Goal: Transaction & Acquisition: Purchase product/service

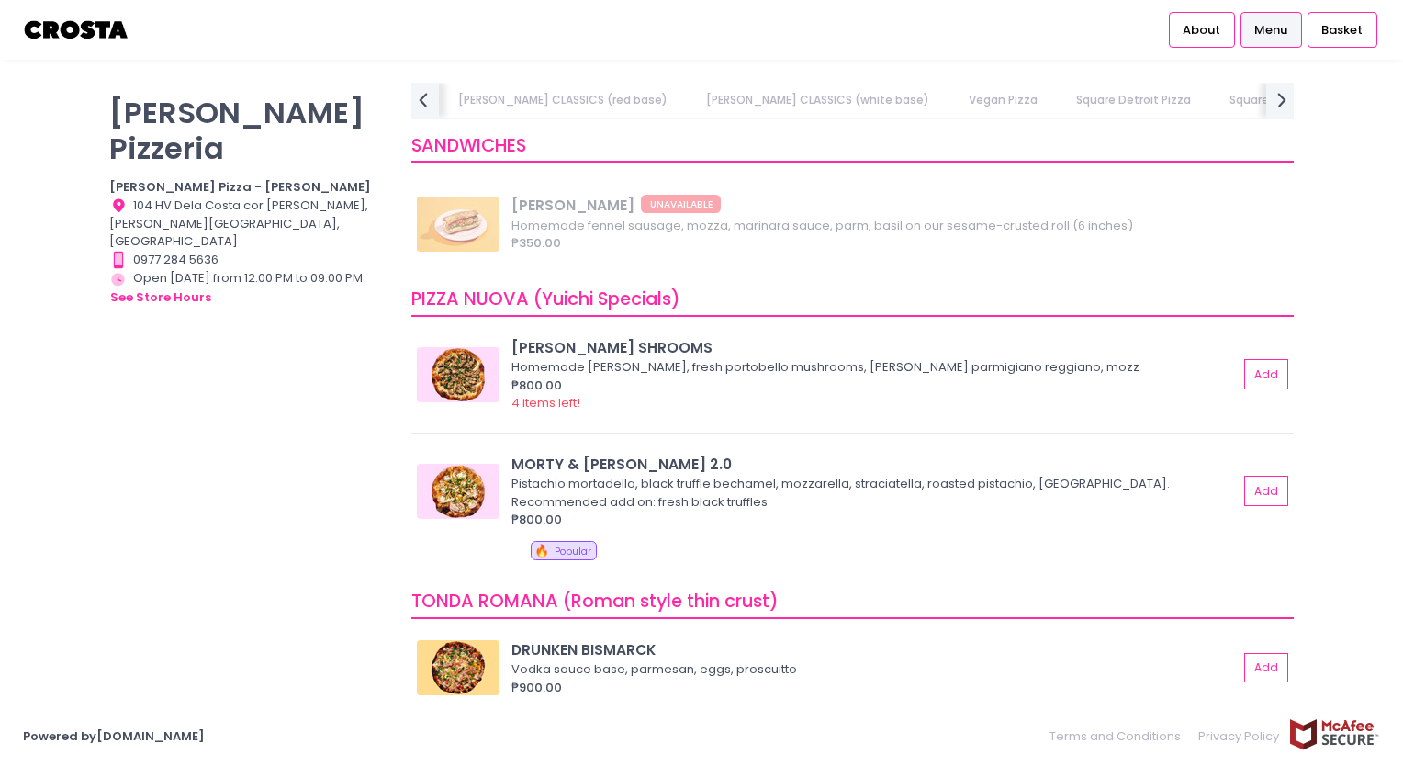
scroll to position [0, 586]
click at [1056, 94] on link "Square Detroit Pizza" at bounding box center [1131, 100] width 151 height 35
click at [1251, 489] on button "Add" at bounding box center [1267, 491] width 42 height 30
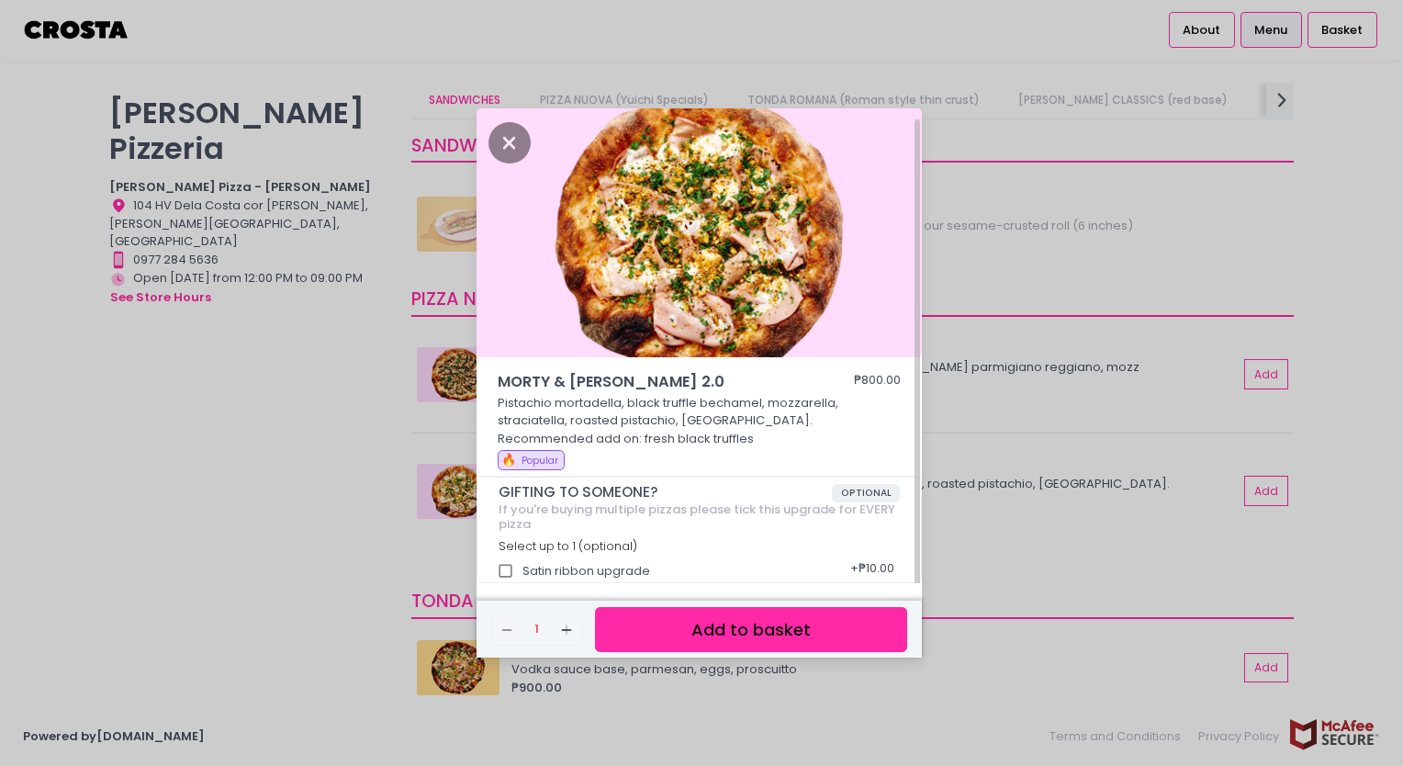
scroll to position [7, 0]
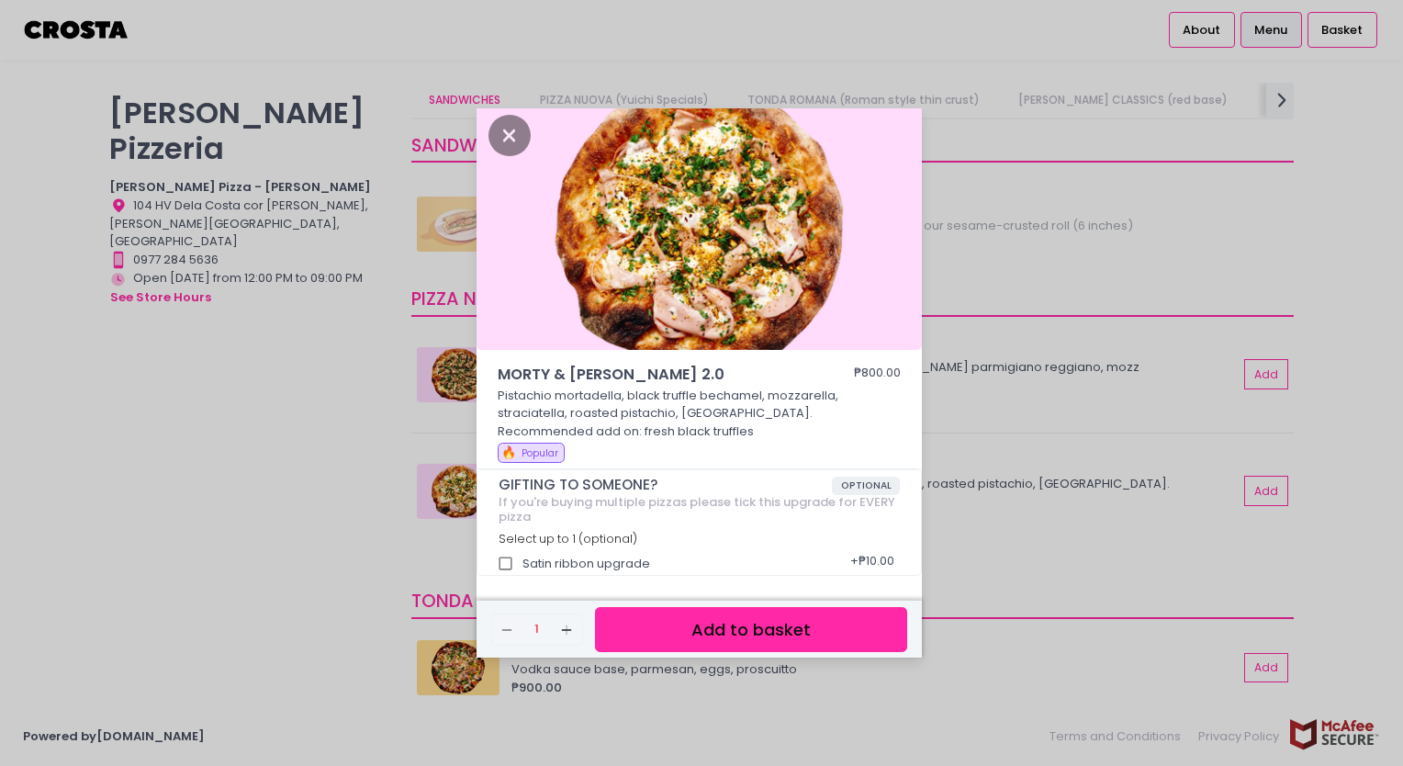
click at [702, 638] on button "Add to basket" at bounding box center [751, 629] width 312 height 45
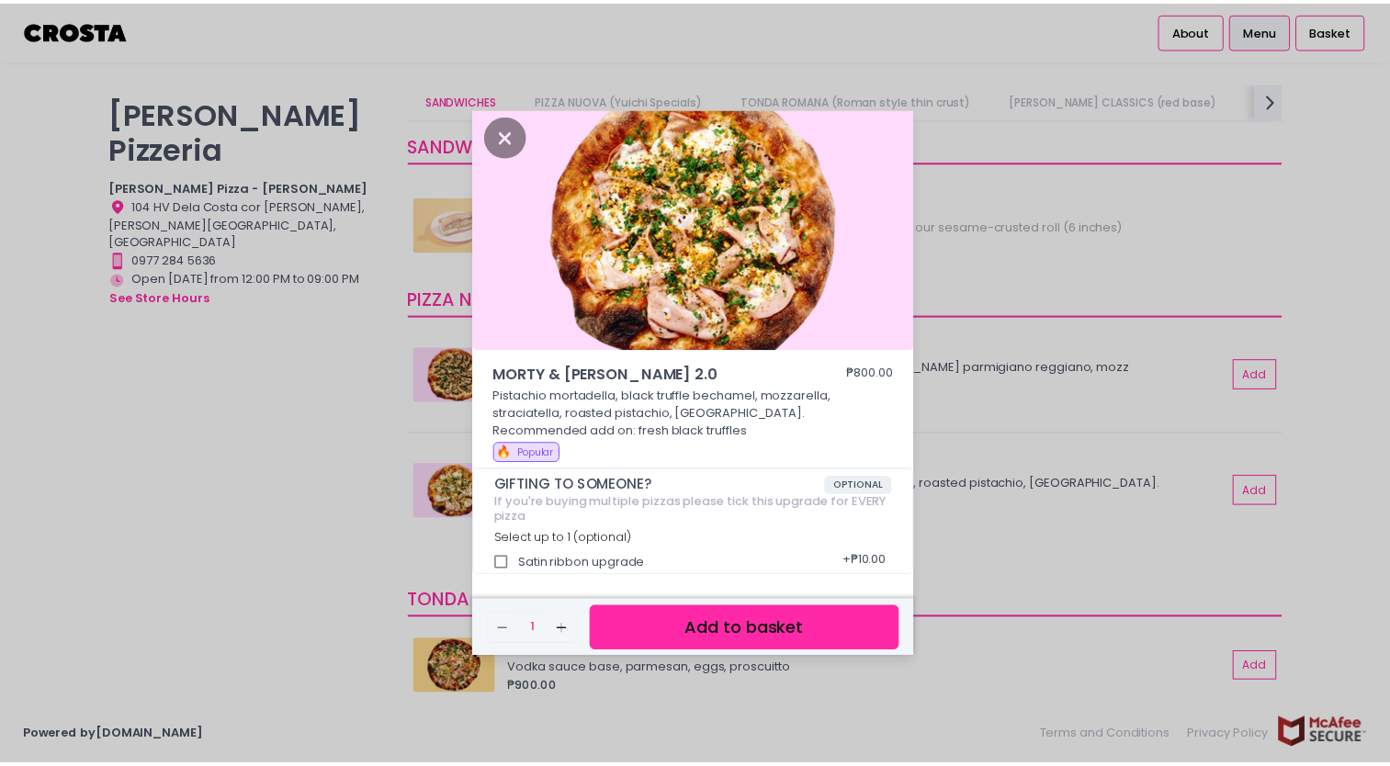
scroll to position [5, 0]
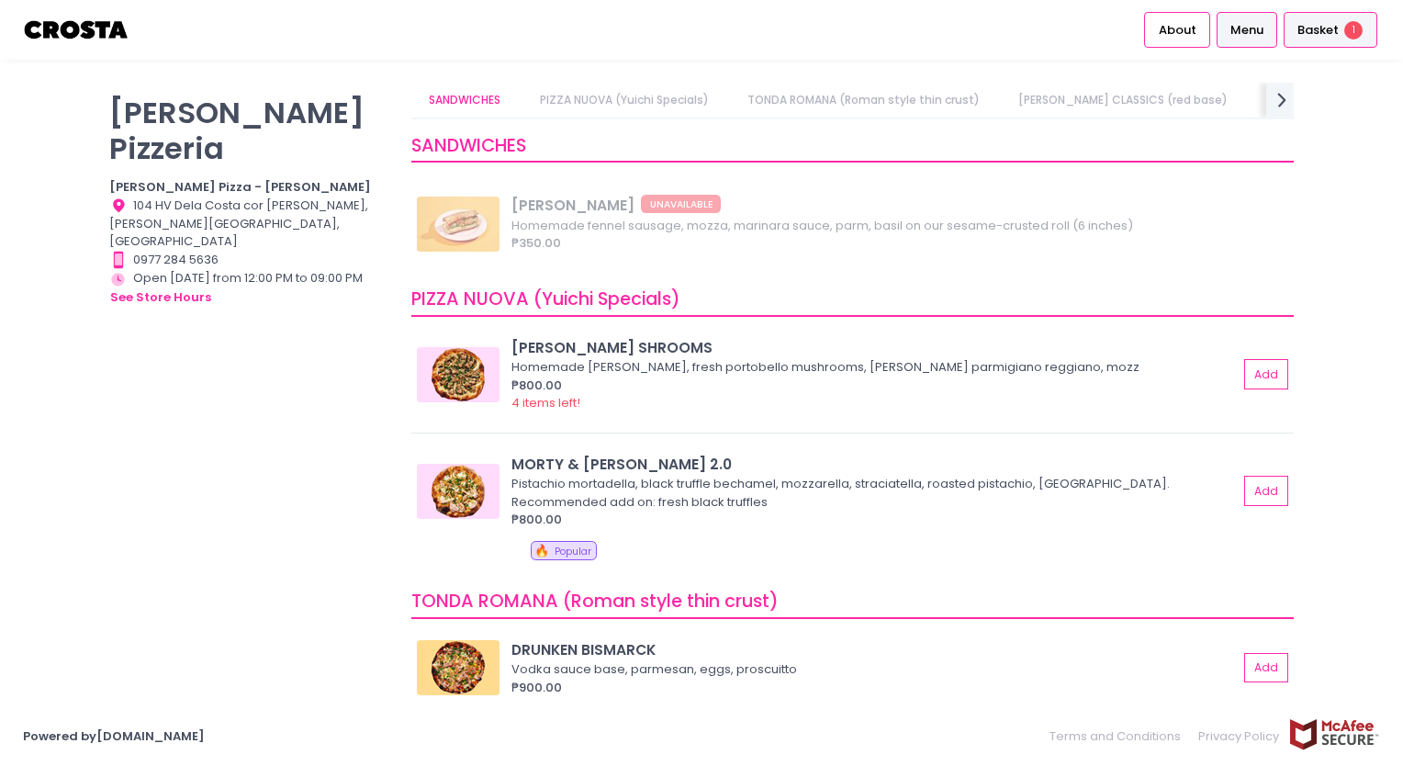
click at [1304, 17] on div "Basket 1" at bounding box center [1331, 30] width 94 height 36
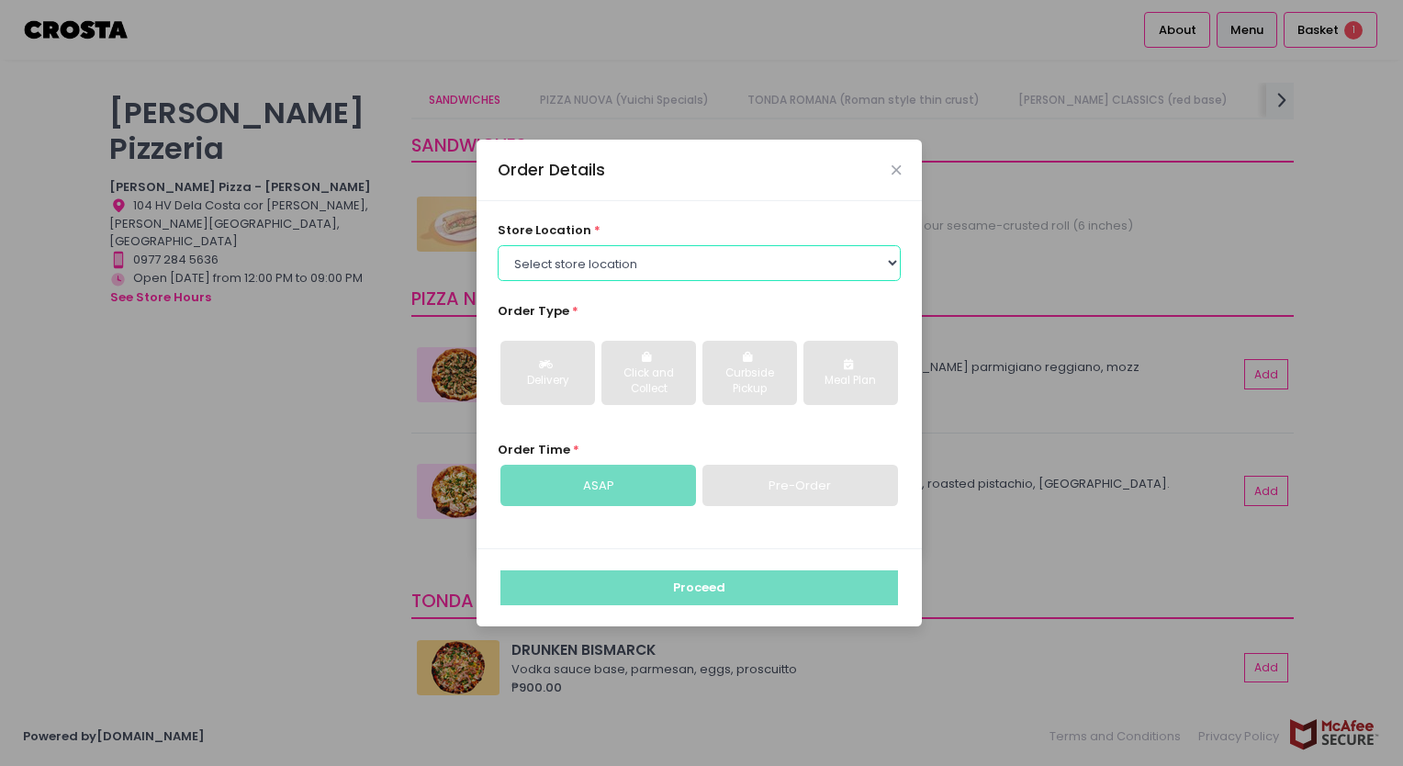
click at [713, 257] on select "Select store location [PERSON_NAME] Pizza - [PERSON_NAME] Pizza - [GEOGRAPHIC_D…" at bounding box center [700, 262] width 404 height 35
select select "5fabb2e53664a8677beaeb89"
click at [498, 245] on select "Select store location [PERSON_NAME] Pizza - [PERSON_NAME] Pizza - [GEOGRAPHIC_D…" at bounding box center [700, 262] width 404 height 35
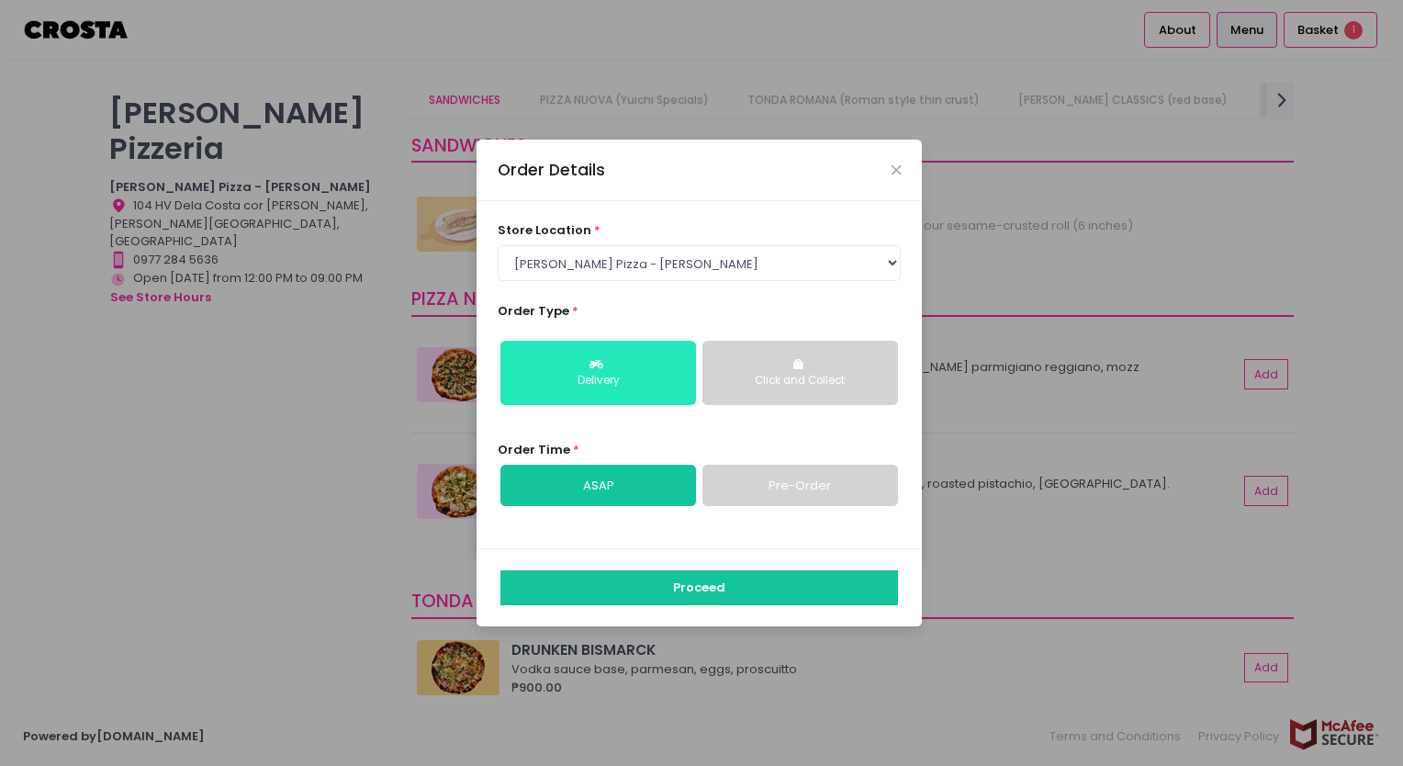
click at [567, 364] on button "Delivery" at bounding box center [599, 373] width 196 height 64
click at [795, 481] on link "Pre-Order" at bounding box center [801, 486] width 196 height 42
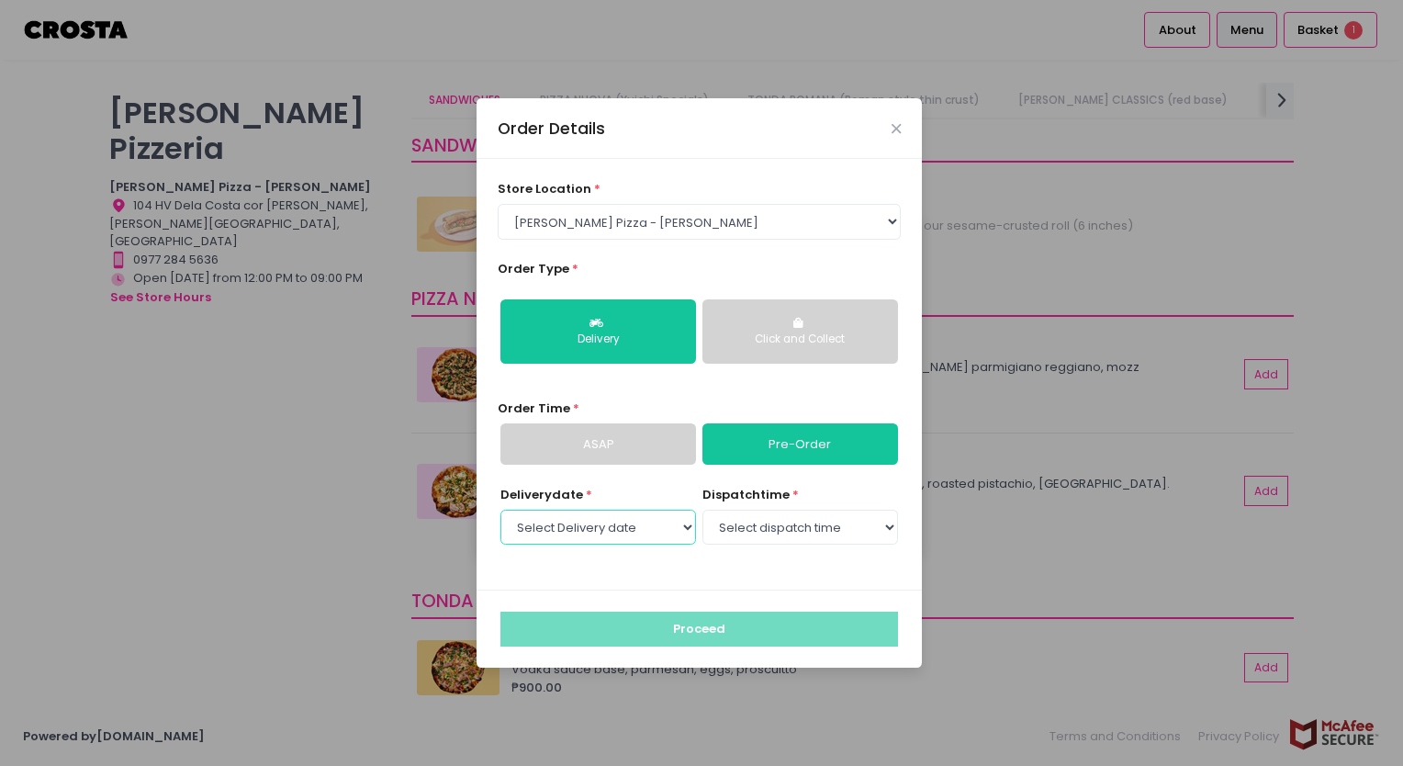
click at [673, 529] on select "Select Delivery date [DATE] [DATE] [DATE]" at bounding box center [599, 527] width 196 height 35
select select "[DATE]"
click at [501, 510] on select "Select Delivery date [DATE] [DATE] [DATE]" at bounding box center [599, 527] width 196 height 35
click at [776, 538] on select "Select dispatch time 12:00 PM - 12:30 PM 12:30 PM - 01:00 PM 01:00 PM - 01:30 P…" at bounding box center [801, 527] width 196 height 35
select select "16:30"
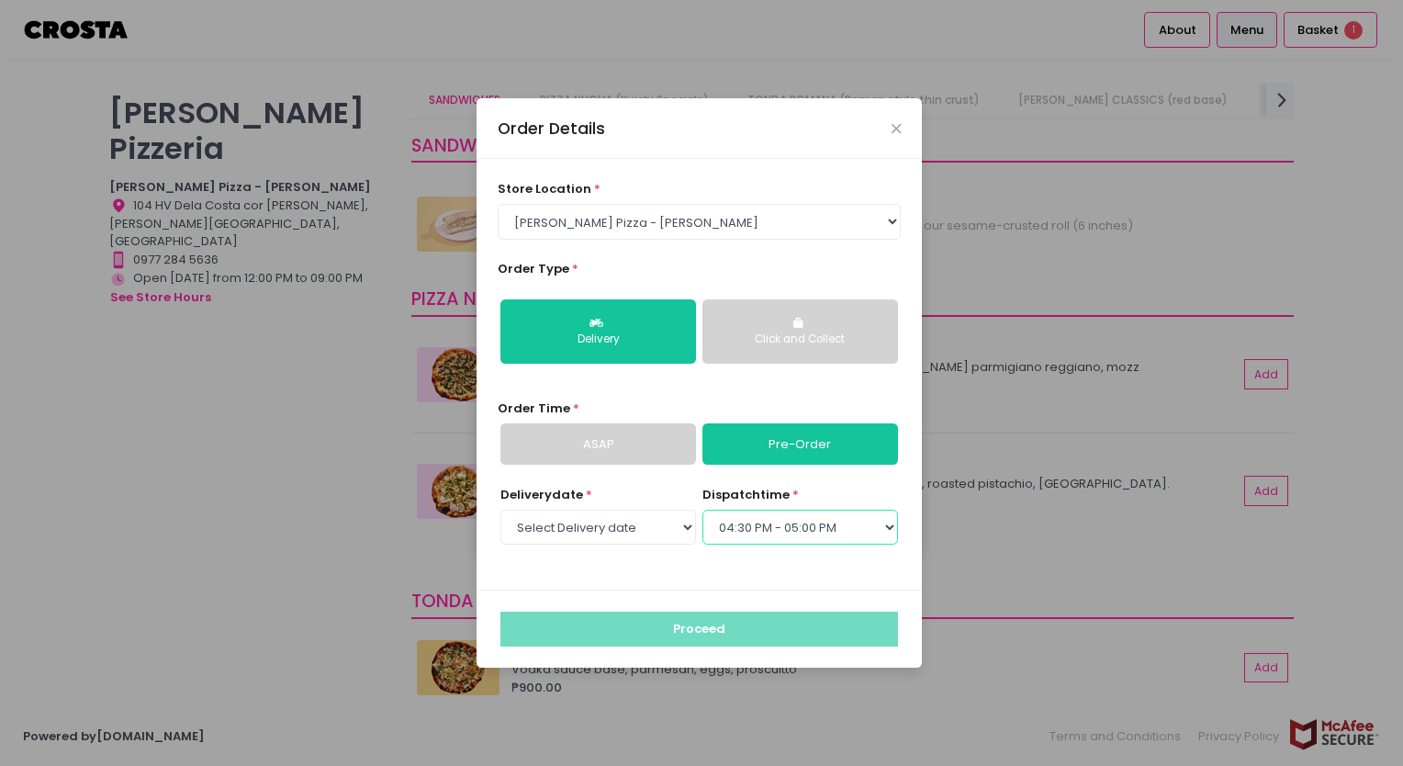
click at [703, 510] on select "Select dispatch time 12:00 PM - 12:30 PM 12:30 PM - 01:00 PM 01:00 PM - 01:30 P…" at bounding box center [801, 527] width 196 height 35
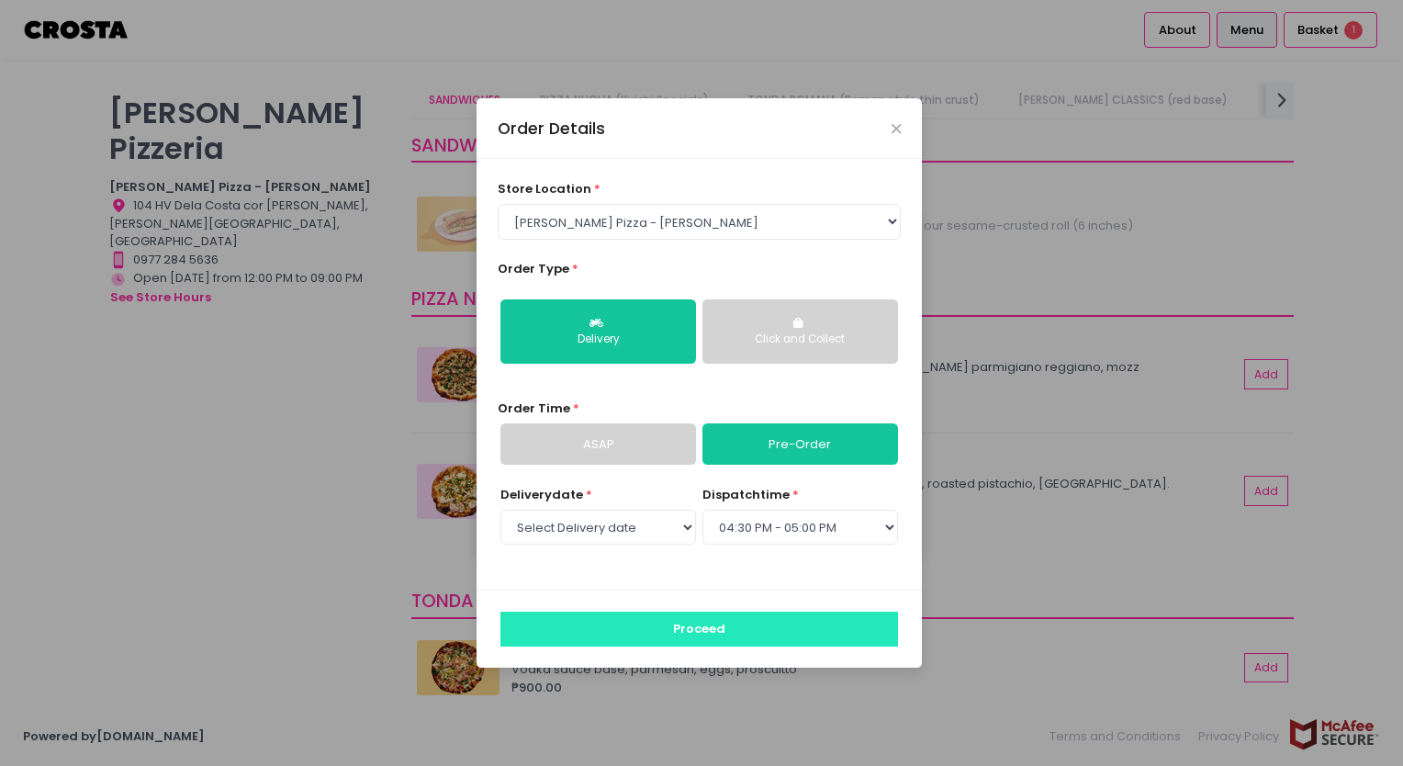
click at [672, 612] on button "Proceed" at bounding box center [700, 629] width 398 height 35
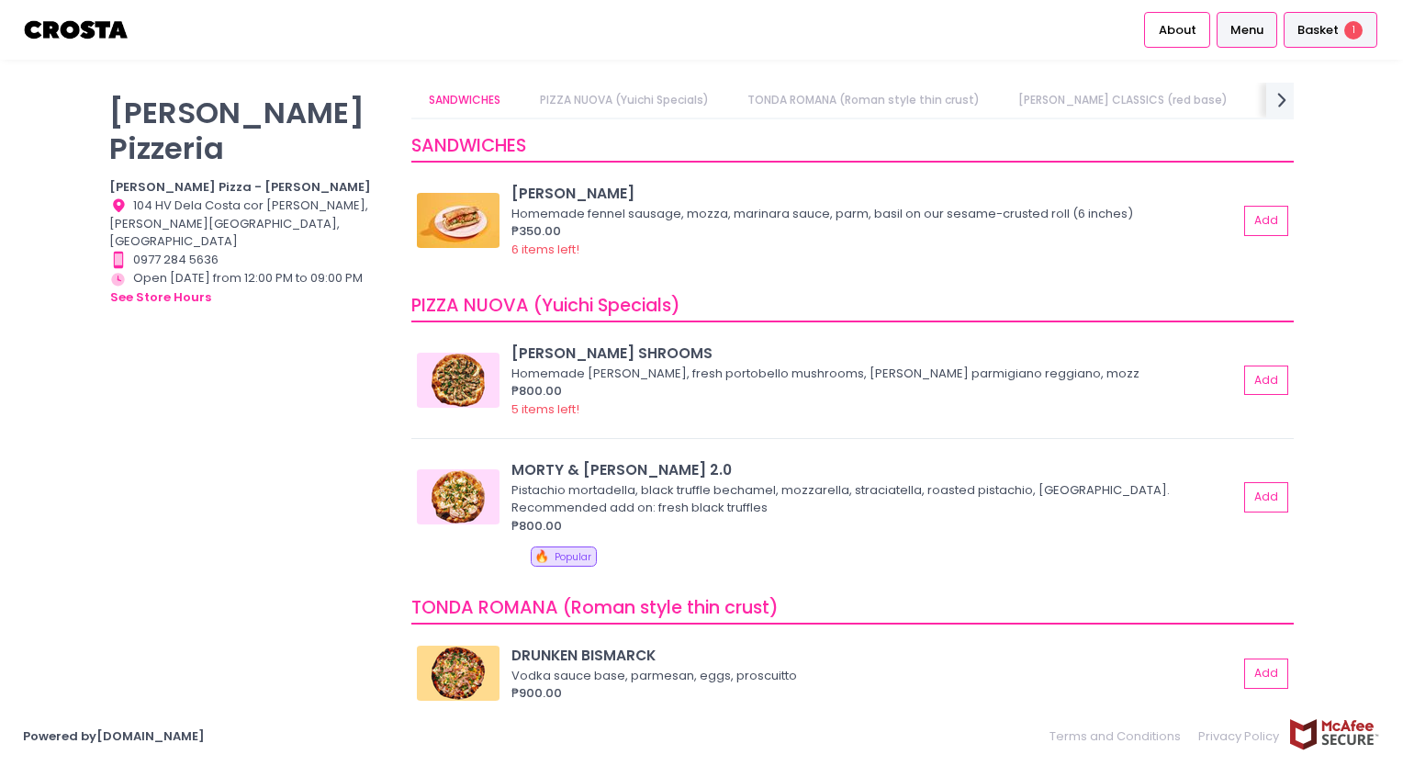
click at [1367, 34] on div "Basket 1" at bounding box center [1331, 30] width 94 height 36
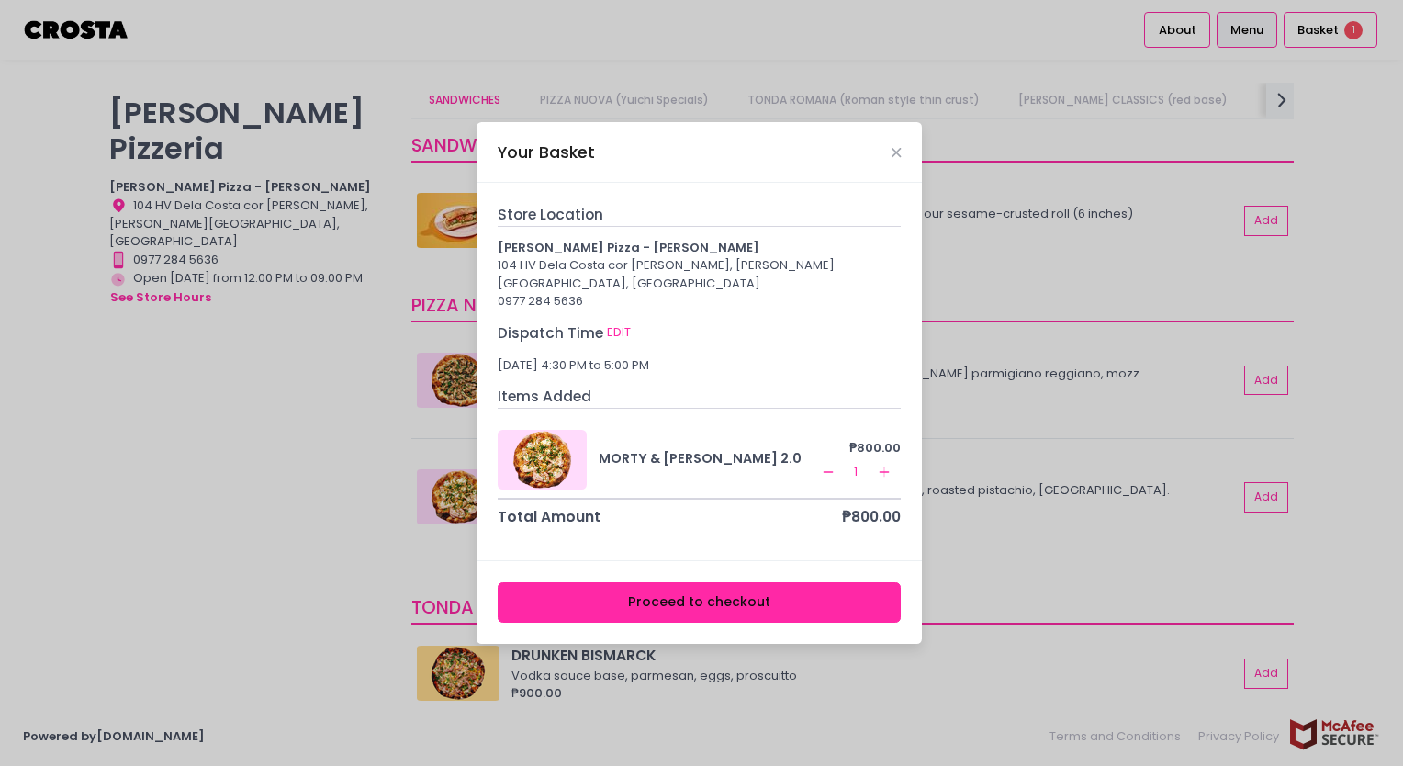
click at [642, 582] on button "Proceed to checkout" at bounding box center [700, 602] width 404 height 41
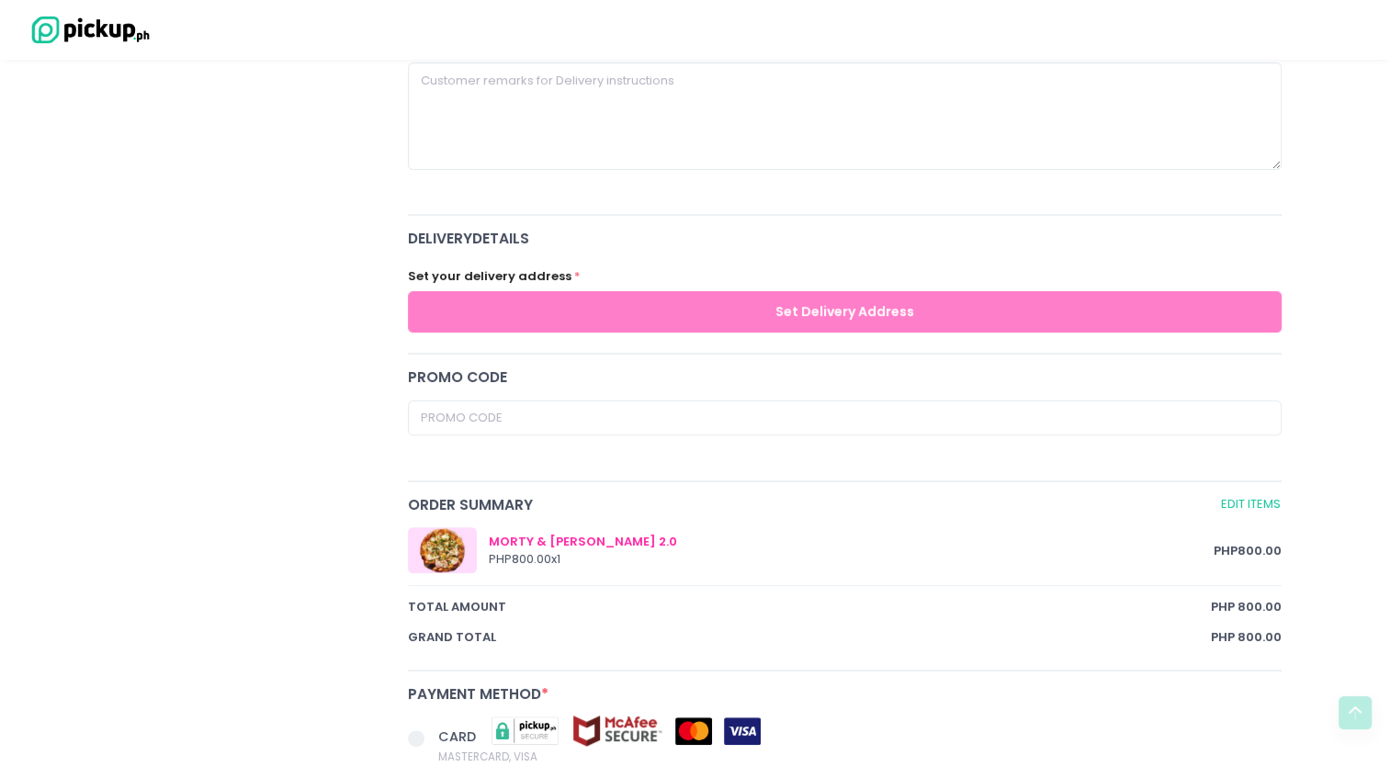
scroll to position [535, 0]
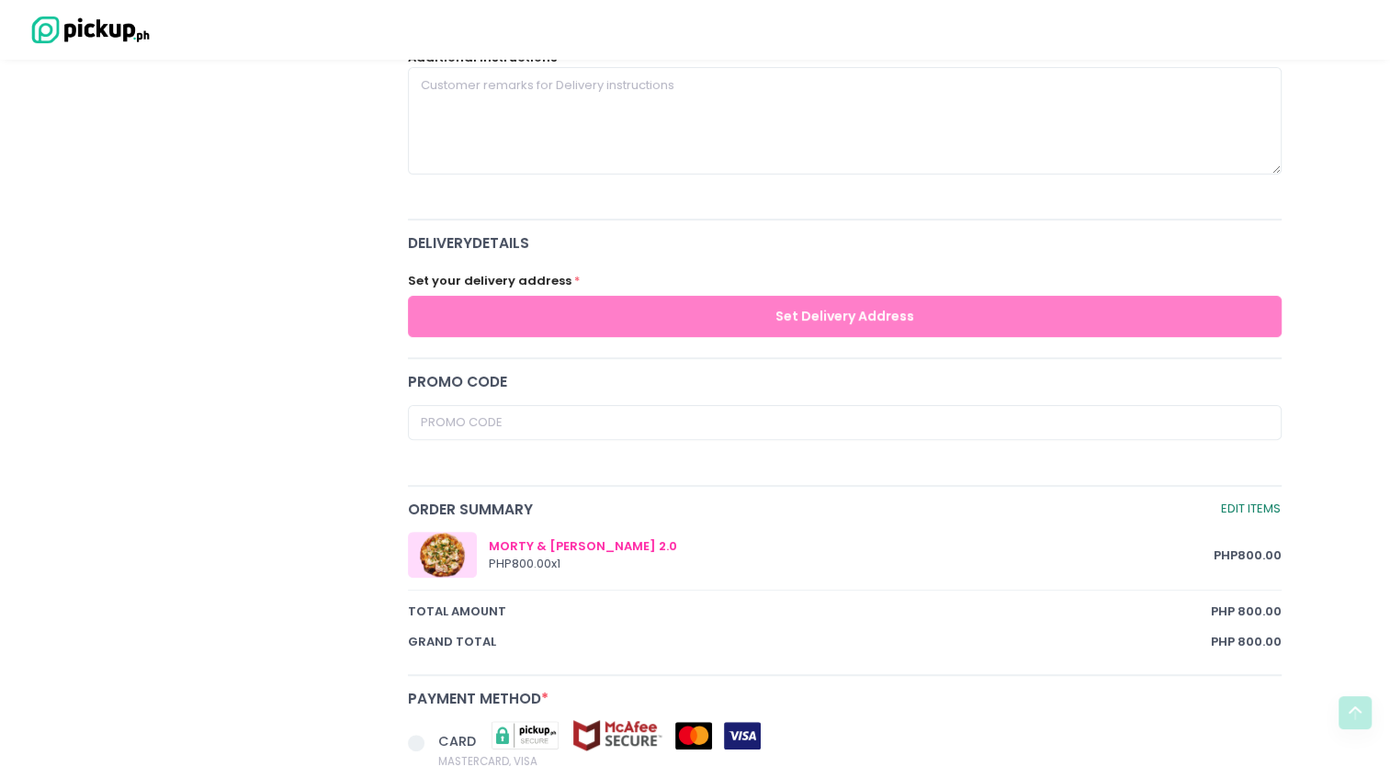
click at [1260, 499] on link "Edit Items" at bounding box center [1251, 509] width 62 height 21
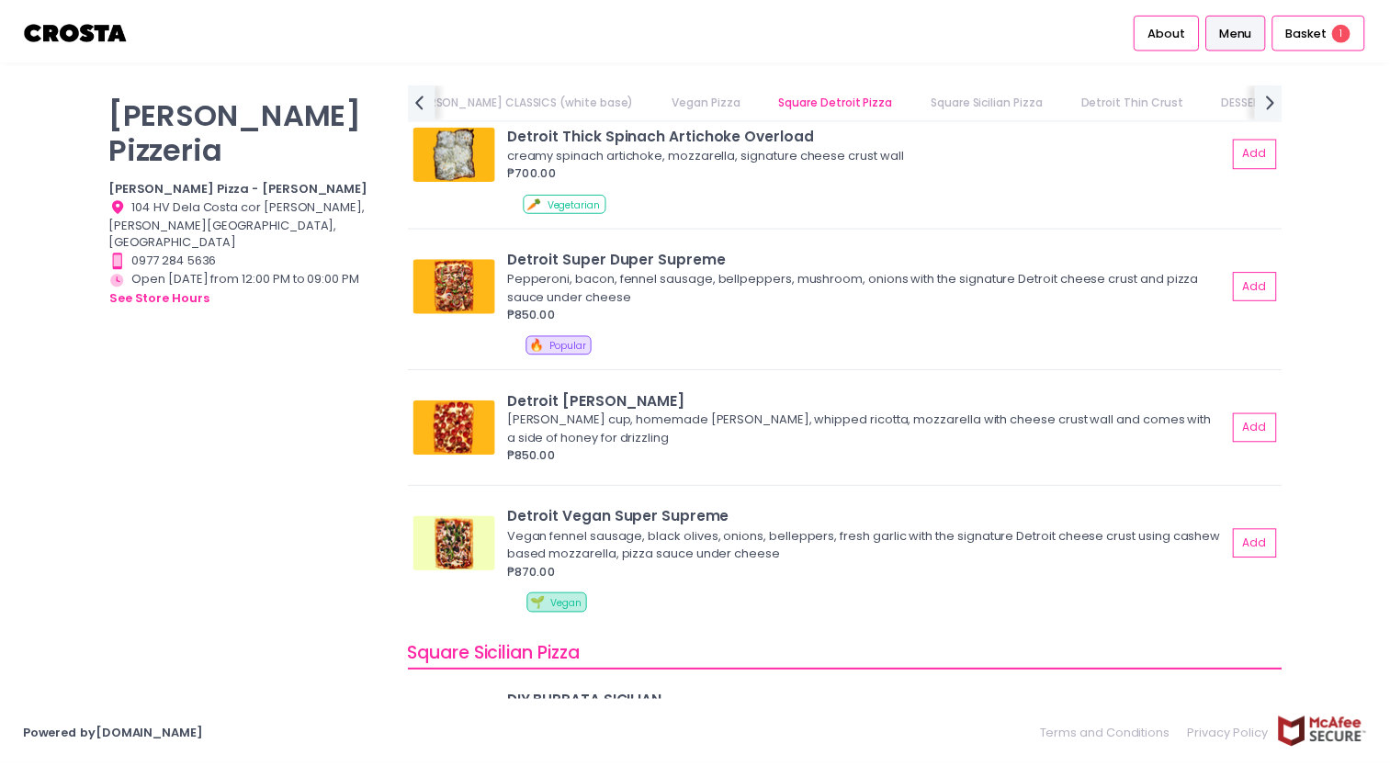
scroll to position [2006, 0]
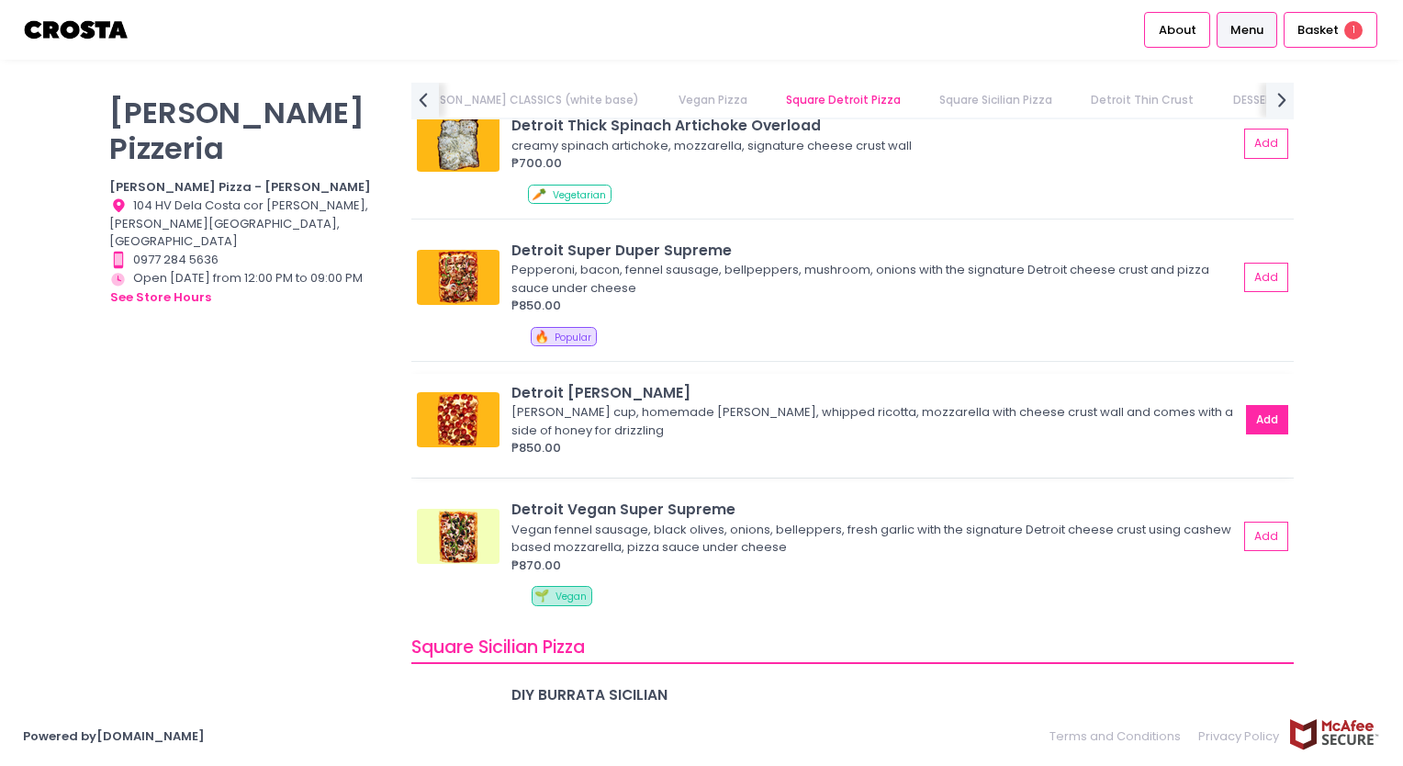
click at [1267, 427] on button "Add" at bounding box center [1267, 420] width 42 height 30
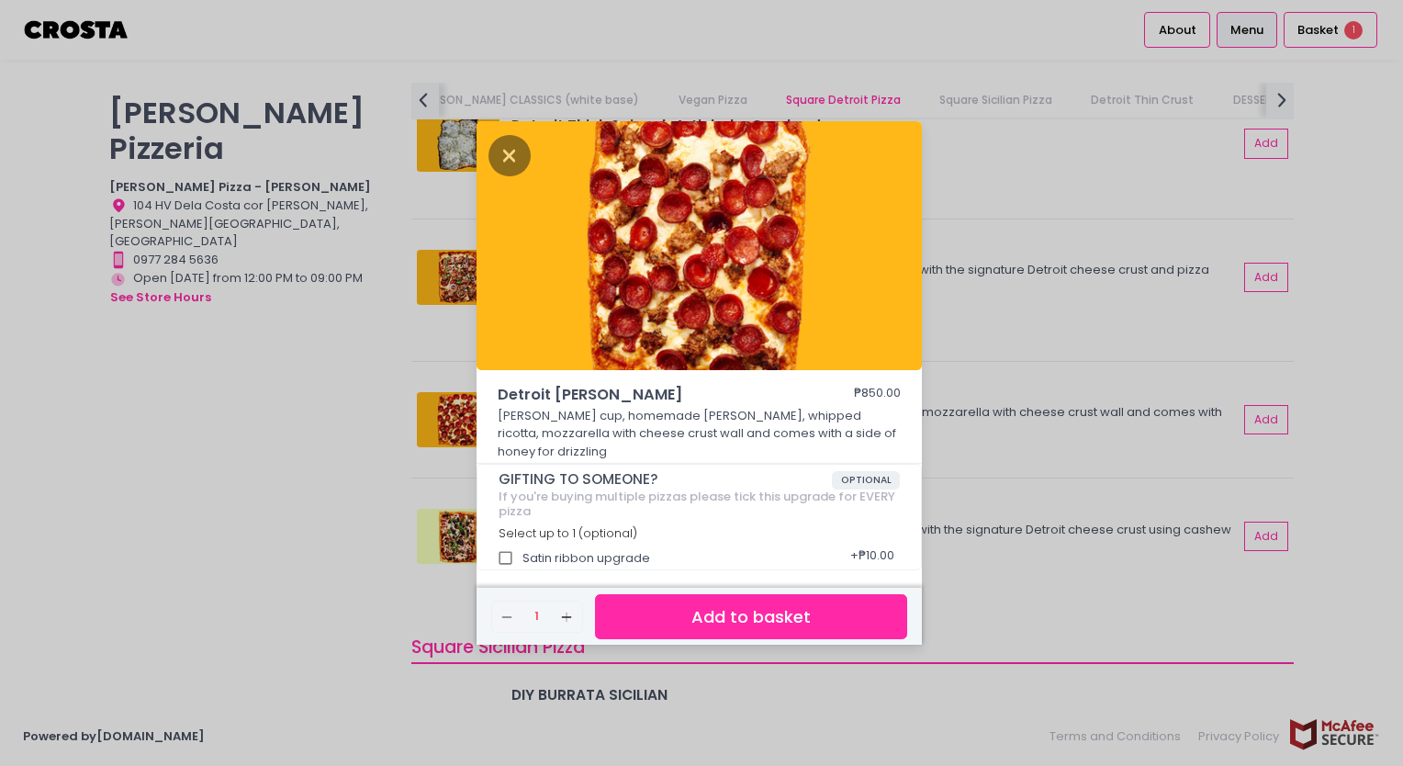
click at [691, 607] on button "Add to basket" at bounding box center [751, 616] width 312 height 45
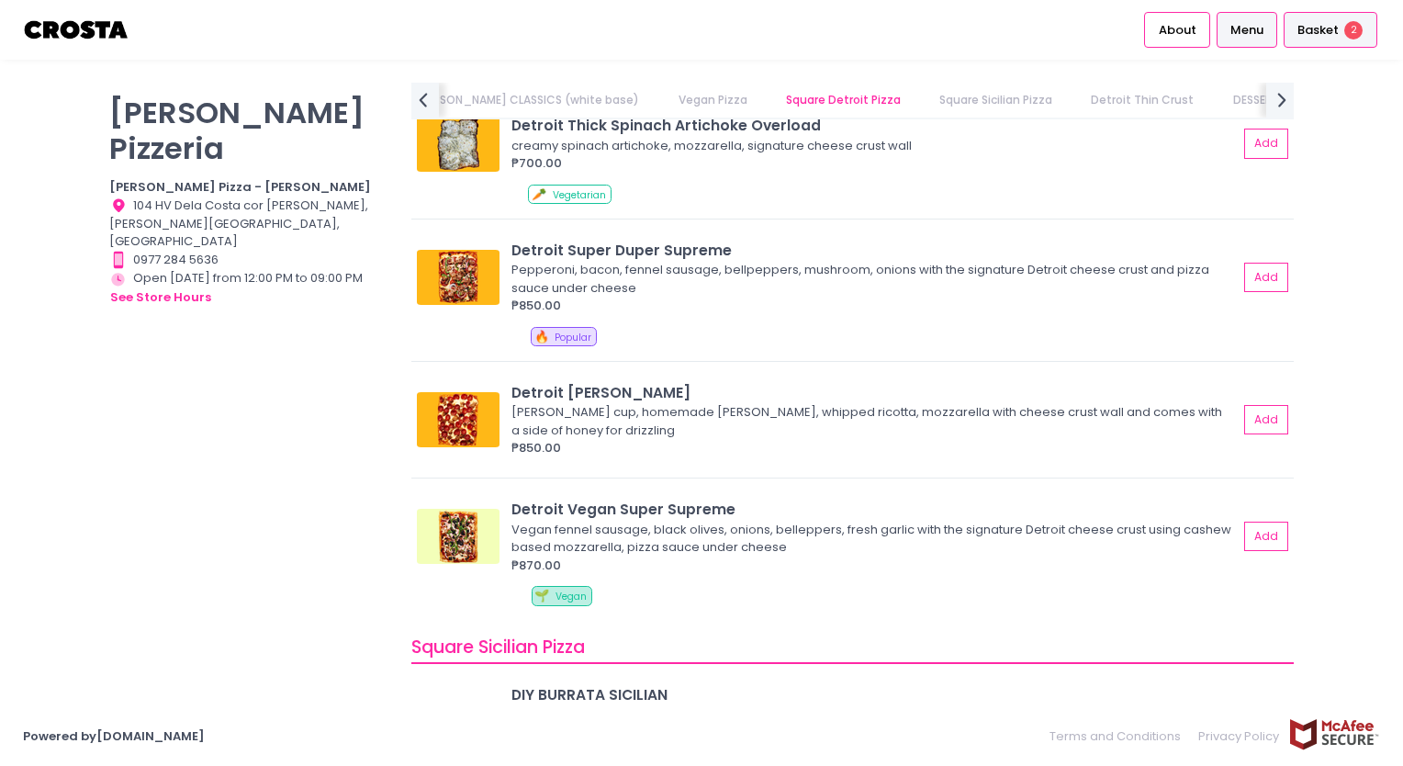
click at [1289, 35] on div "Basket 2" at bounding box center [1331, 30] width 94 height 36
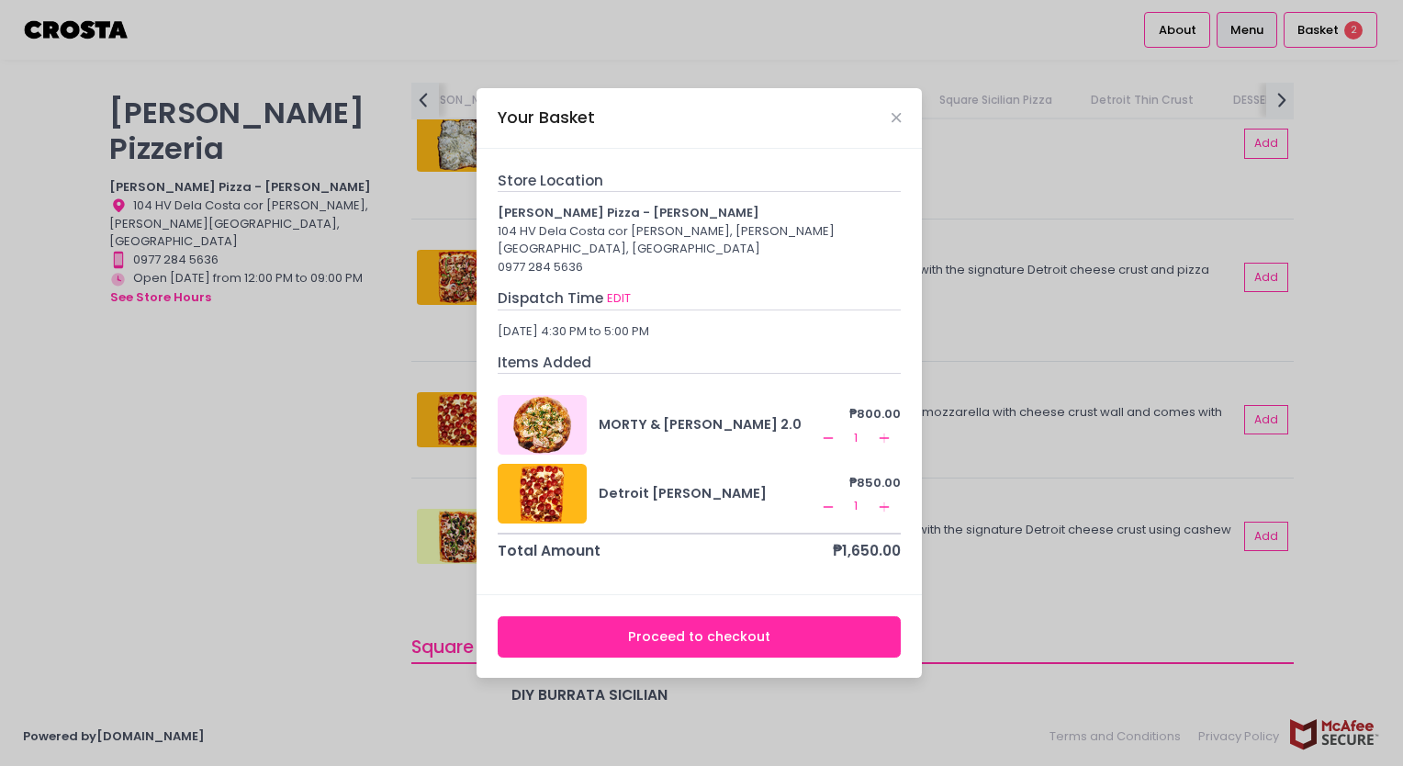
click at [812, 428] on div "MORTY & [PERSON_NAME] 2.0 ₱800.00 Remove Created with Sketch. 1 Add Created wit…" at bounding box center [700, 425] width 404 height 60
drag, startPoint x: 812, startPoint y: 428, endPoint x: 828, endPoint y: 428, distance: 16.5
click at [828, 428] on div "MORTY & [PERSON_NAME] 2.0 ₱800.00 Remove Created with Sketch. 1 Add Created wit…" at bounding box center [700, 425] width 404 height 60
click at [828, 431] on icon "Remove Created with Sketch." at bounding box center [828, 438] width 15 height 15
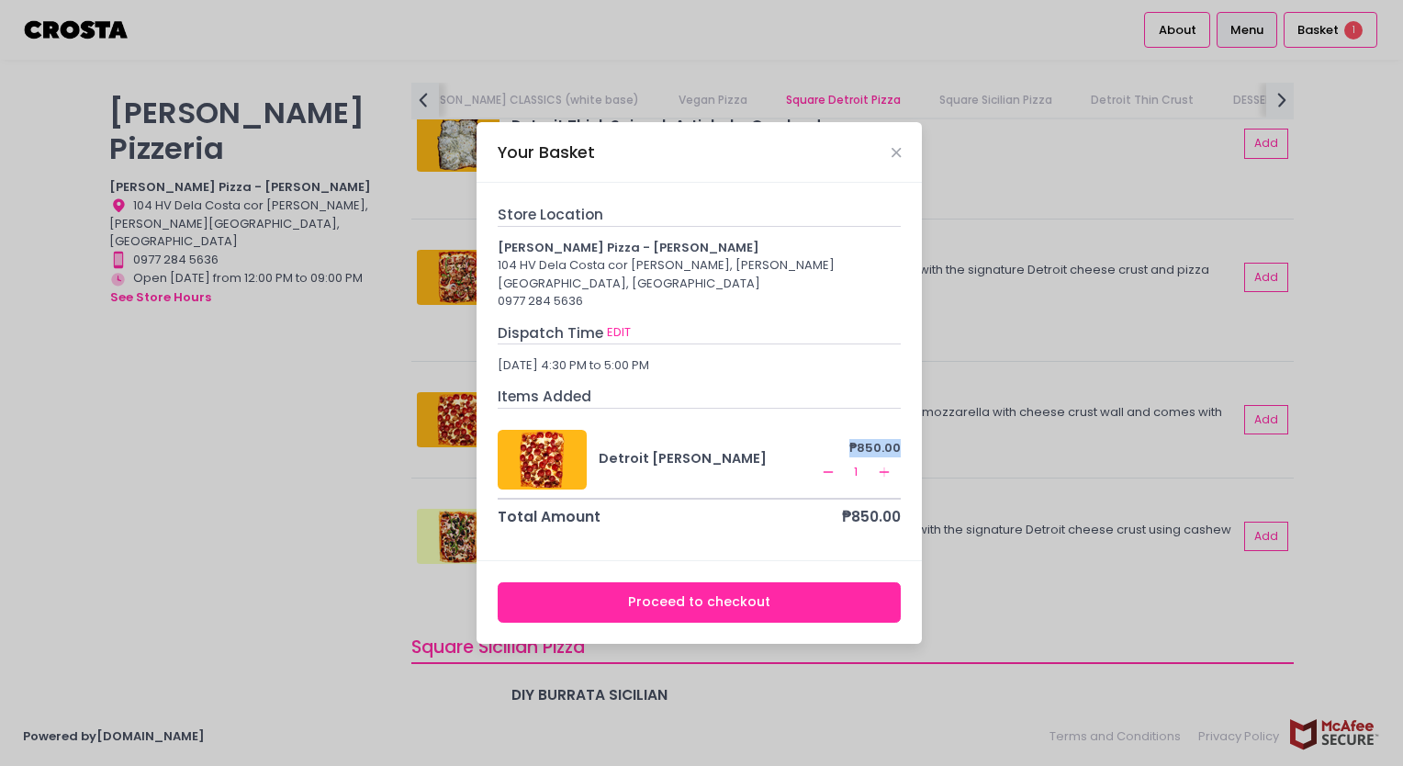
click at [694, 603] on button "Proceed to checkout" at bounding box center [700, 602] width 404 height 41
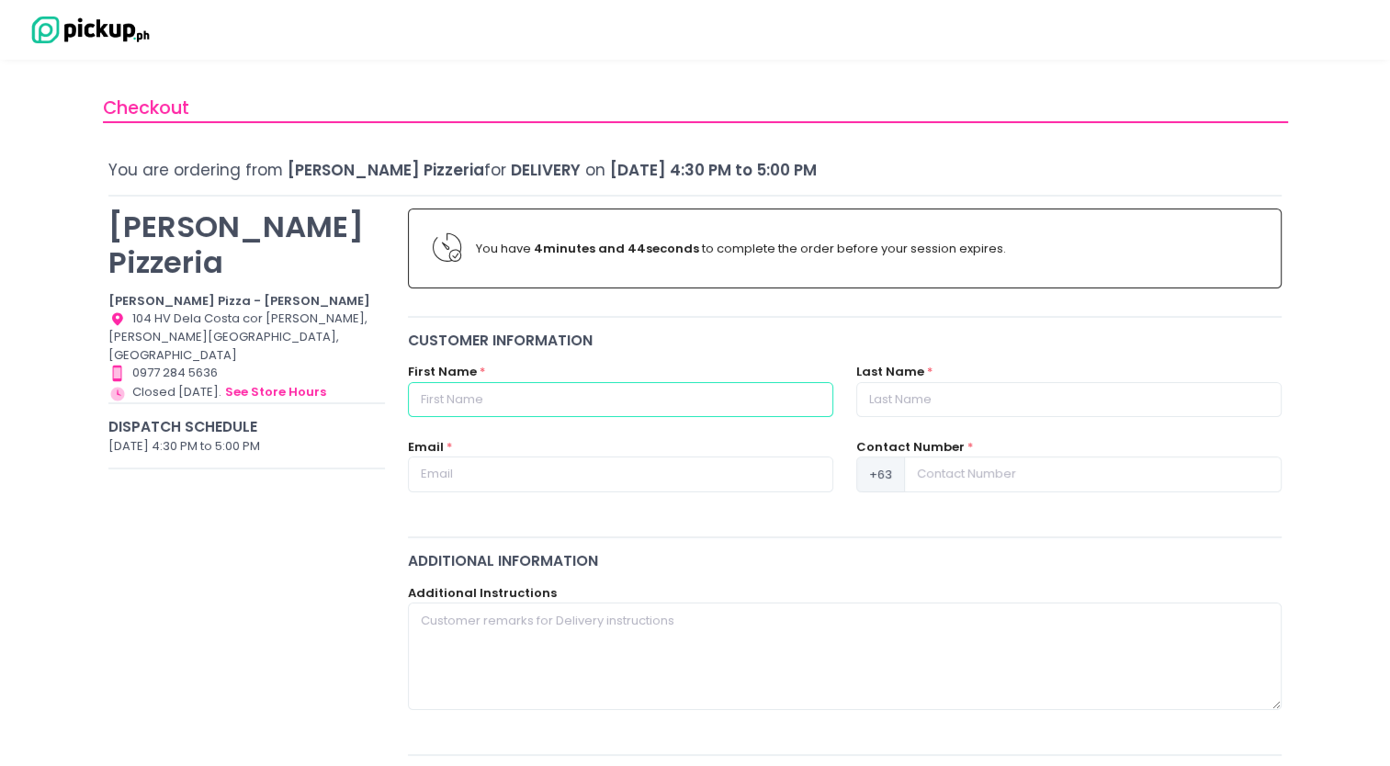
click at [709, 385] on input "text" at bounding box center [620, 399] width 425 height 35
type input "Izza"
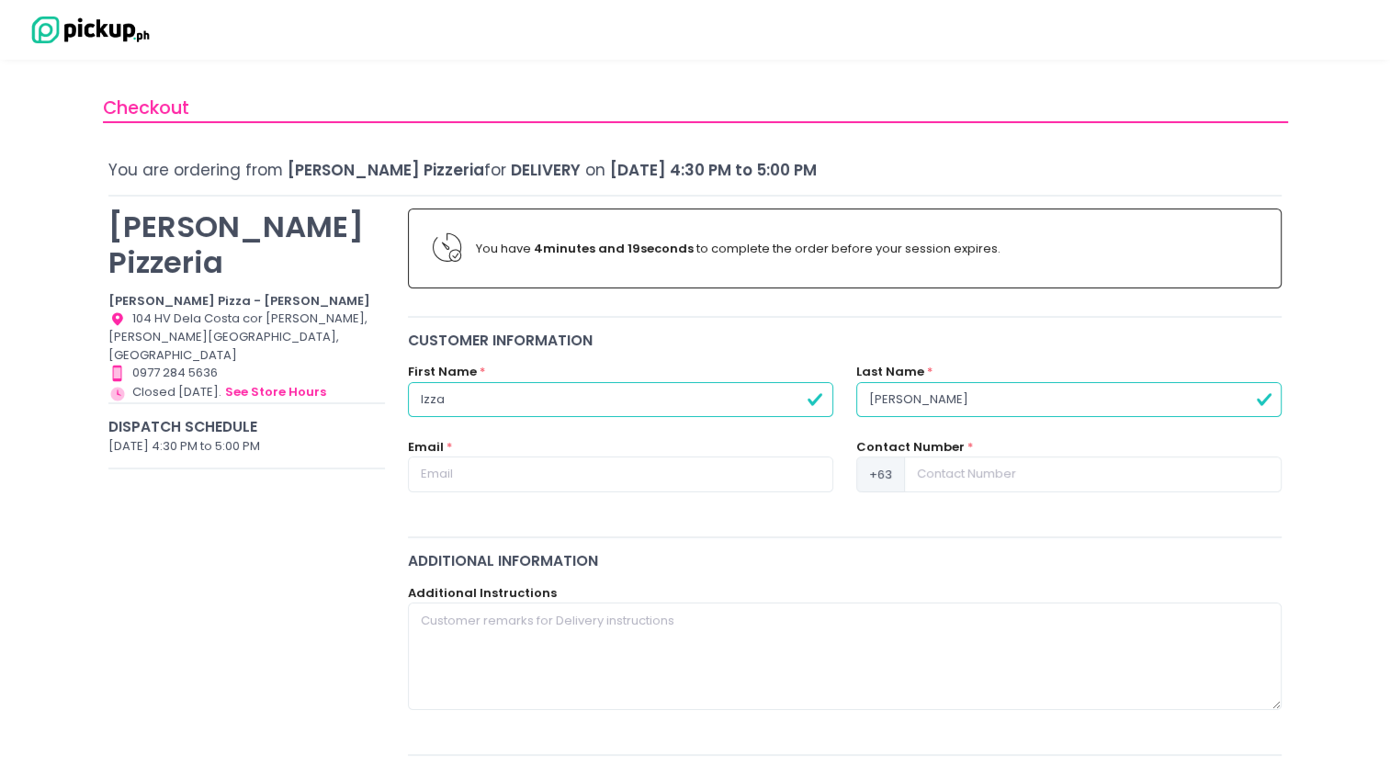
type input "[PERSON_NAME]"
type input "[EMAIL_ADDRESS][DOMAIN_NAME]"
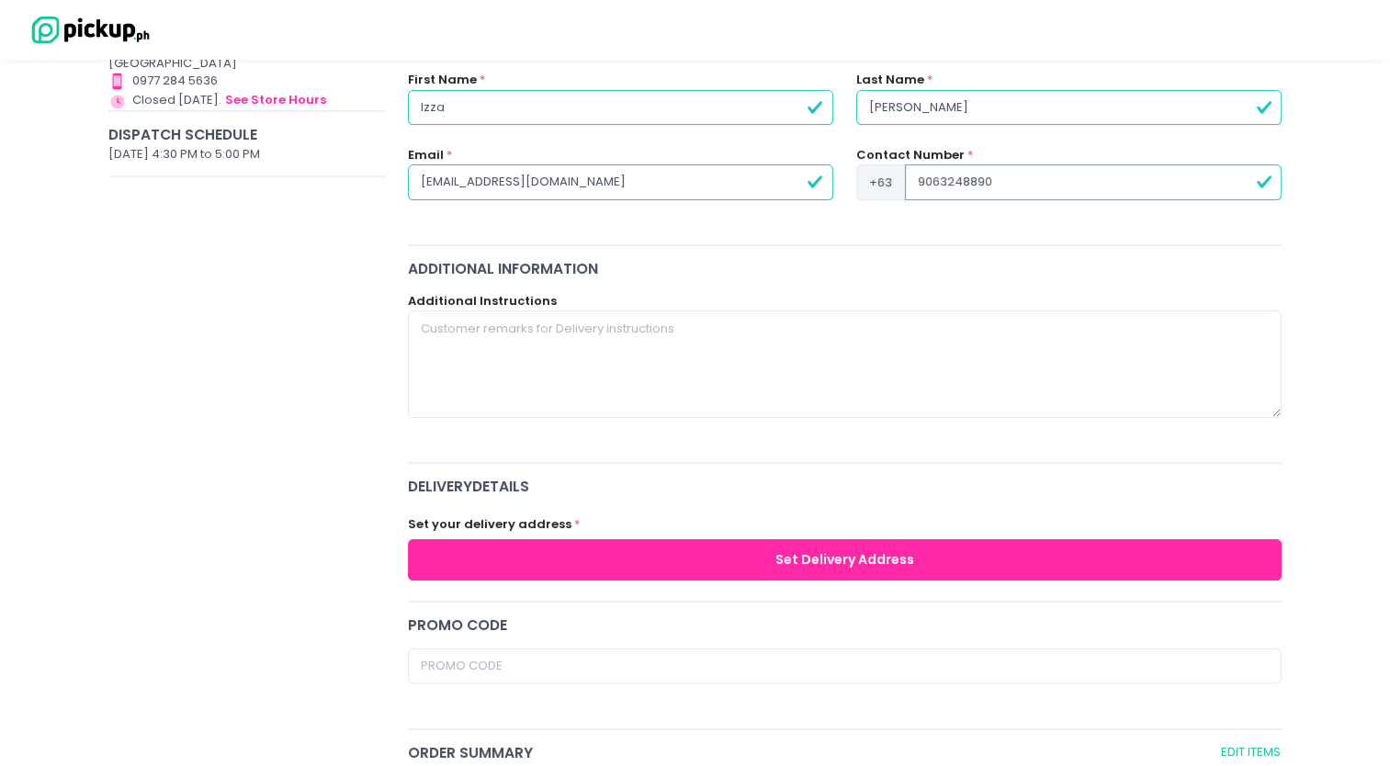
scroll to position [294, 0]
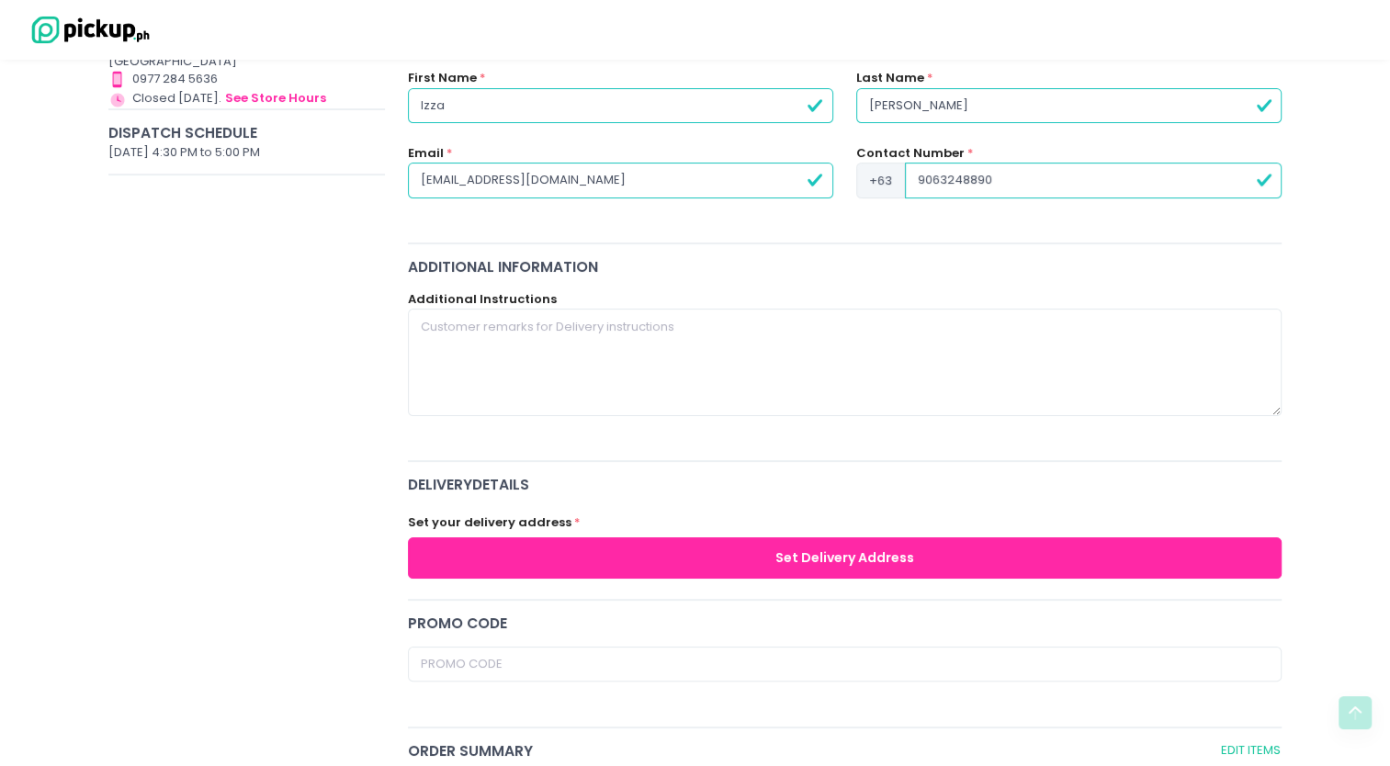
type input "9063248890"
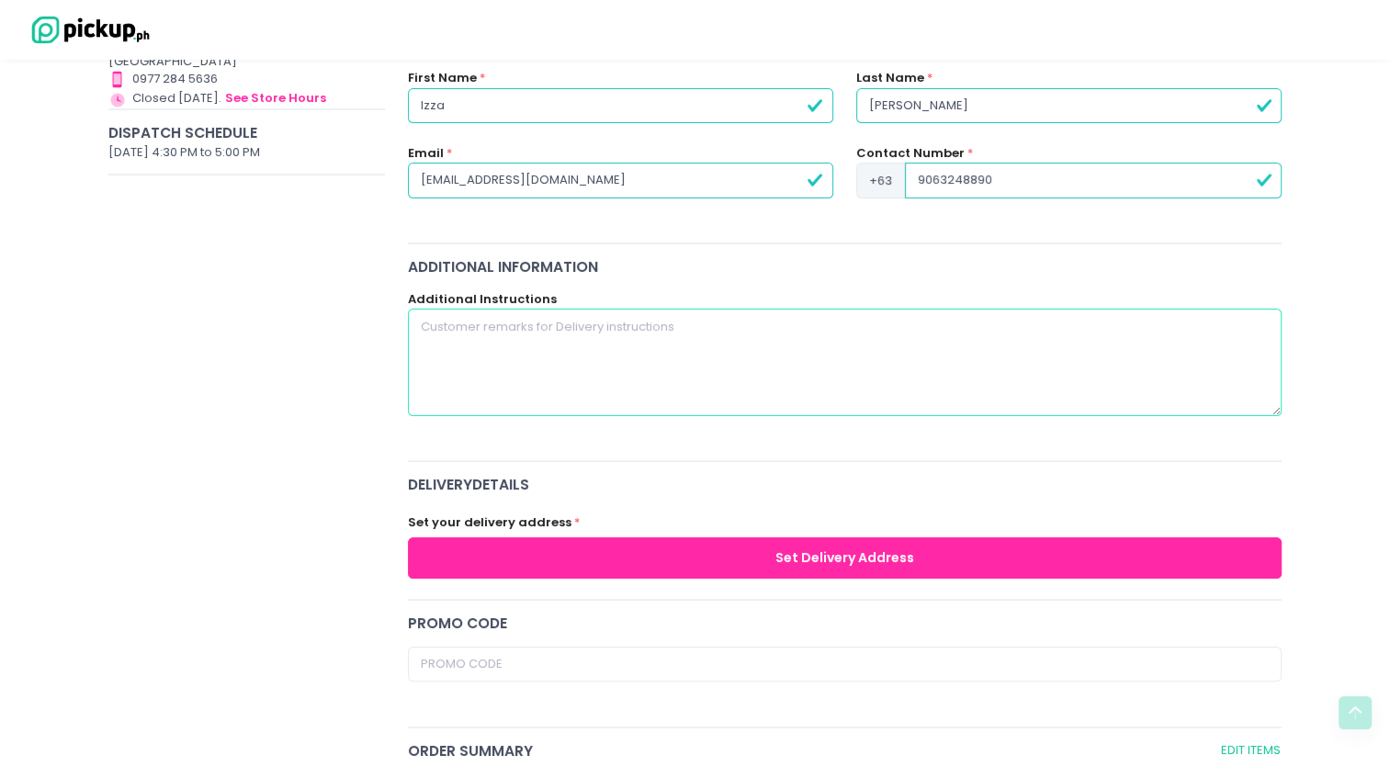
click at [951, 330] on textarea at bounding box center [845, 362] width 874 height 107
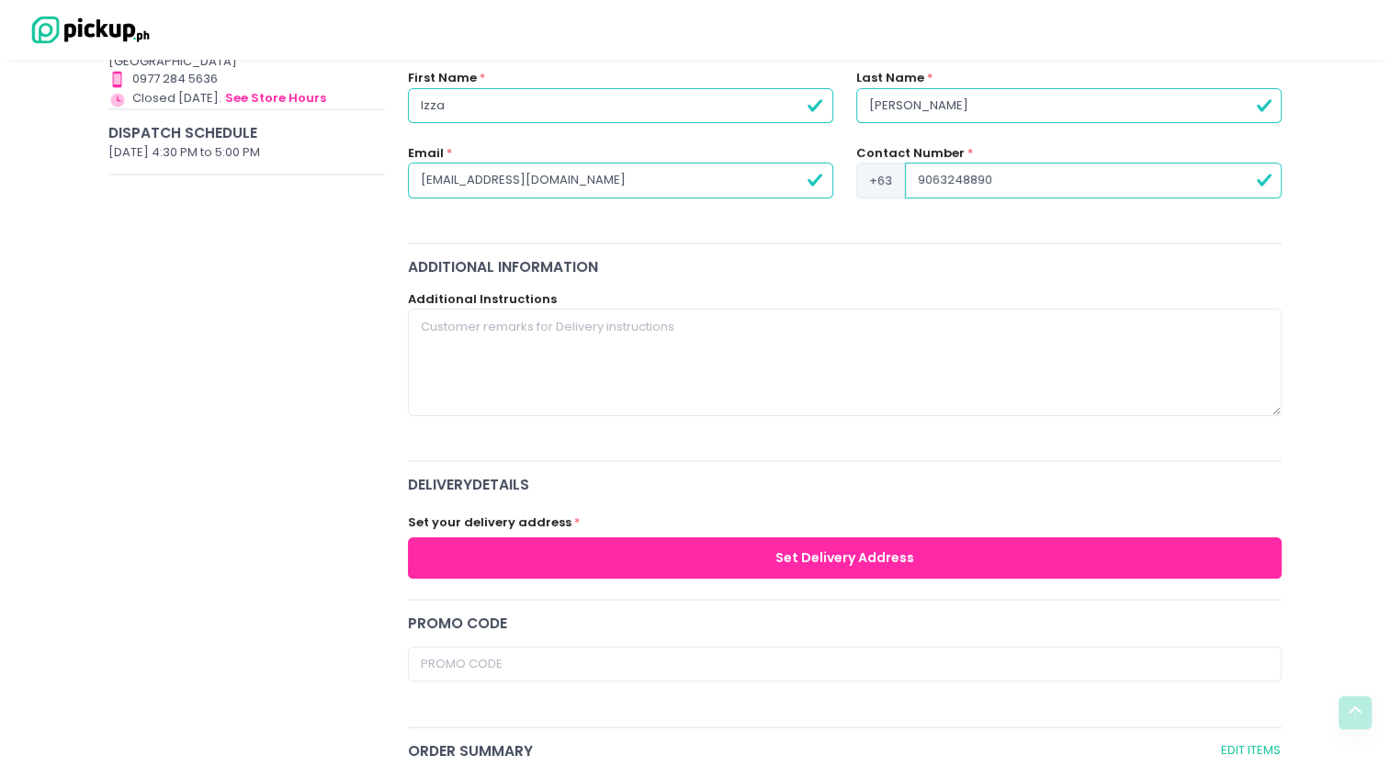
click at [911, 557] on button "Set Delivery Address" at bounding box center [845, 557] width 874 height 41
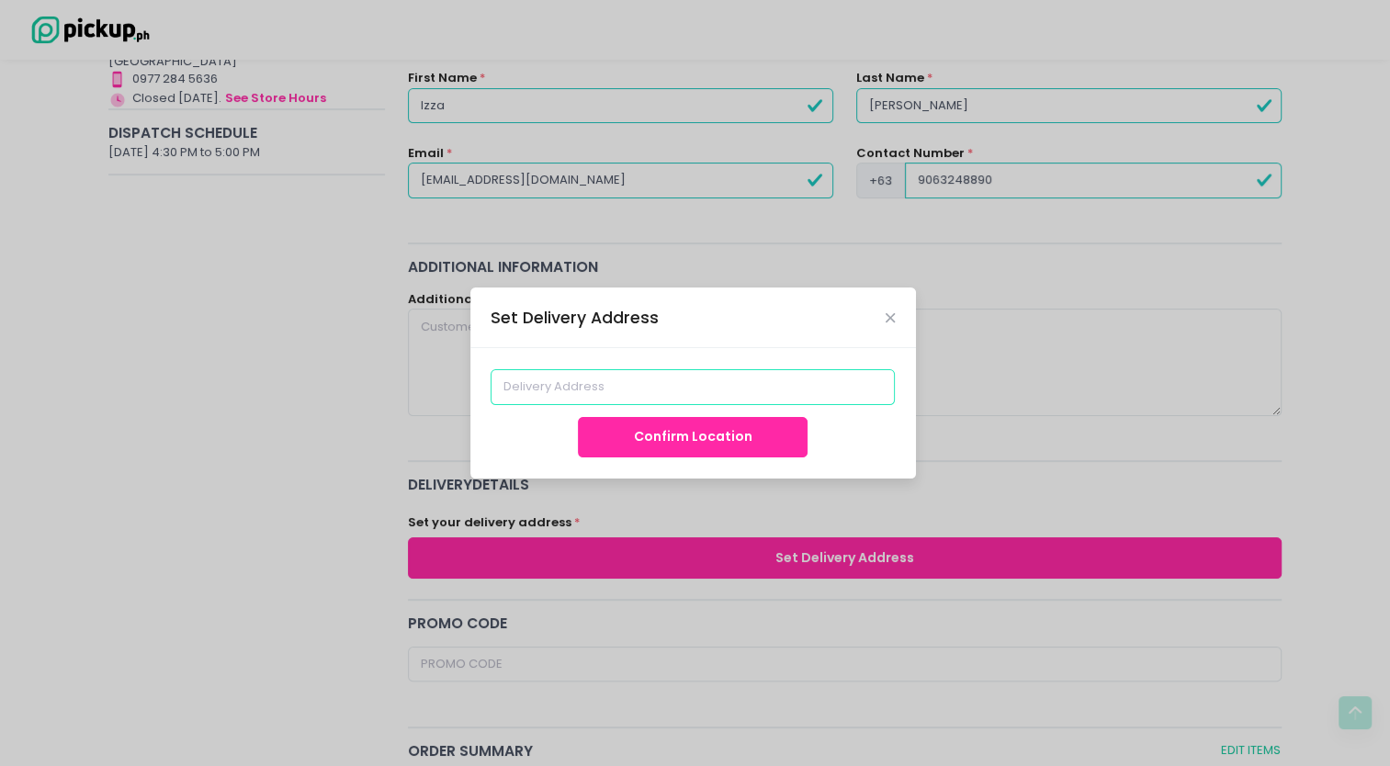
click at [724, 387] on input at bounding box center [692, 386] width 404 height 35
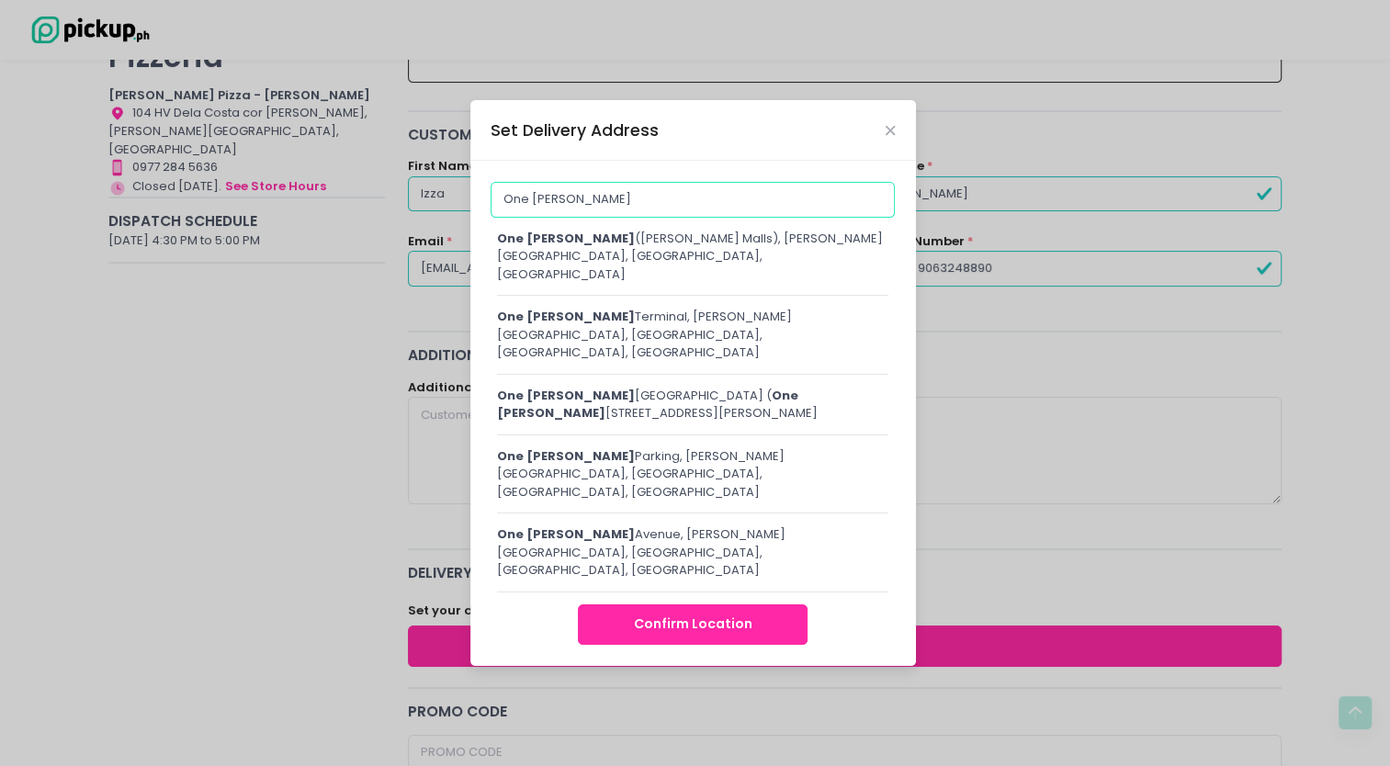
scroll to position [204, 0]
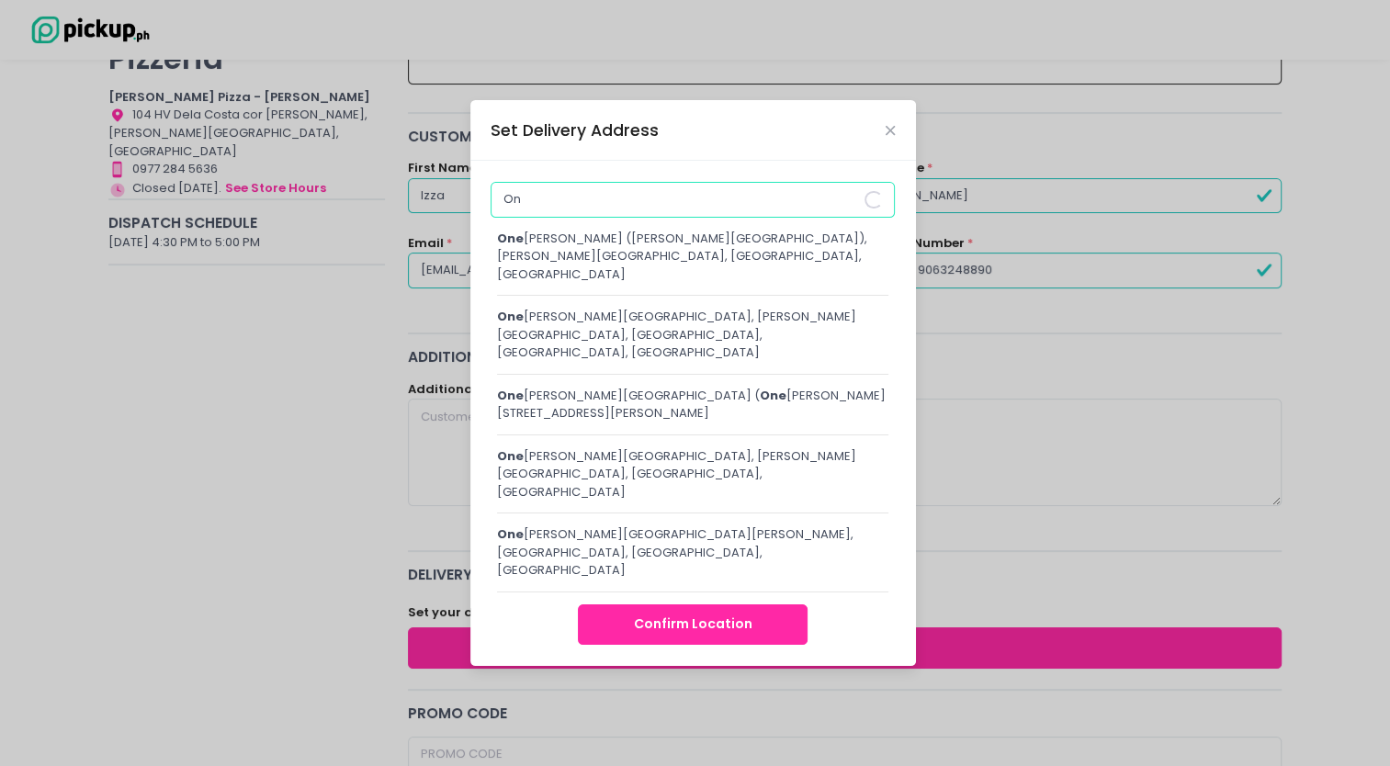
type input "O"
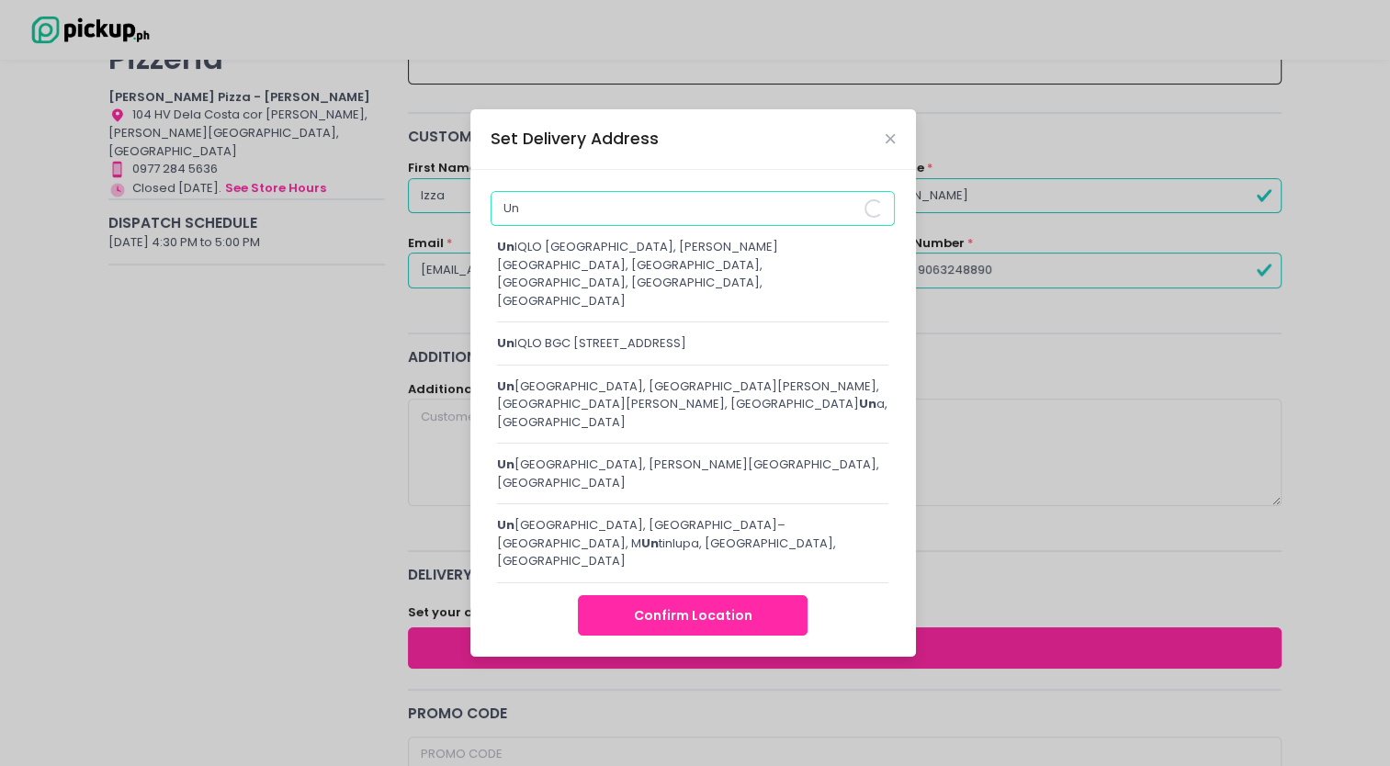
type input "U"
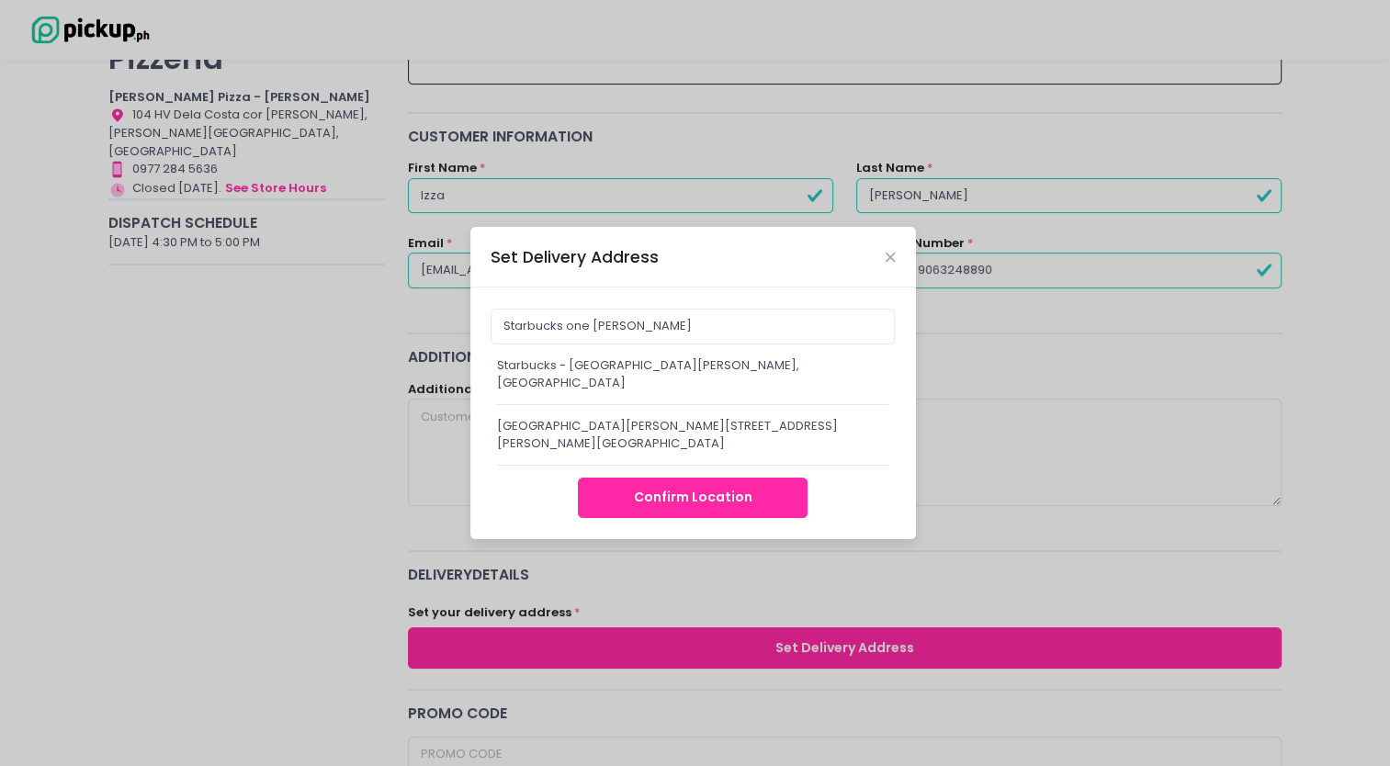
click at [650, 377] on div "Starbucks - [GEOGRAPHIC_DATA][PERSON_NAME], [GEOGRAPHIC_DATA]" at bounding box center [693, 374] width 392 height 36
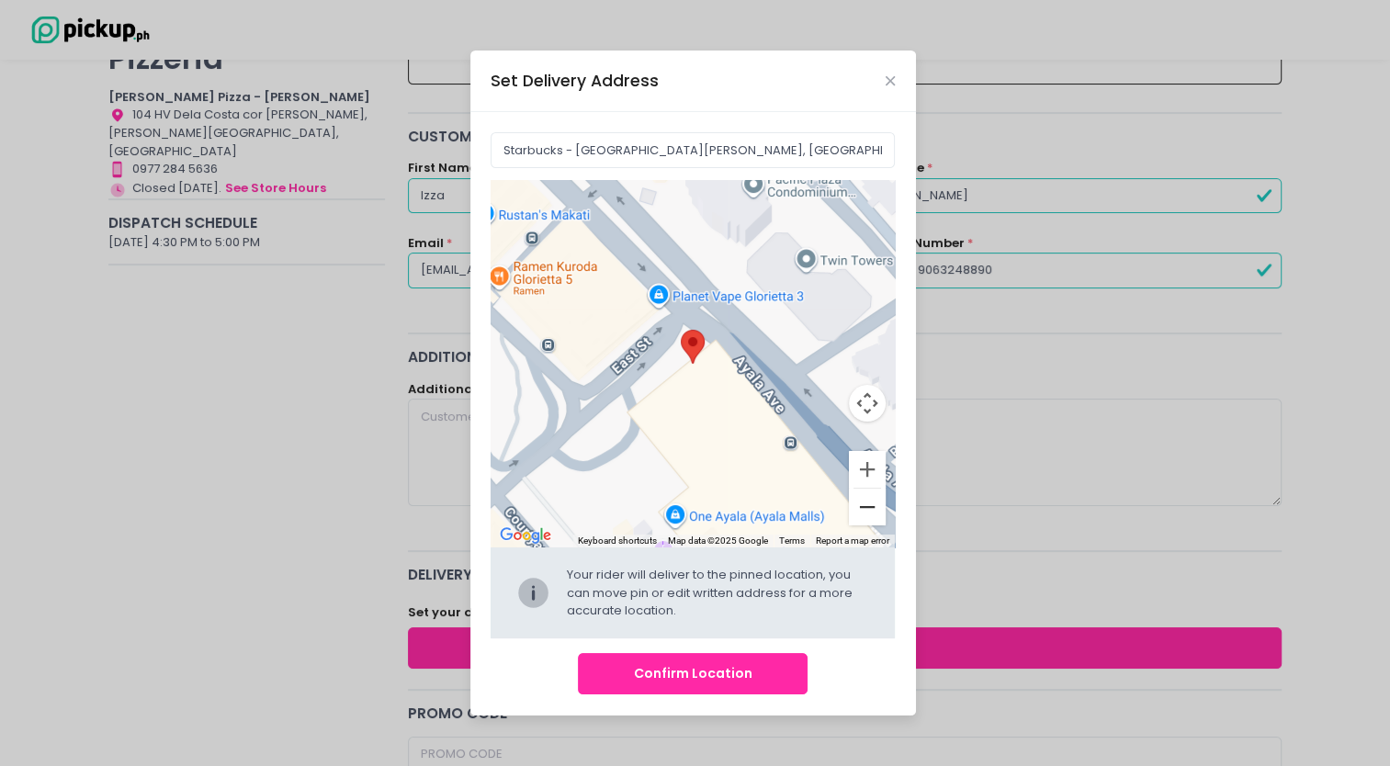
click at [861, 512] on button "Zoom out" at bounding box center [867, 507] width 37 height 37
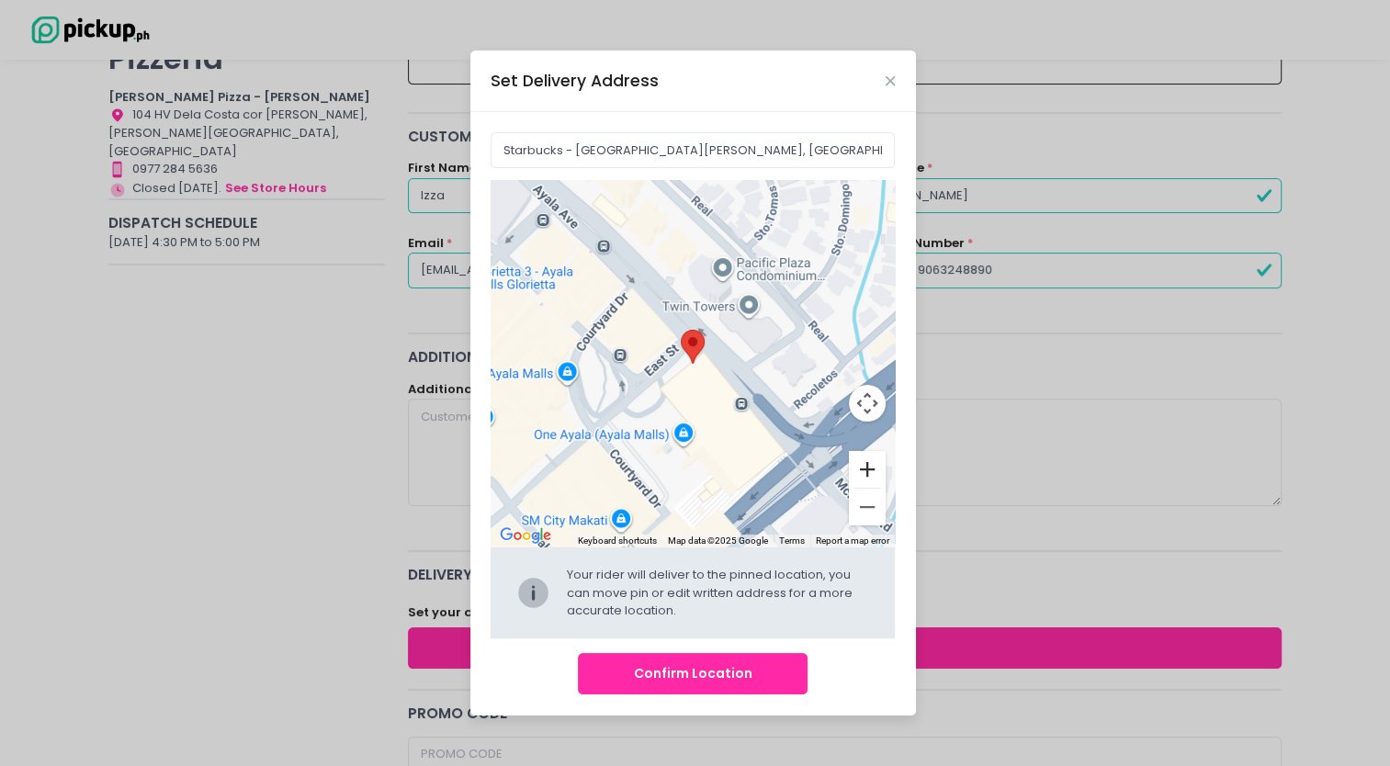
click at [865, 468] on button "Zoom in" at bounding box center [867, 469] width 37 height 37
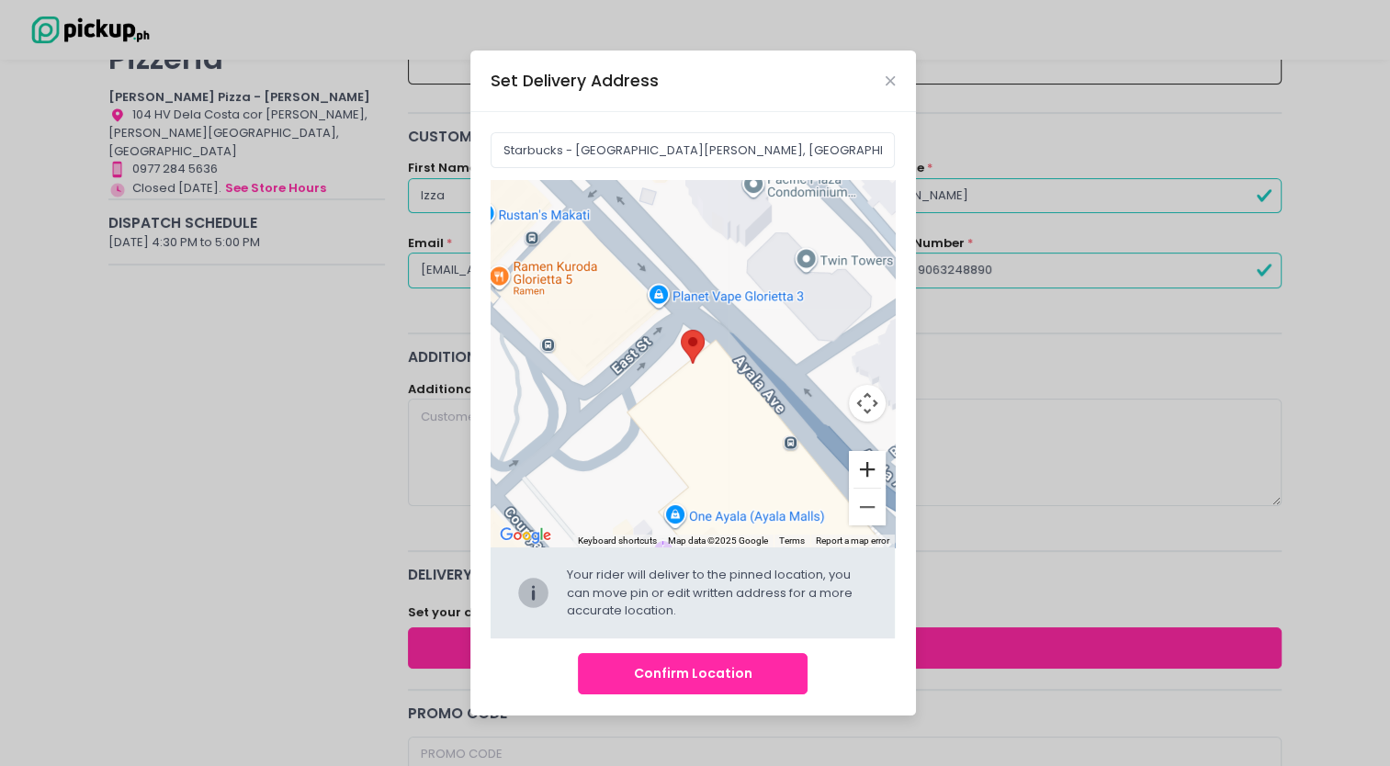
click at [865, 468] on button "Zoom in" at bounding box center [867, 469] width 37 height 37
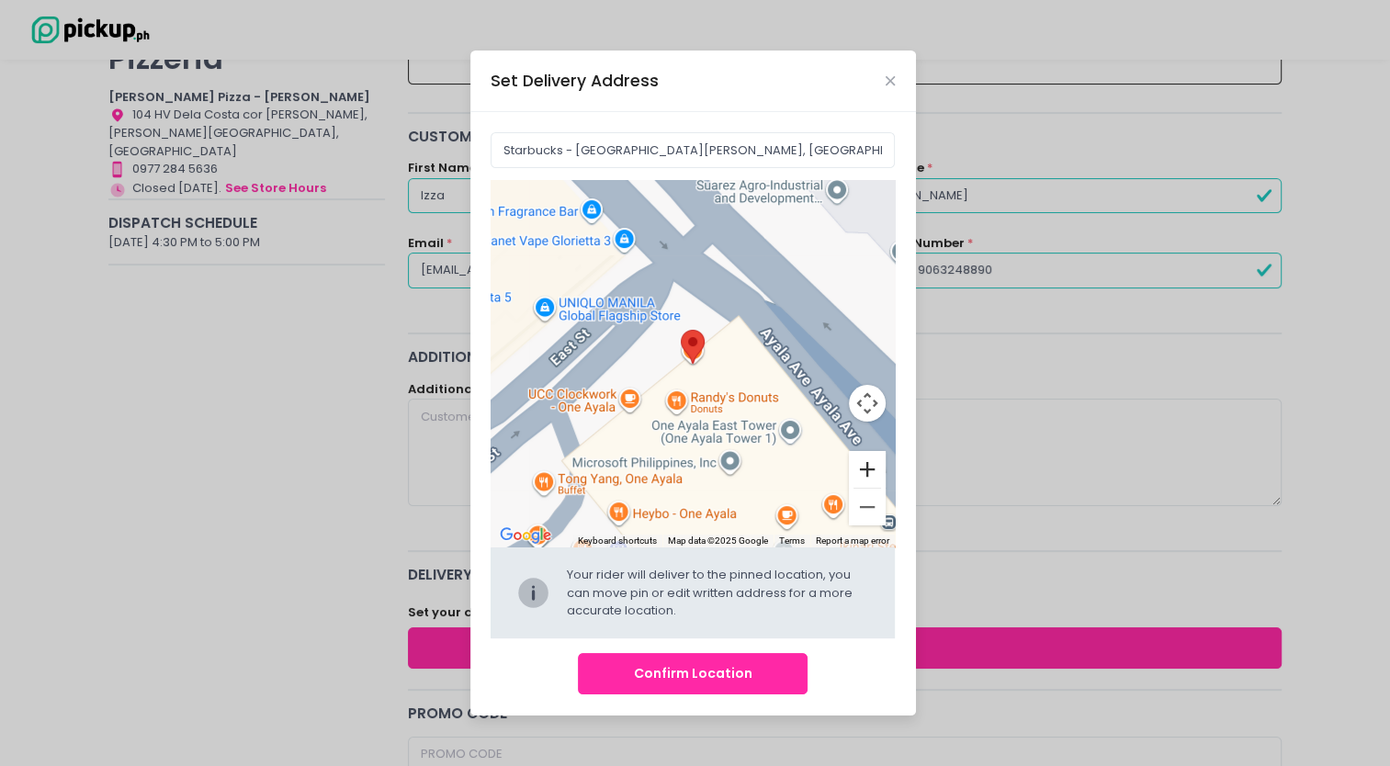
click at [865, 468] on button "Zoom in" at bounding box center [867, 469] width 37 height 37
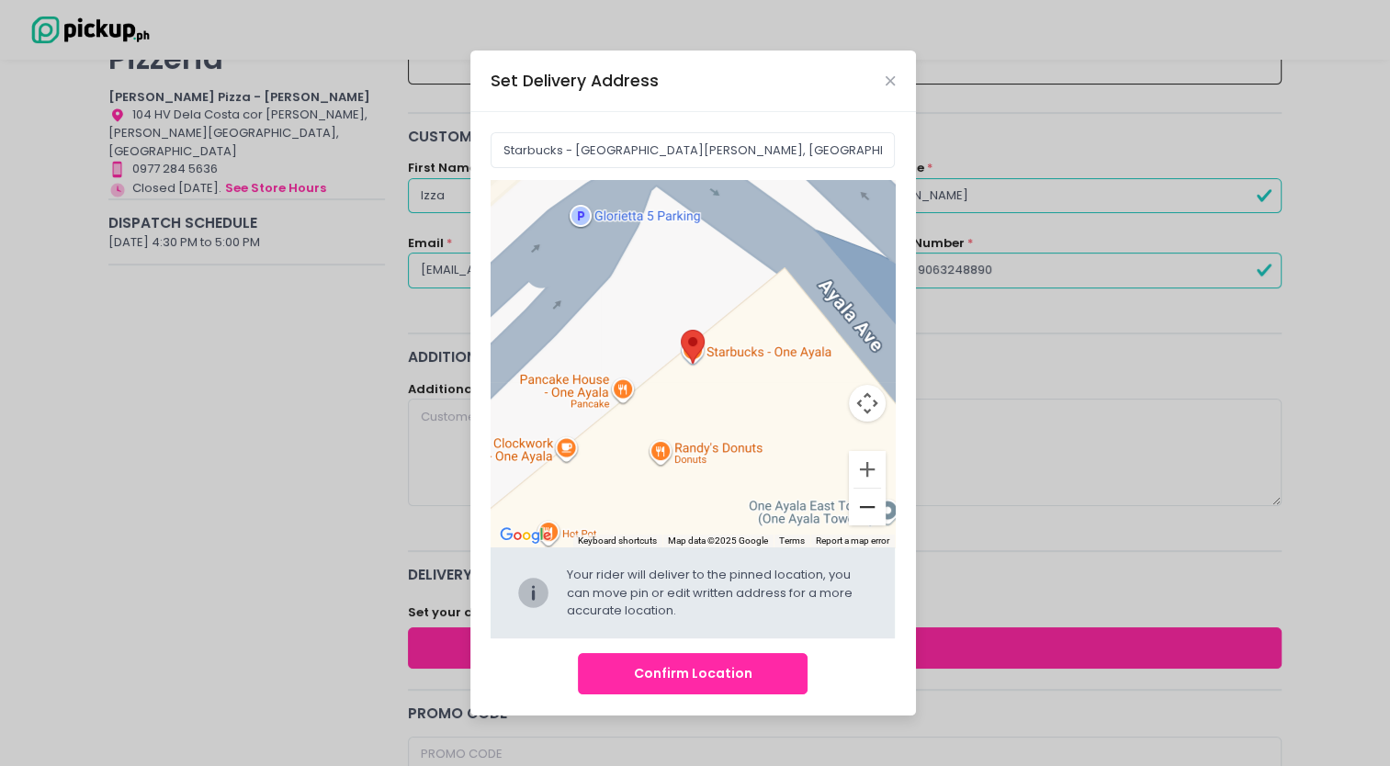
click at [872, 502] on button "Zoom out" at bounding box center [867, 507] width 37 height 37
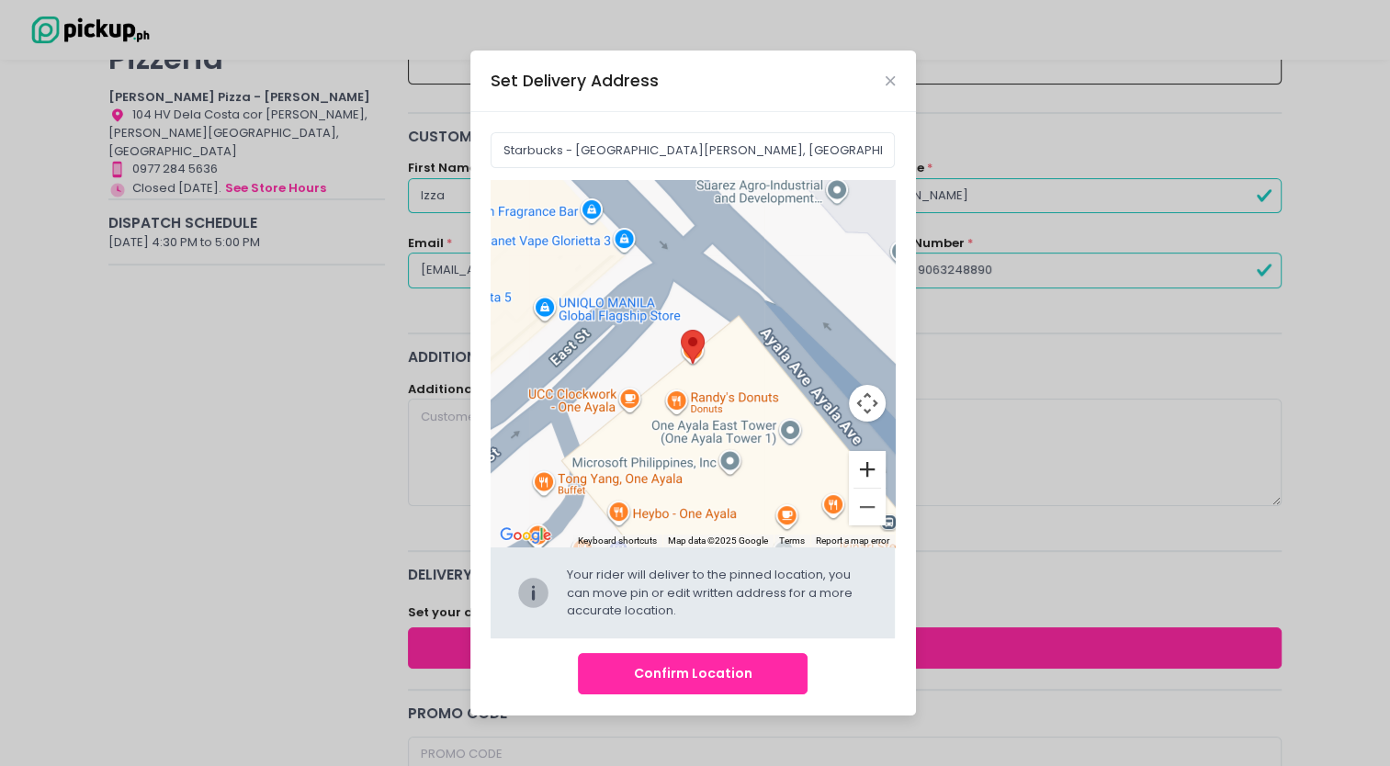
click at [868, 461] on button "Zoom in" at bounding box center [867, 469] width 37 height 37
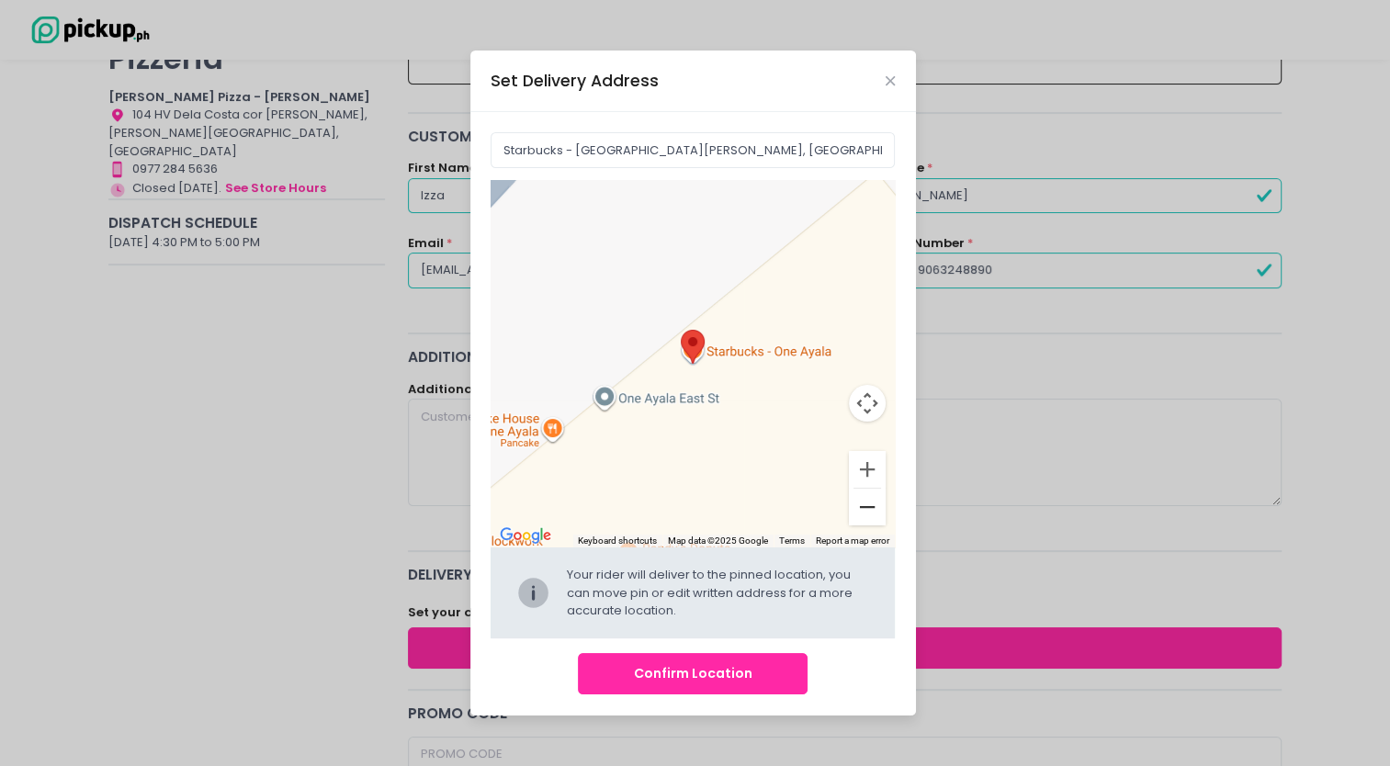
click at [872, 516] on button "Zoom out" at bounding box center [867, 507] width 37 height 37
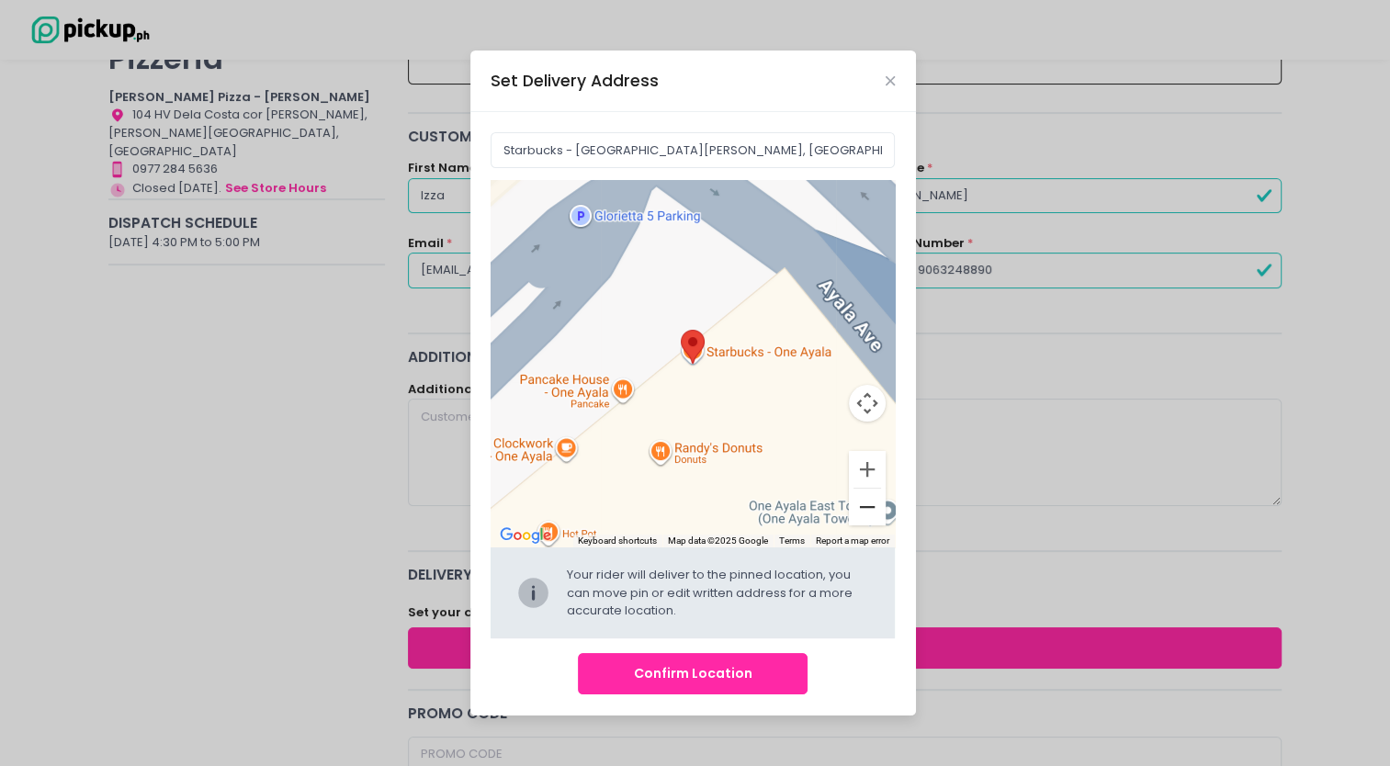
click at [872, 516] on button "Zoom out" at bounding box center [867, 507] width 37 height 37
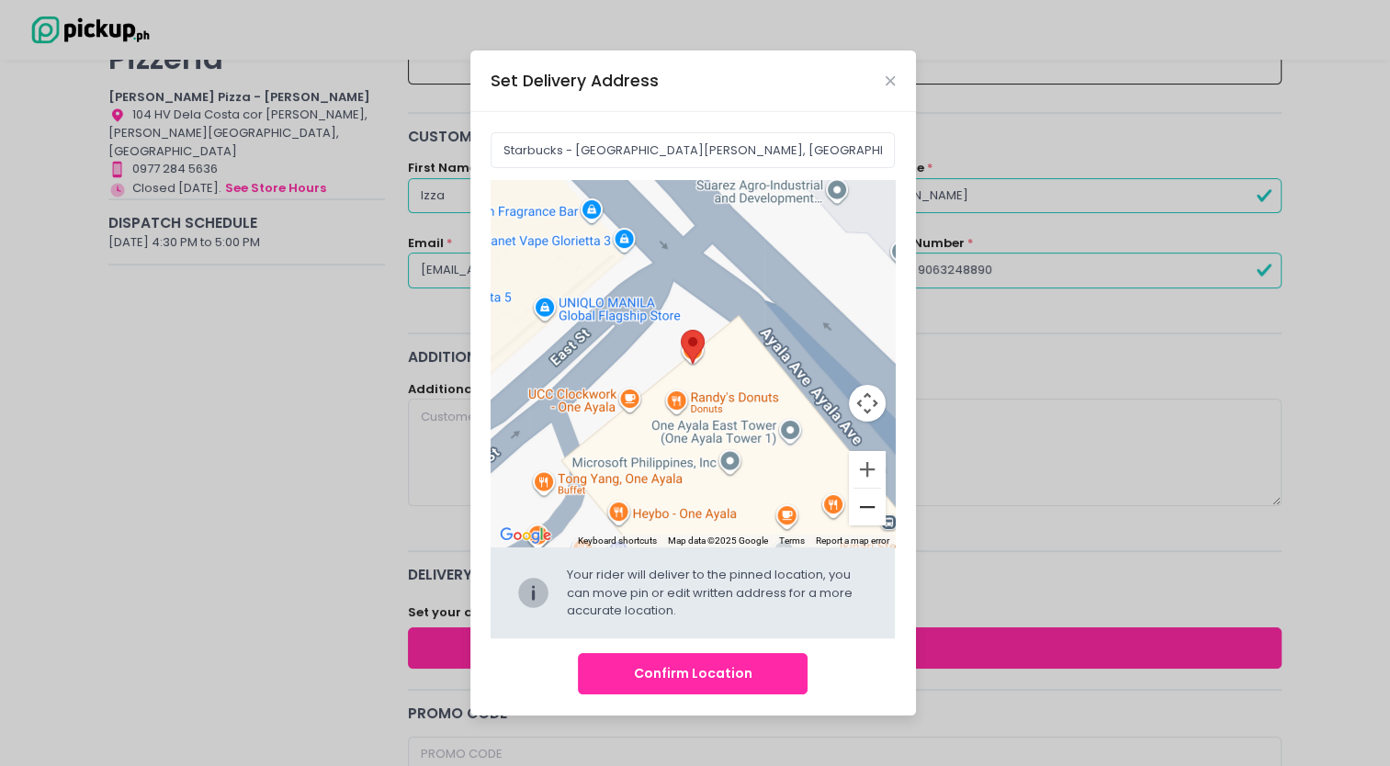
click at [872, 516] on button "Zoom out" at bounding box center [867, 507] width 37 height 37
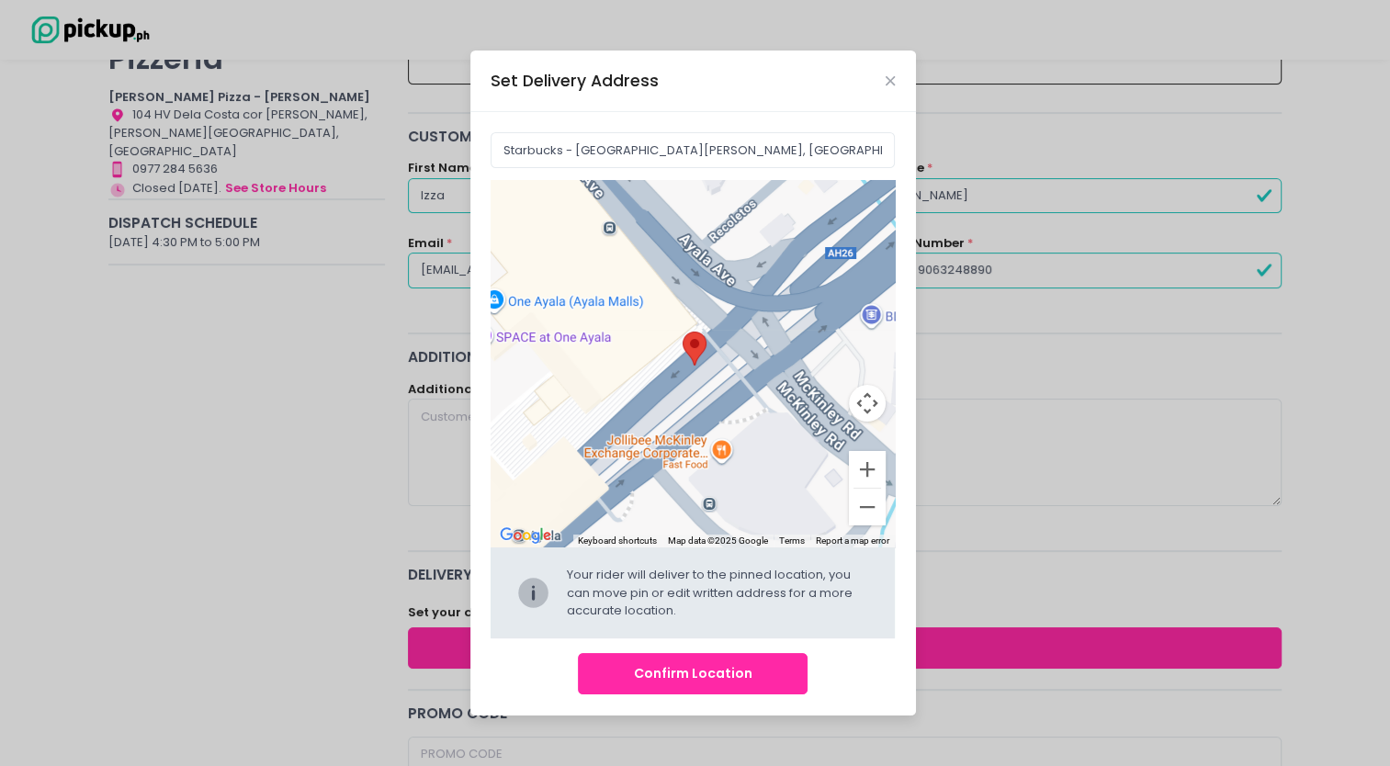
drag, startPoint x: 774, startPoint y: 463, endPoint x: 596, endPoint y: 254, distance: 274.2
click at [596, 254] on div "Move pin to edit location" at bounding box center [692, 363] width 404 height 367
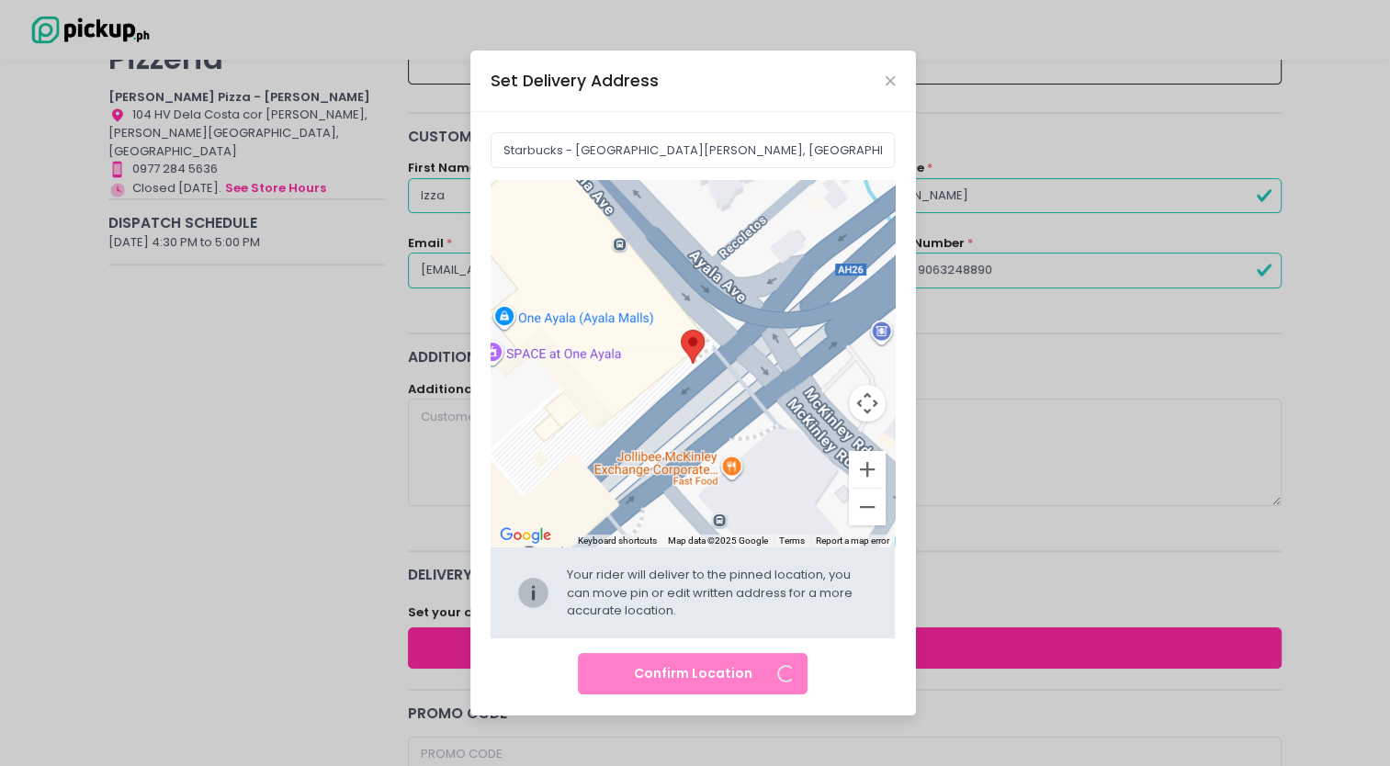
click at [618, 268] on div at bounding box center [692, 363] width 404 height 367
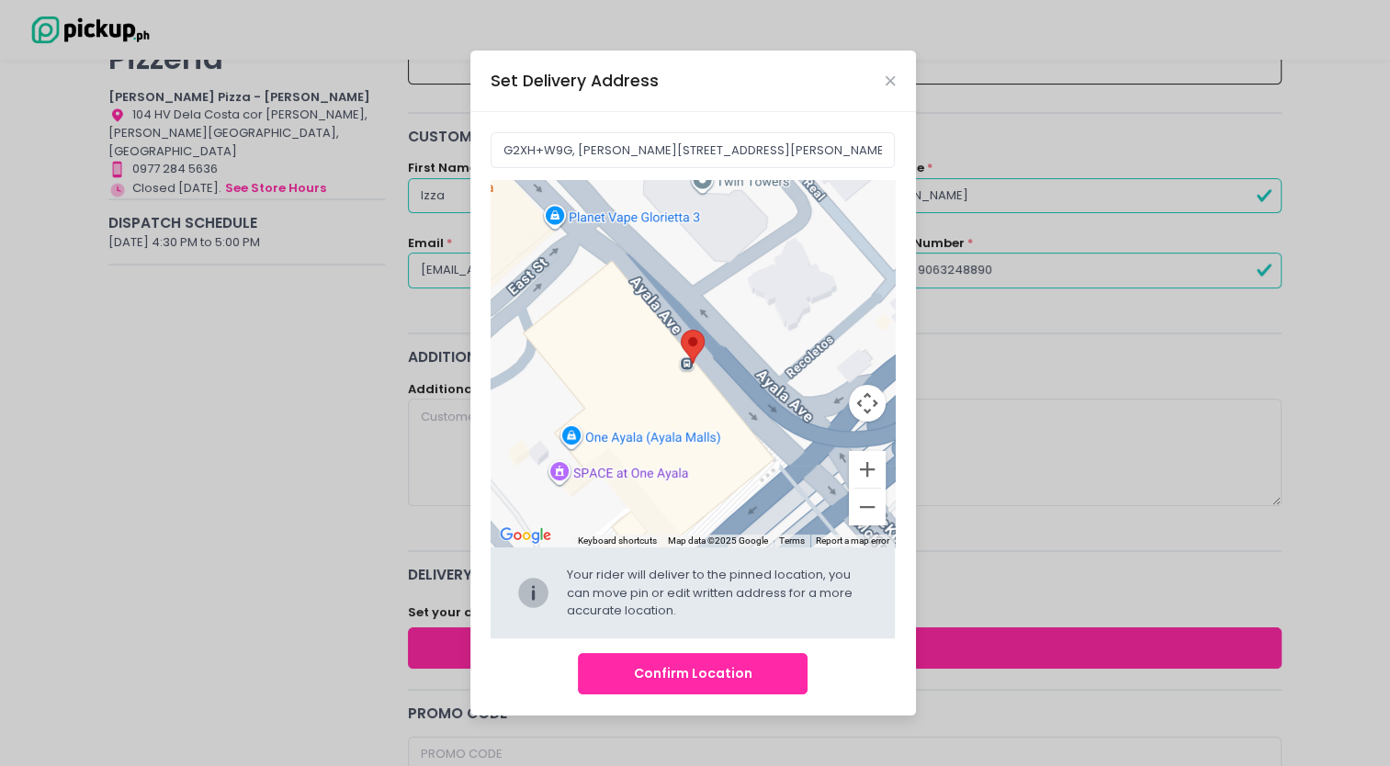
drag, startPoint x: 627, startPoint y: 288, endPoint x: 697, endPoint y: 410, distance: 139.9
click at [697, 410] on div at bounding box center [692, 363] width 404 height 367
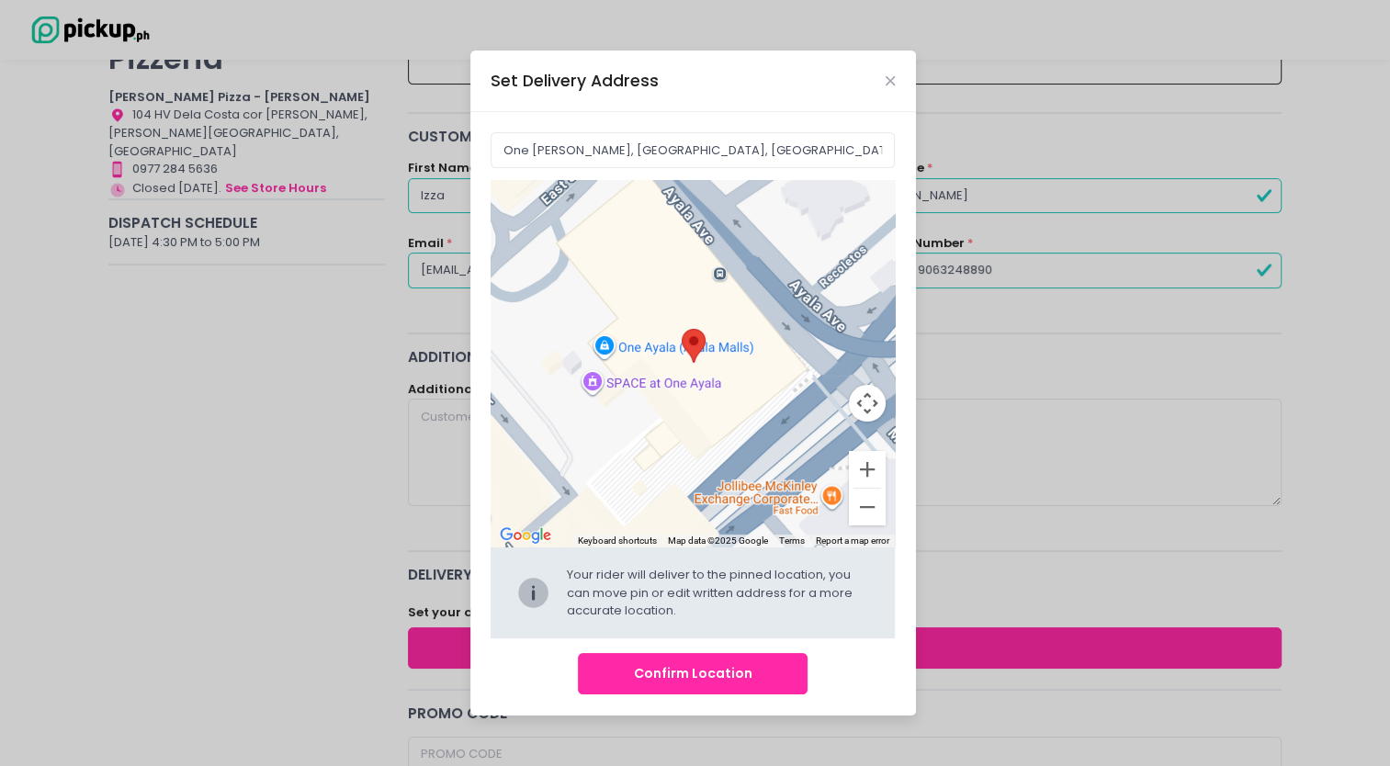
drag, startPoint x: 676, startPoint y: 399, endPoint x: 766, endPoint y: 328, distance: 114.5
click at [766, 328] on div at bounding box center [692, 363] width 404 height 367
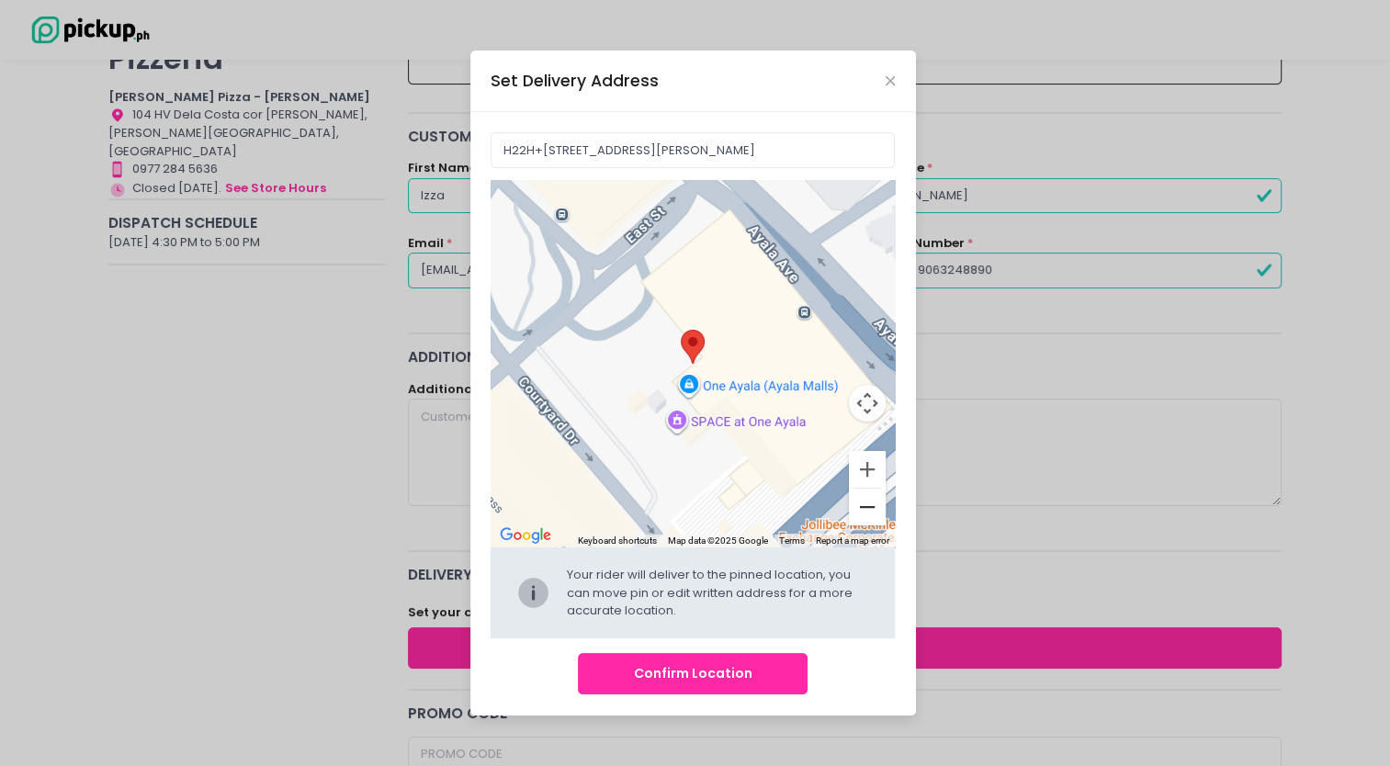
click at [872, 495] on button "Zoom out" at bounding box center [867, 507] width 37 height 37
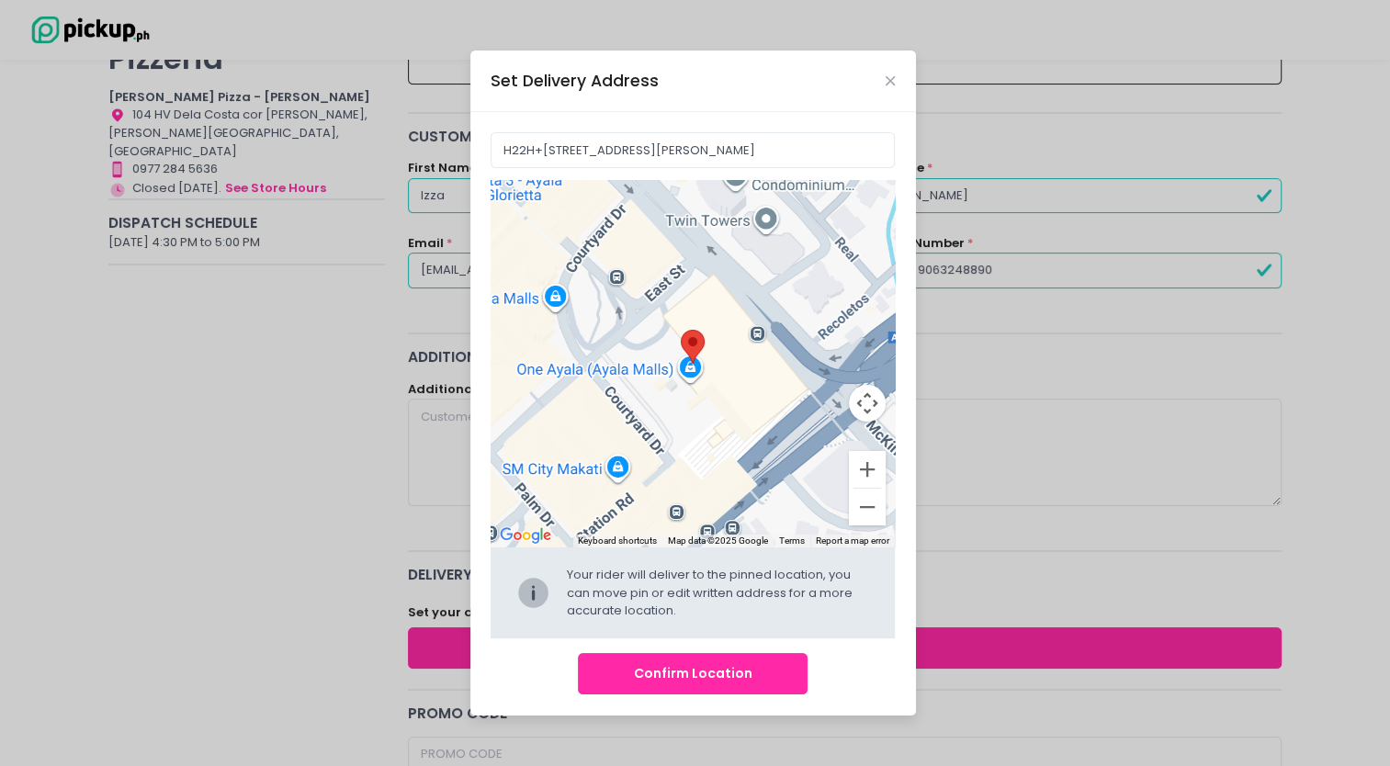
click at [872, 495] on button "Zoom out" at bounding box center [867, 507] width 37 height 37
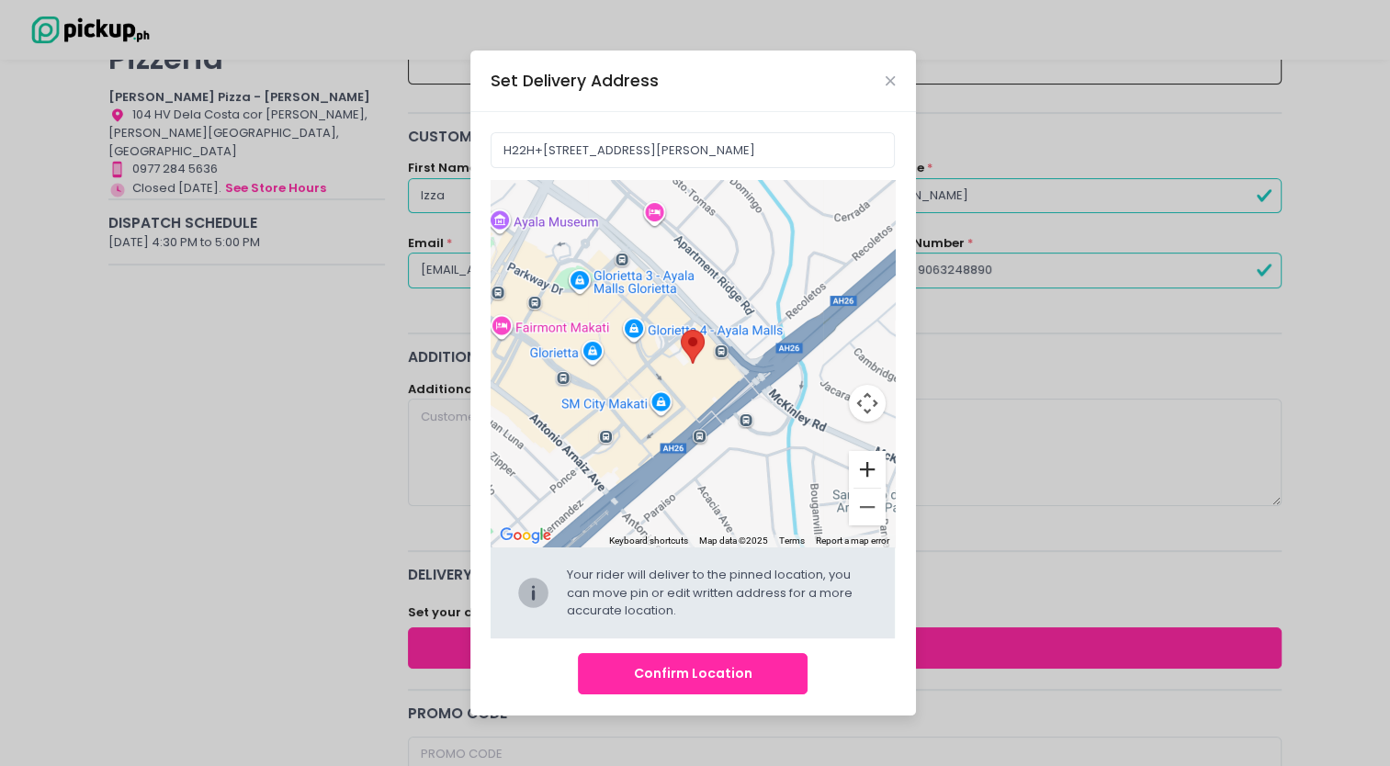
click at [871, 463] on button "Zoom in" at bounding box center [867, 469] width 37 height 37
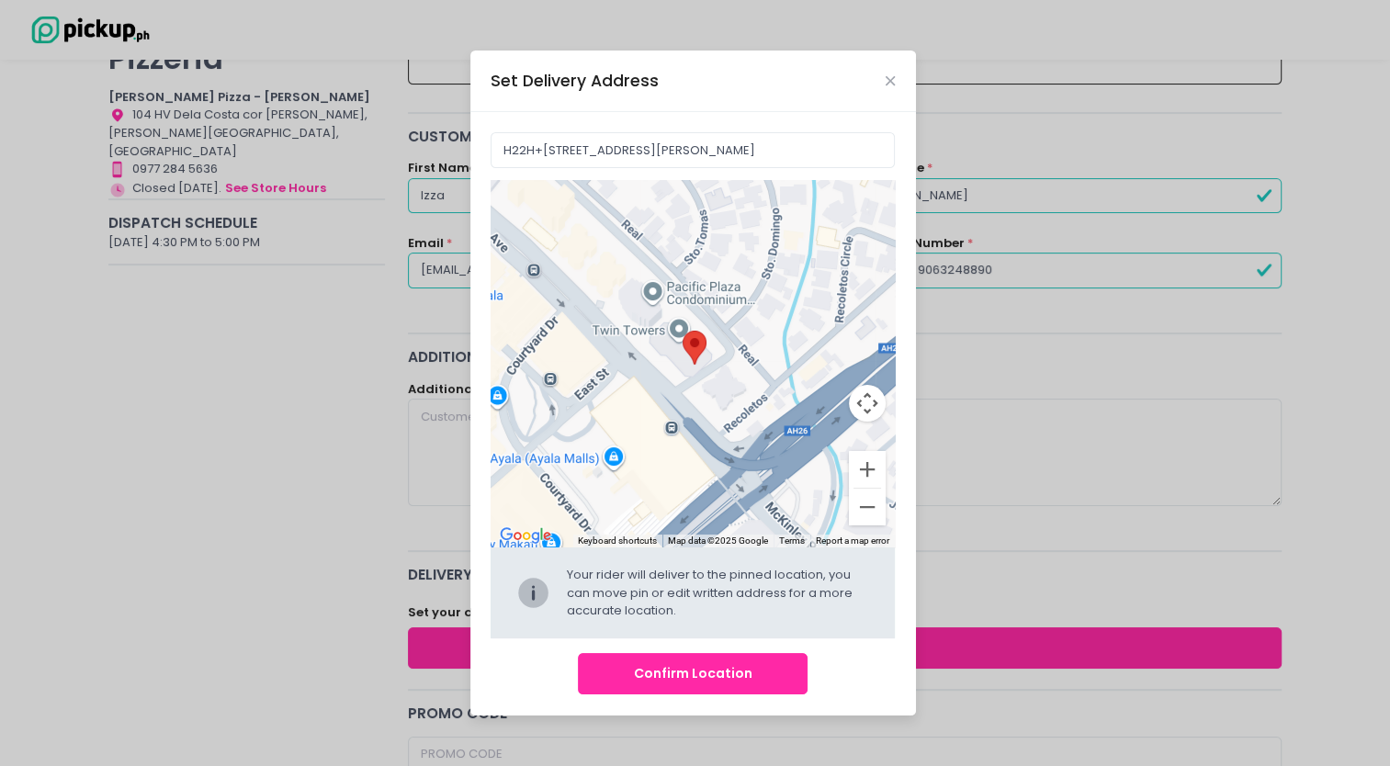
drag, startPoint x: 744, startPoint y: 321, endPoint x: 651, endPoint y: 417, distance: 133.1
click at [651, 417] on div at bounding box center [692, 363] width 404 height 367
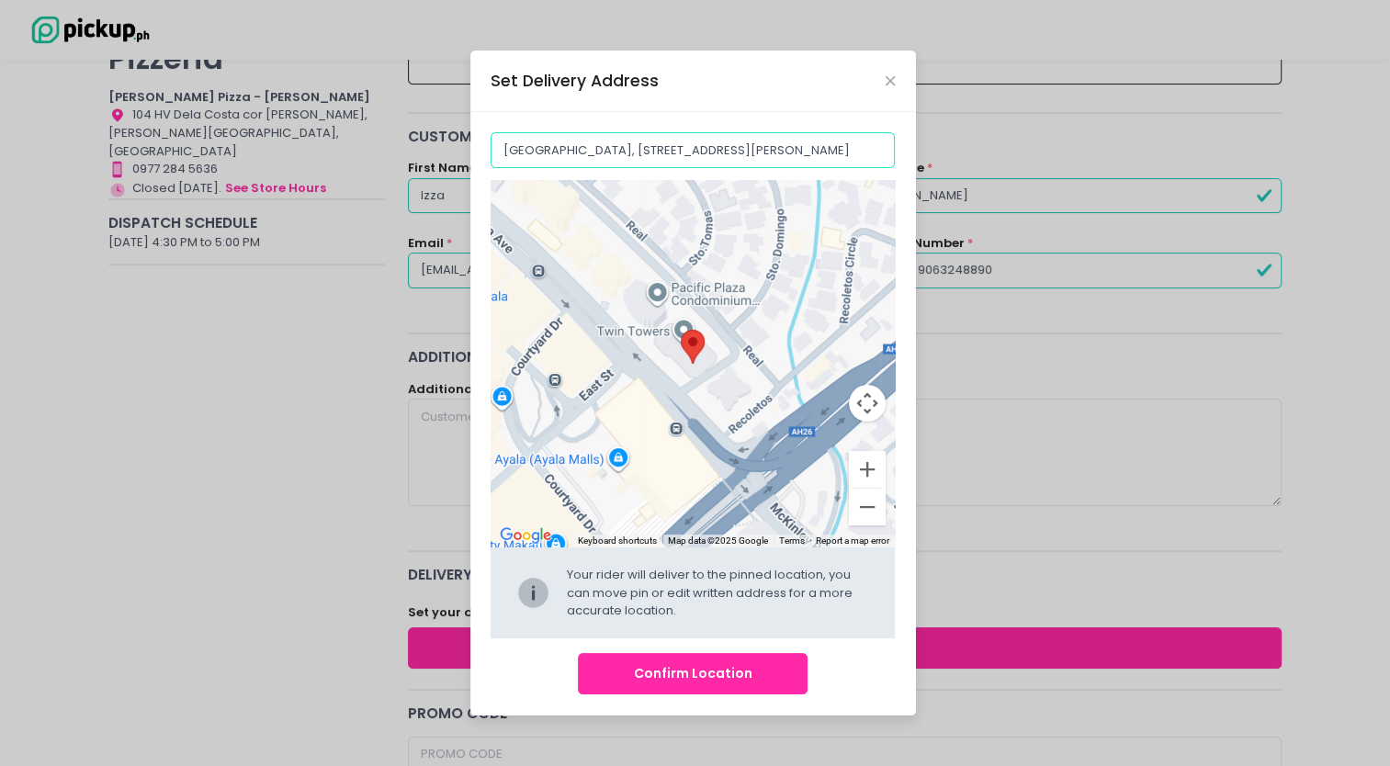
click at [699, 148] on input "[GEOGRAPHIC_DATA], [STREET_ADDRESS][PERSON_NAME]" at bounding box center [692, 149] width 404 height 35
click at [838, 149] on input "[GEOGRAPHIC_DATA], [STREET_ADDRESS][PERSON_NAME]" at bounding box center [692, 149] width 404 height 35
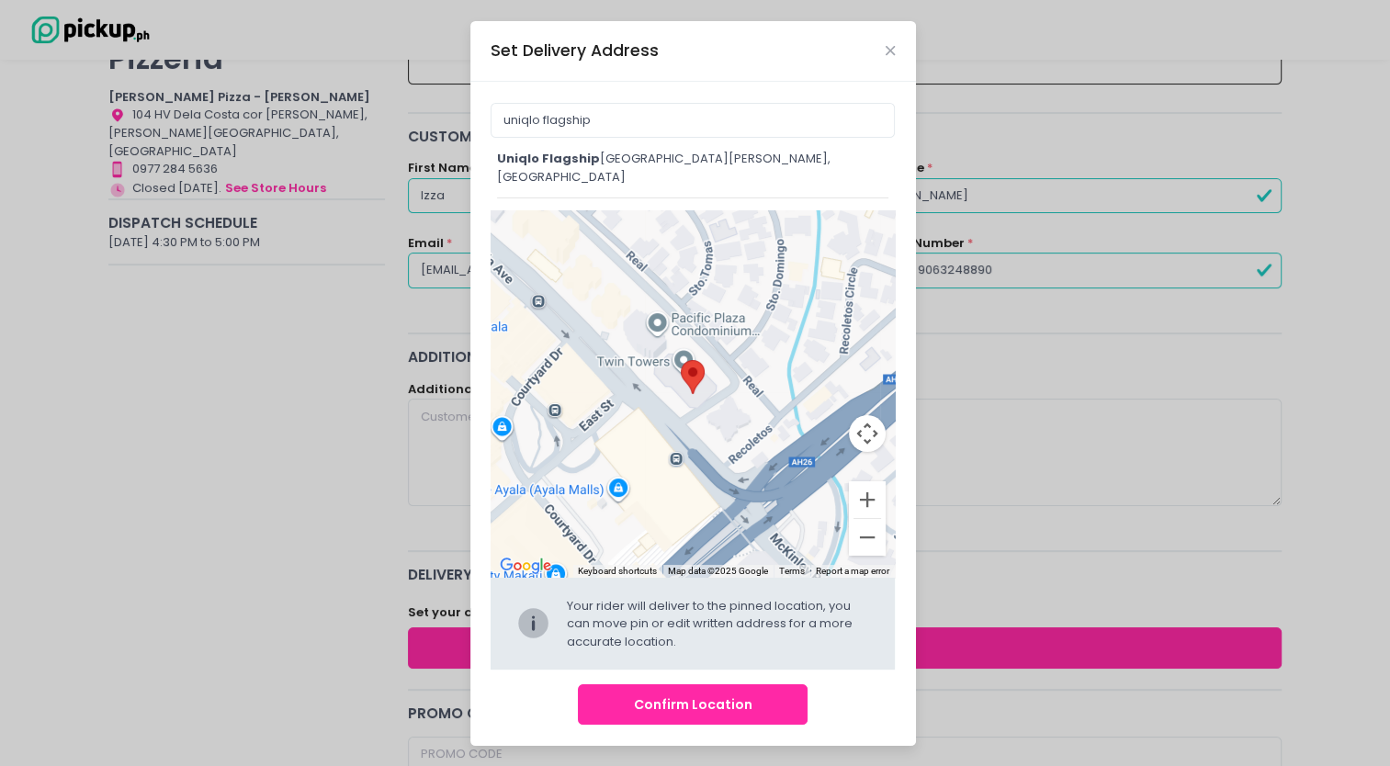
type input "UNIQLO Flagship Store [GEOGRAPHIC_DATA], [PERSON_NAME][GEOGRAPHIC_DATA], [GEOGR…"
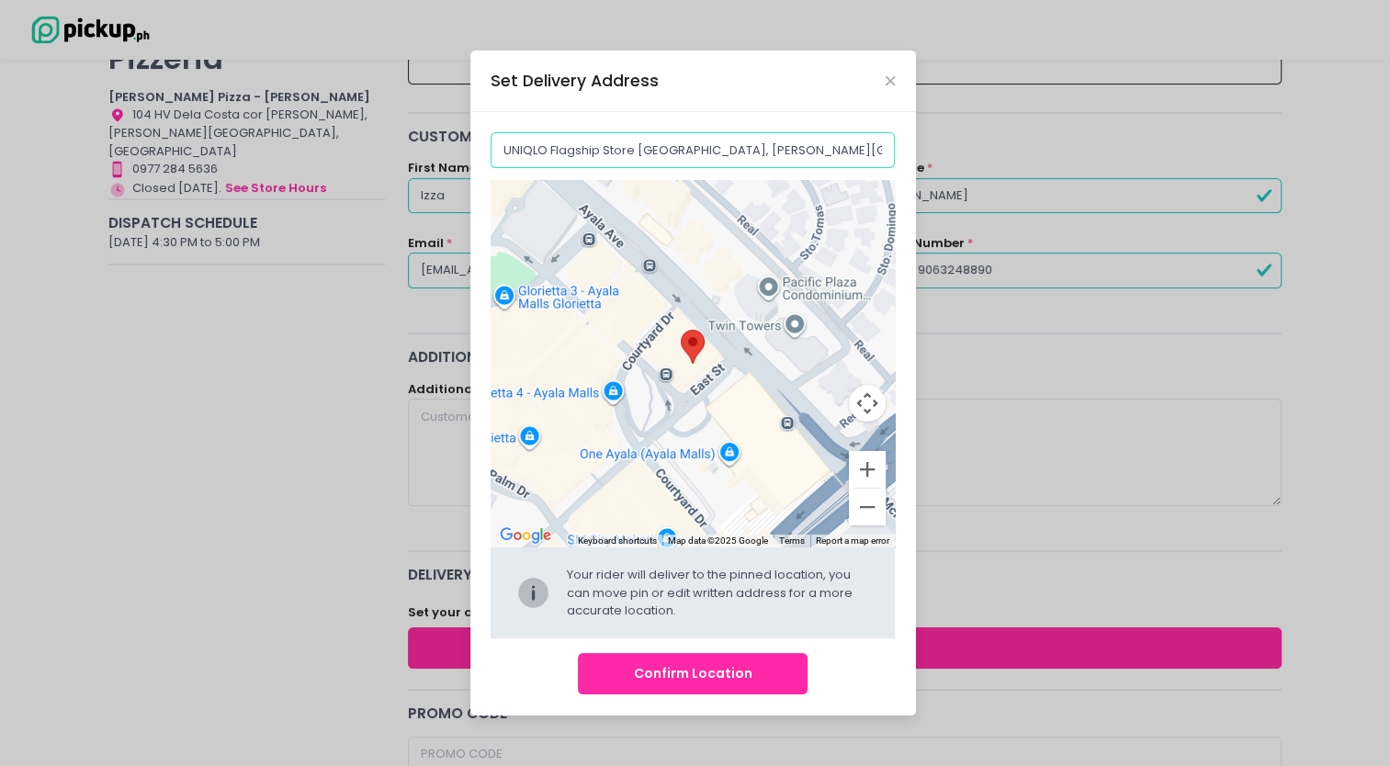
click at [820, 141] on input "UNIQLO Flagship Store [GEOGRAPHIC_DATA], [PERSON_NAME][GEOGRAPHIC_DATA], [GEOGR…" at bounding box center [692, 149] width 404 height 35
click at [718, 662] on button "Confirm Location" at bounding box center [693, 673] width 230 height 41
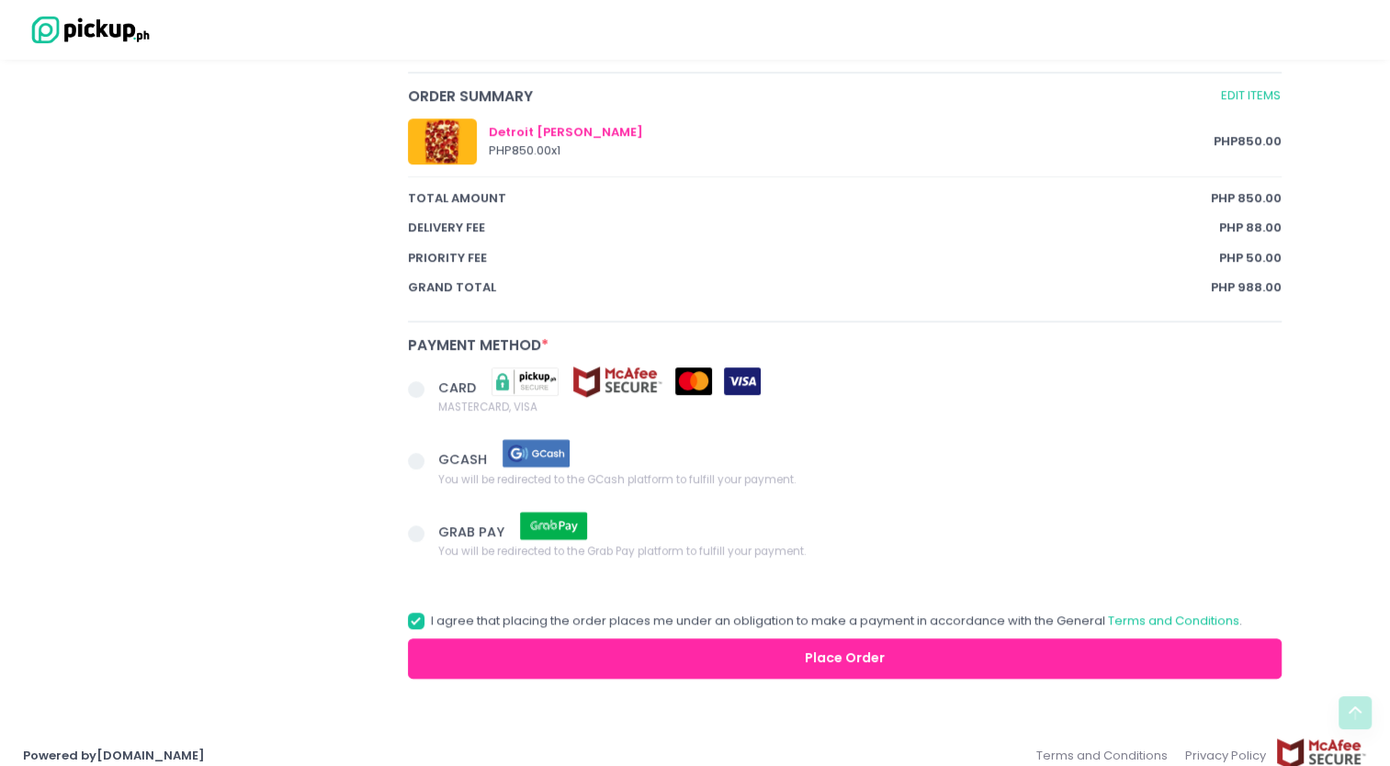
scroll to position [1007, 0]
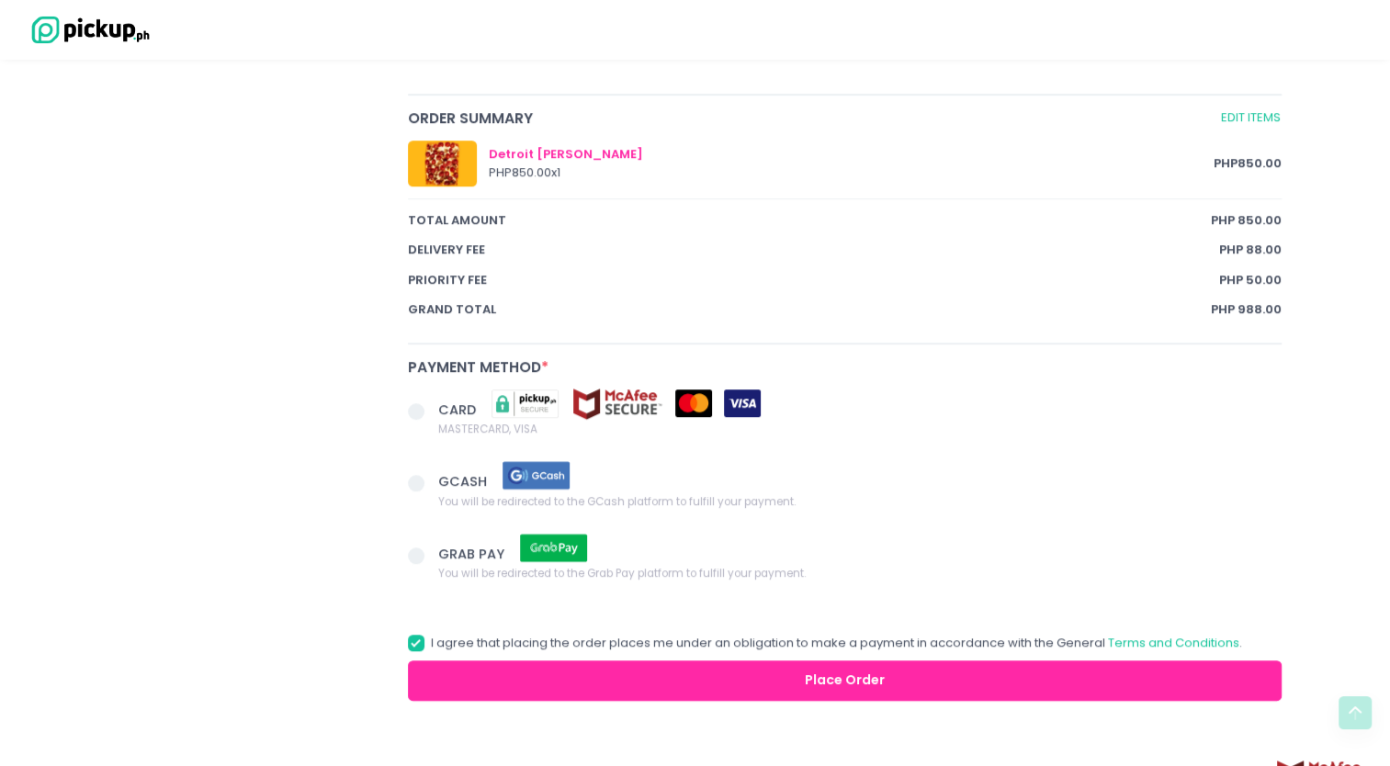
click at [415, 413] on span at bounding box center [416, 411] width 17 height 17
click at [431, 413] on input "CARD MASTERCARD, VISA" at bounding box center [437, 408] width 12 height 12
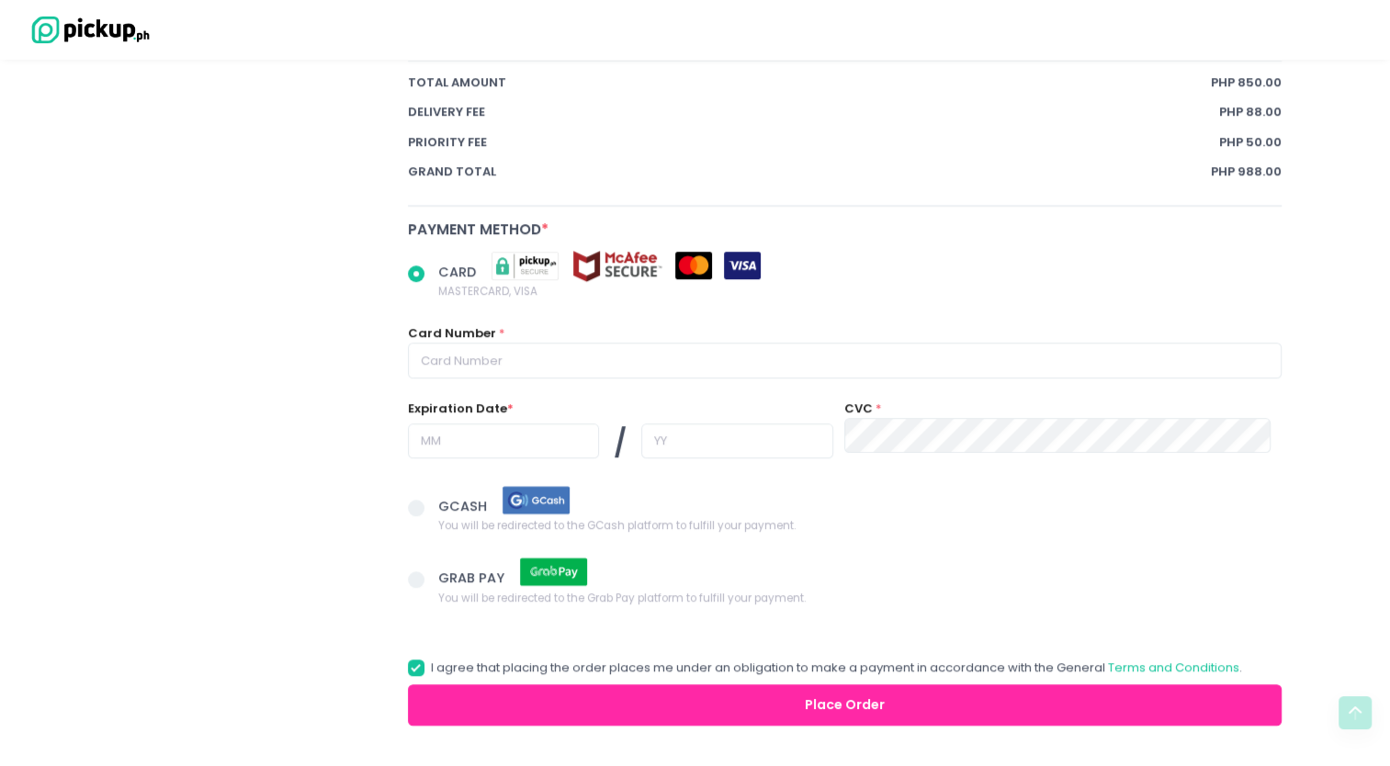
scroll to position [1164, 0]
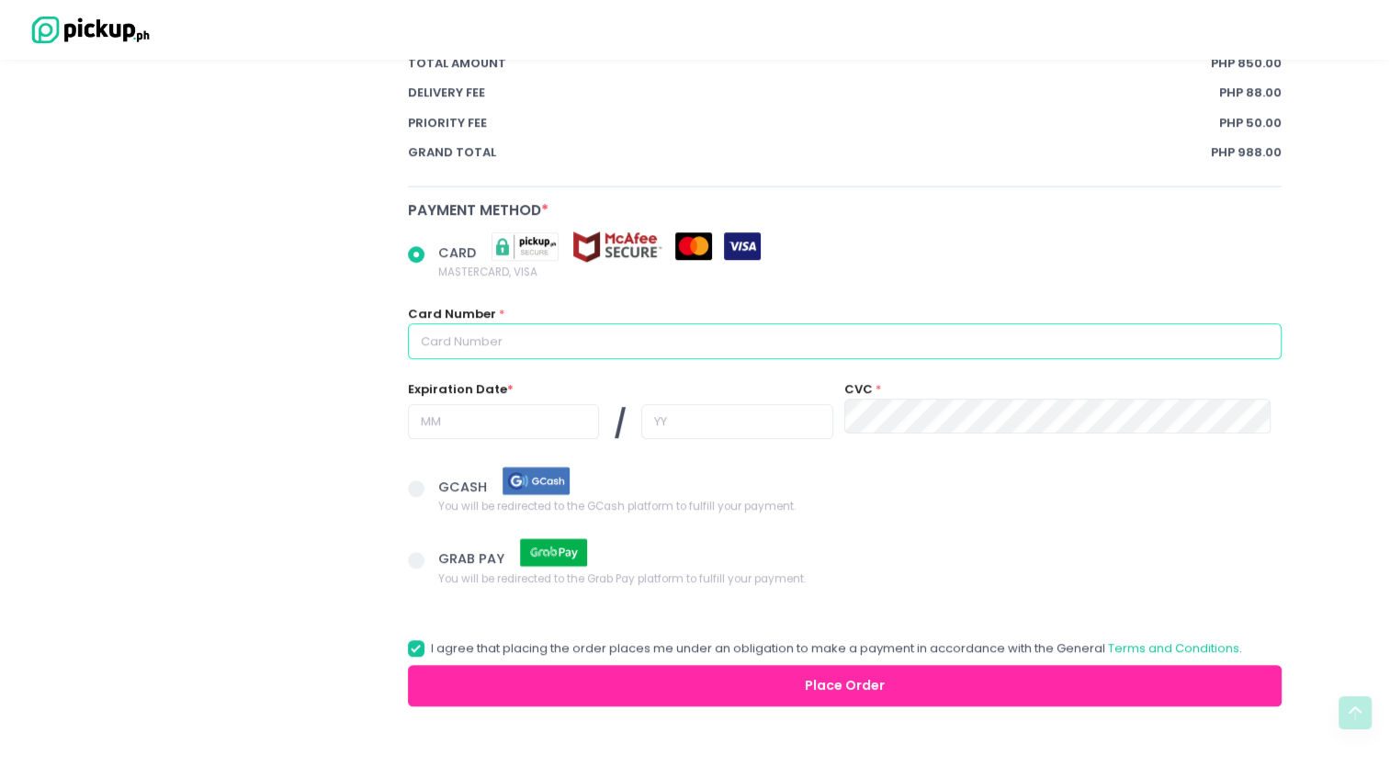
click at [760, 335] on input "text" at bounding box center [845, 340] width 874 height 35
radio input "true"
type input "4"
radio input "true"
type input "44"
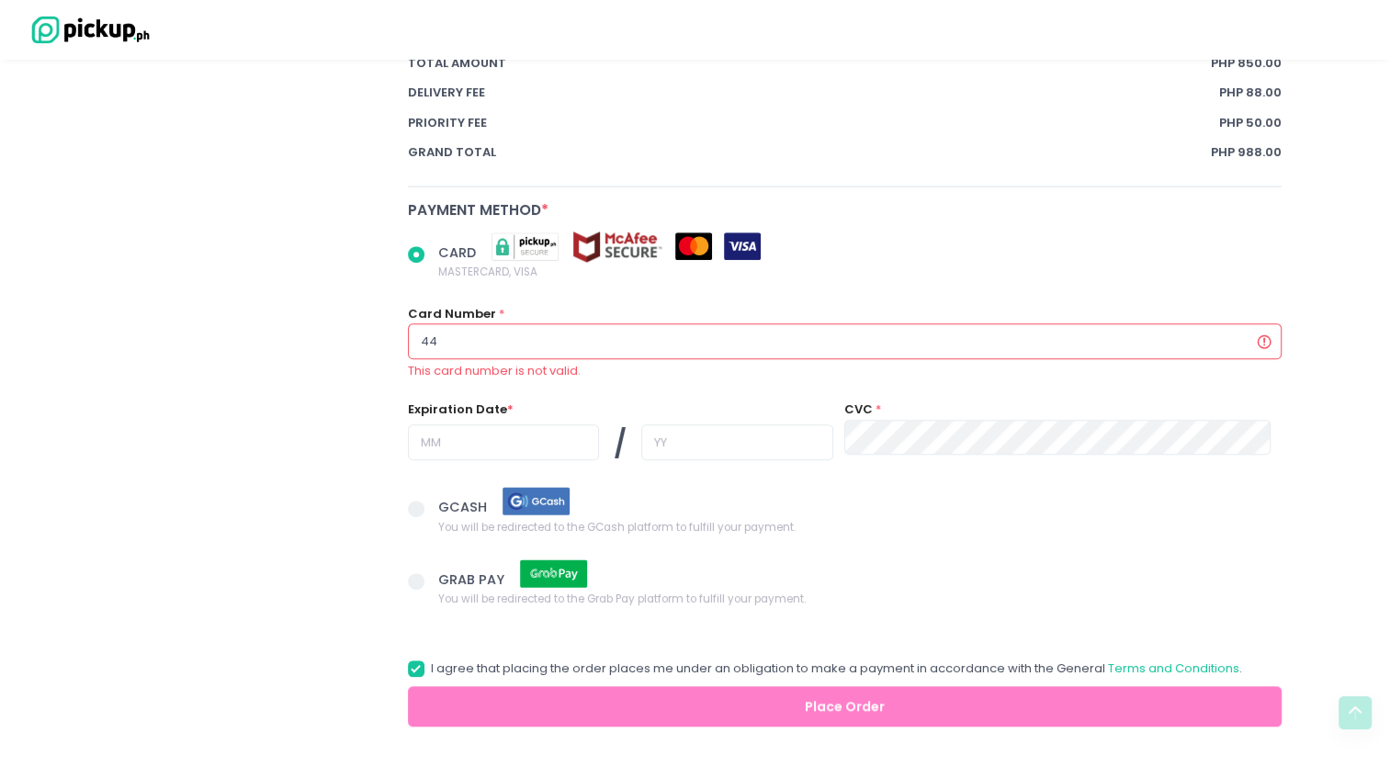
radio input "true"
type input "447"
radio input "true"
type input "4477"
radio input "true"
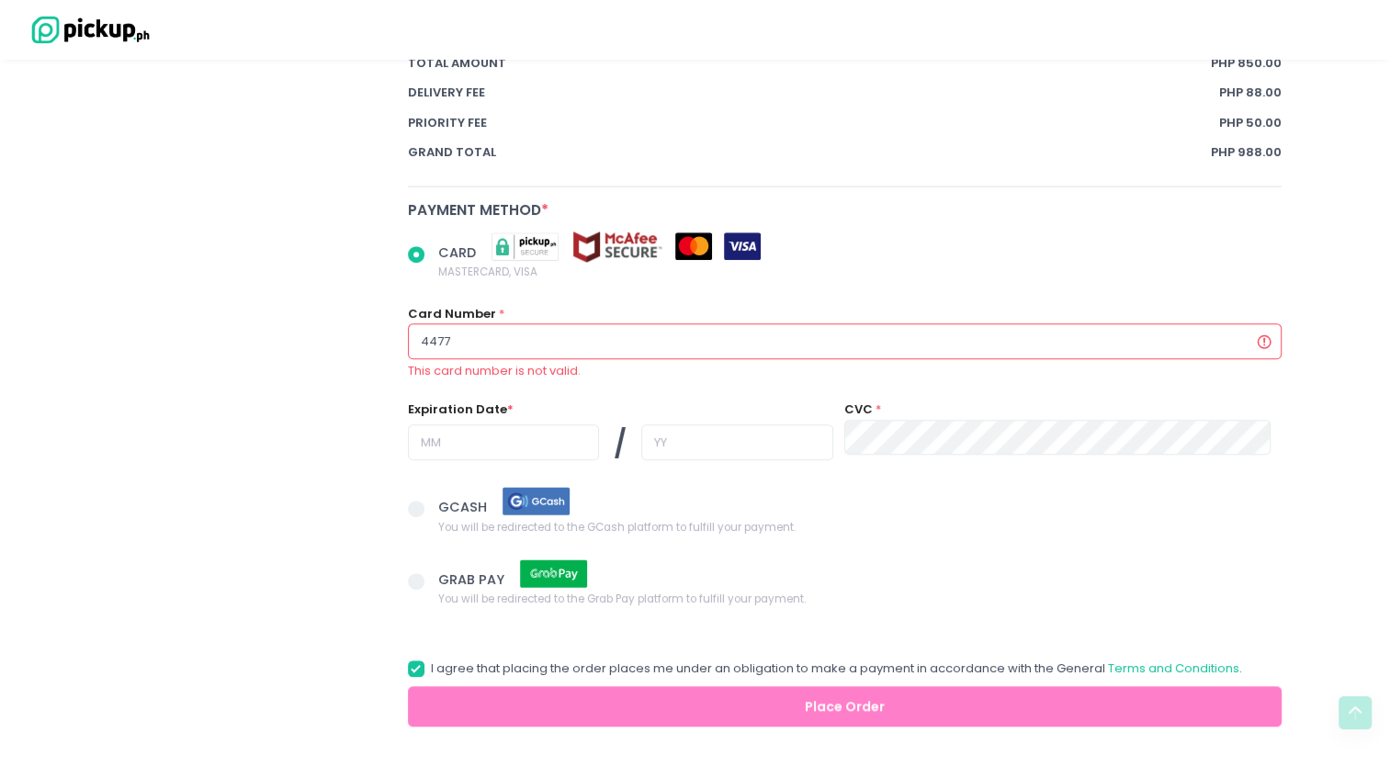
type input "44777"
radio input "true"
type input "447779"
radio input "true"
type input "4477790"
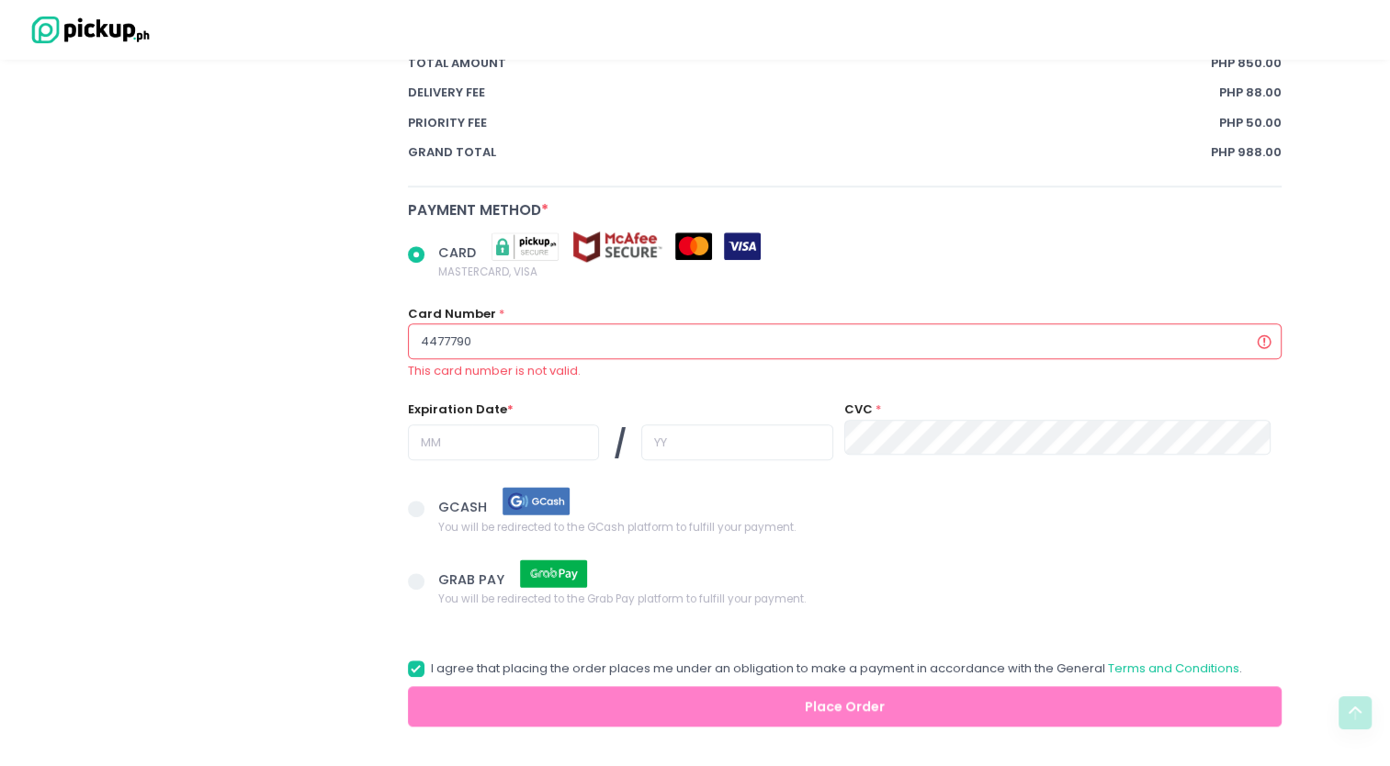
radio input "true"
type input "44777900"
radio input "true"
type input "447779002"
radio input "true"
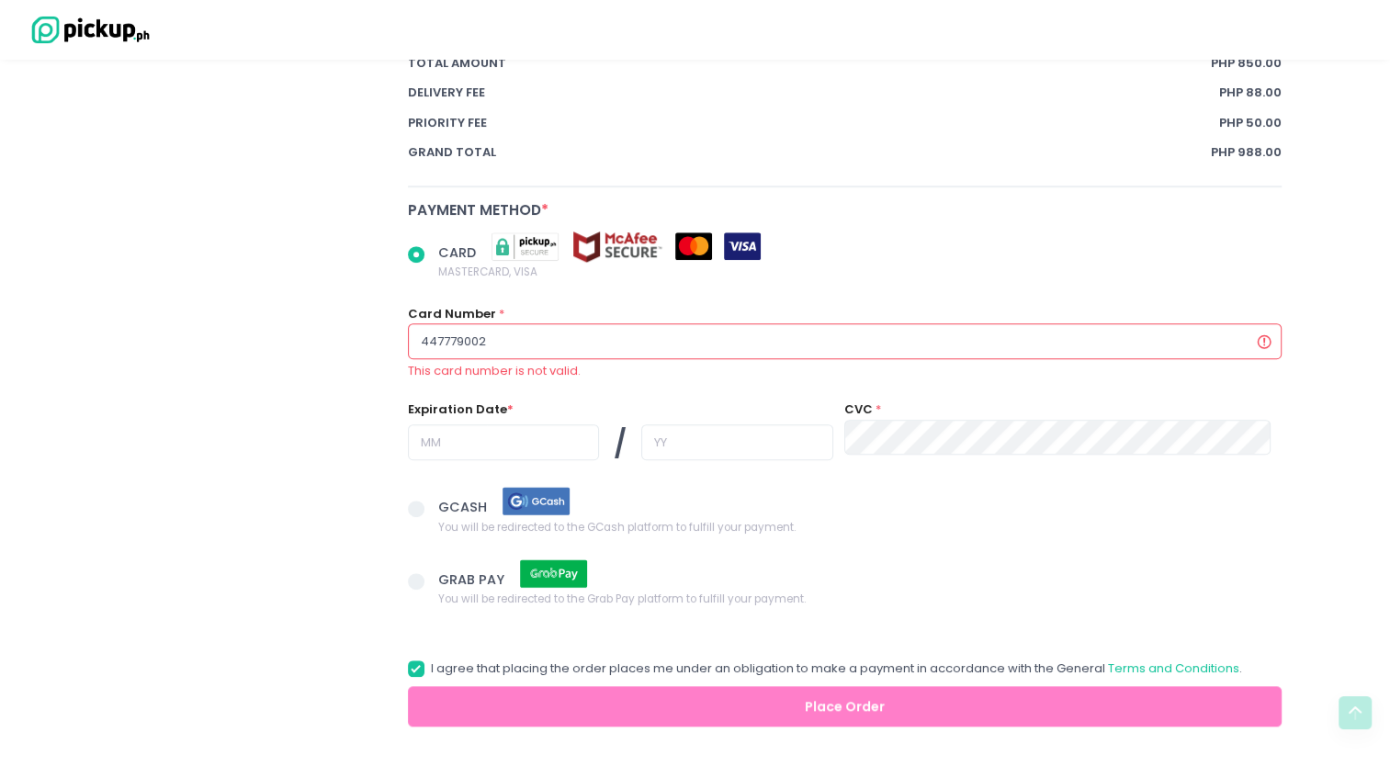
type input "4477790025"
radio input "true"
type input "44777900253"
radio input "true"
type input "447779002538"
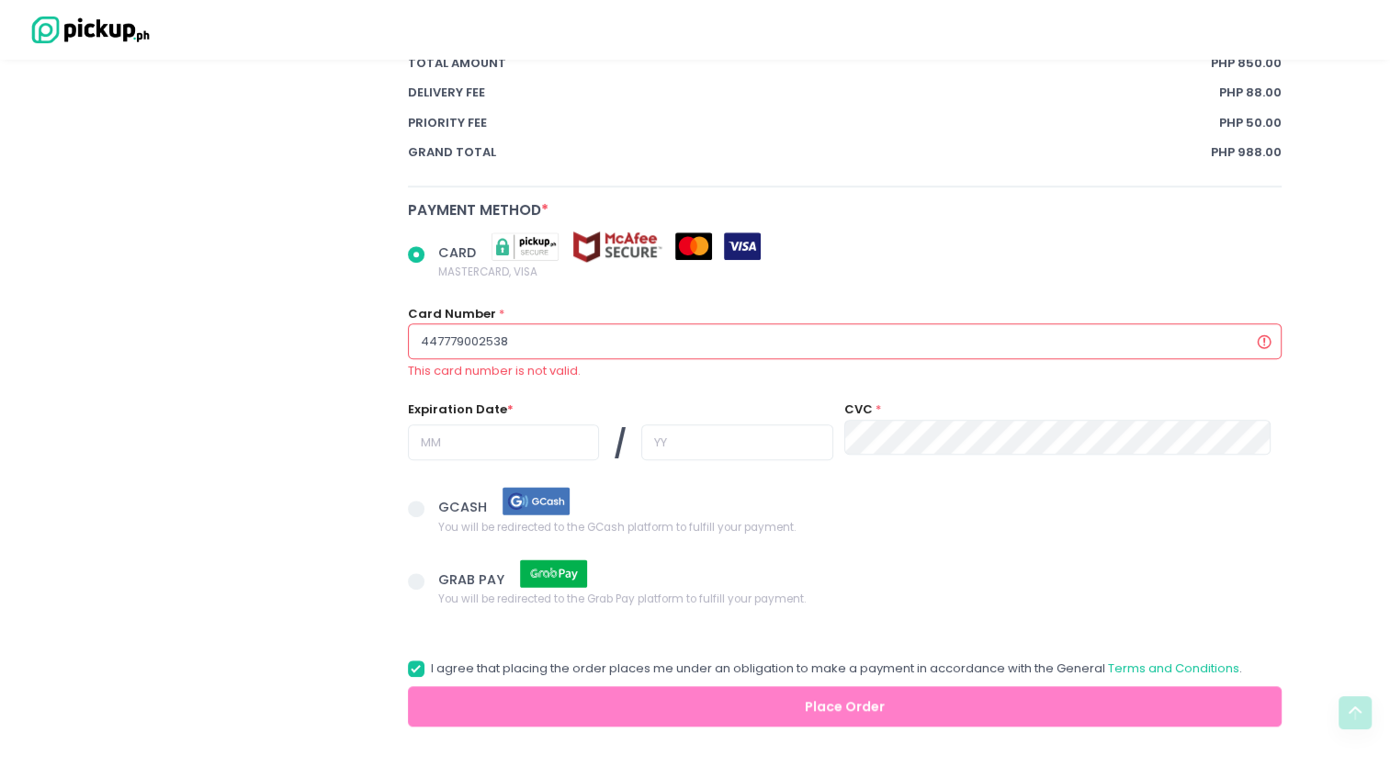
radio input "true"
type input "4477790025389"
radio input "true"
type input "44777900253897"
radio input "true"
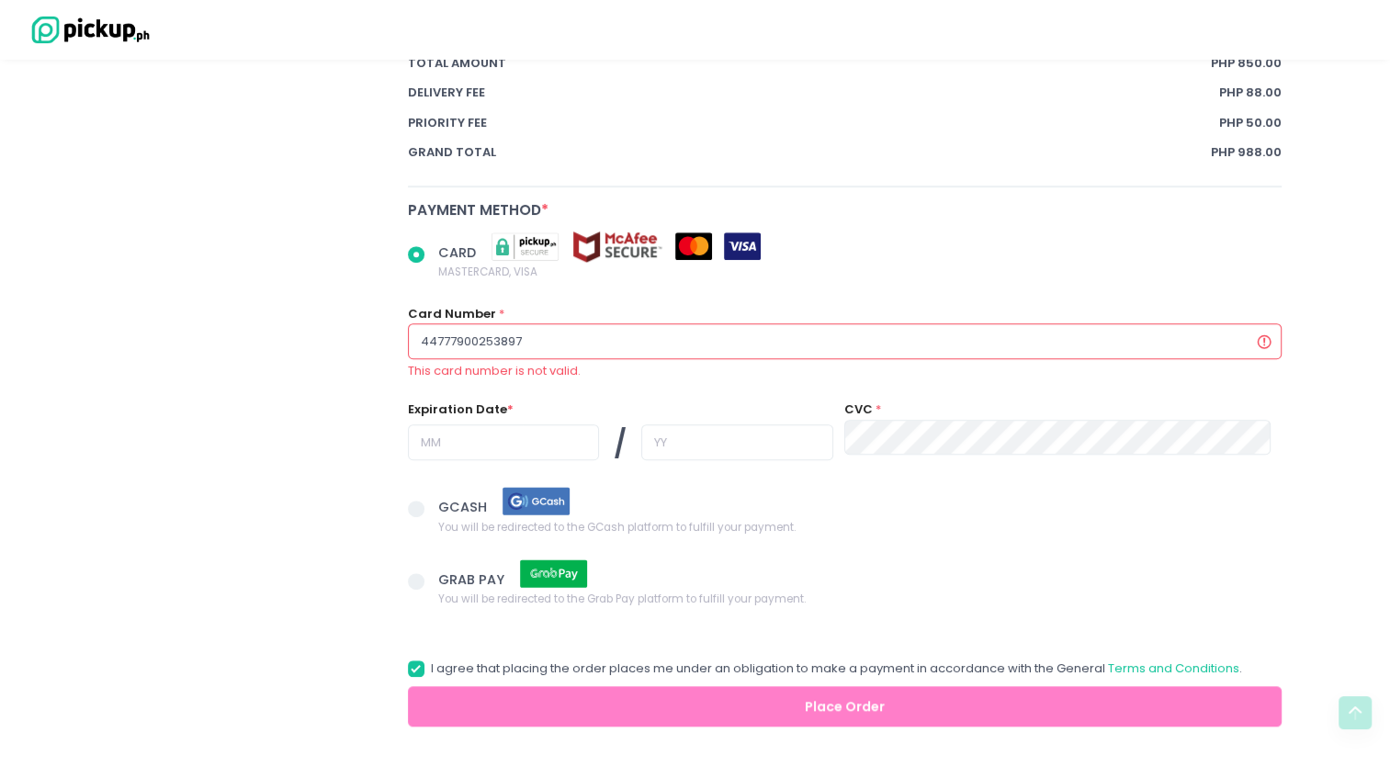
type input "447779002538974"
radio input "true"
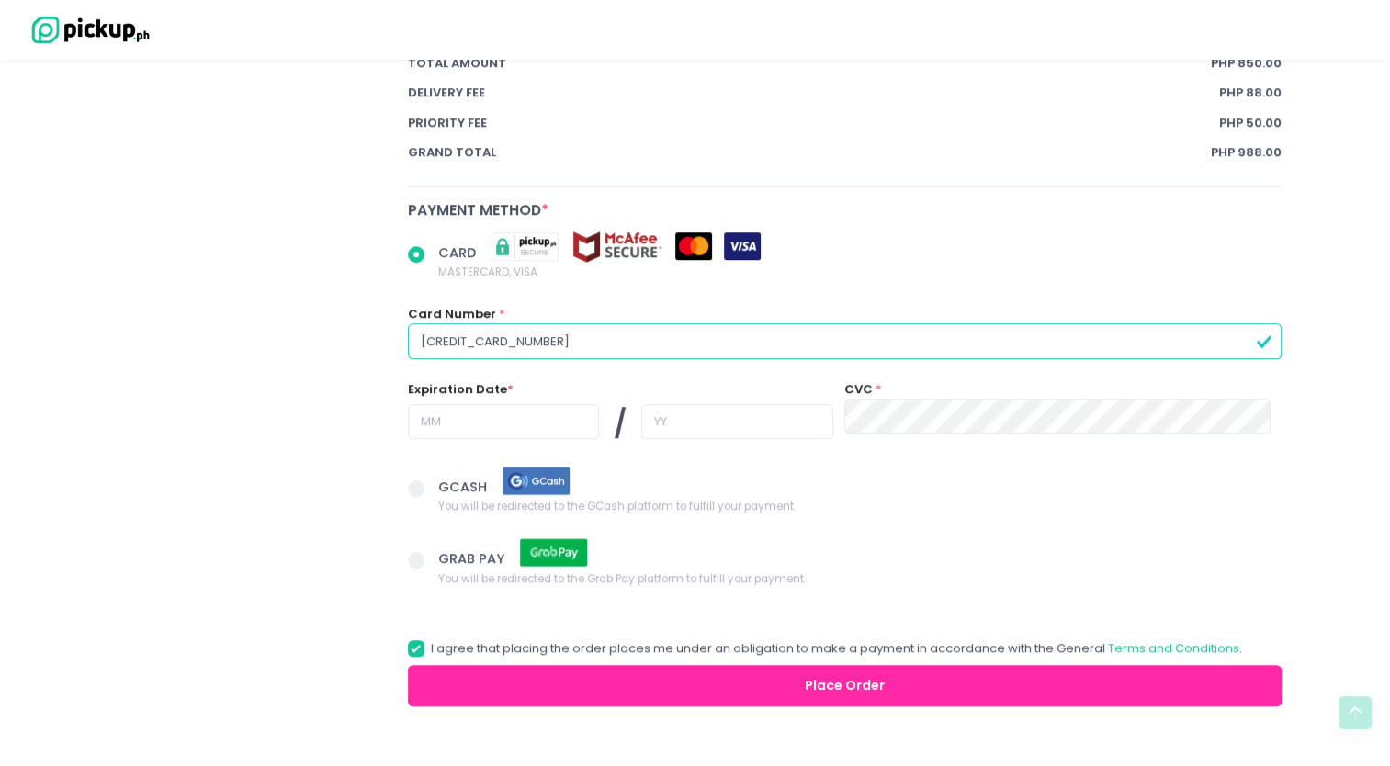
type input "[CREDIT_CARD_NUMBER]"
click at [536, 418] on input "text" at bounding box center [503, 421] width 191 height 35
radio input "true"
type input "0"
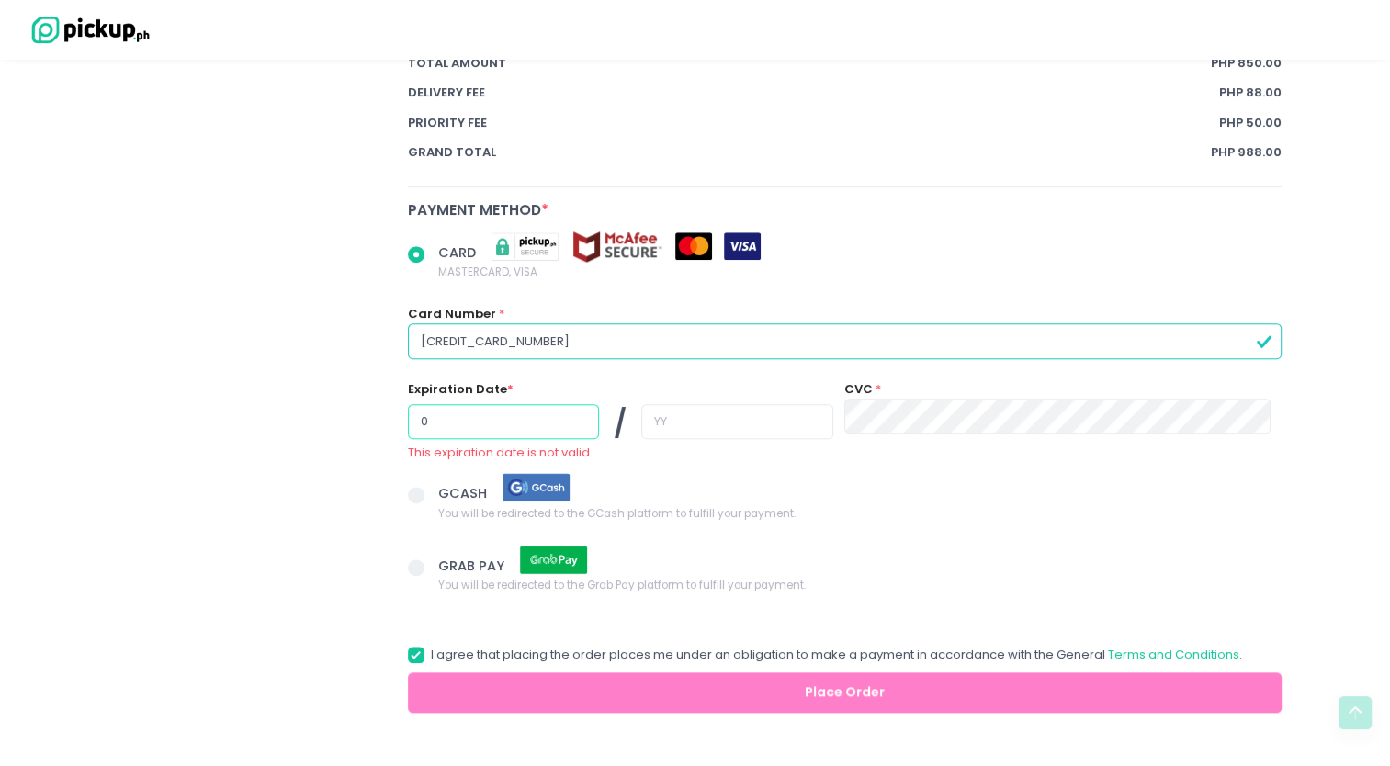
radio input "true"
type input "09"
click at [654, 424] on input "text" at bounding box center [736, 421] width 191 height 35
radio input "true"
type input "2"
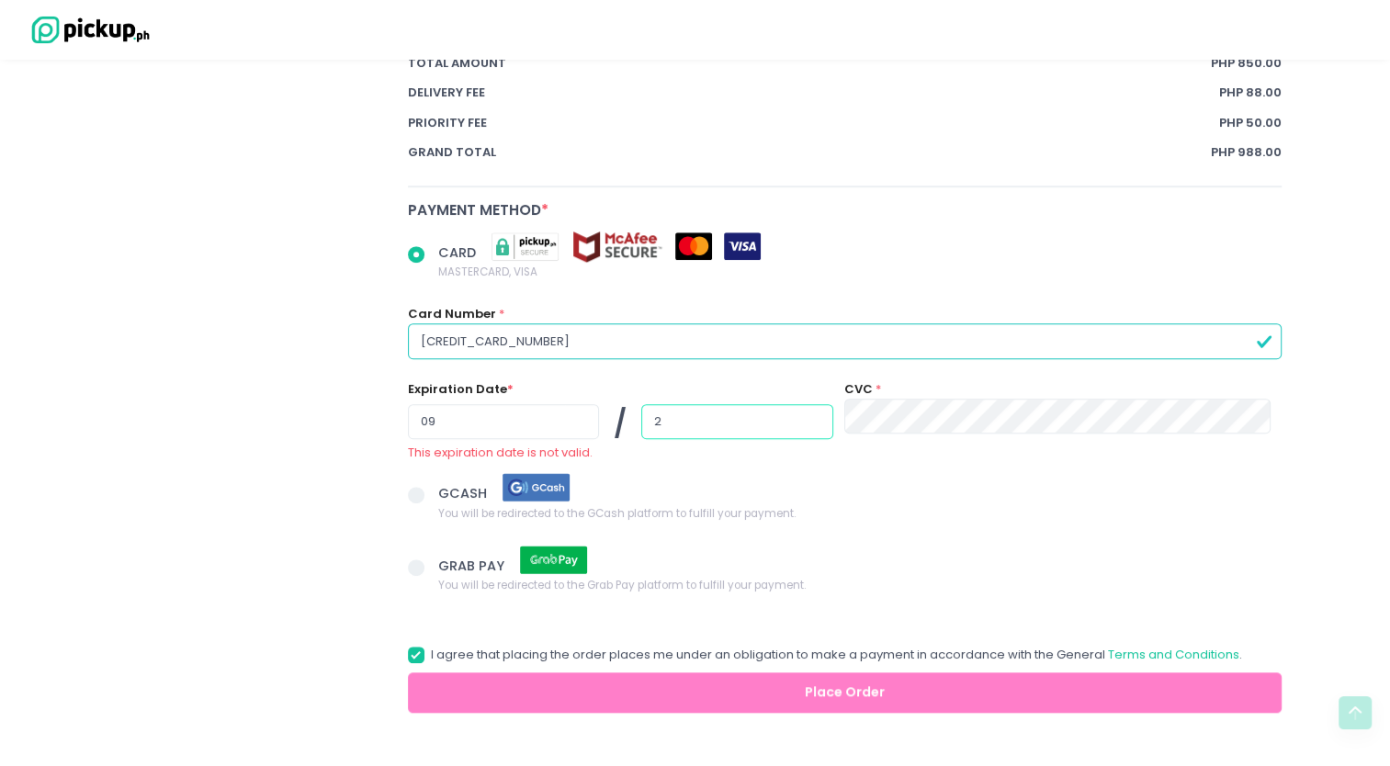
radio input "true"
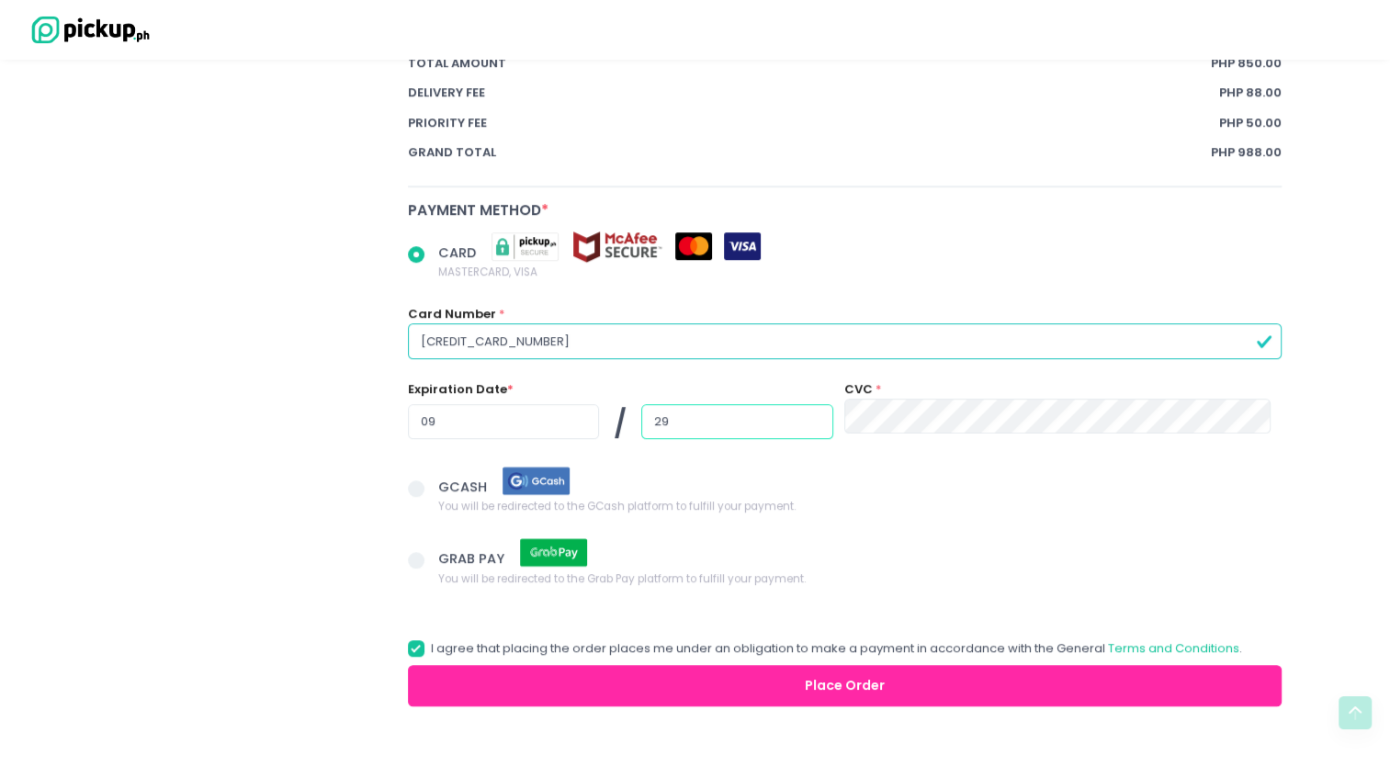
type input "29"
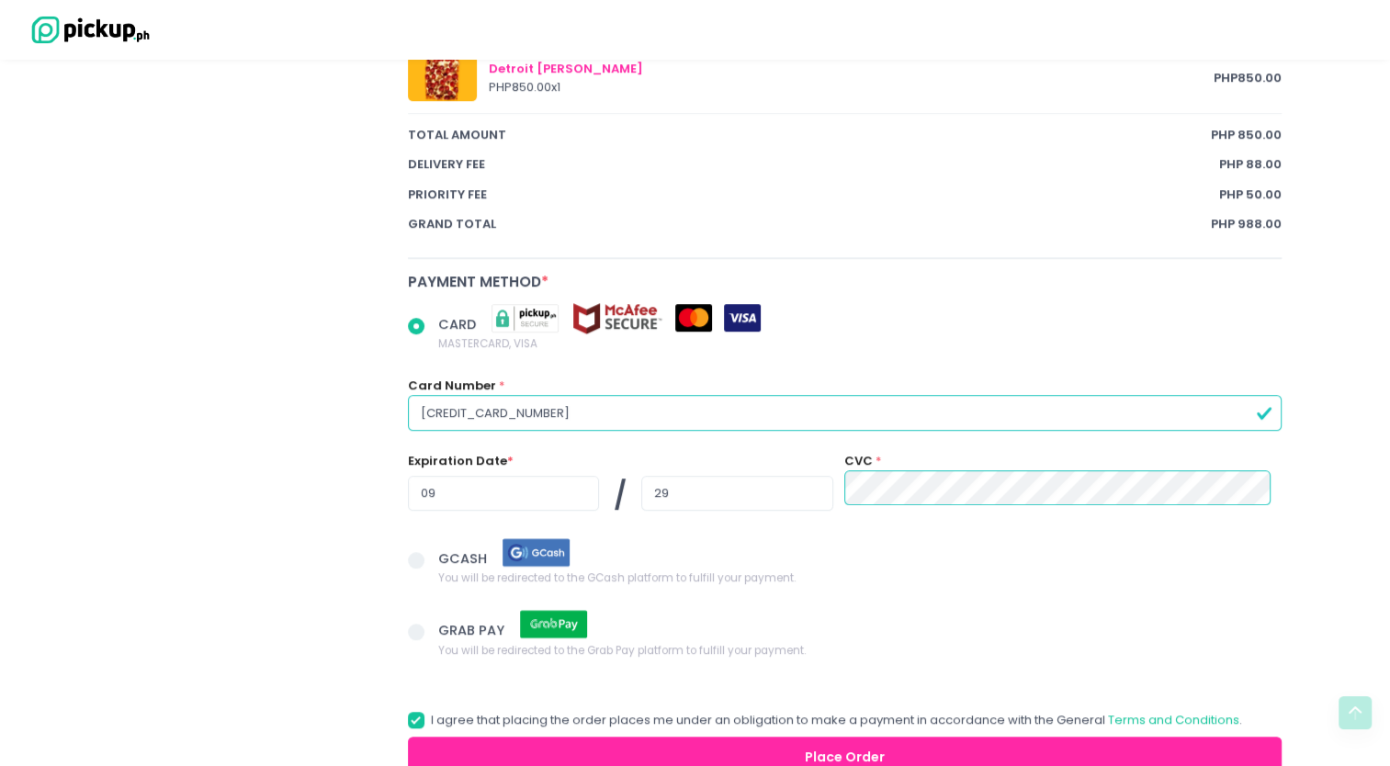
scroll to position [1206, 0]
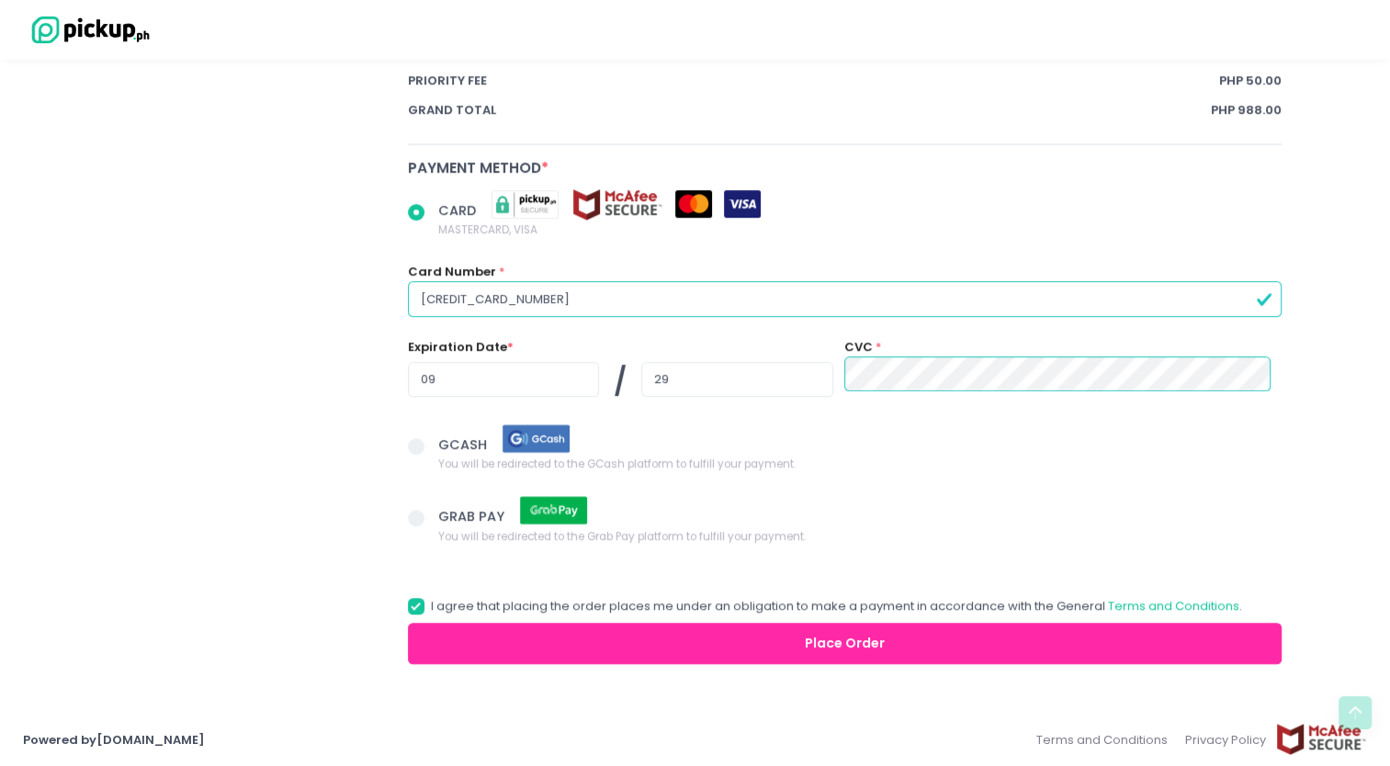
click at [742, 643] on button "Place Order" at bounding box center [845, 643] width 874 height 41
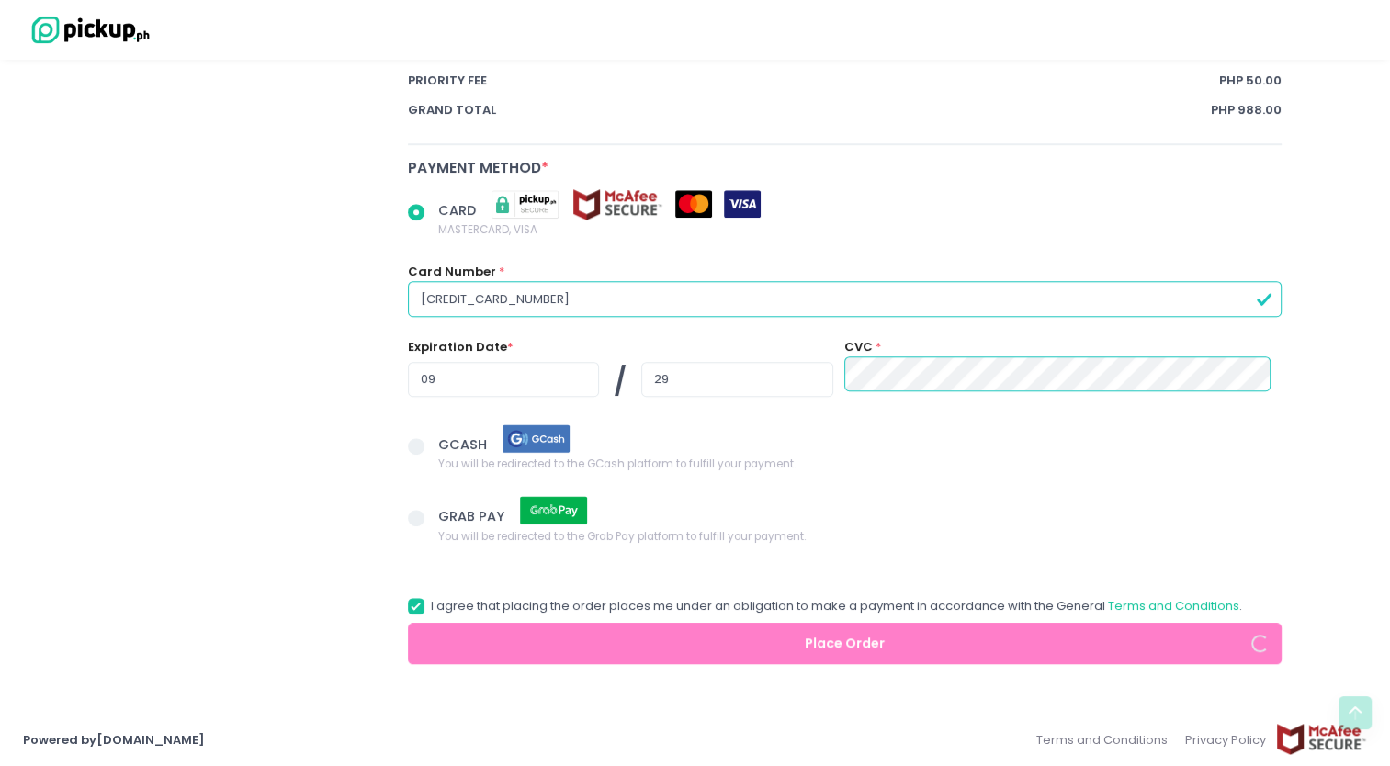
radio input "true"
select select "[DATE]"
select select "16:30"
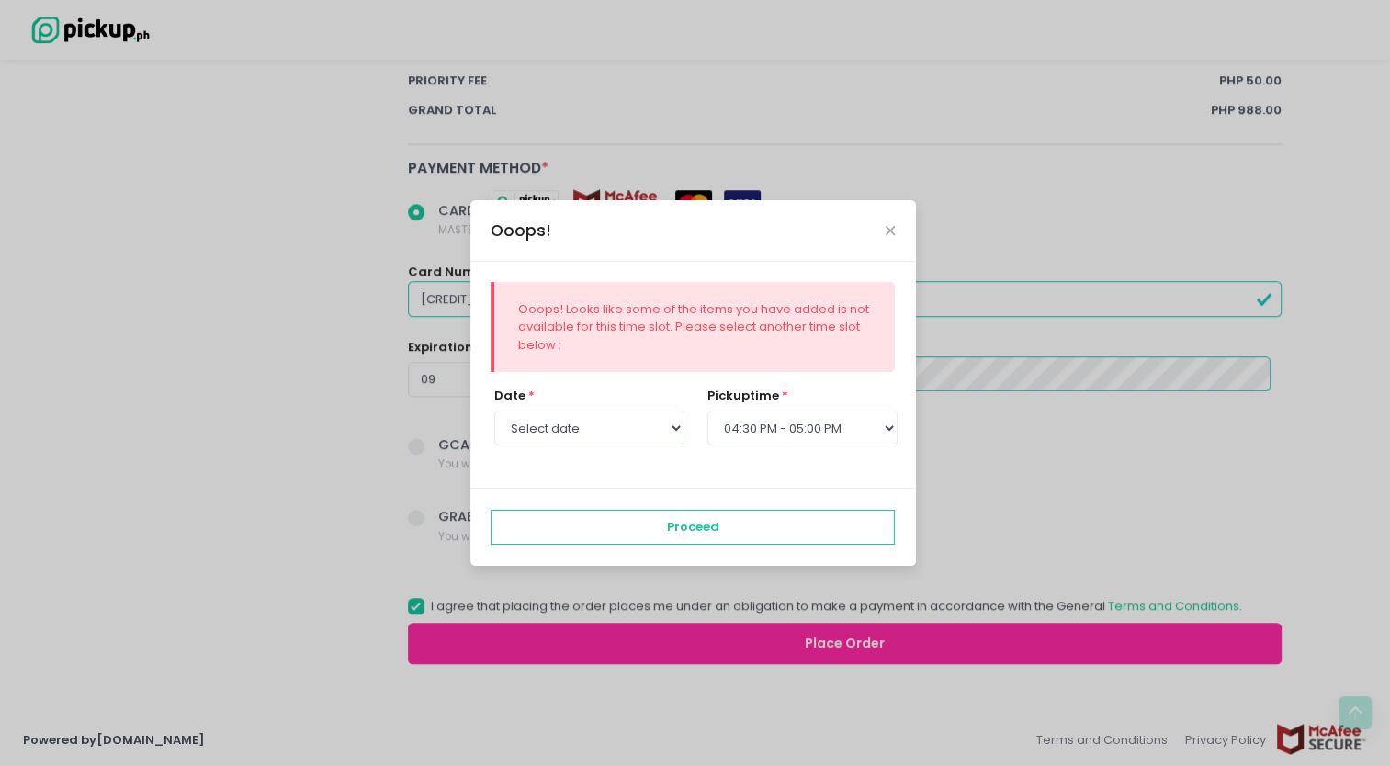
click at [742, 643] on div "Ooops! Ooops! Looks like some of the items you have added is not available for …" at bounding box center [695, 383] width 1390 height 766
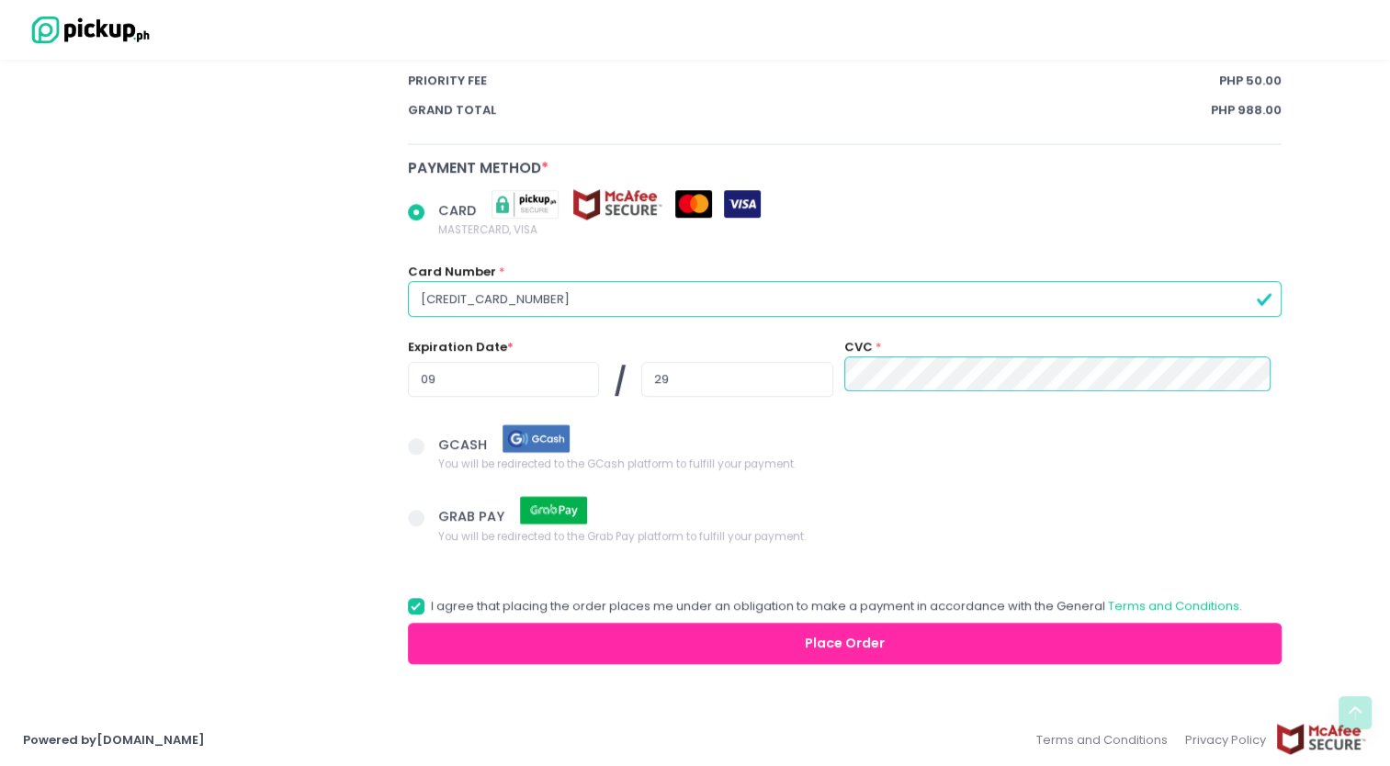
click at [782, 626] on button "Place Order" at bounding box center [845, 643] width 874 height 41
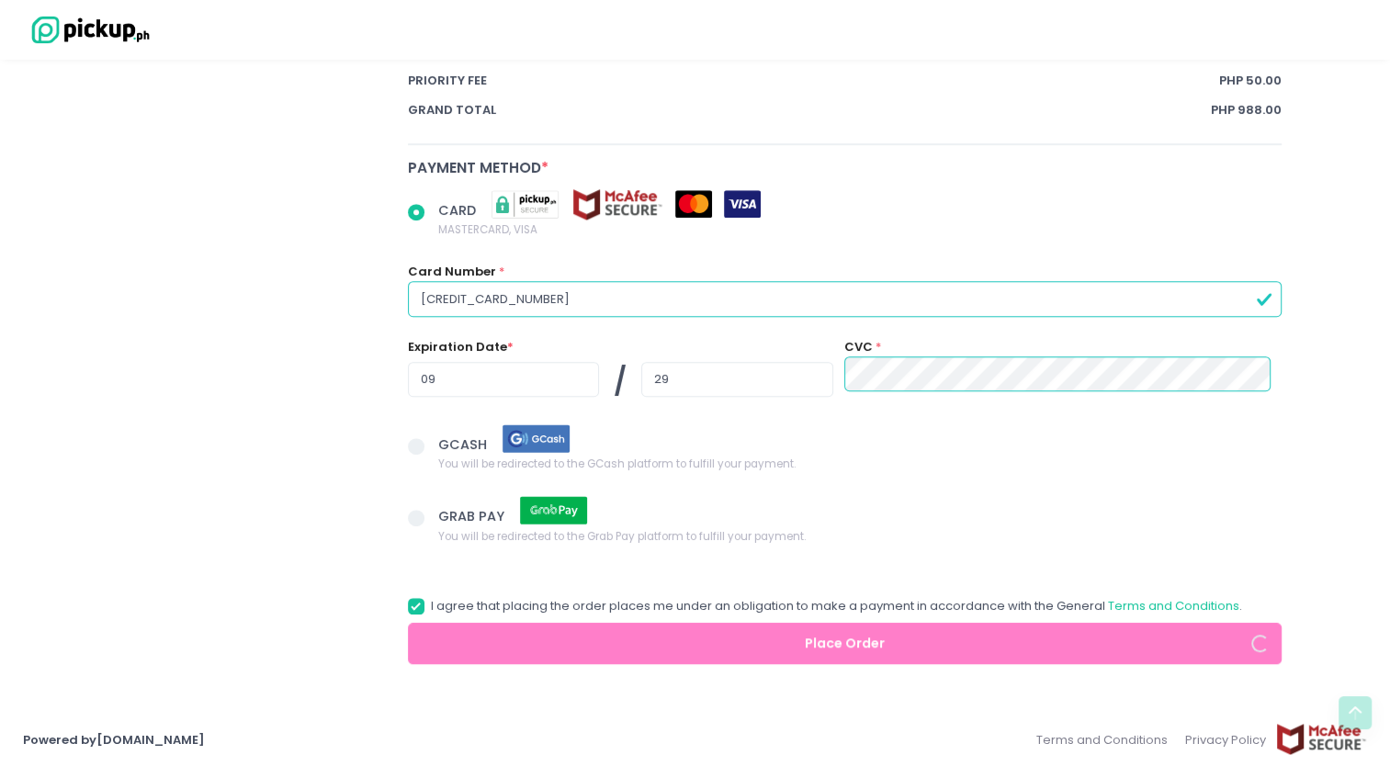
radio input "true"
select select "[DATE]"
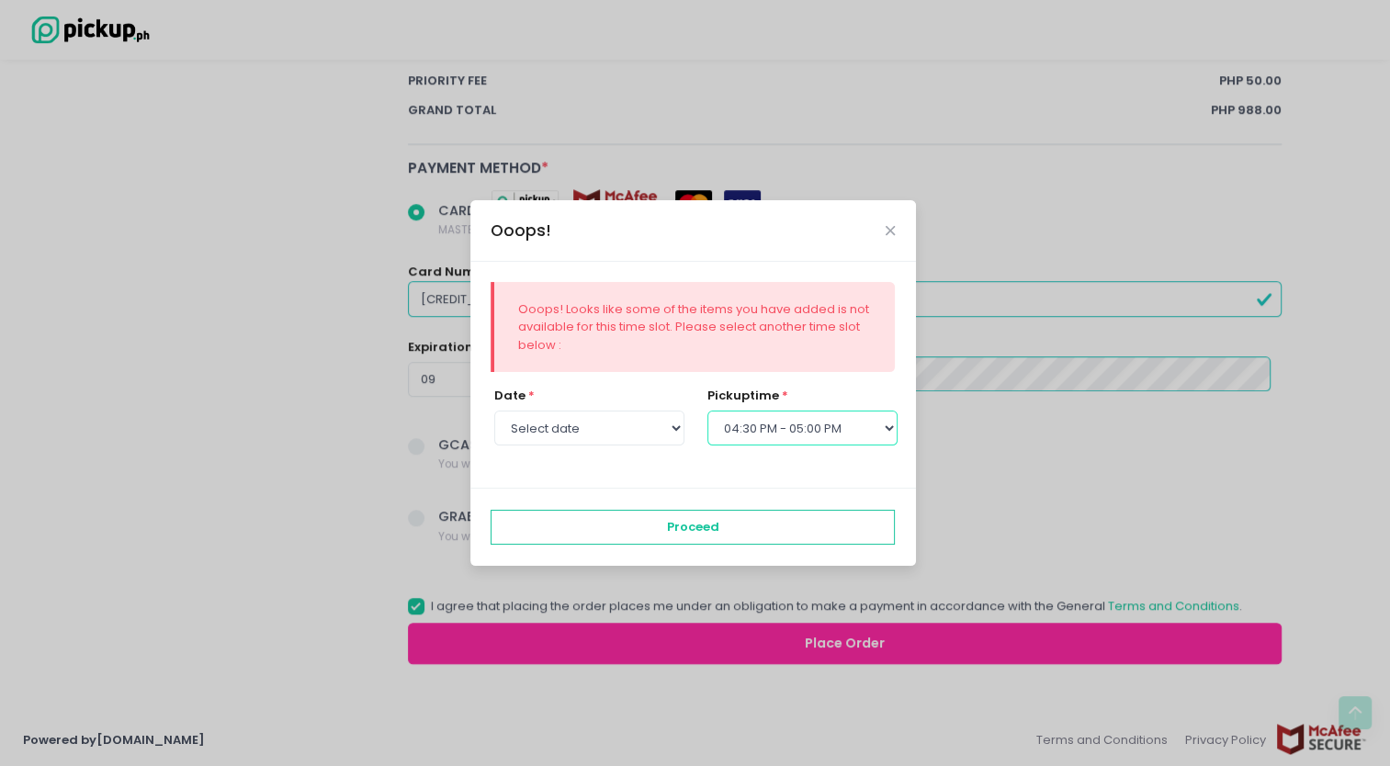
click at [762, 434] on select "Select pickup time 12:00 PM - 12:30 PM 12:30 PM - 01:00 PM 01:00 PM - 01:30 PM …" at bounding box center [802, 428] width 190 height 35
select select "17:00"
click at [707, 411] on select "Select pickup time 12:00 PM - 12:30 PM 12:30 PM - 01:00 PM 01:00 PM - 01:30 PM …" at bounding box center [802, 428] width 190 height 35
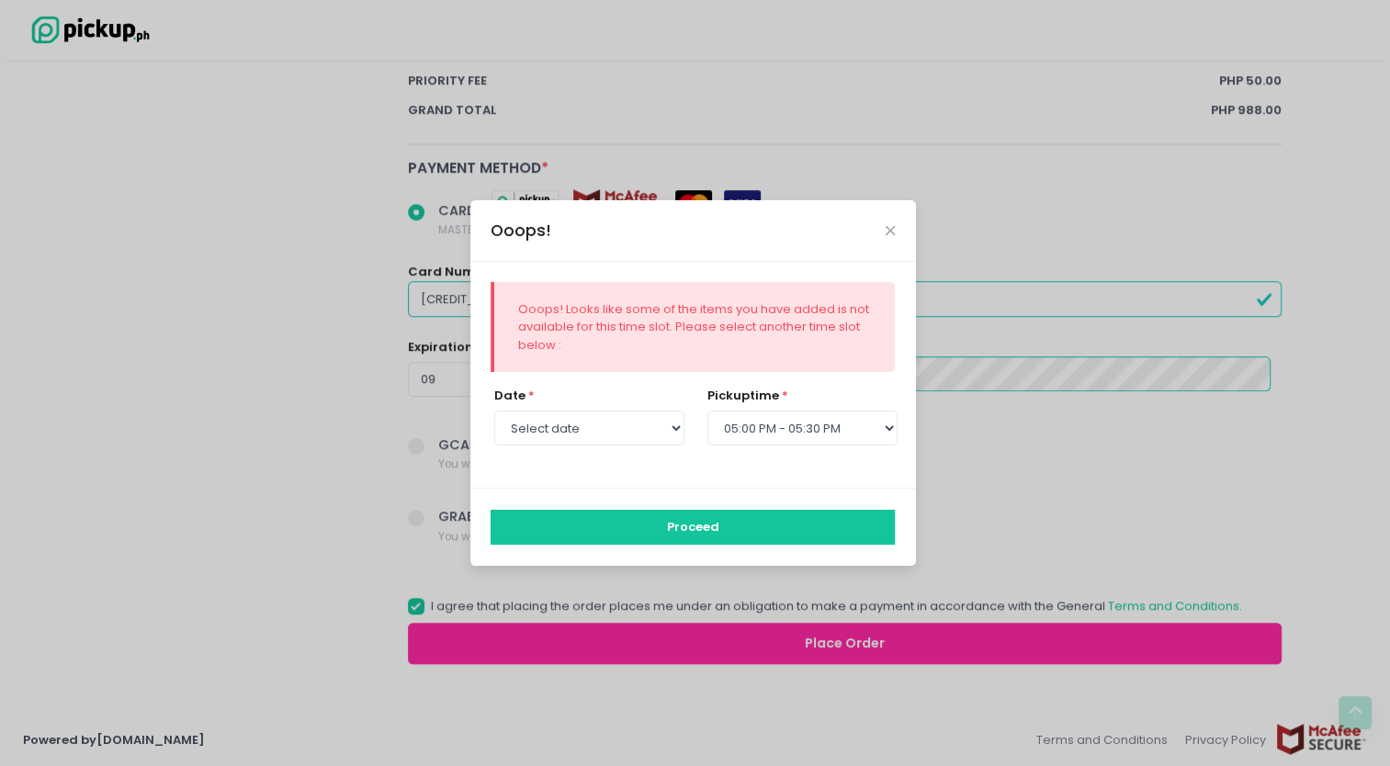
click at [713, 512] on button "Proceed" at bounding box center [692, 527] width 404 height 35
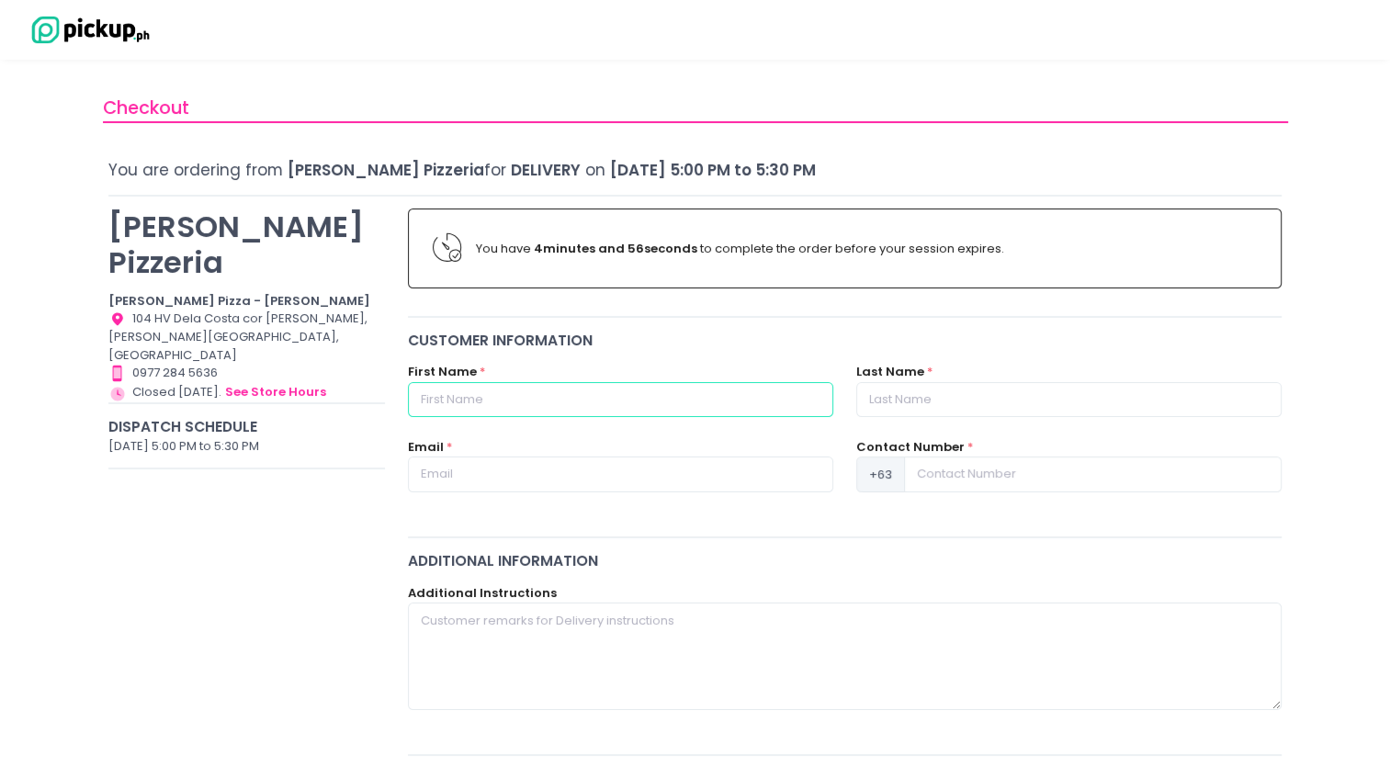
click at [748, 398] on input "text" at bounding box center [620, 399] width 425 height 35
type input "Izza"
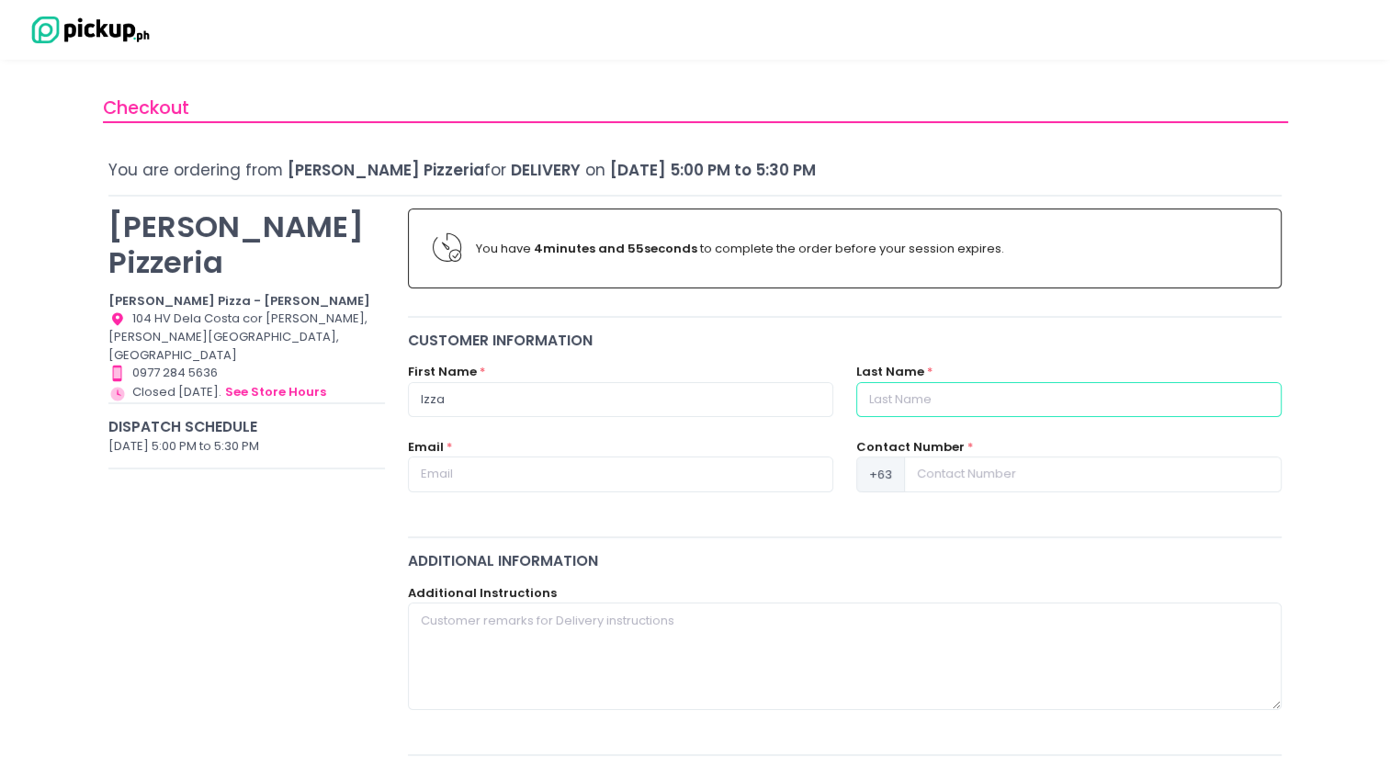
type input "[PERSON_NAME]"
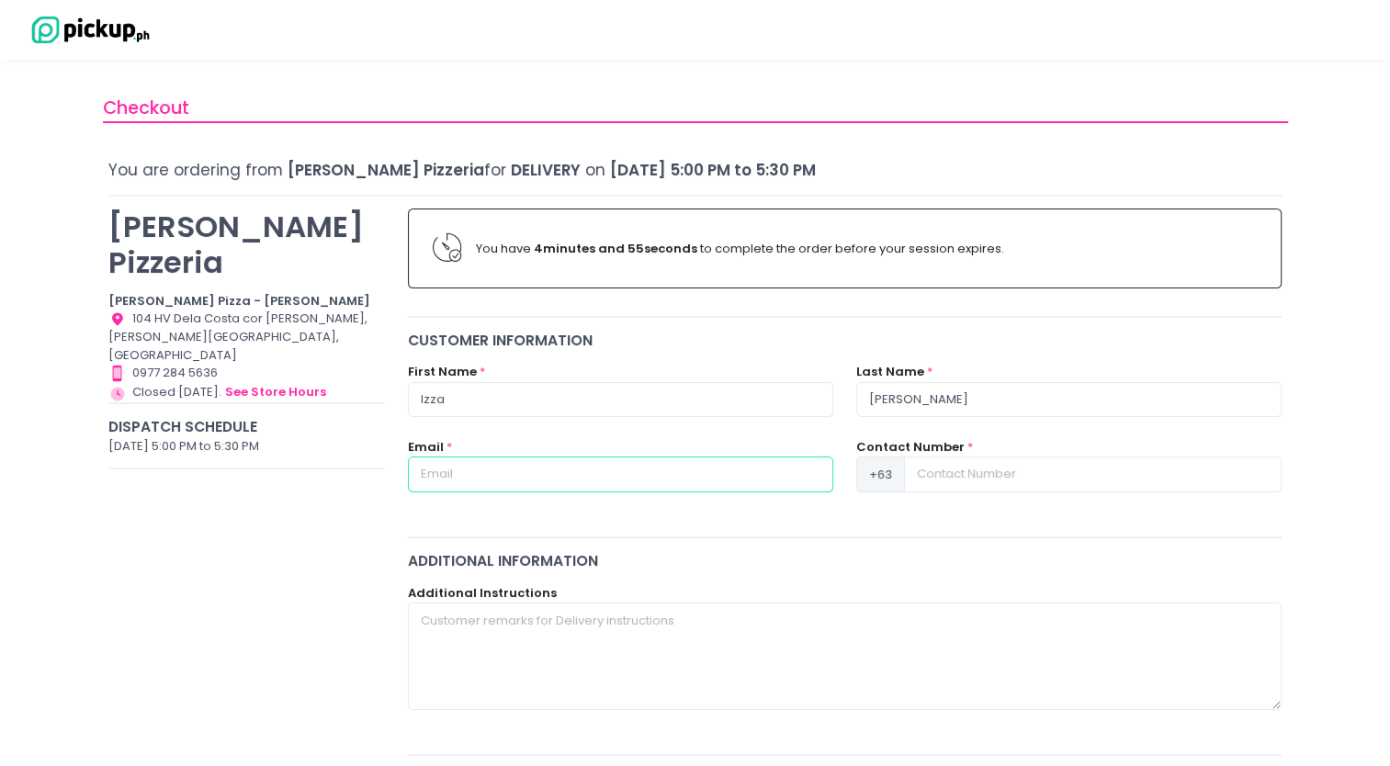
type input "[EMAIL_ADDRESS][DOMAIN_NAME]"
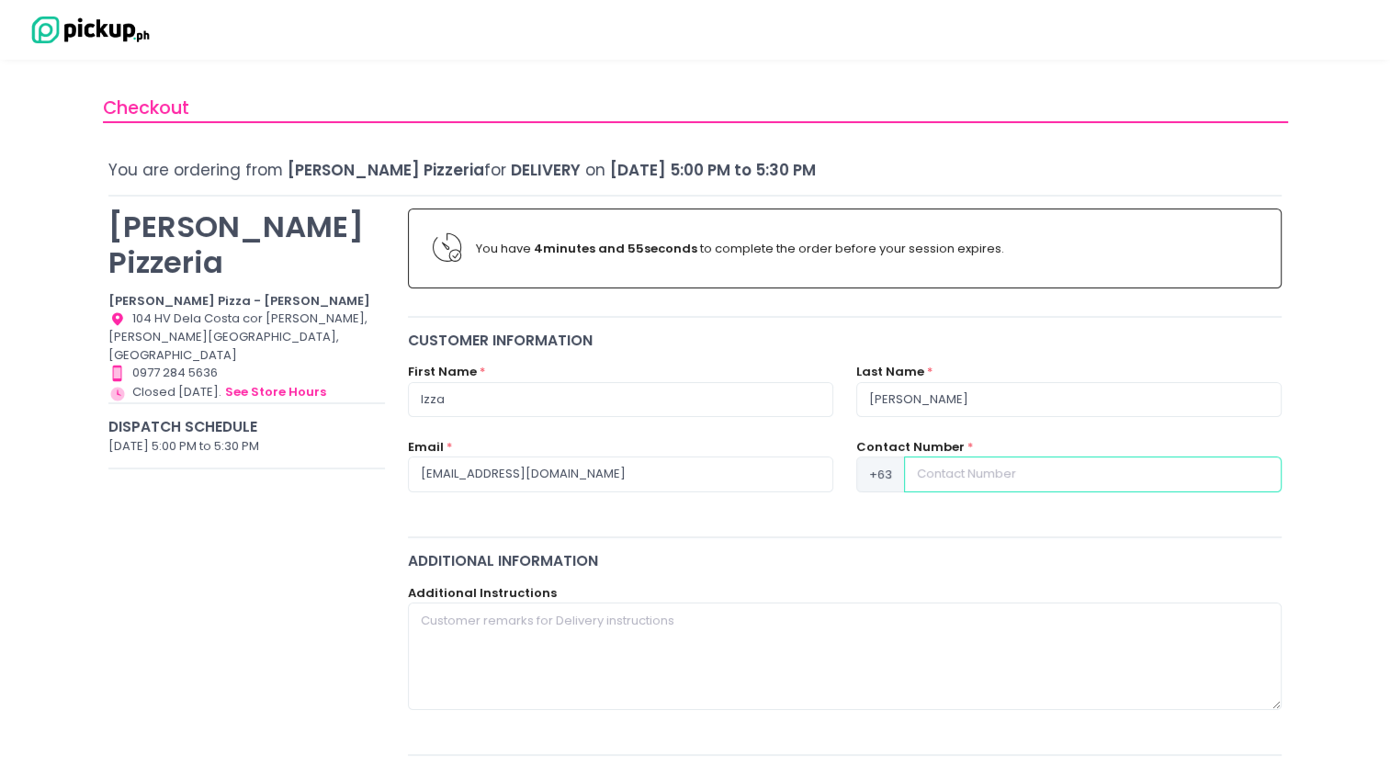
type input "9063248890"
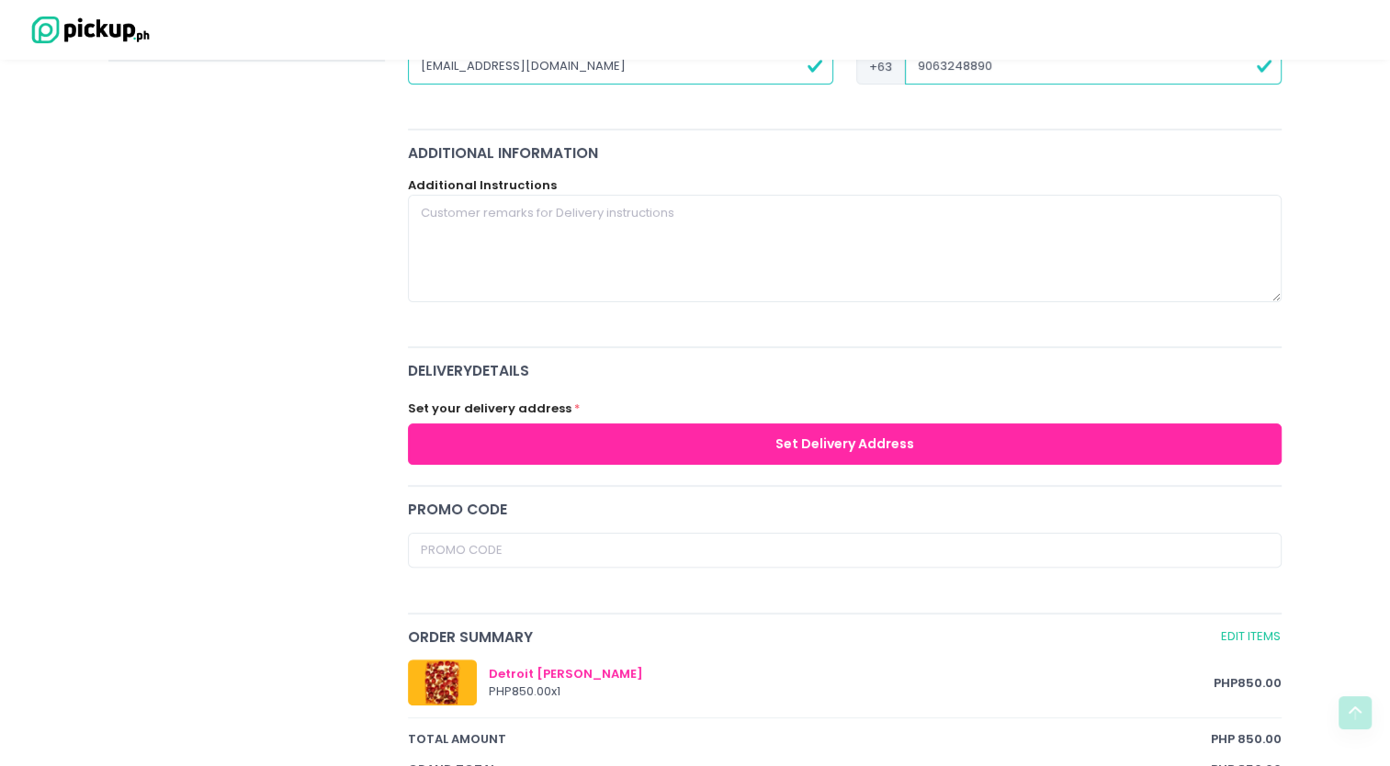
scroll to position [414, 0]
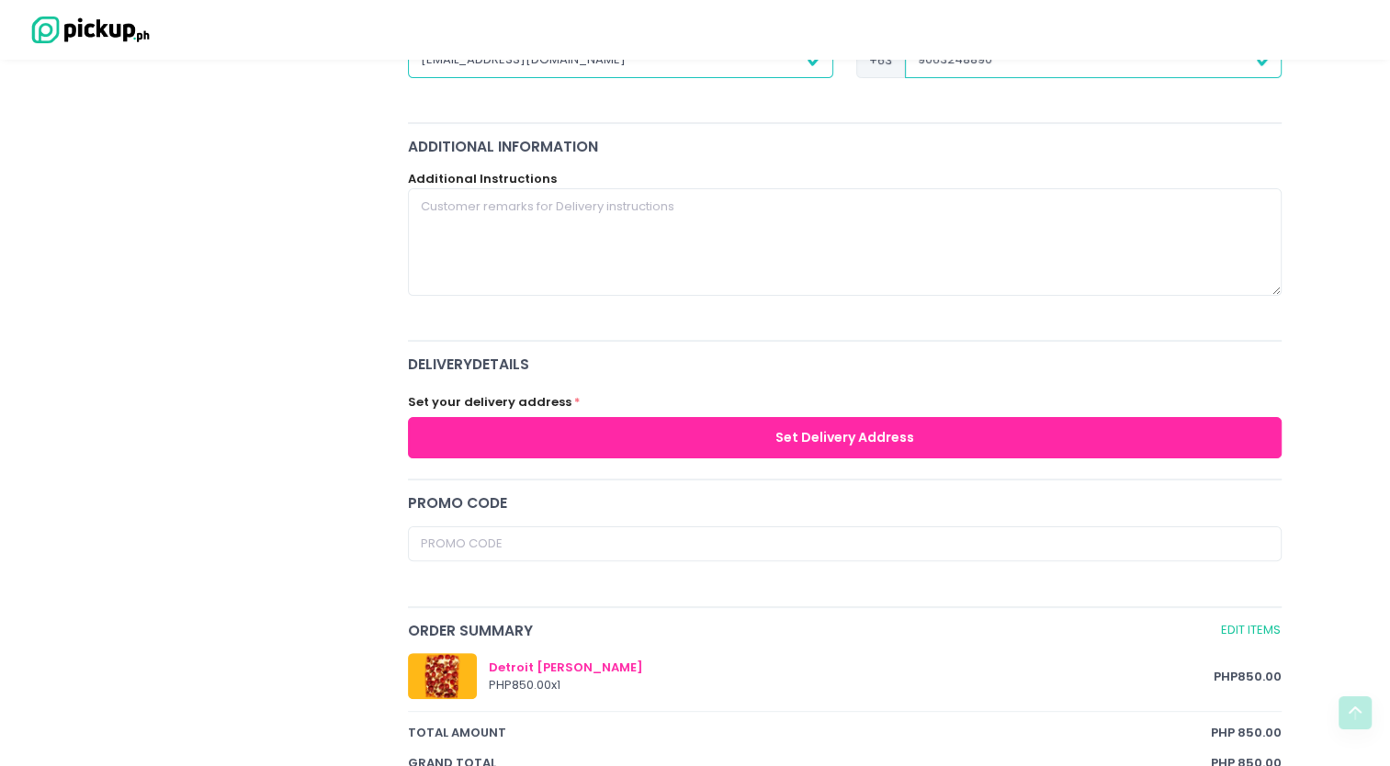
click at [823, 434] on button "Set Delivery Address" at bounding box center [845, 437] width 874 height 41
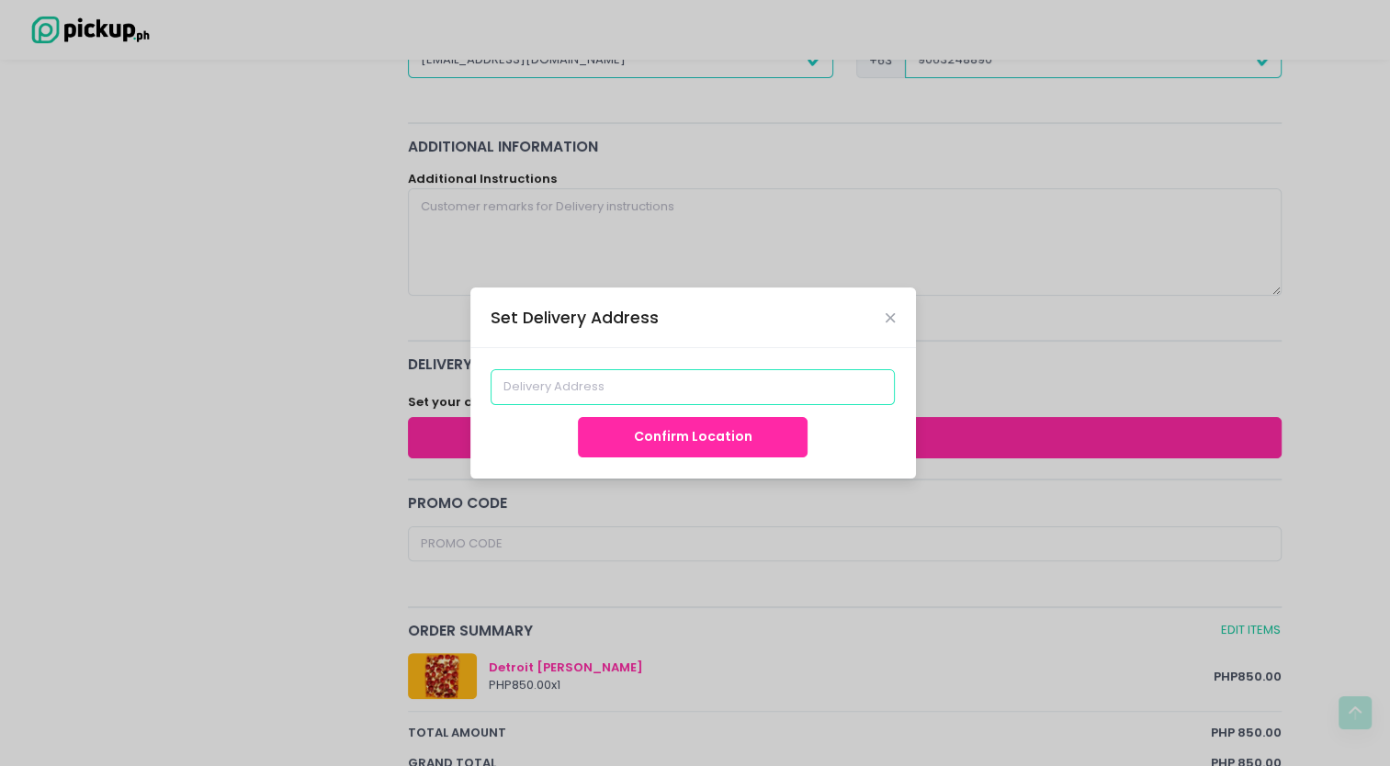
click at [789, 382] on input at bounding box center [692, 386] width 404 height 35
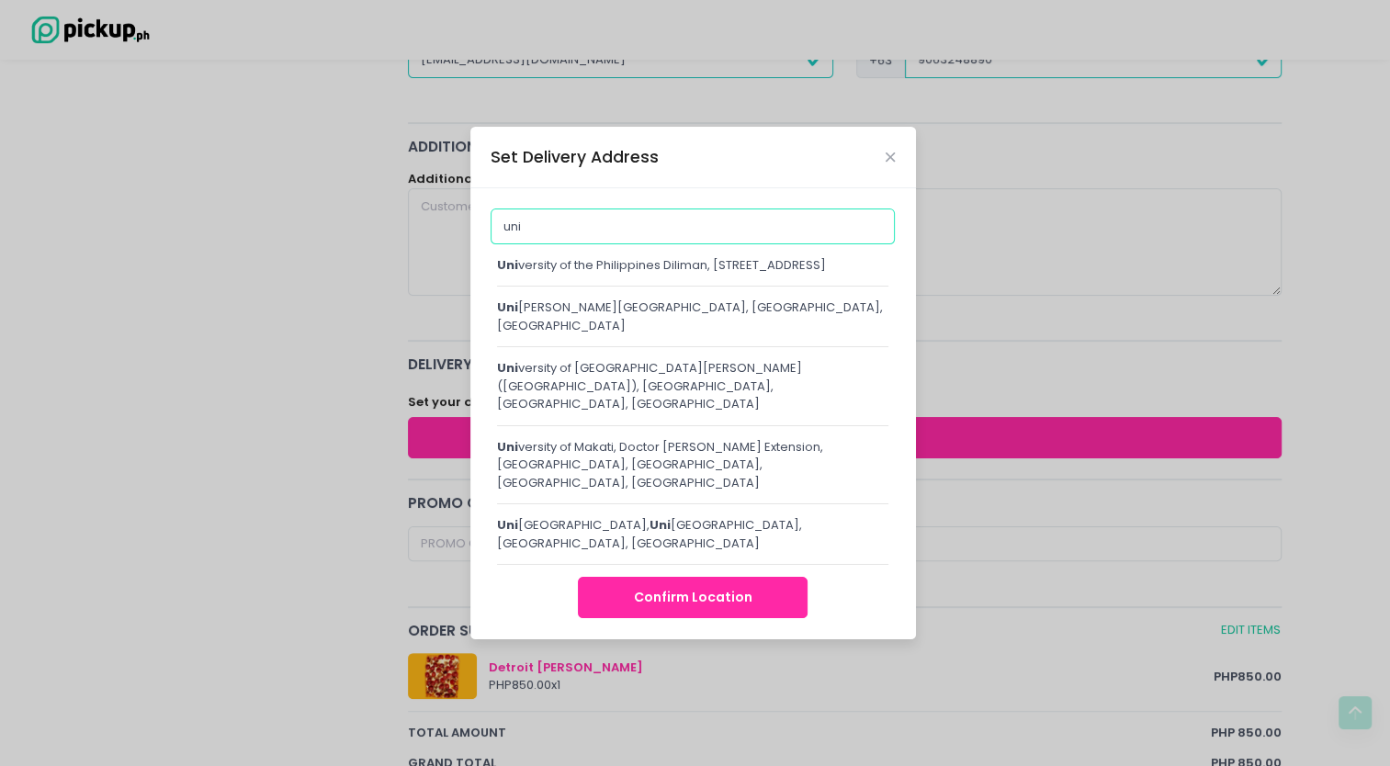
type input "uniqlo flagship"
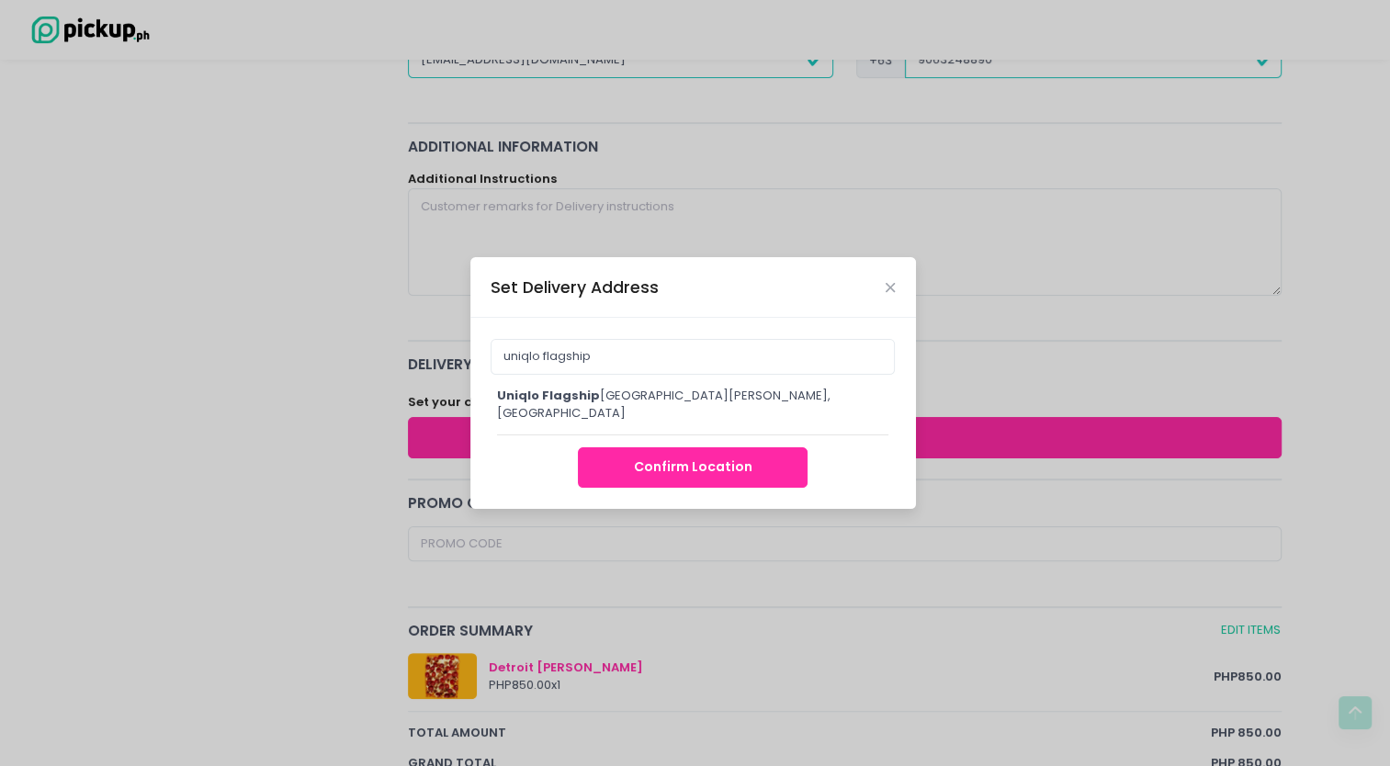
click at [783, 387] on div "uniqlo flagship Store [GEOGRAPHIC_DATA], [PERSON_NAME][GEOGRAPHIC_DATA], [GEOGR…" at bounding box center [693, 405] width 392 height 36
type input "UNIQLO Flagship Store [GEOGRAPHIC_DATA], [PERSON_NAME][GEOGRAPHIC_DATA], [GEOGR…"
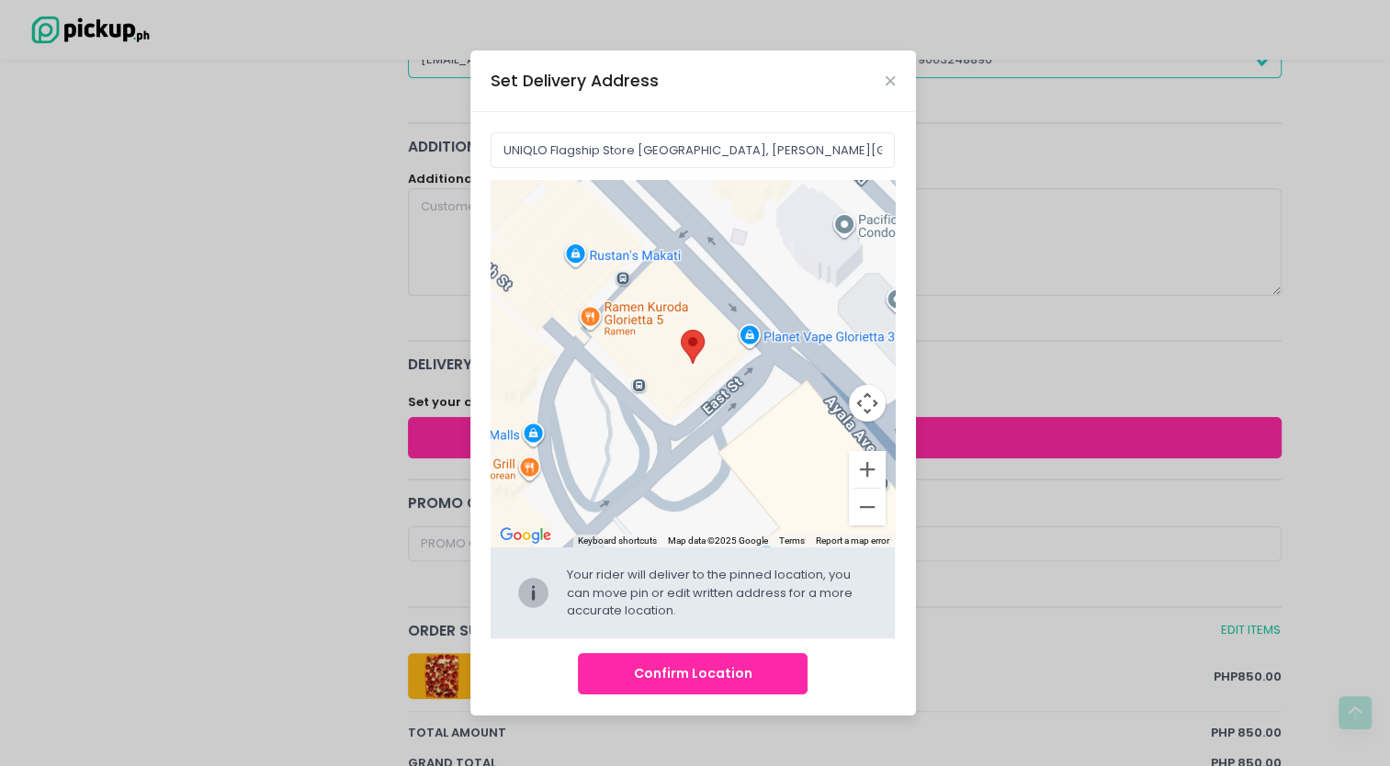
click at [713, 676] on button "Confirm Location" at bounding box center [693, 673] width 230 height 41
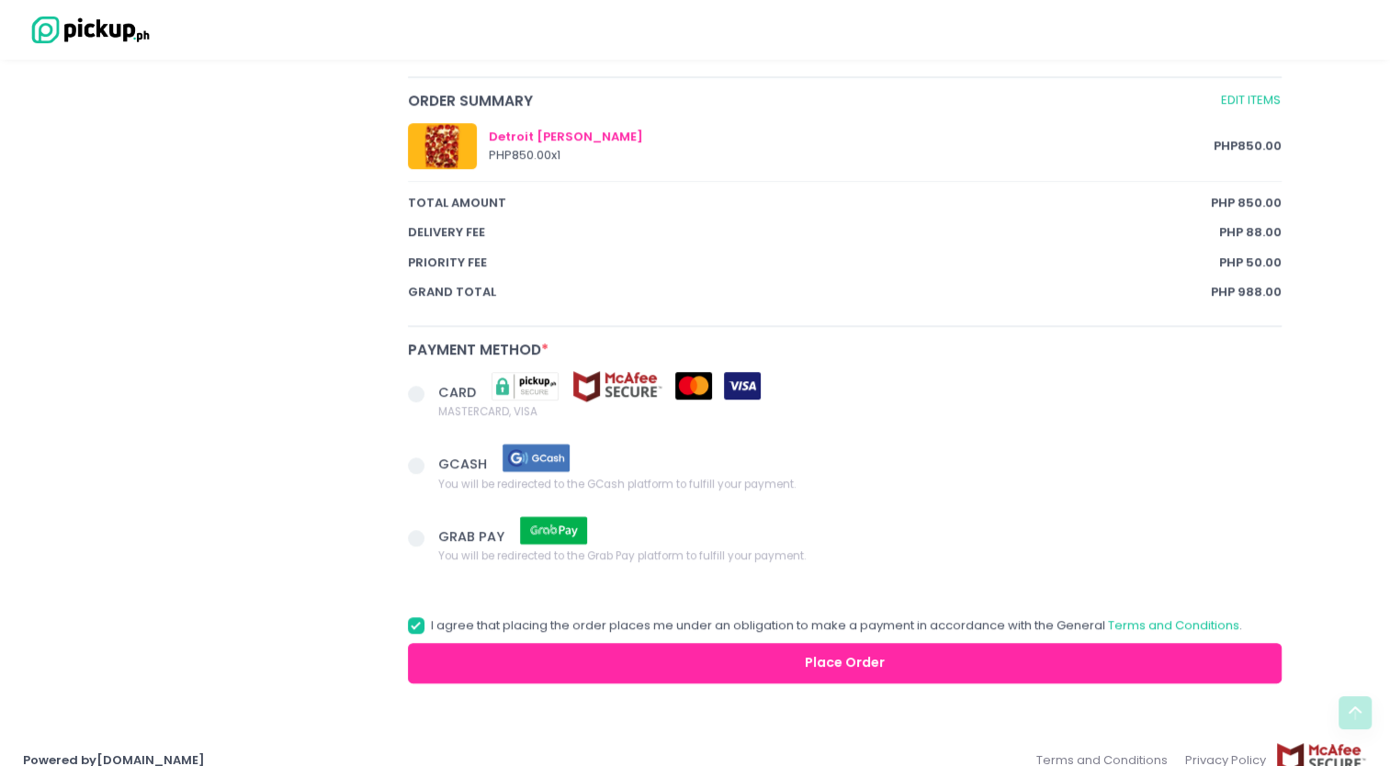
scroll to position [1044, 0]
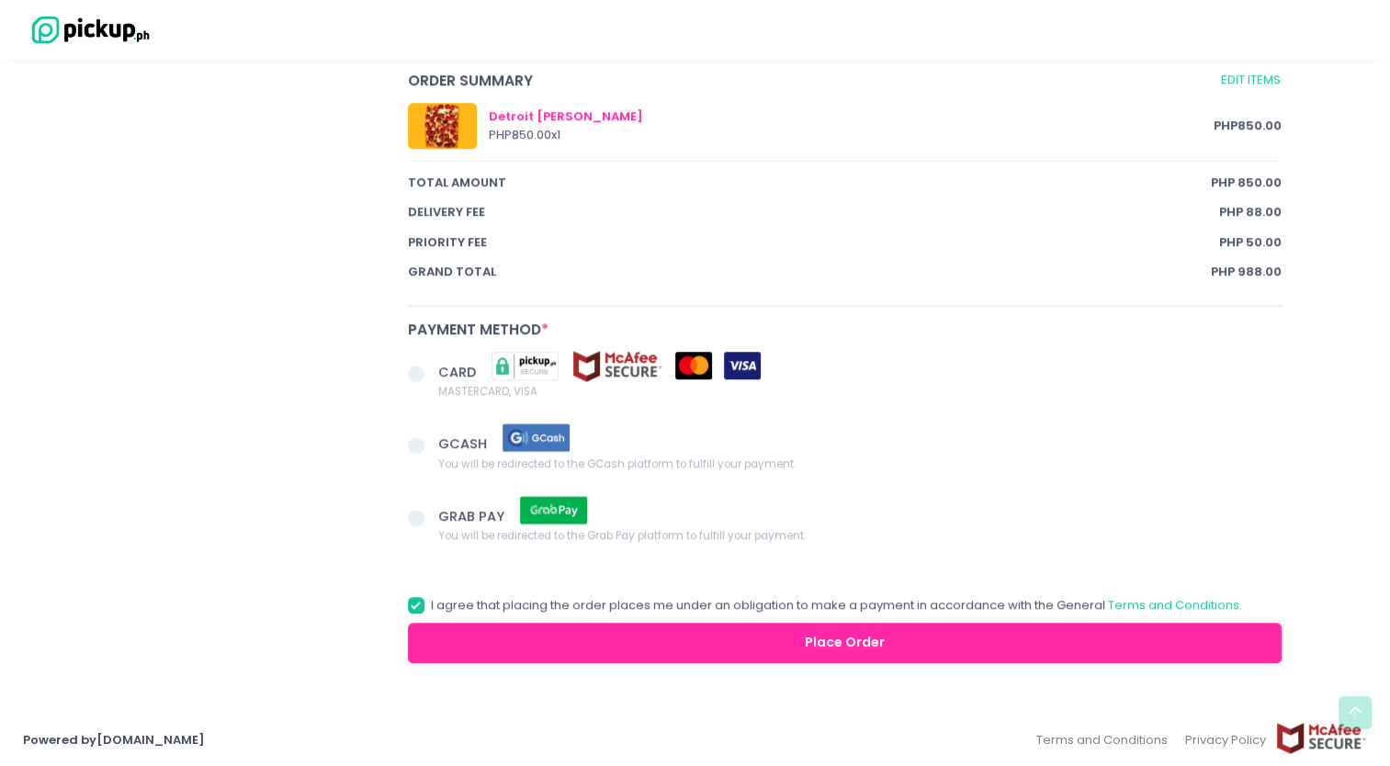
click at [414, 366] on span at bounding box center [416, 374] width 17 height 17
click at [431, 365] on input "CARD MASTERCARD, VISA" at bounding box center [437, 371] width 12 height 12
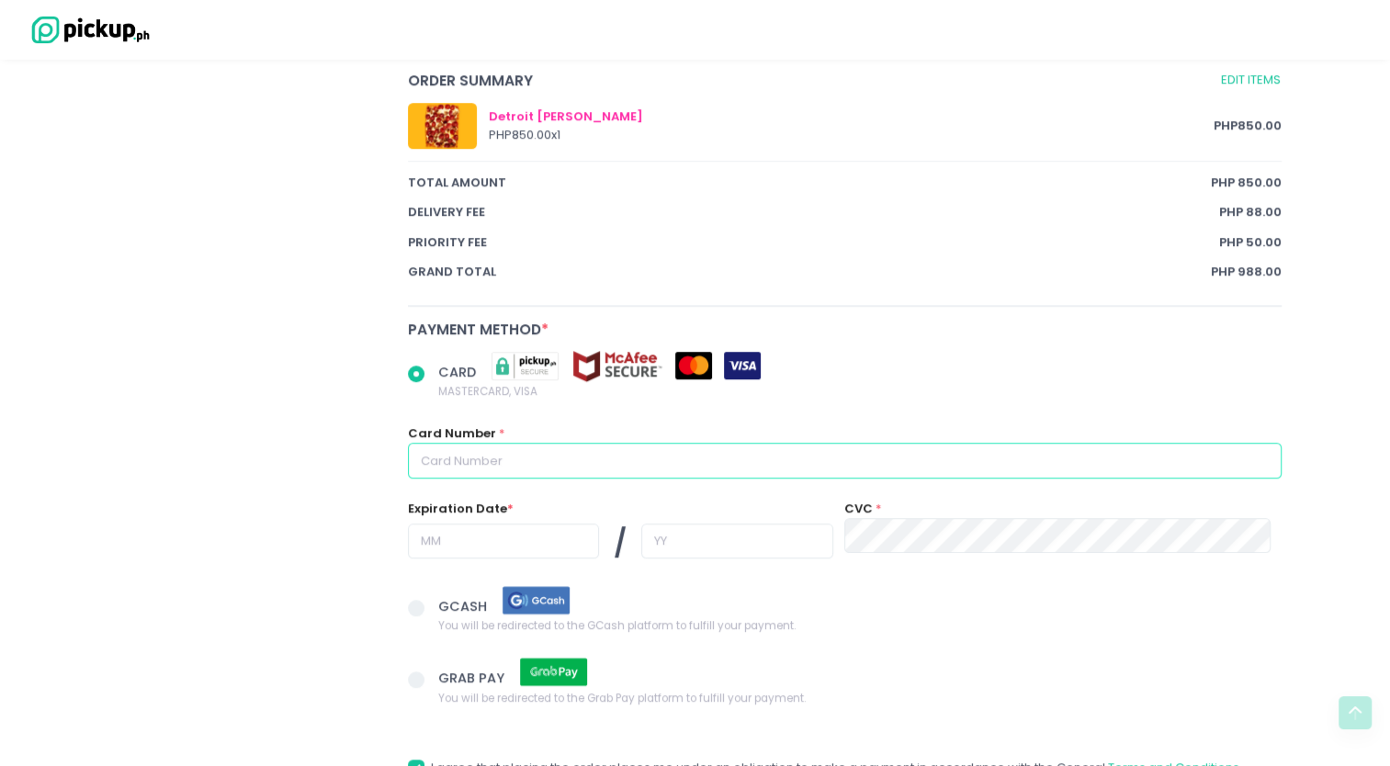
click at [586, 467] on input "text" at bounding box center [845, 460] width 874 height 35
radio input "true"
type input "4"
radio input "true"
type input "44"
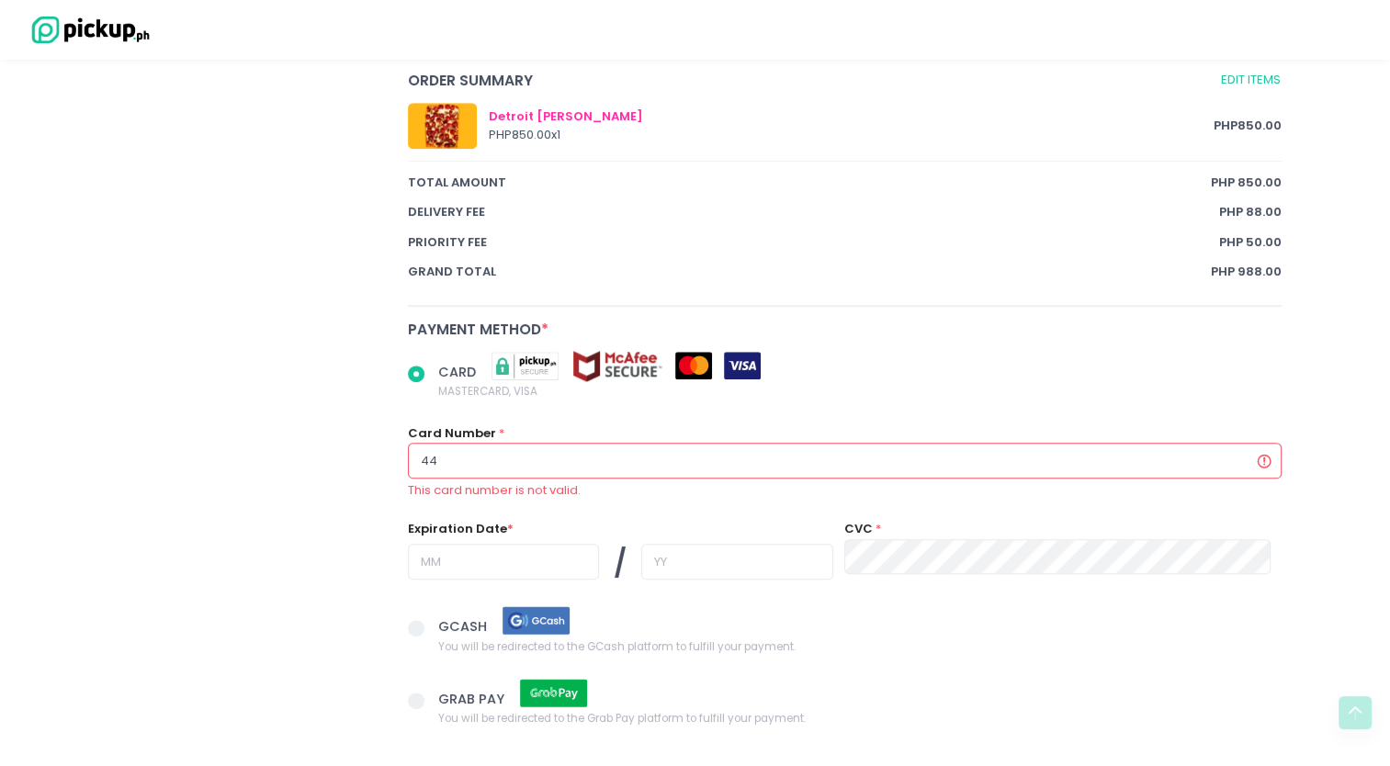
radio input "true"
type input "447"
radio input "true"
type input "4477"
radio input "true"
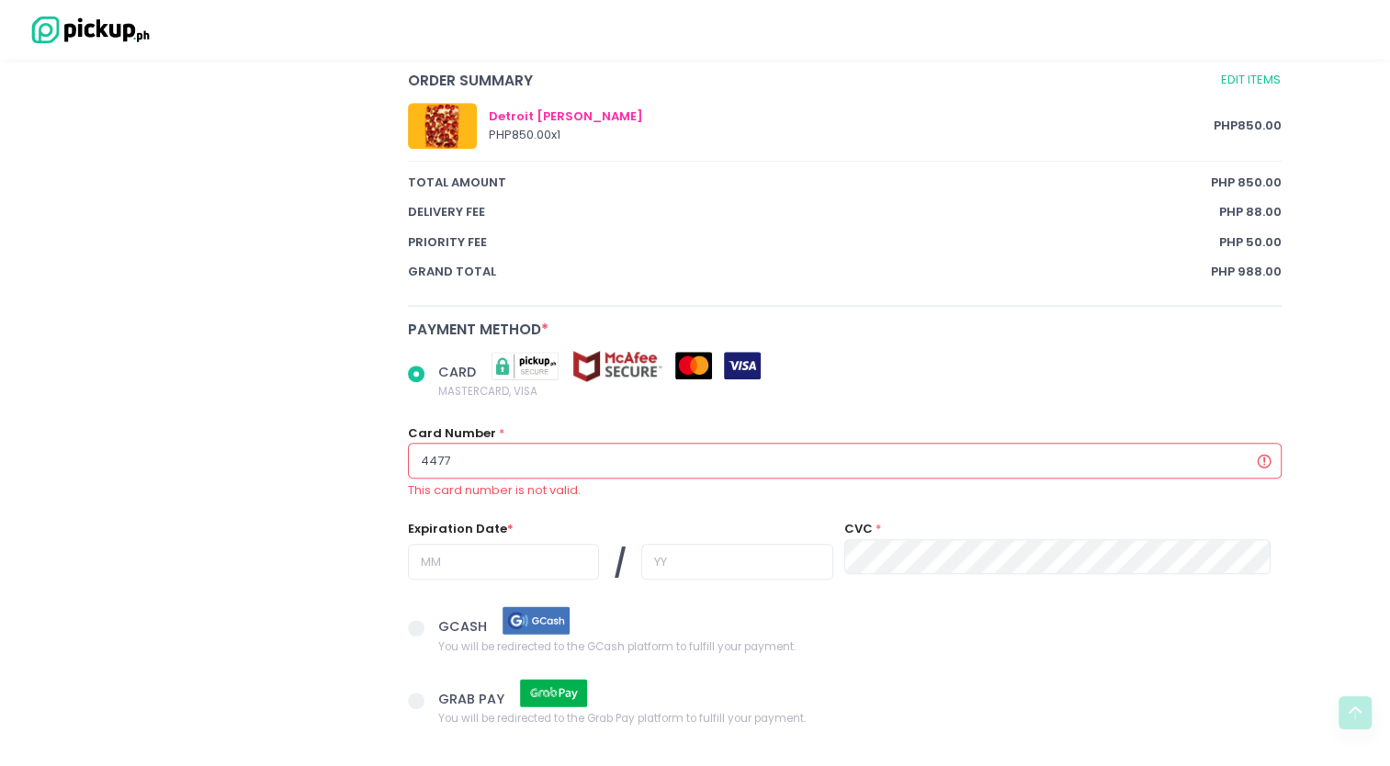
type input "44777"
radio input "true"
type input "447779"
radio input "true"
type input "4477790"
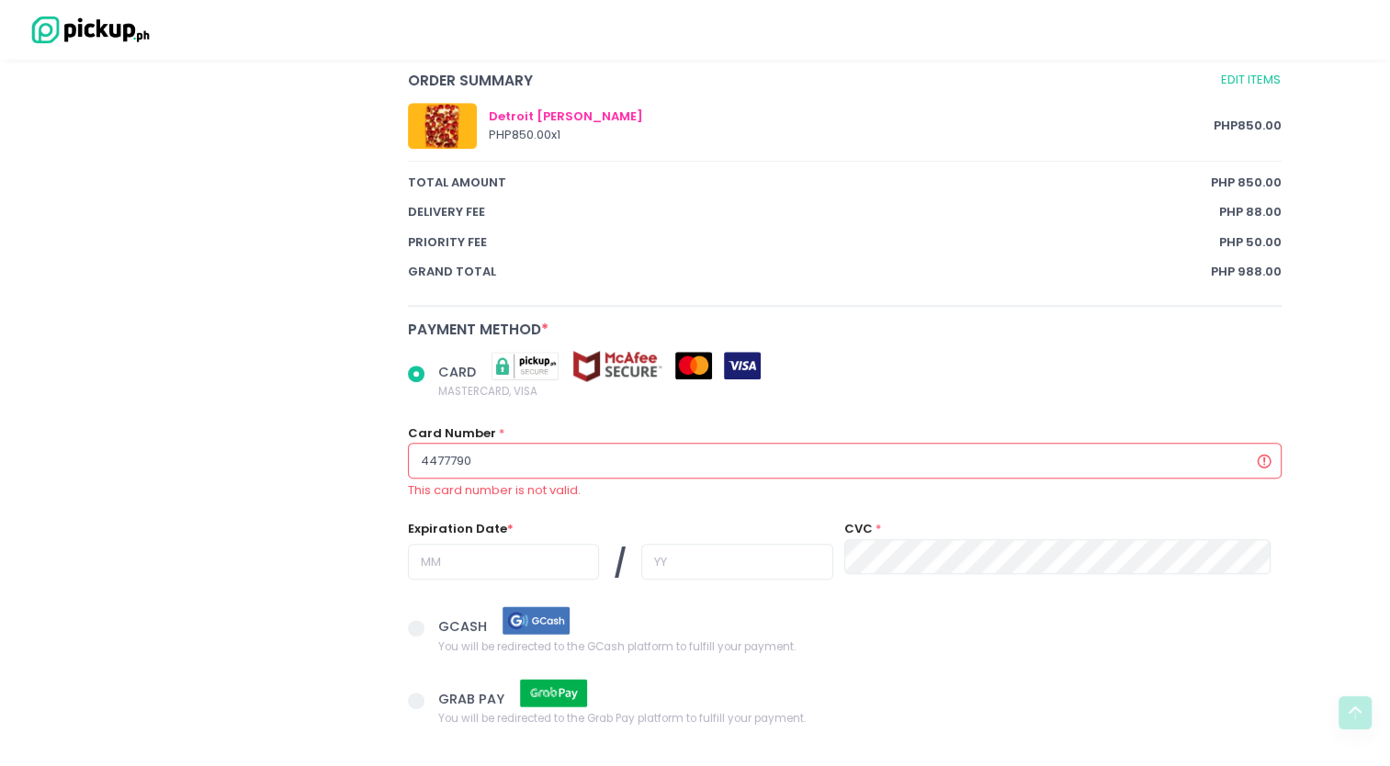
radio input "true"
type input "44777900"
radio input "true"
type input "447779002"
radio input "true"
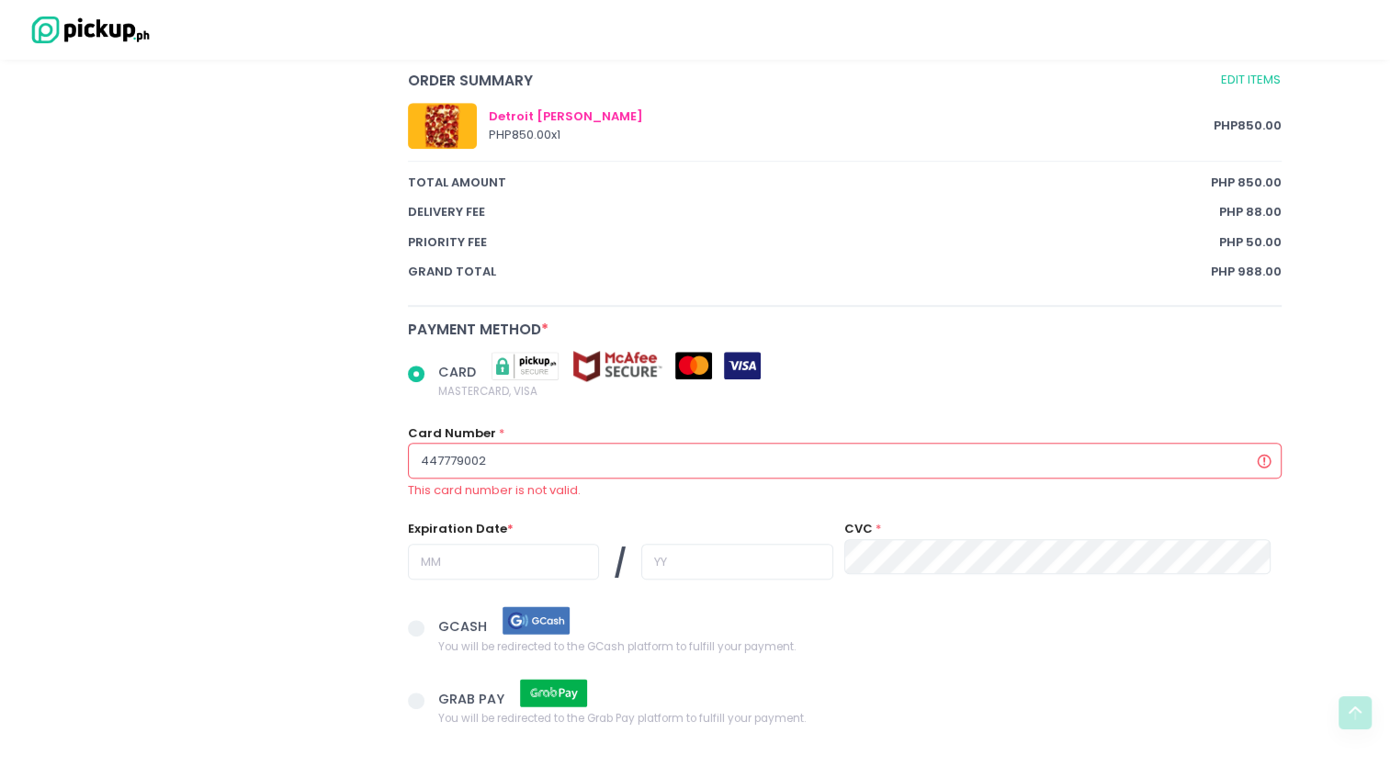
type input "4477790025"
radio input "true"
type input "44777900253"
radio input "true"
type input "447779002538"
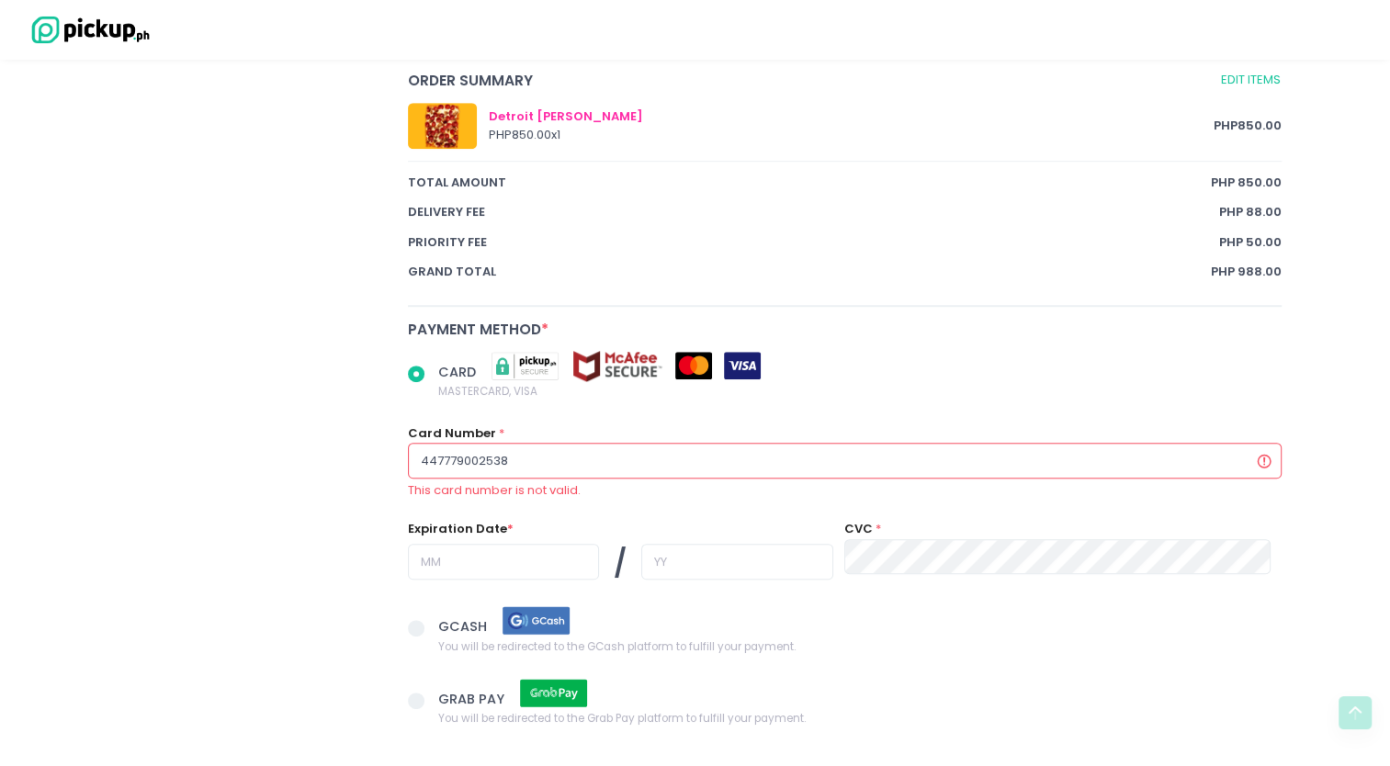
radio input "true"
type input "4477790025389"
radio input "true"
type input "44777900253897"
radio input "true"
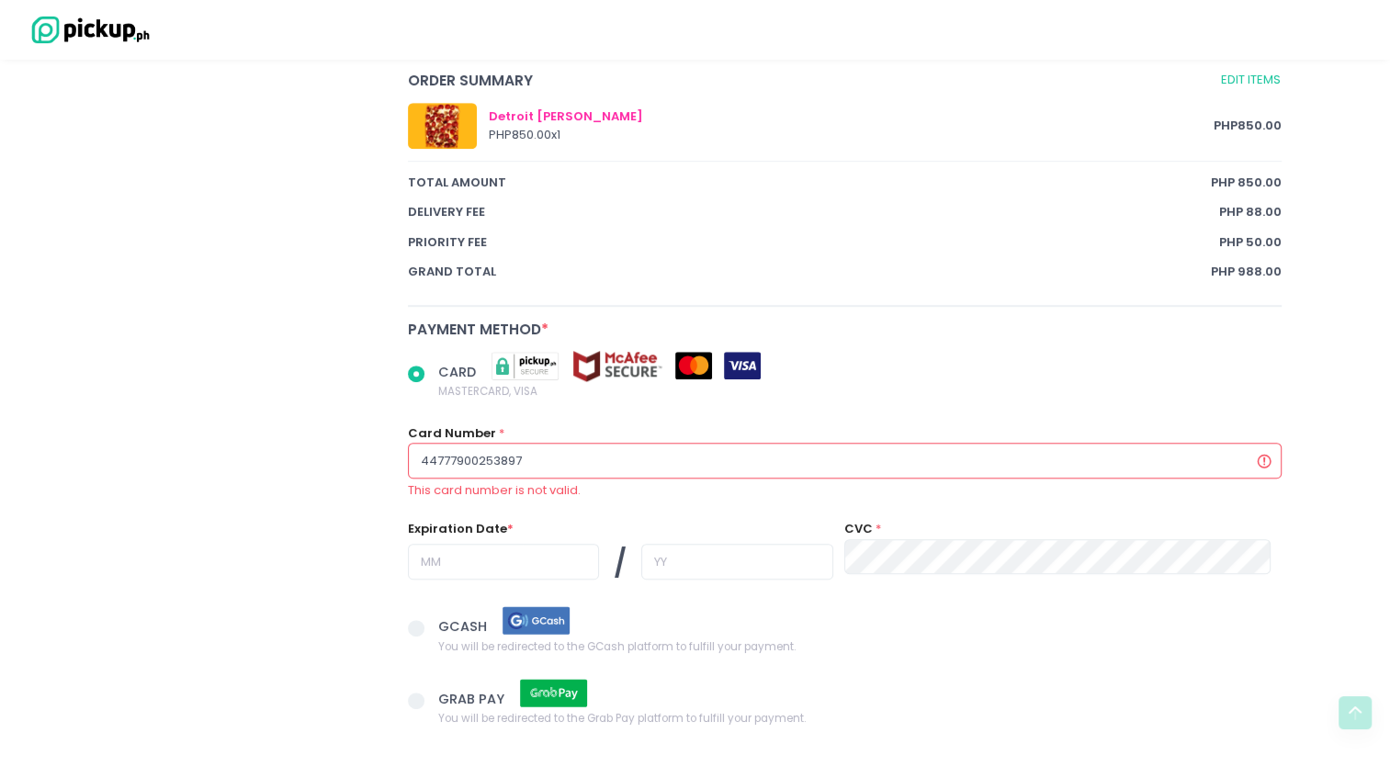
type input "447779002538974"
radio input "true"
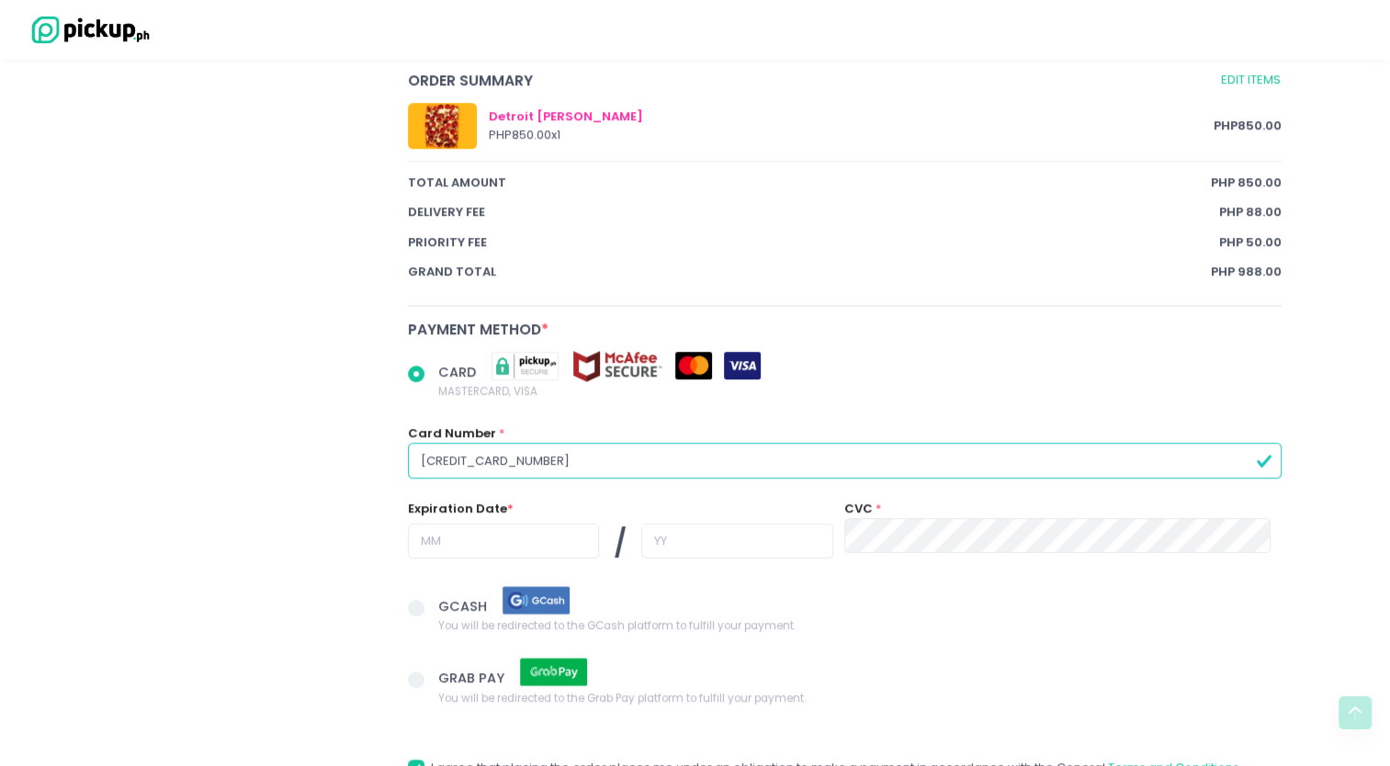
type input "[CREDIT_CARD_NUMBER]"
click at [505, 553] on input "text" at bounding box center [503, 540] width 191 height 35
radio input "true"
type input "0"
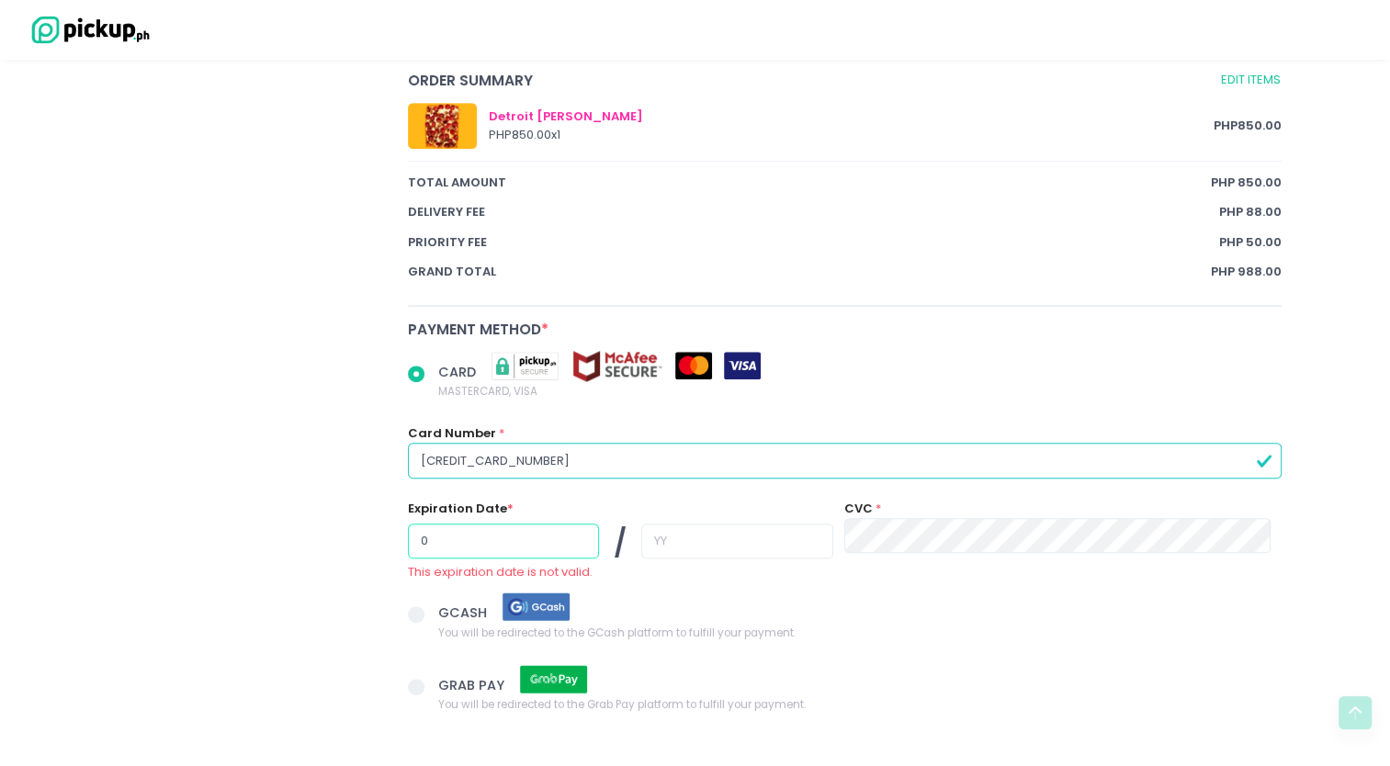
radio input "true"
type input "09"
radio input "true"
type input "2"
radio input "true"
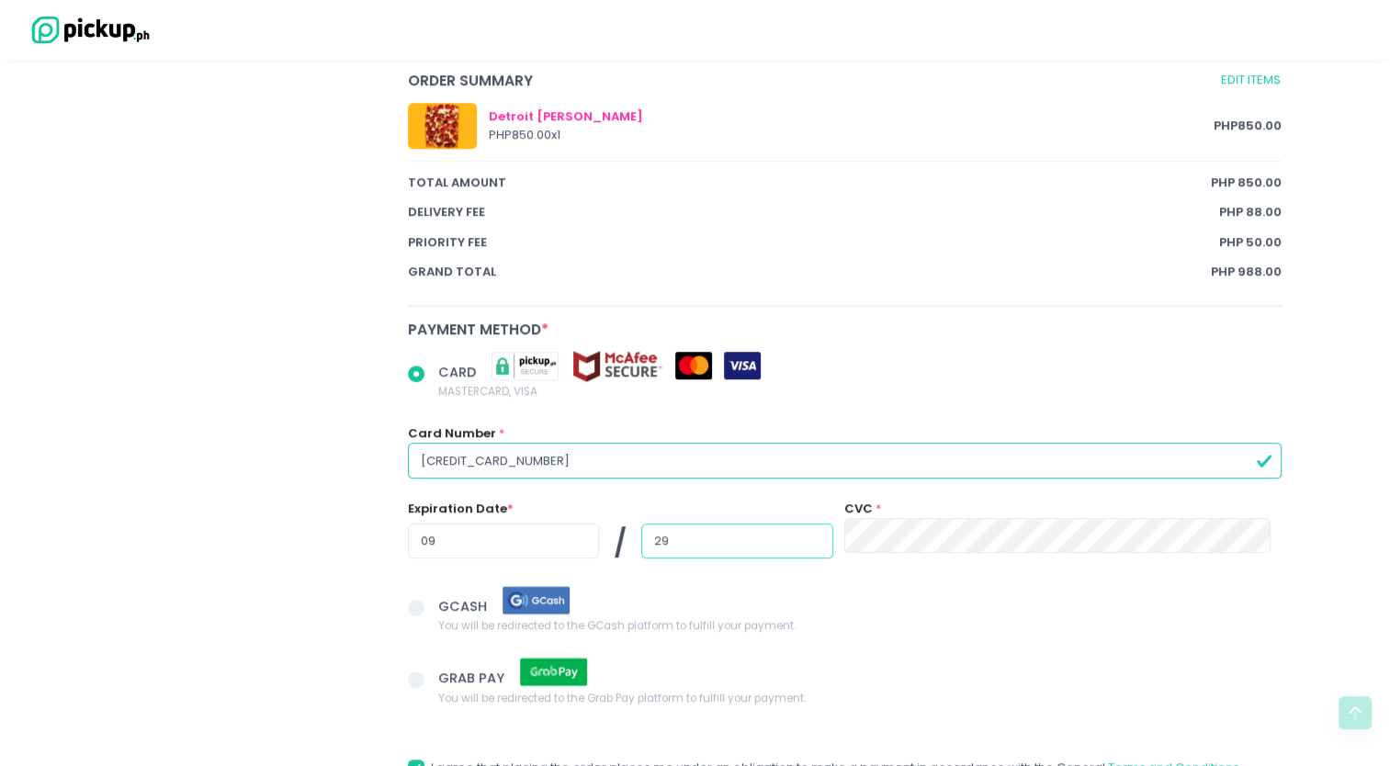
type input "29"
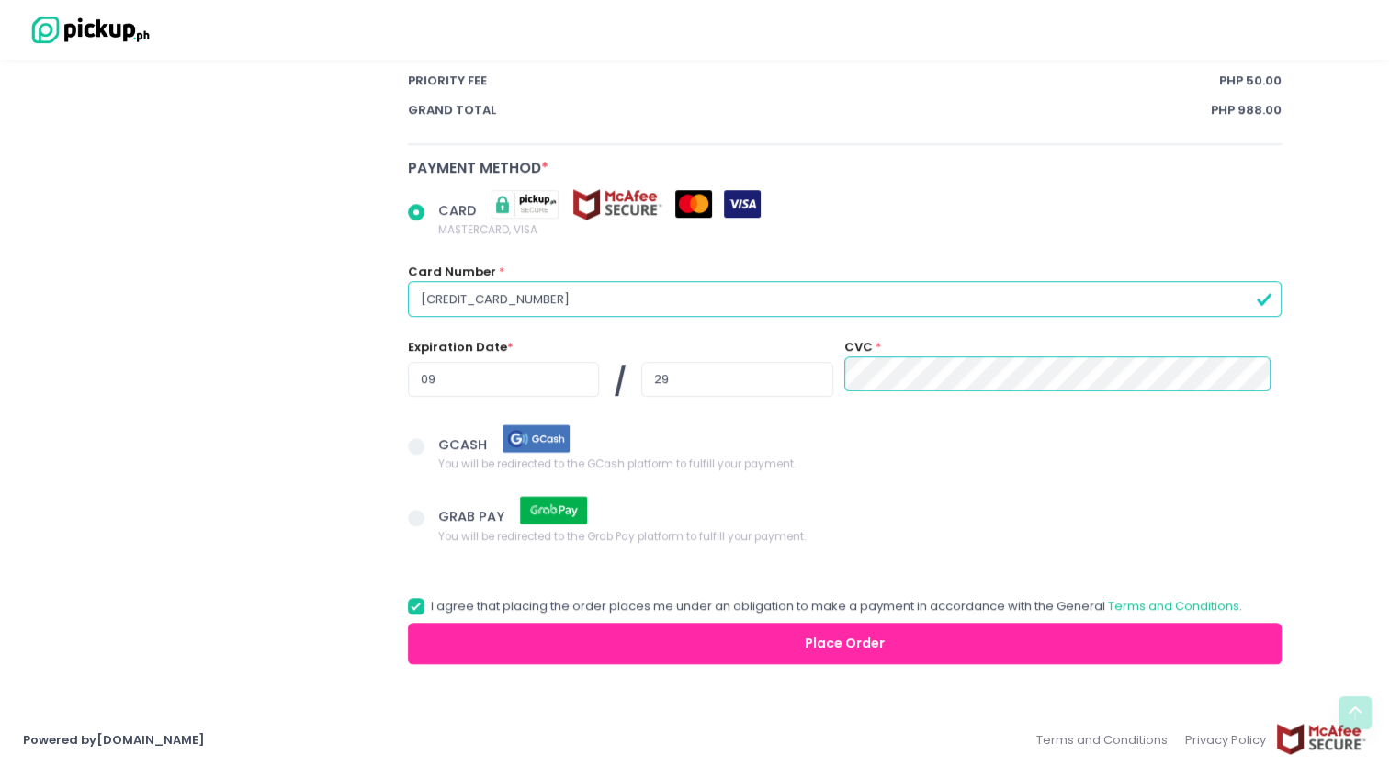
drag, startPoint x: 689, startPoint y: 662, endPoint x: 720, endPoint y: 638, distance: 39.3
click at [720, 638] on button "Place Order" at bounding box center [845, 643] width 874 height 41
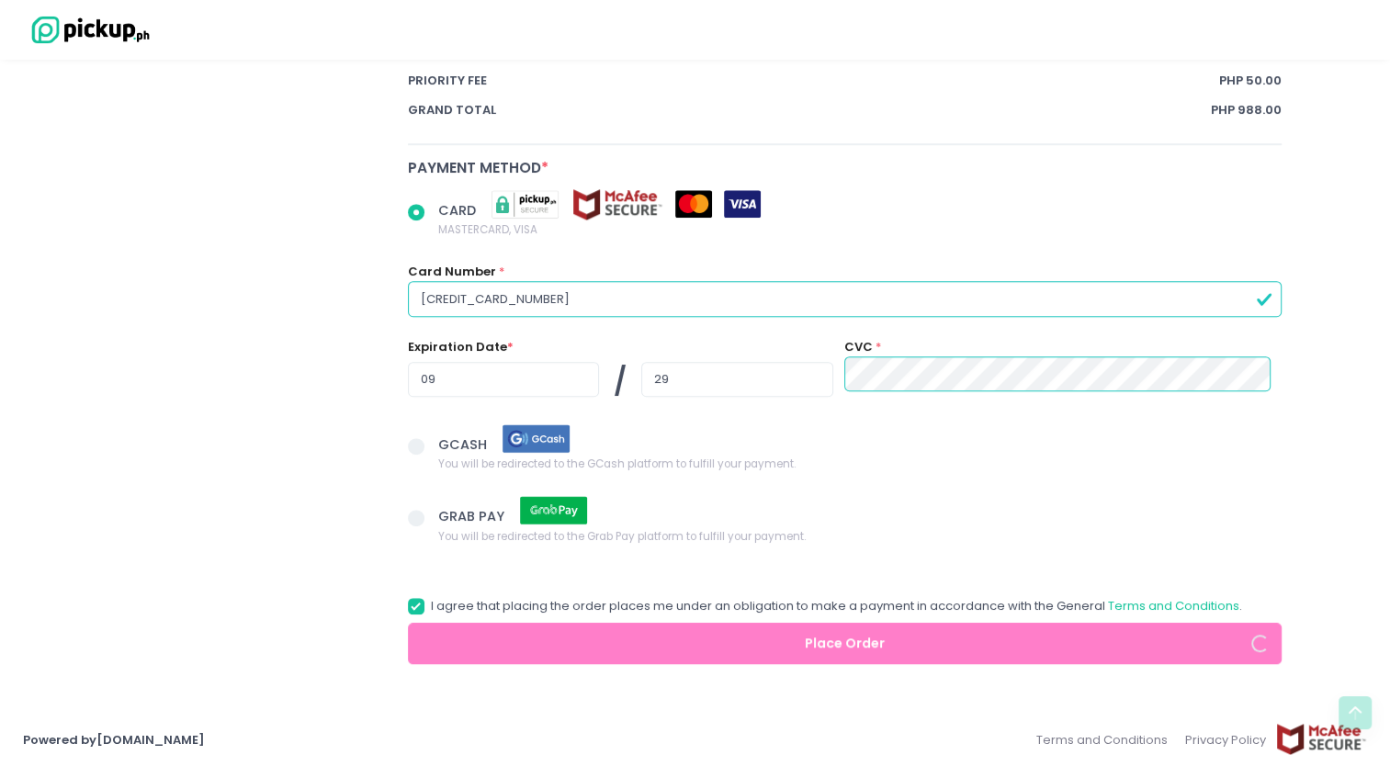
radio input "true"
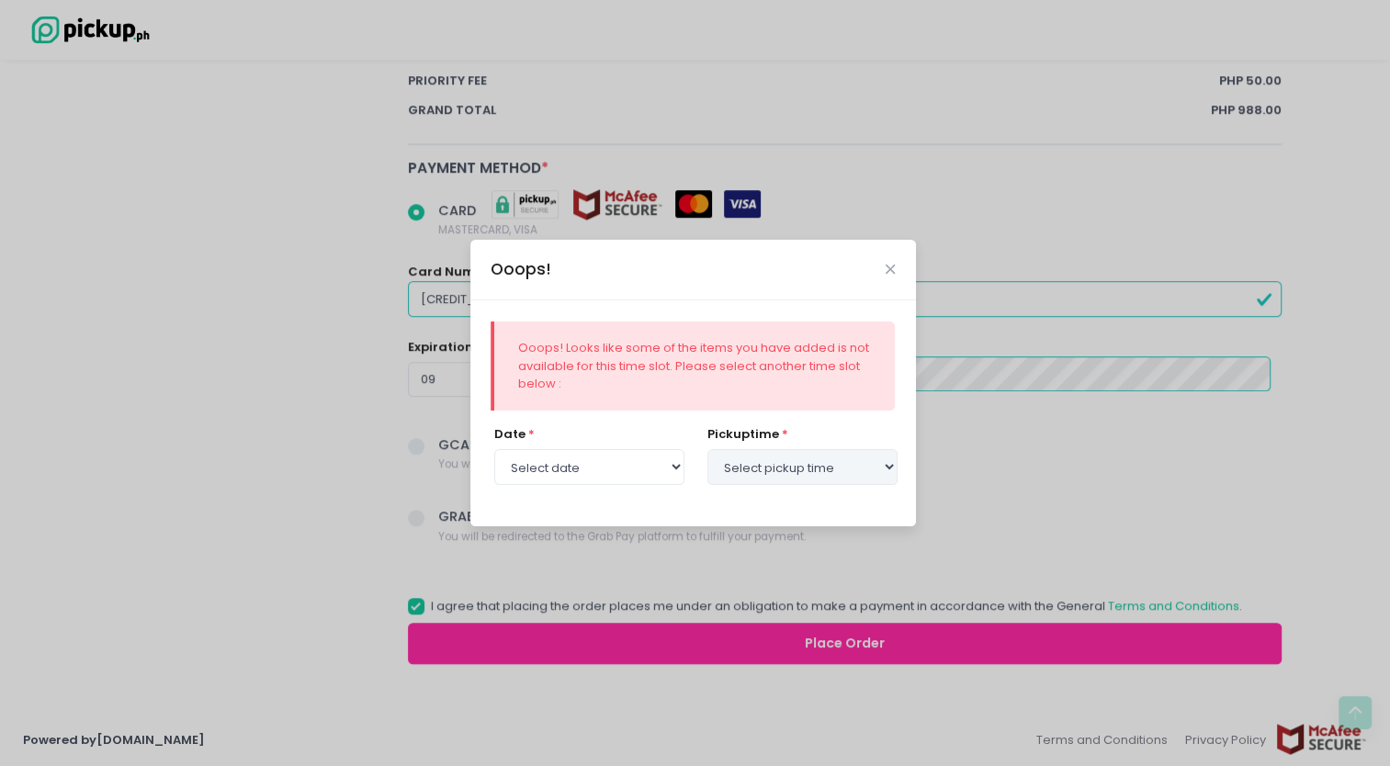
select select "[DATE]"
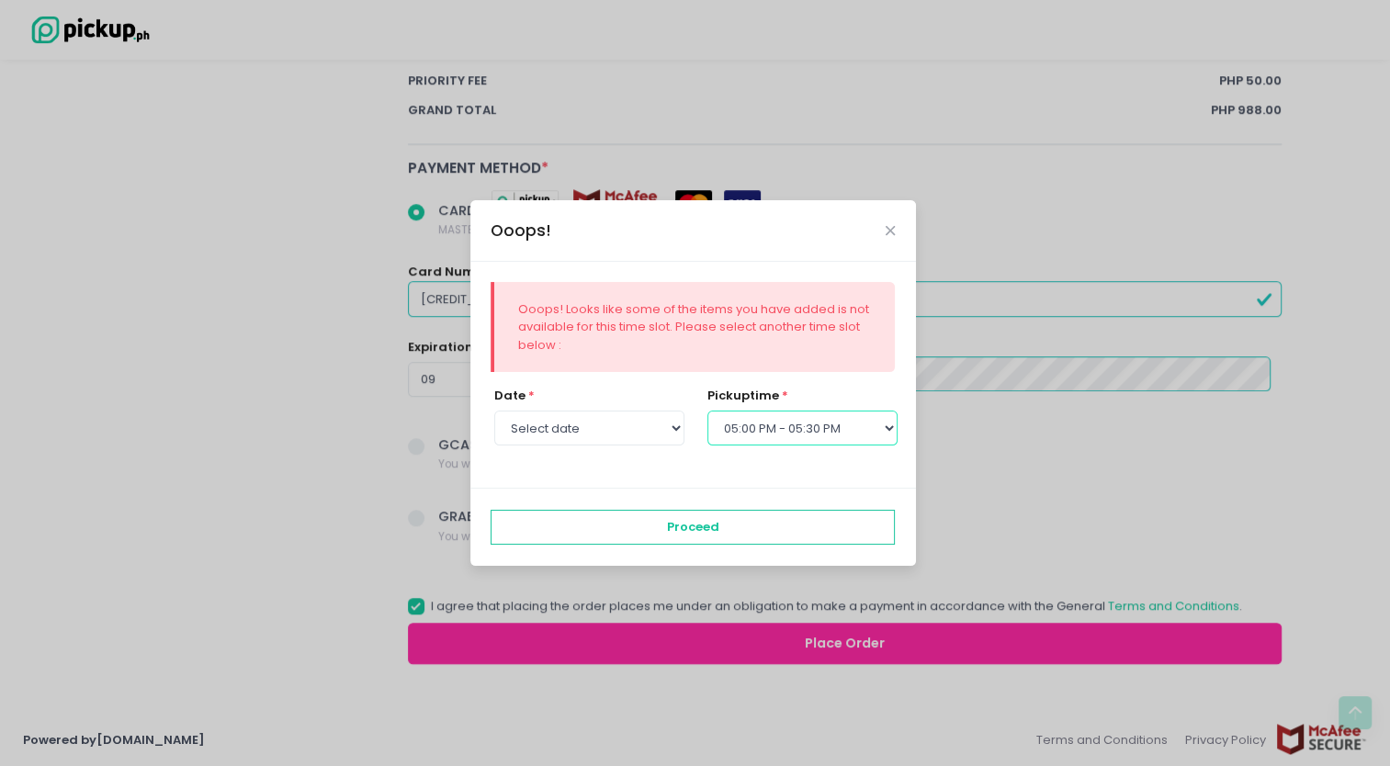
click at [755, 425] on select "Select pickup time 12:00 PM - 12:30 PM 12:30 PM - 01:00 PM 01:00 PM - 01:30 PM …" at bounding box center [802, 428] width 190 height 35
click at [801, 429] on select "Select pickup time 12:00 PM - 12:30 PM 12:30 PM - 01:00 PM 01:00 PM - 01:30 PM …" at bounding box center [802, 428] width 190 height 35
click at [707, 411] on select "Select pickup time 12:00 PM - 12:30 PM 12:30 PM - 01:00 PM 01:00 PM - 01:30 PM …" at bounding box center [802, 428] width 190 height 35
click at [802, 433] on select "Select pickup time 12:00 PM - 12:30 PM 12:30 PM - 01:00 PM 01:00 PM - 01:30 PM …" at bounding box center [802, 428] width 190 height 35
click at [707, 411] on select "Select pickup time 12:00 PM - 12:30 PM 12:30 PM - 01:00 PM 01:00 PM - 01:30 PM …" at bounding box center [802, 428] width 190 height 35
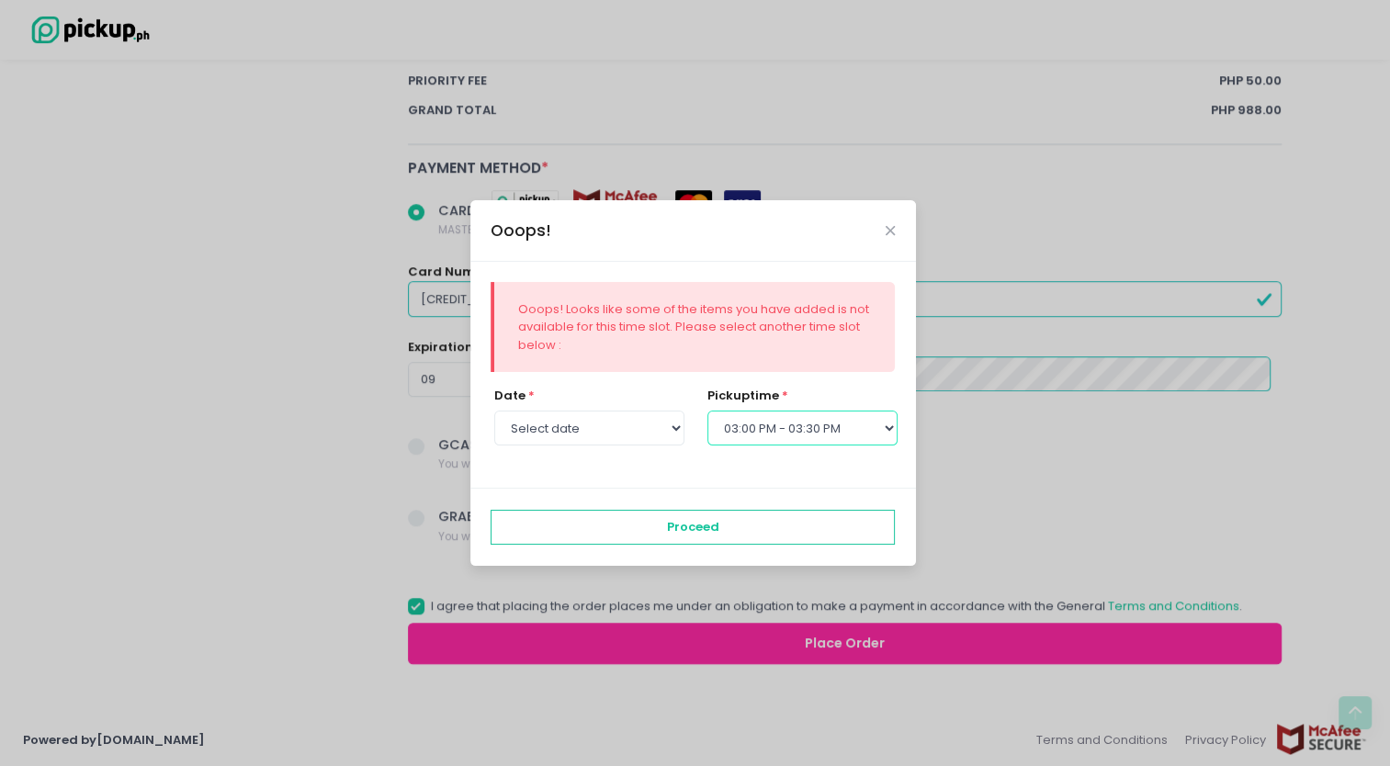
click at [793, 422] on select "Select pickup time 12:00 PM - 12:30 PM 12:30 PM - 01:00 PM 01:00 PM - 01:30 PM …" at bounding box center [802, 428] width 190 height 35
select select "16:00"
click at [707, 411] on select "Select pickup time 12:00 PM - 12:30 PM 12:30 PM - 01:00 PM 01:00 PM - 01:30 PM …" at bounding box center [802, 428] width 190 height 35
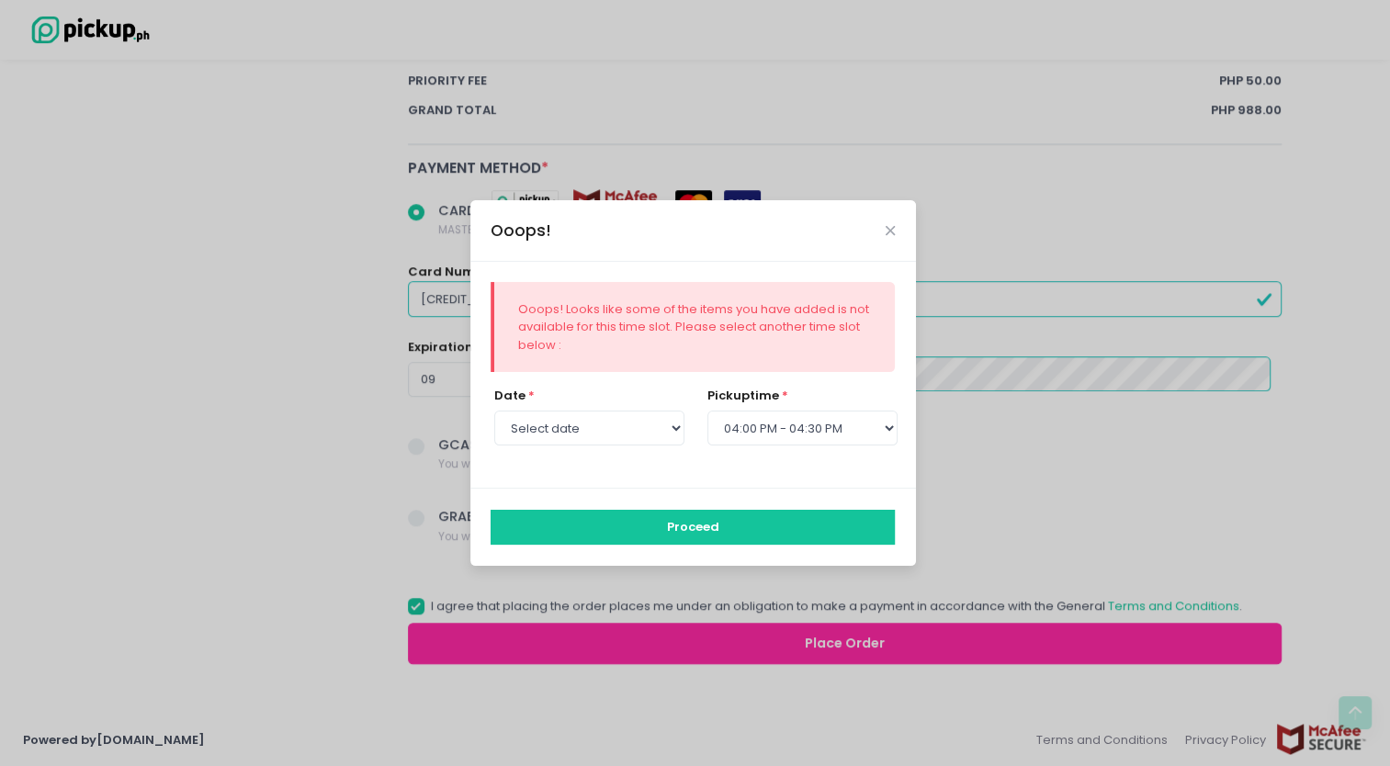
click at [713, 510] on button "Proceed" at bounding box center [692, 527] width 404 height 35
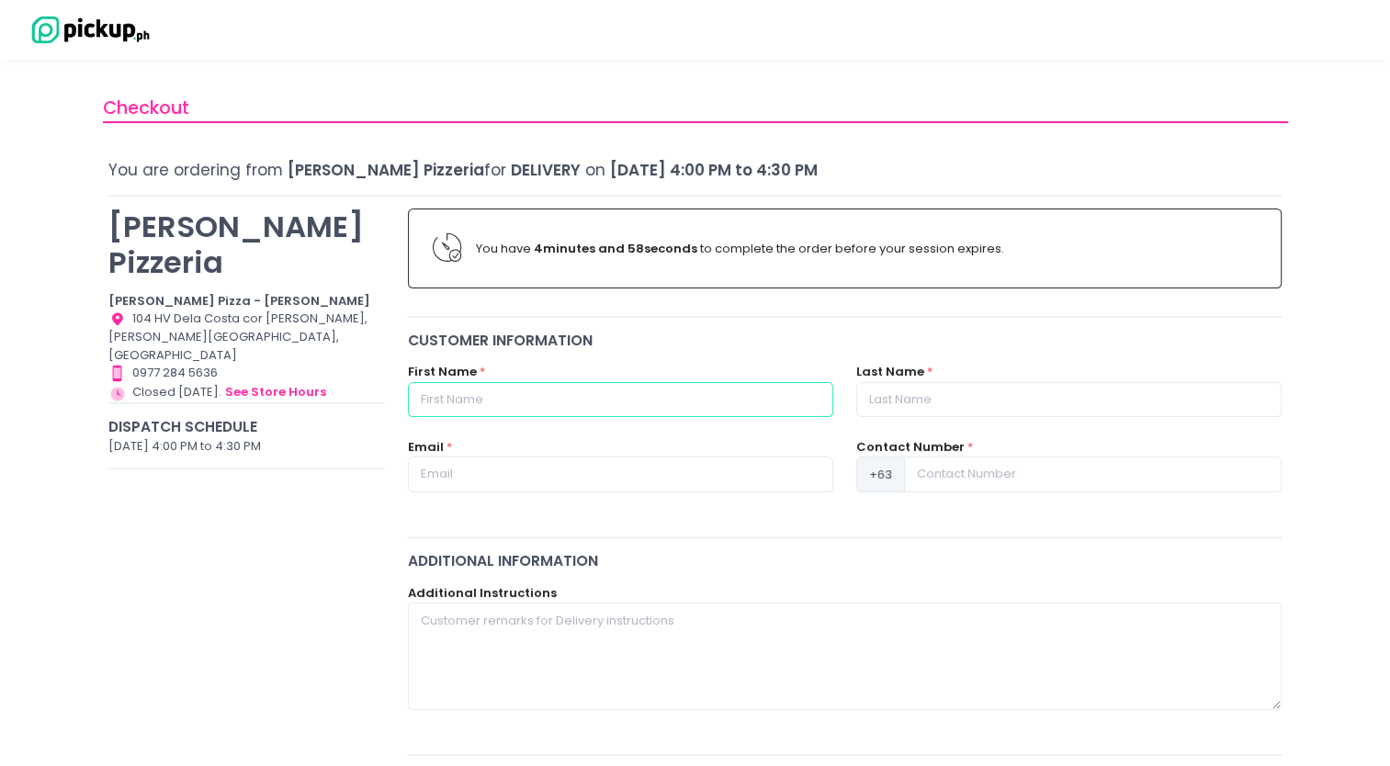
click at [516, 391] on input "text" at bounding box center [620, 399] width 425 height 35
type input "Izza"
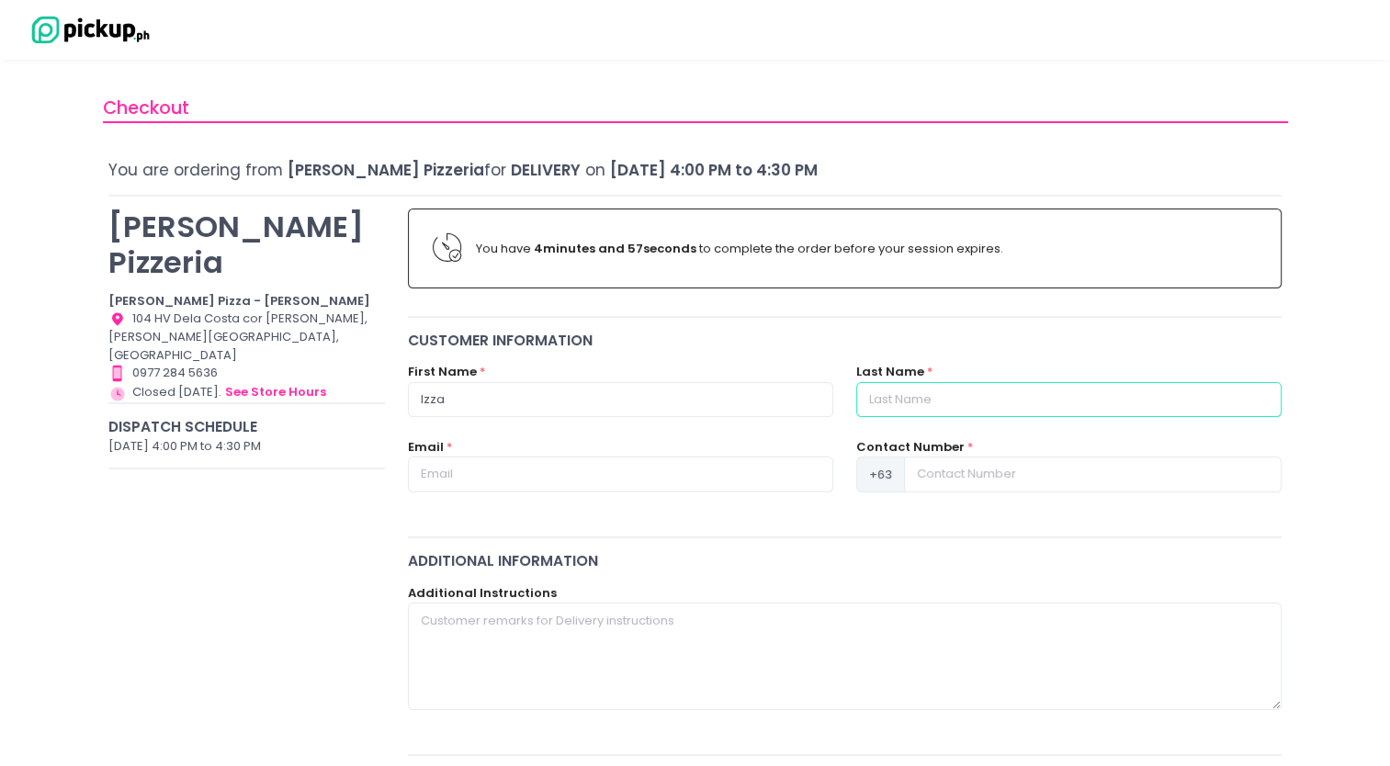
type input "[PERSON_NAME]"
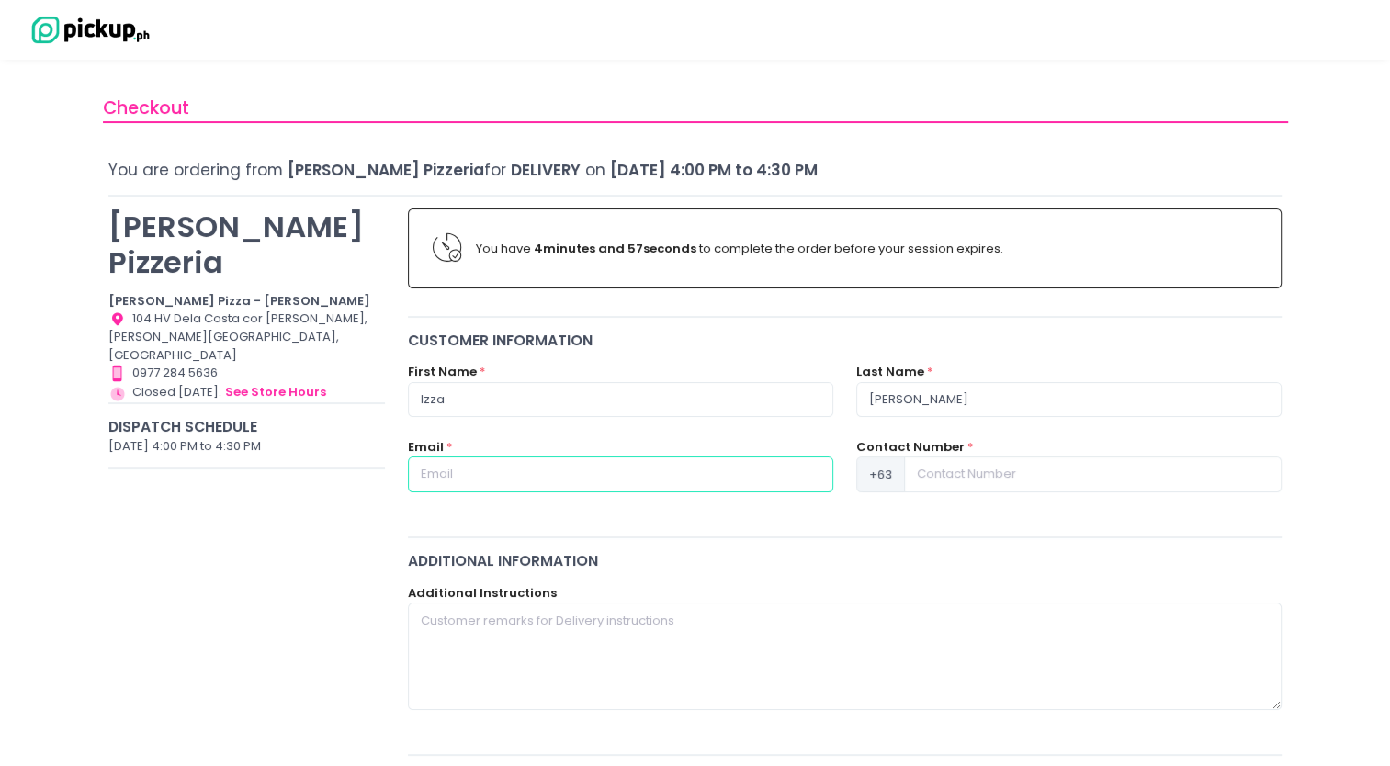
type input "[EMAIL_ADDRESS][DOMAIN_NAME]"
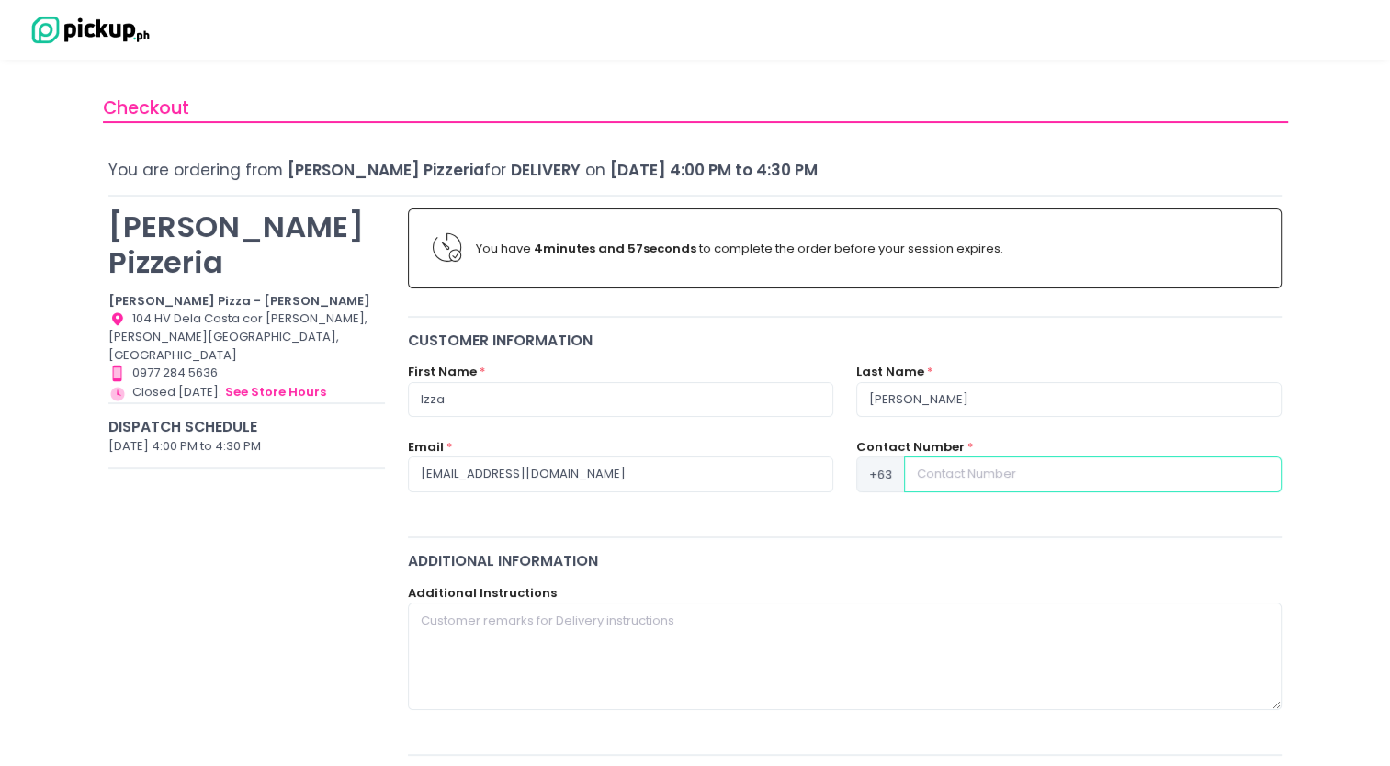
type input "9063248890"
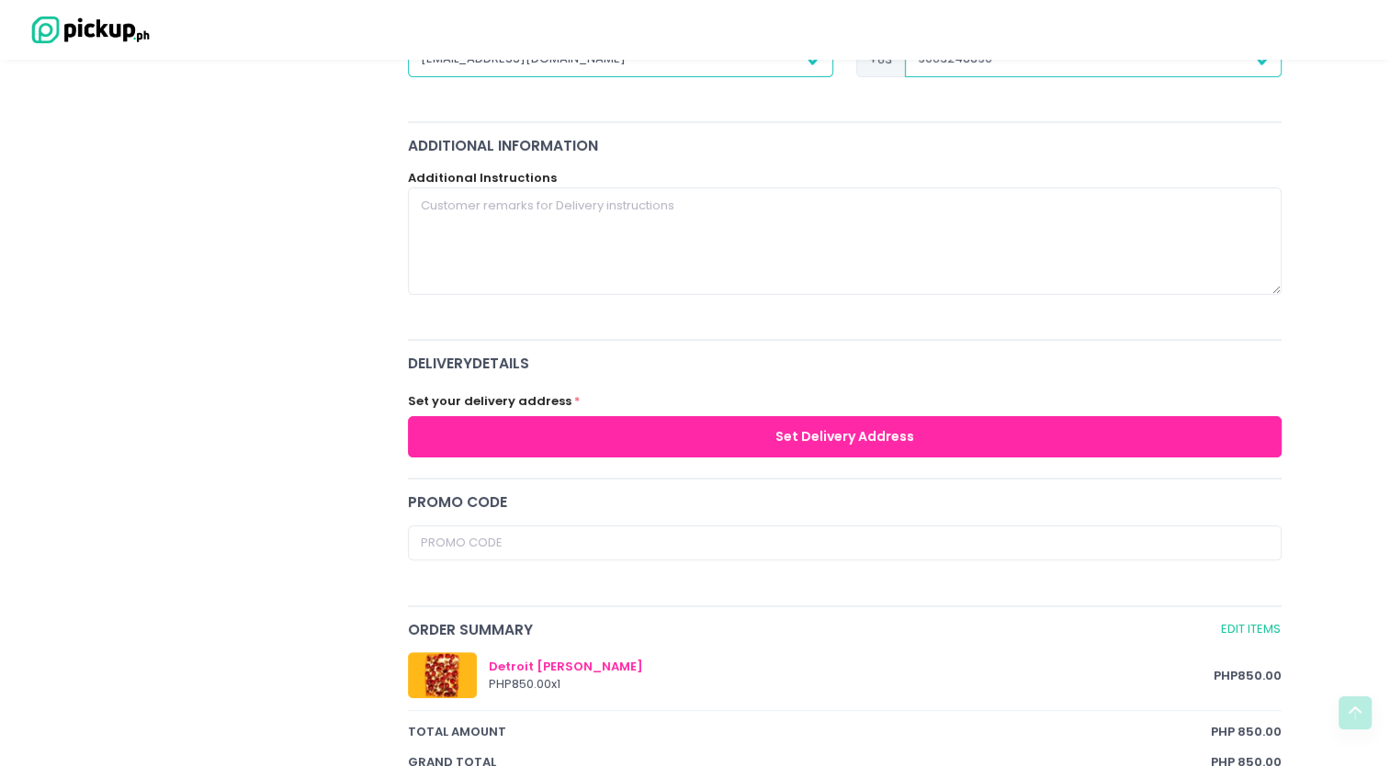
scroll to position [422, 0]
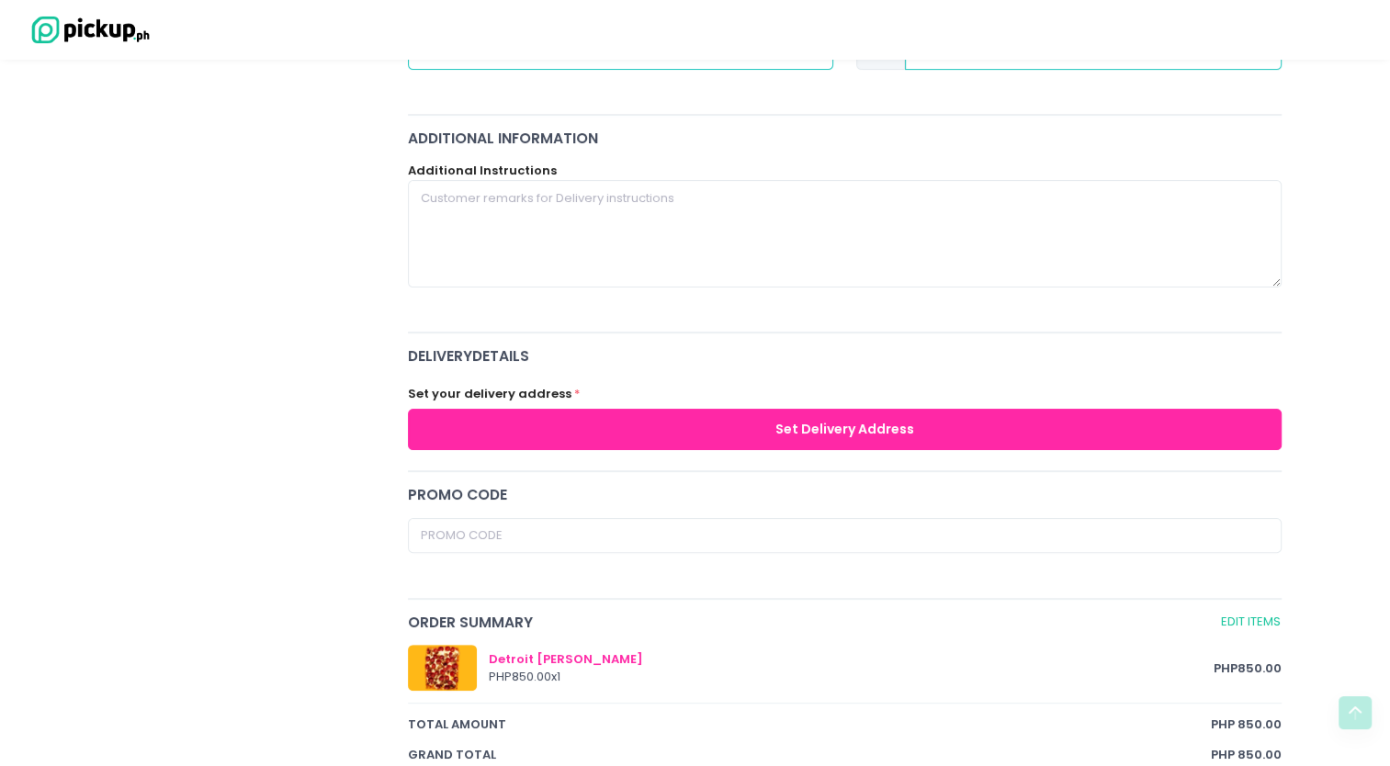
click at [771, 432] on button "Set Delivery Address" at bounding box center [845, 429] width 874 height 41
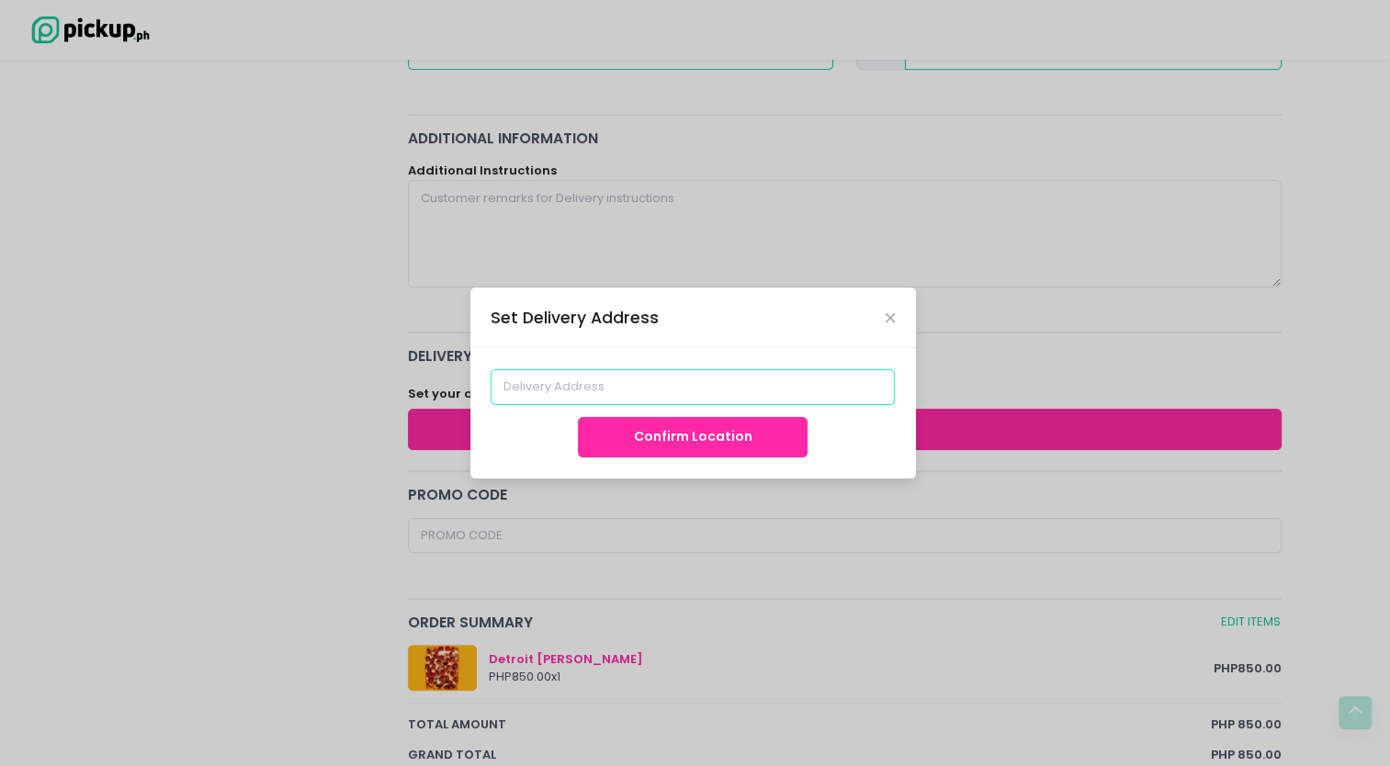
click at [785, 394] on input at bounding box center [692, 386] width 404 height 35
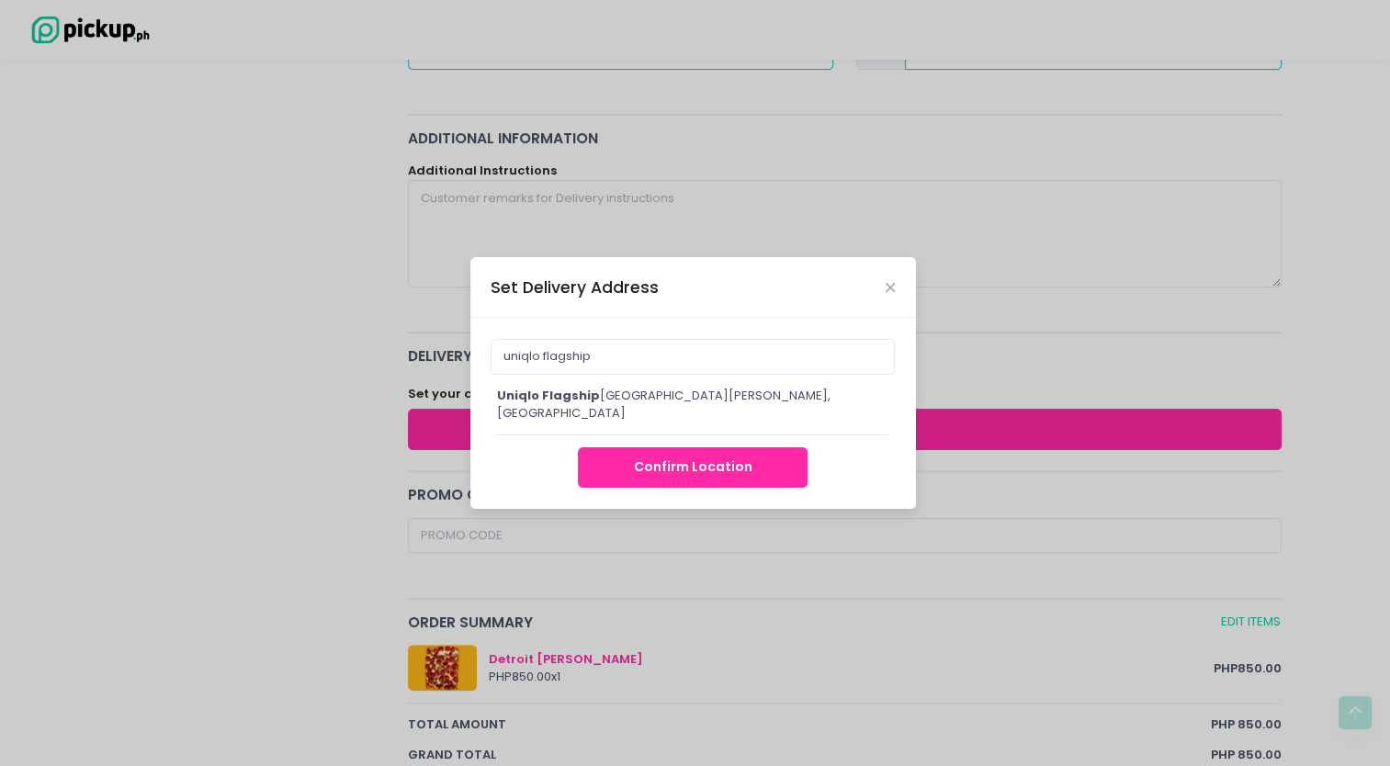
type input "UNIQLO Flagship Store [GEOGRAPHIC_DATA], [PERSON_NAME][GEOGRAPHIC_DATA], [GEOGR…"
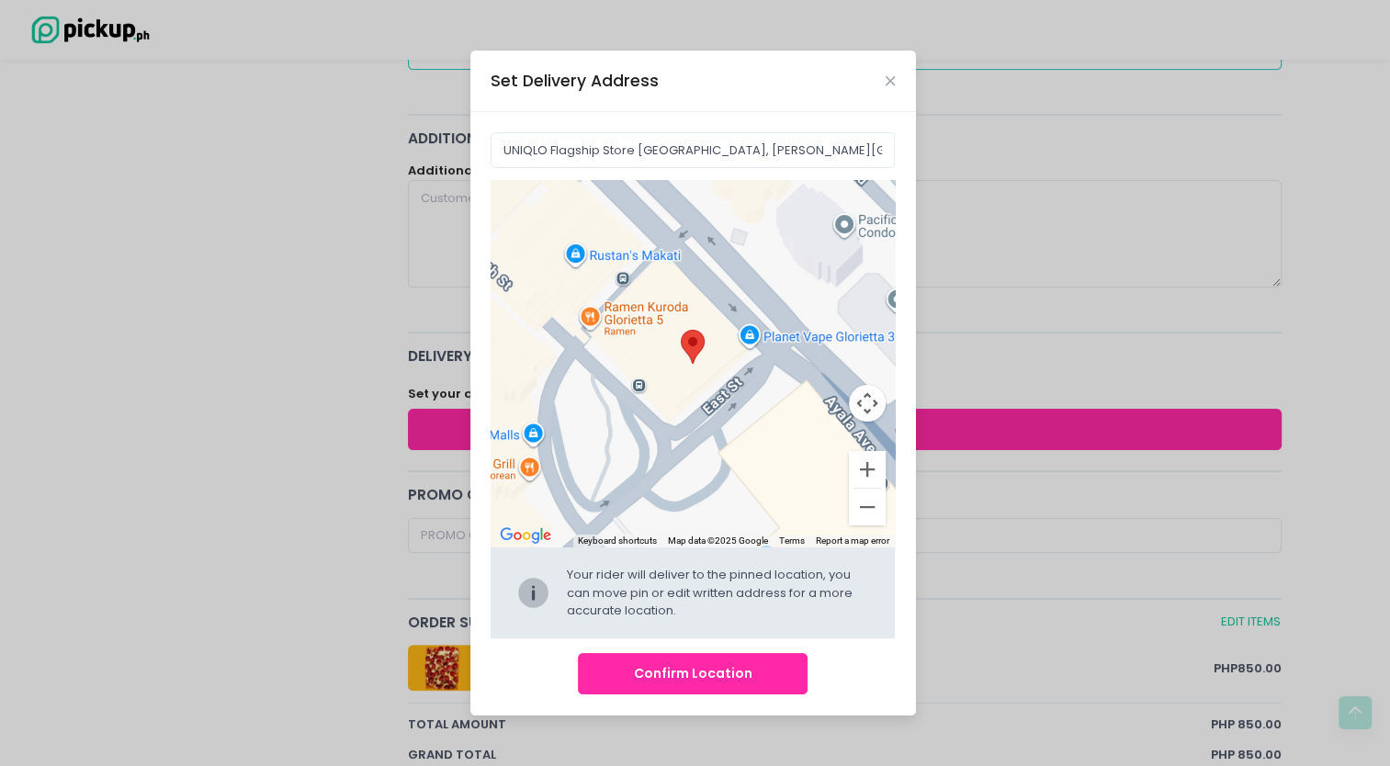
click at [669, 658] on button "Confirm Location" at bounding box center [693, 673] width 230 height 41
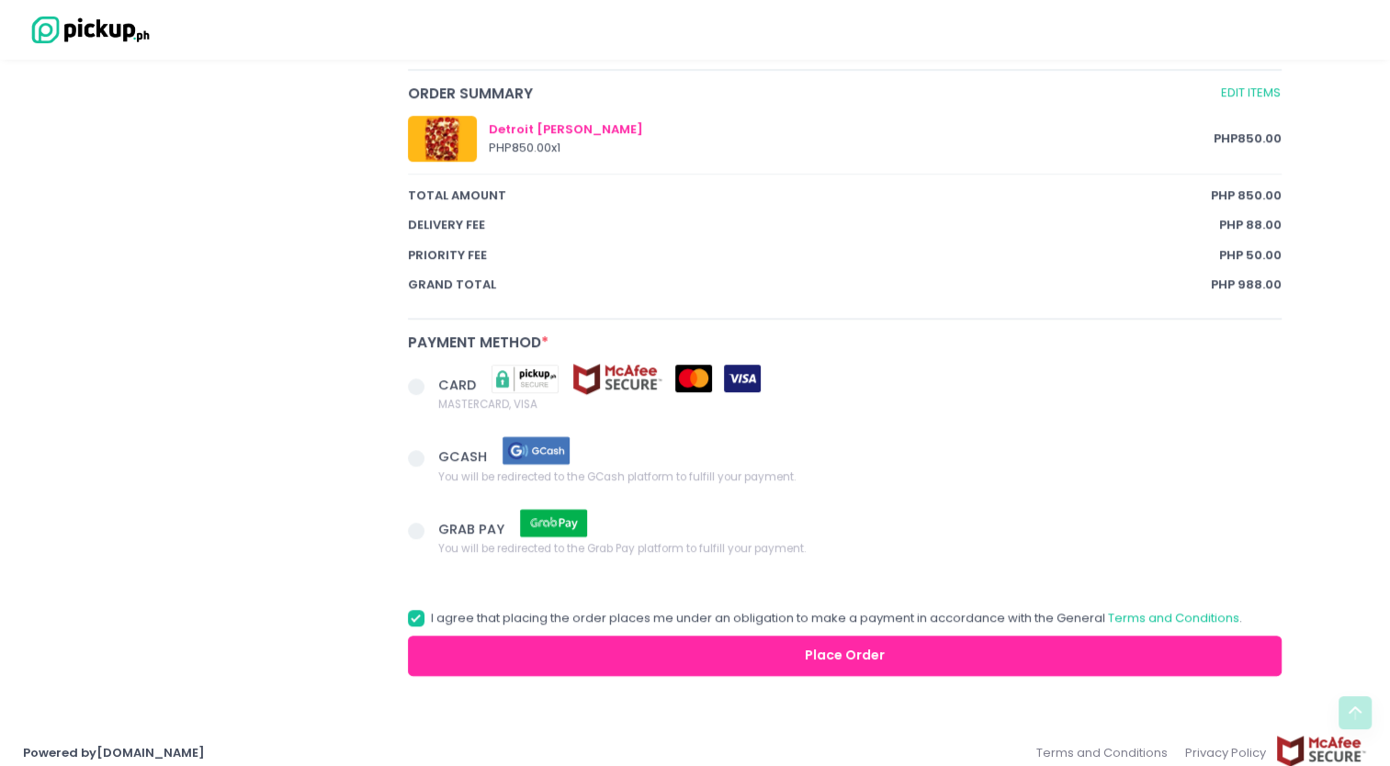
scroll to position [1044, 0]
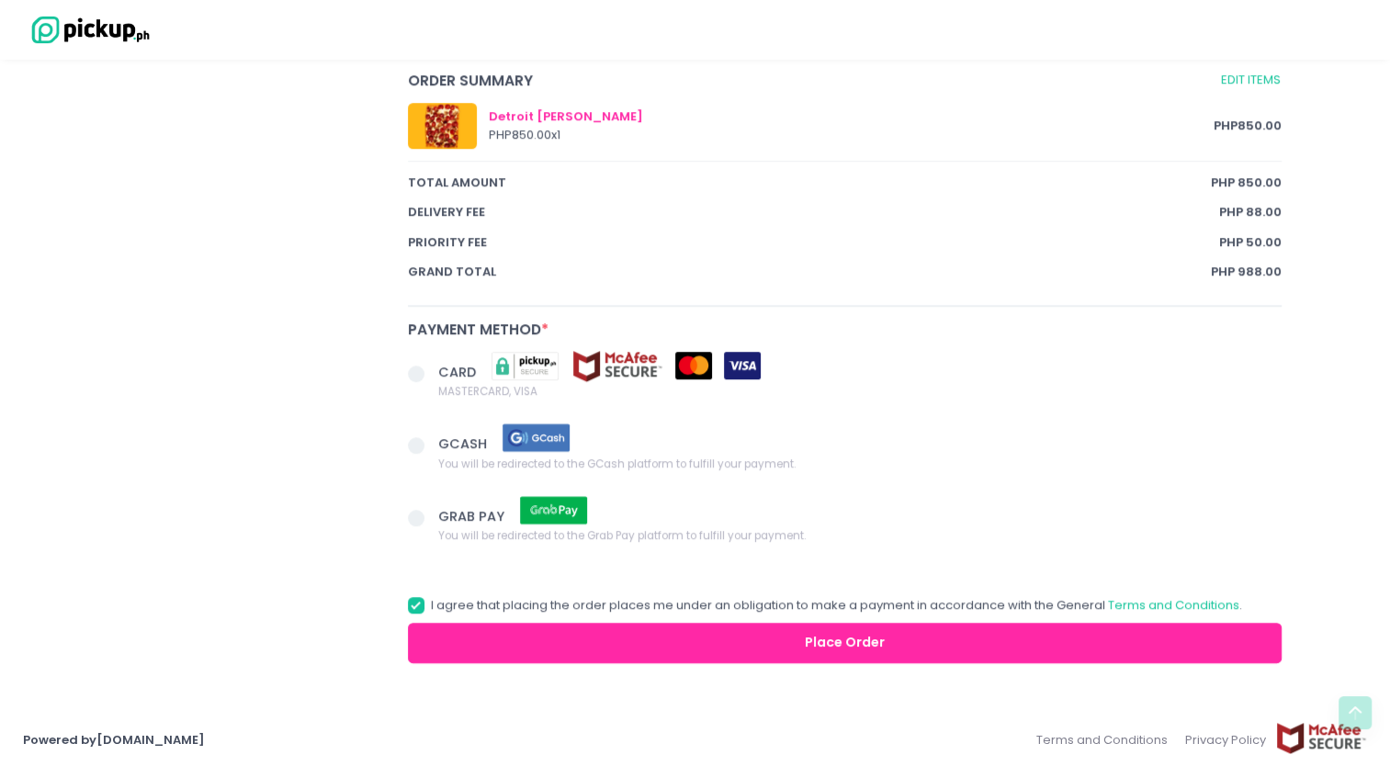
click at [412, 368] on span at bounding box center [416, 374] width 17 height 17
click at [431, 368] on input "CARD MASTERCARD, VISA" at bounding box center [437, 371] width 12 height 12
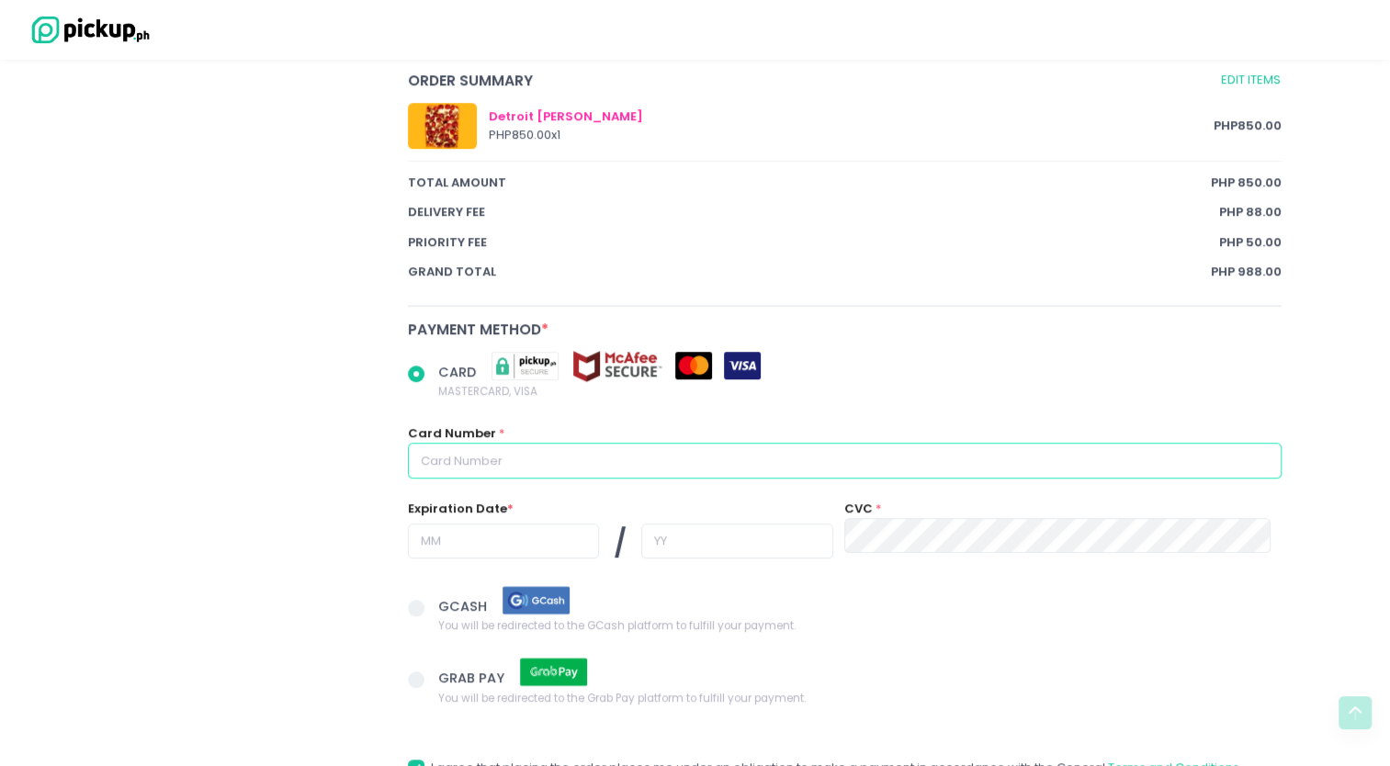
click at [633, 449] on input "text" at bounding box center [845, 460] width 874 height 35
radio input "true"
type input "4"
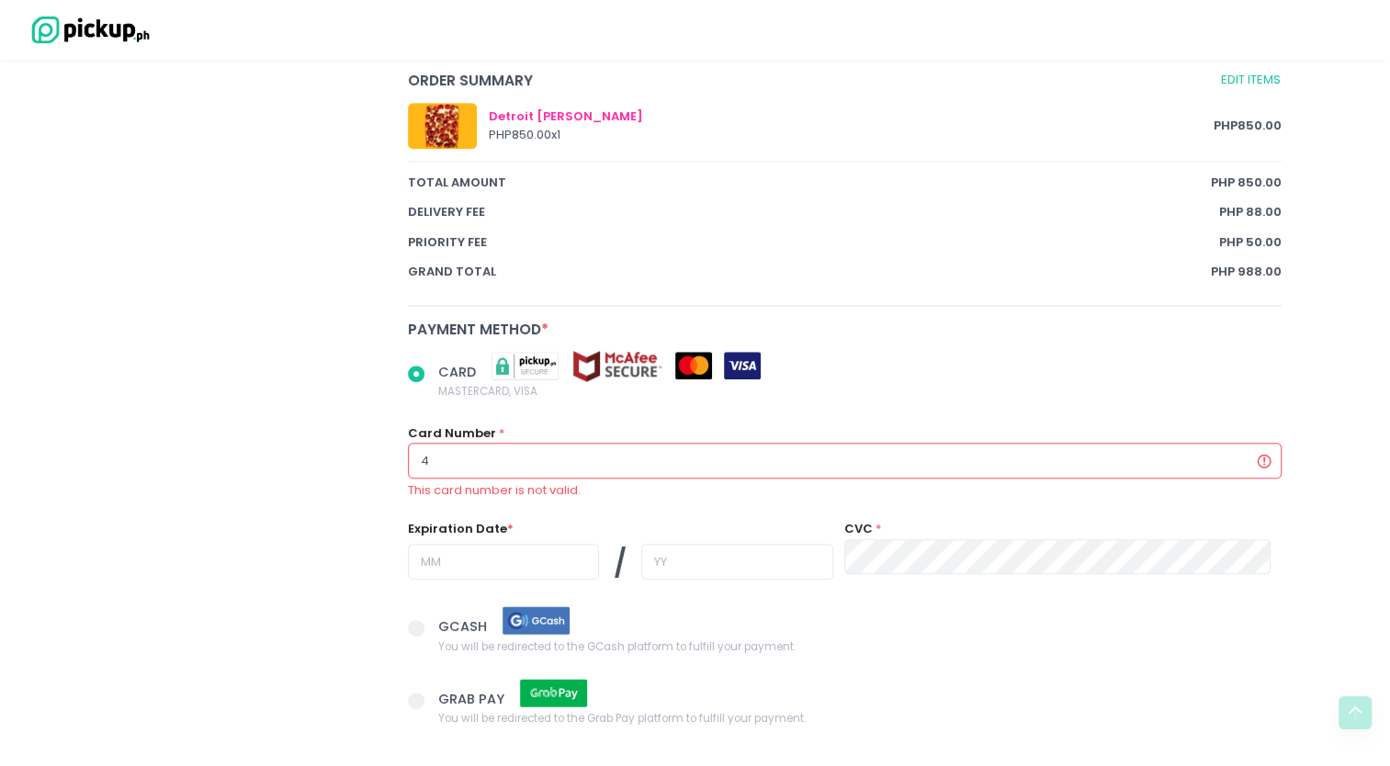
radio input "true"
type input "44"
radio input "true"
type input "447"
radio input "true"
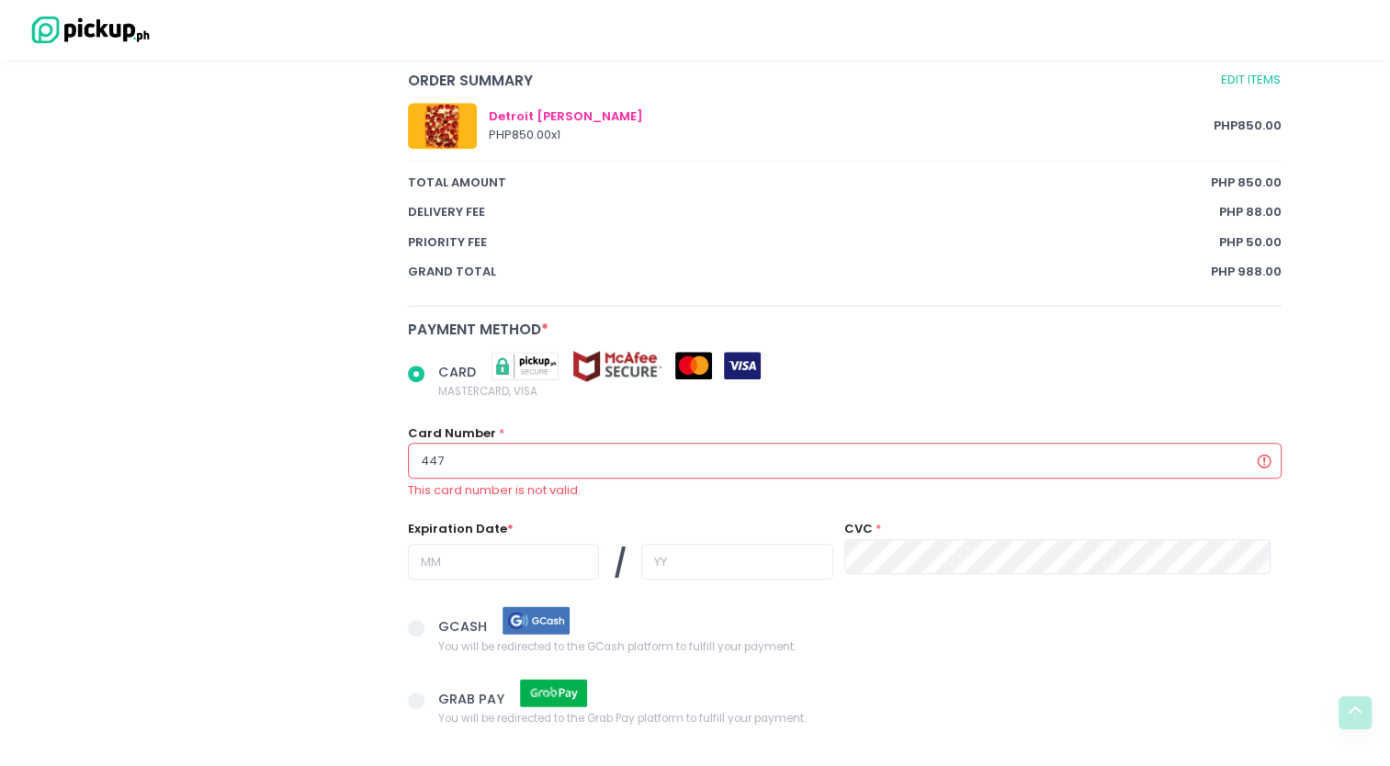
type input "4477"
radio input "true"
type input "44777"
radio input "true"
type input "447779"
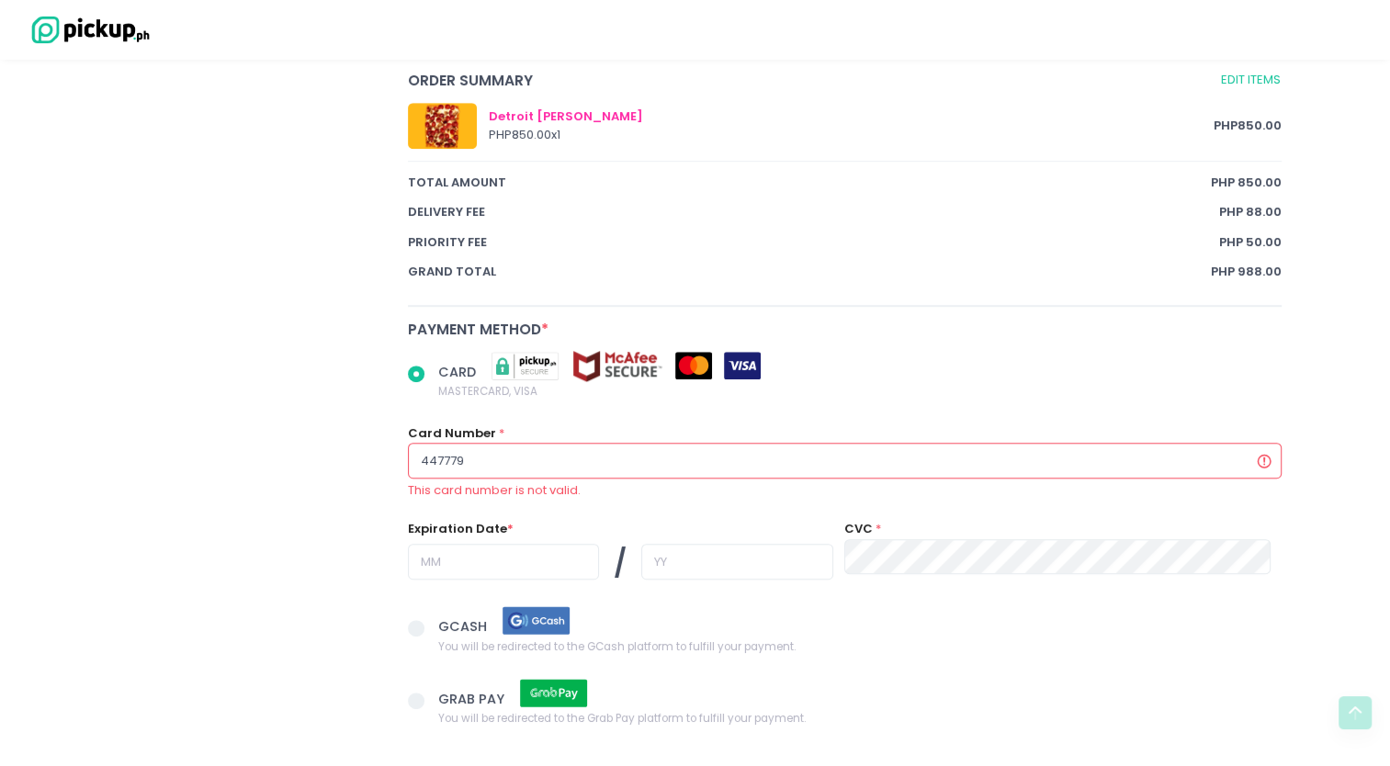
radio input "true"
type input "4477790"
radio input "true"
type input "44777900"
radio input "true"
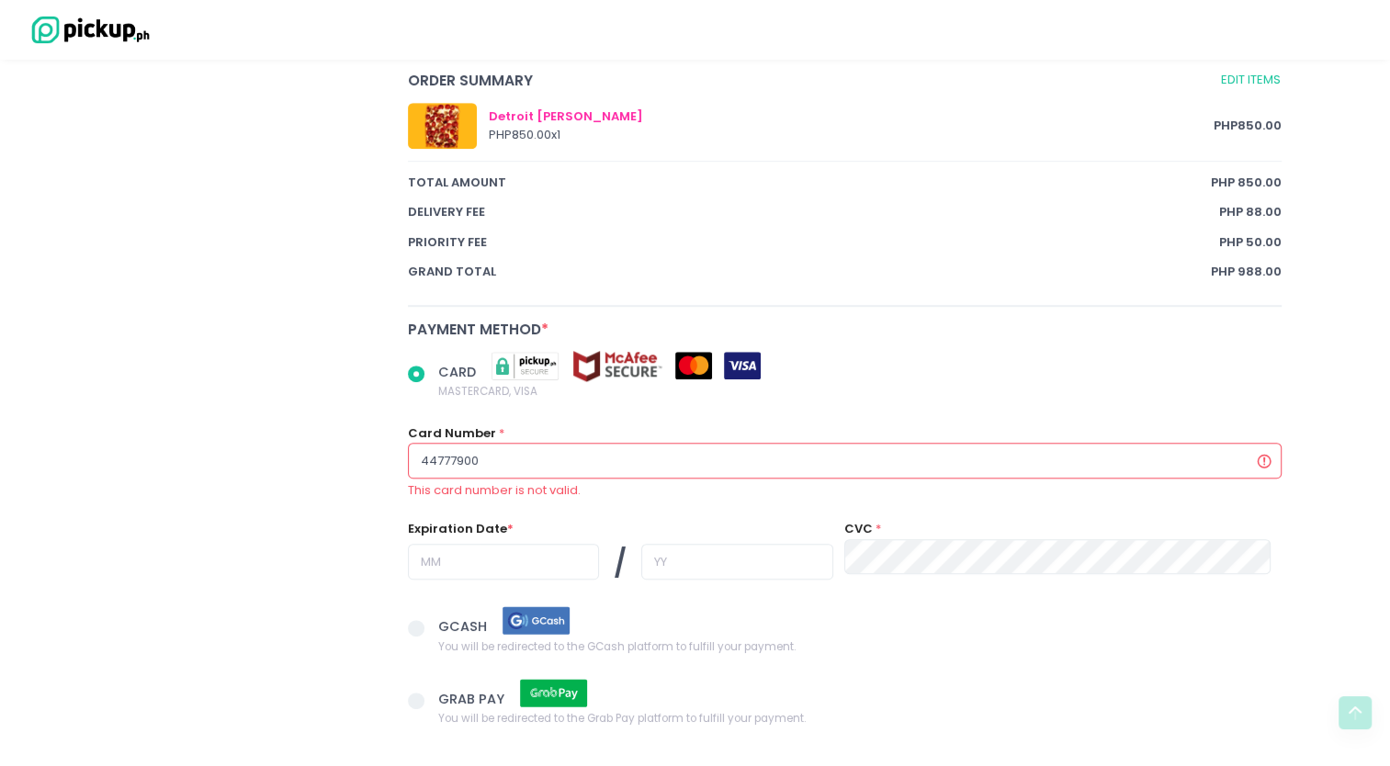
type input "447779002"
radio input "true"
type input "4477790025"
radio input "true"
type input "44777900253"
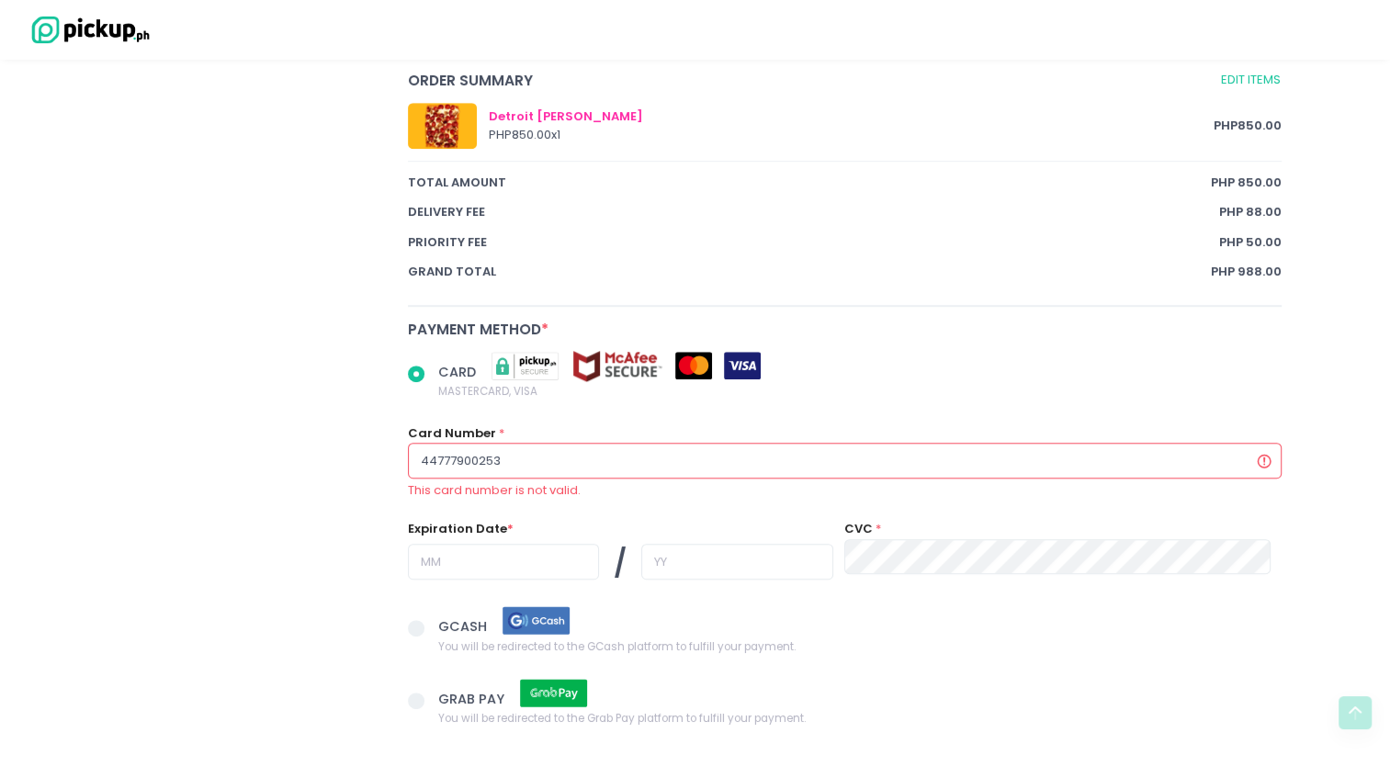
radio input "true"
type input "447779002538"
radio input "true"
type input "4477790025389"
radio input "true"
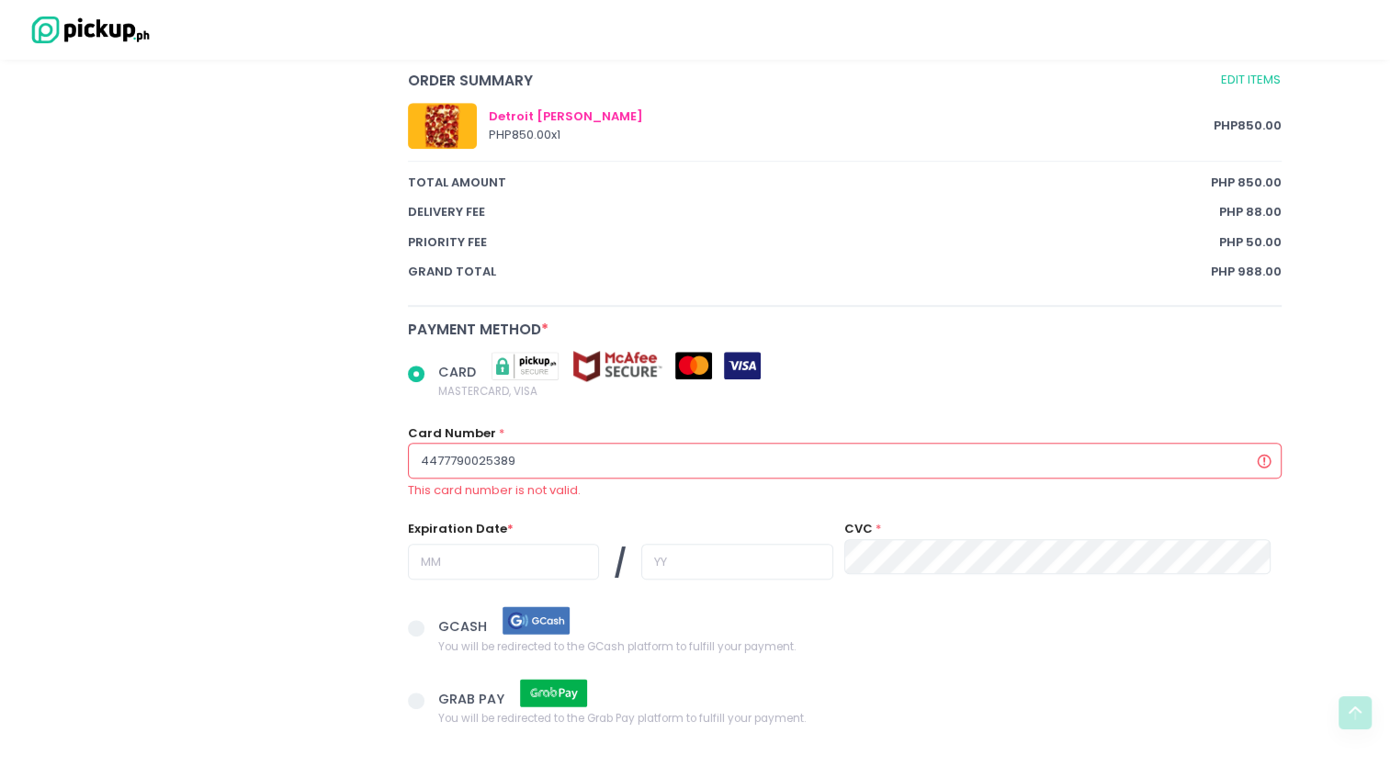
type input "44777900253897"
radio input "true"
type input "447779002538974"
radio input "true"
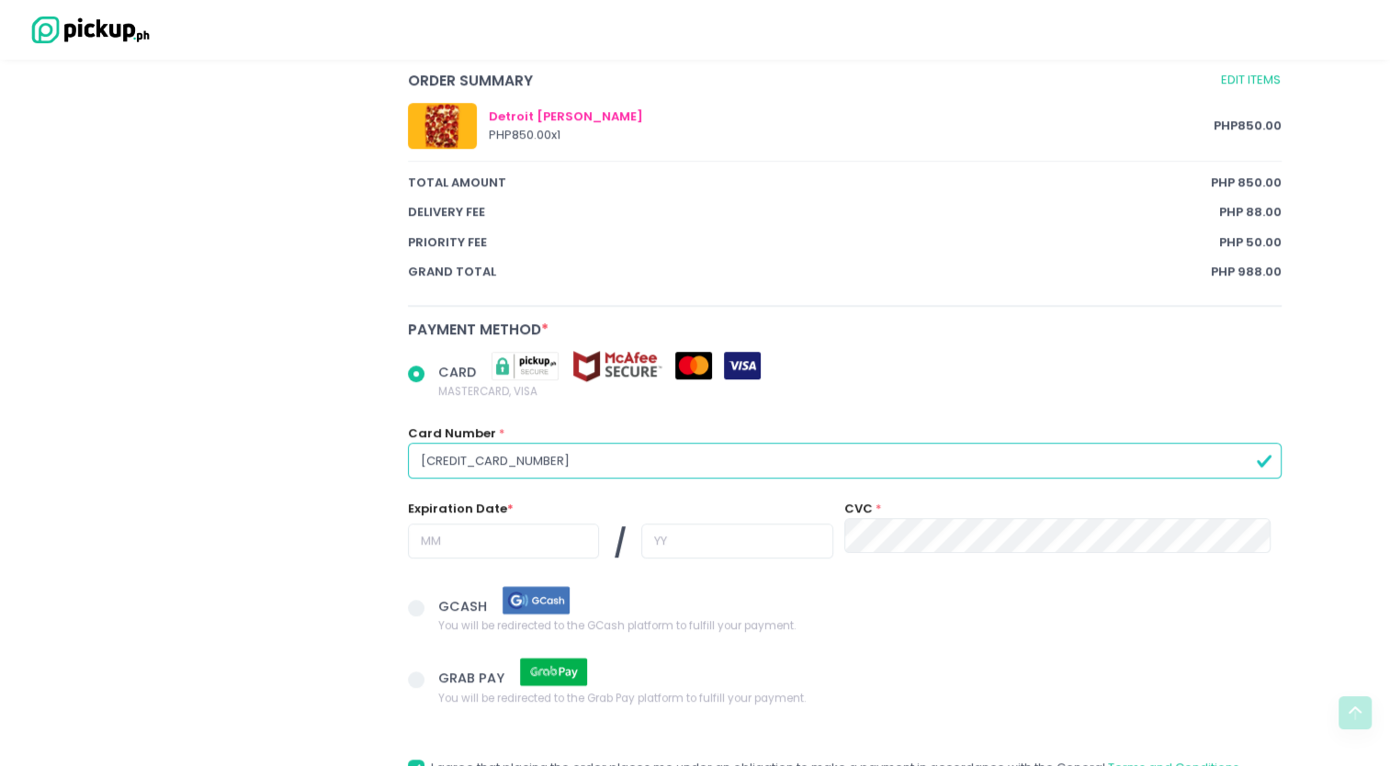
type input "[CREDIT_CARD_NUMBER]"
click at [501, 536] on input "text" at bounding box center [503, 540] width 191 height 35
radio input "true"
type input "0"
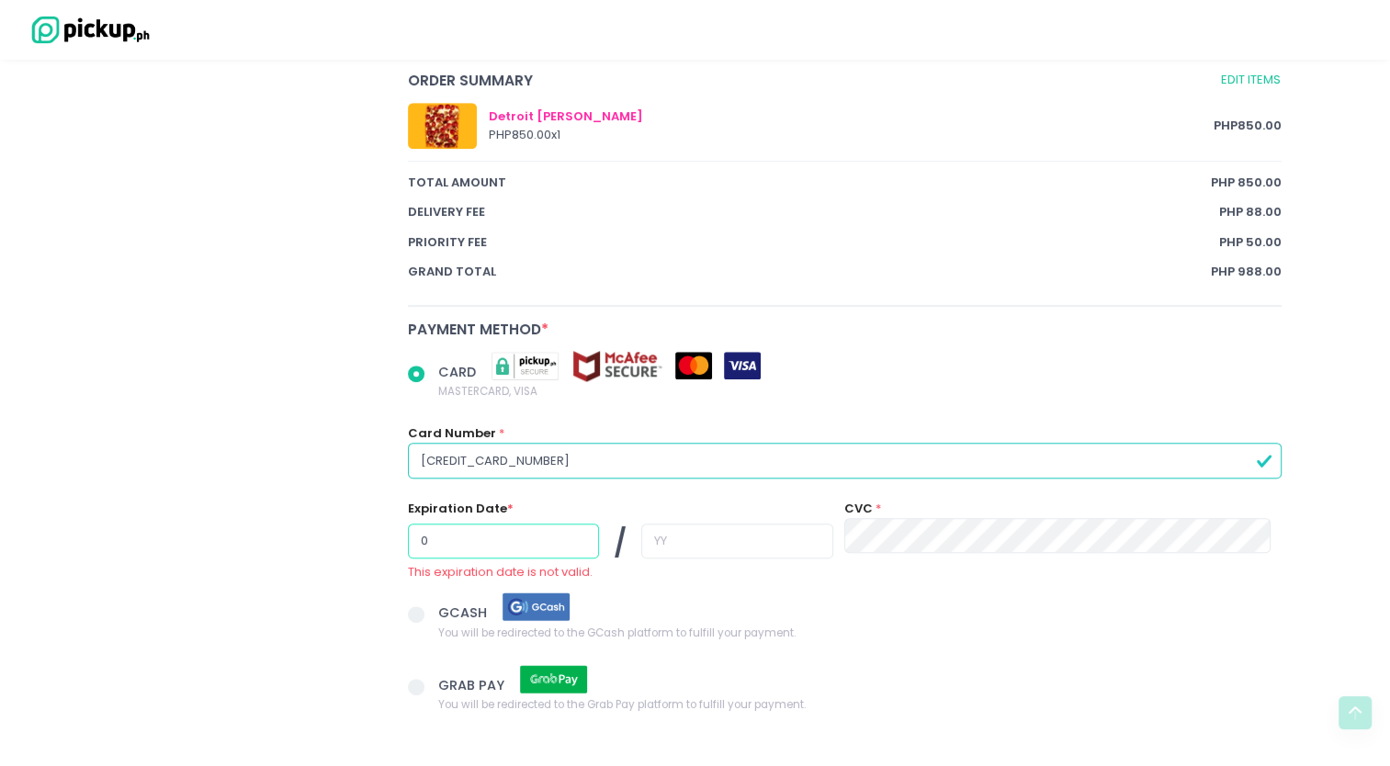
radio input "true"
type input "09"
radio input "true"
type input "2"
radio input "true"
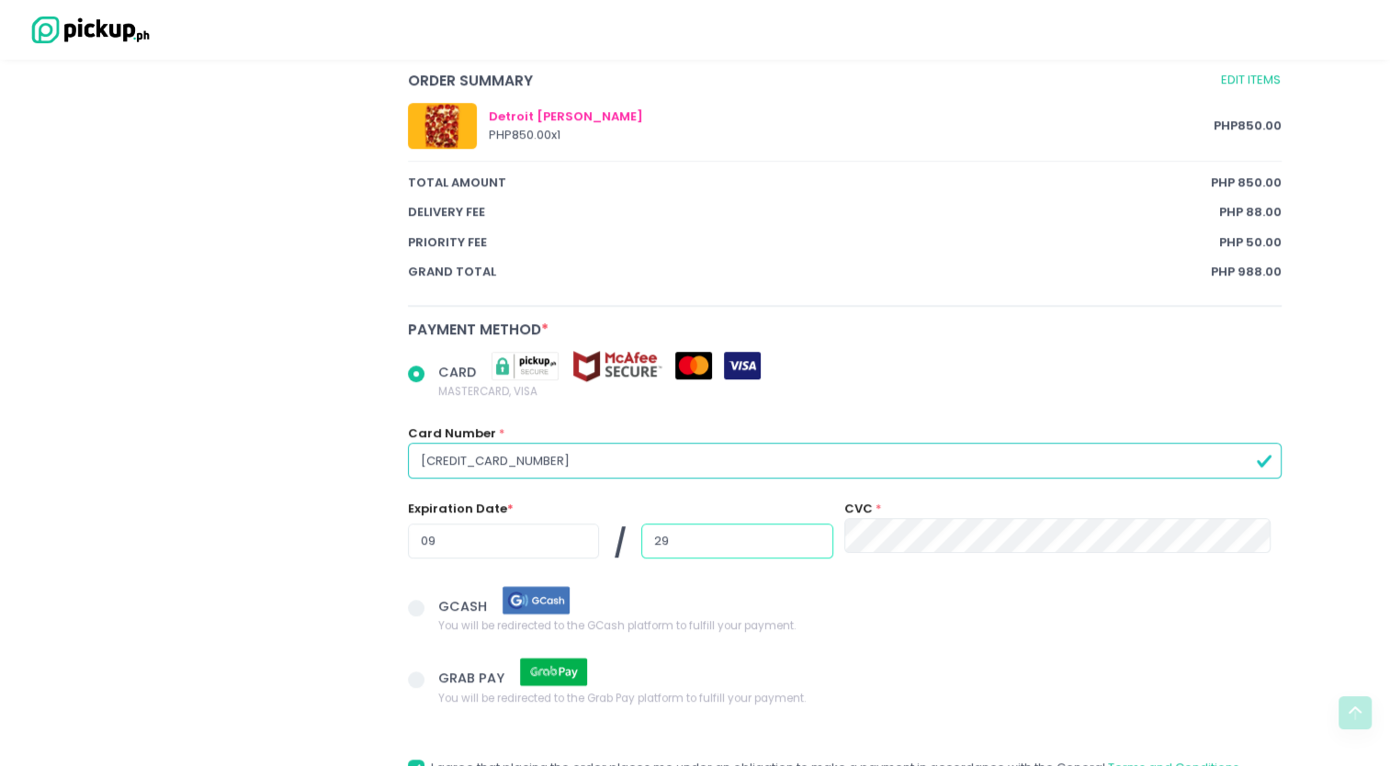
type input "29"
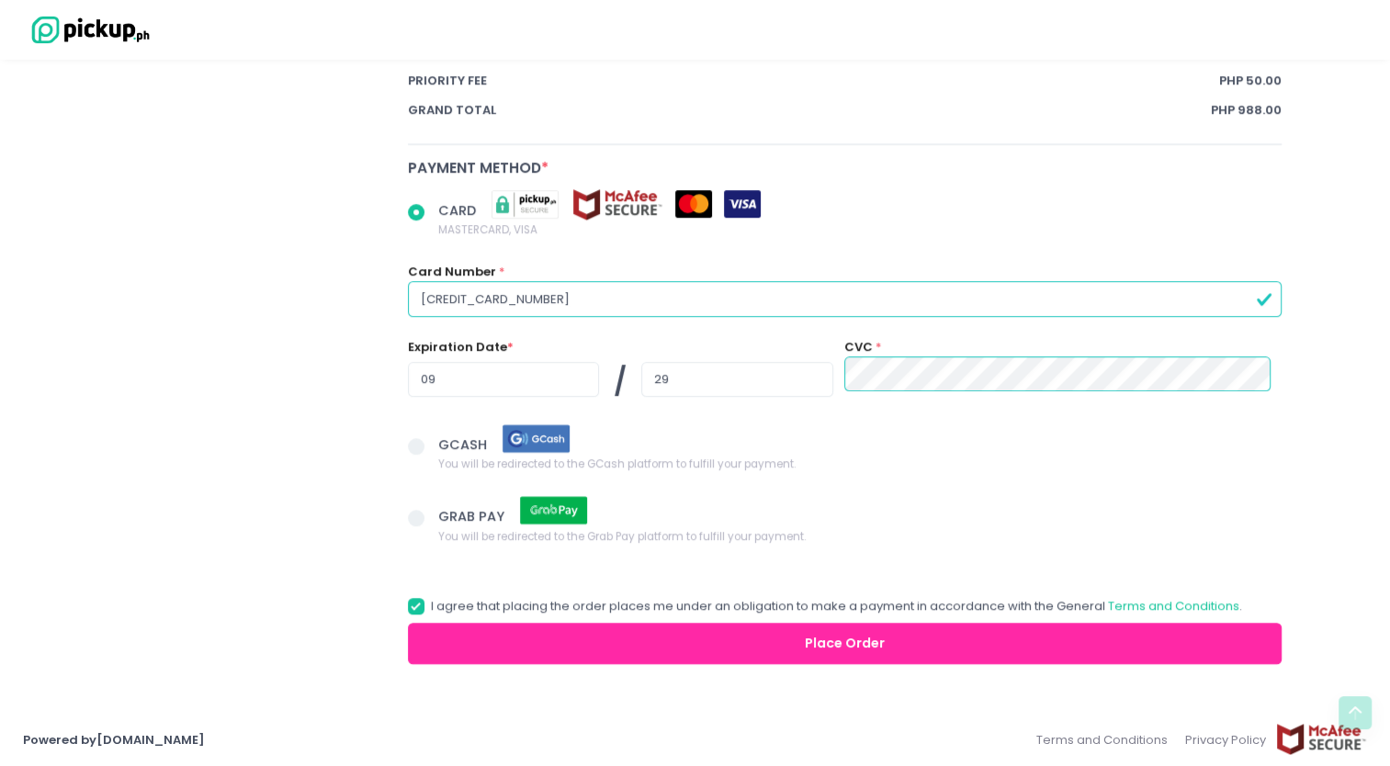
click at [548, 644] on button "Place Order" at bounding box center [845, 643] width 874 height 41
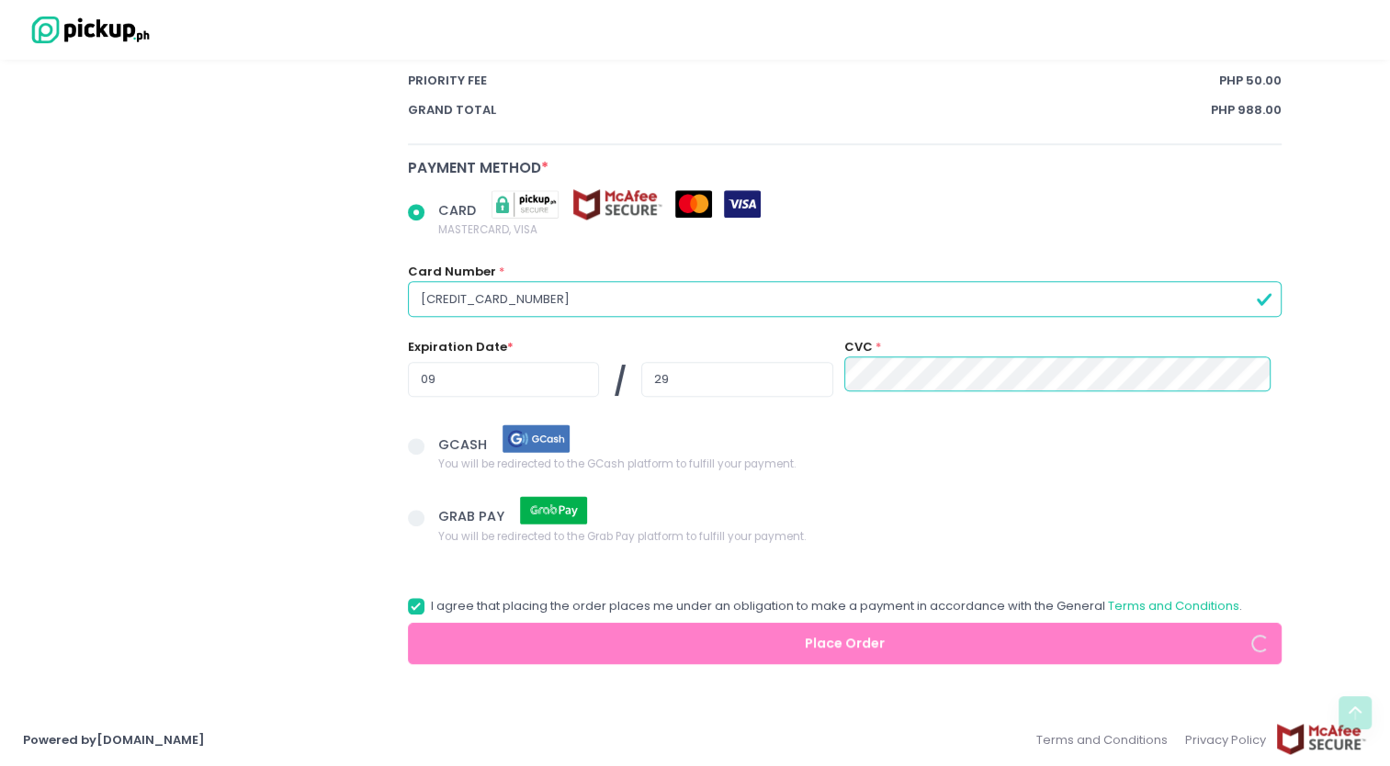
radio input "true"
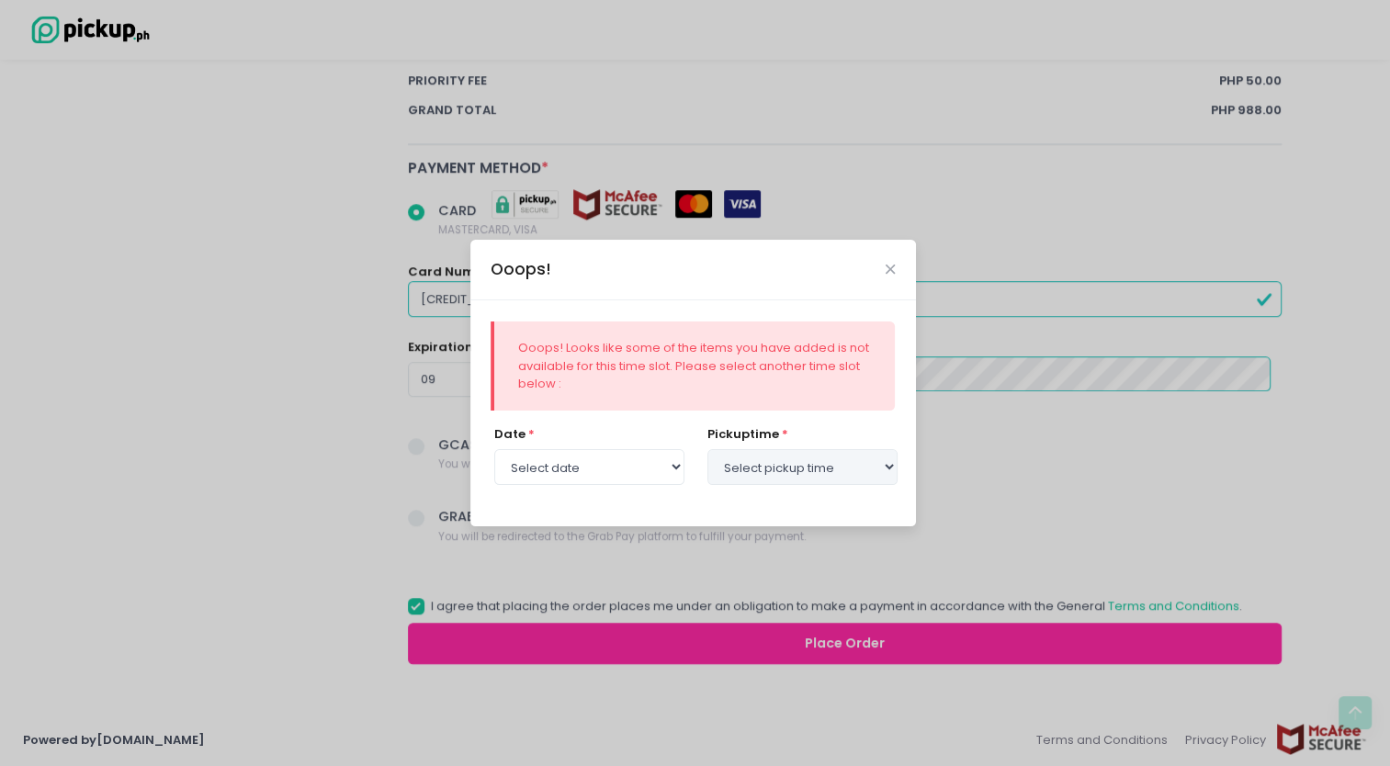
select select "[DATE]"
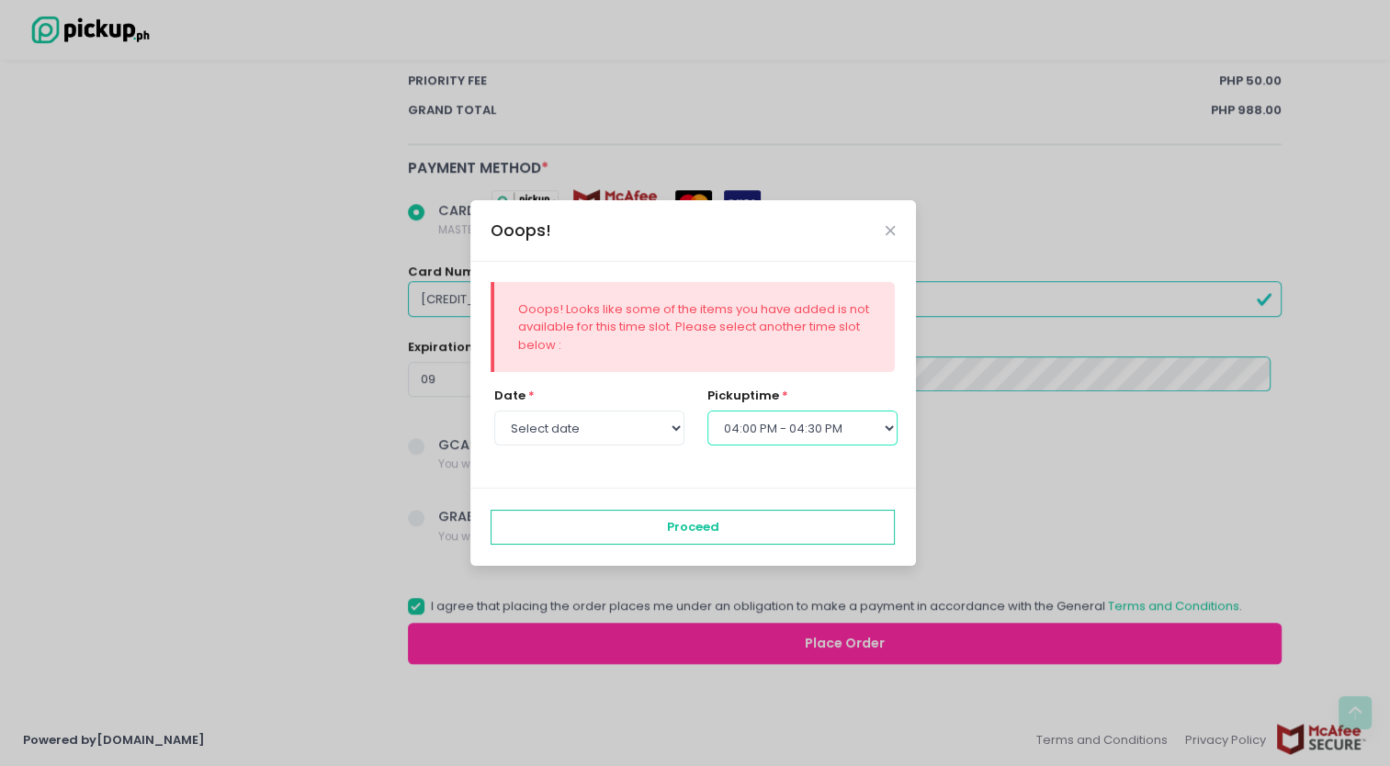
click at [843, 421] on select "Select pickup time 12:00 PM - 12:30 PM 12:30 PM - 01:00 PM 01:00 PM - 01:30 PM …" at bounding box center [802, 428] width 190 height 35
select select "15:00"
click at [707, 411] on select "Select pickup time 12:00 PM - 12:30 PM 12:30 PM - 01:00 PM 01:00 PM - 01:30 PM …" at bounding box center [802, 428] width 190 height 35
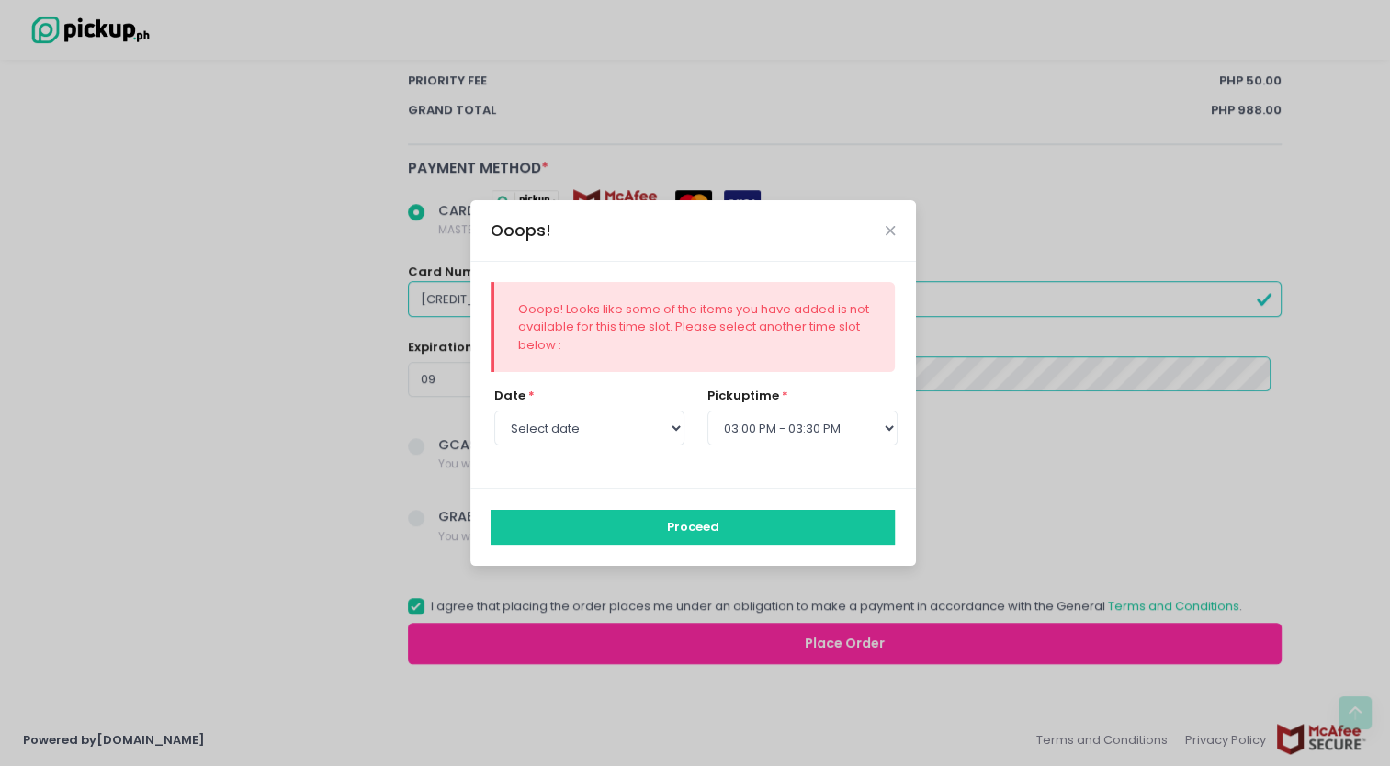
click at [730, 529] on button "Proceed" at bounding box center [692, 527] width 404 height 35
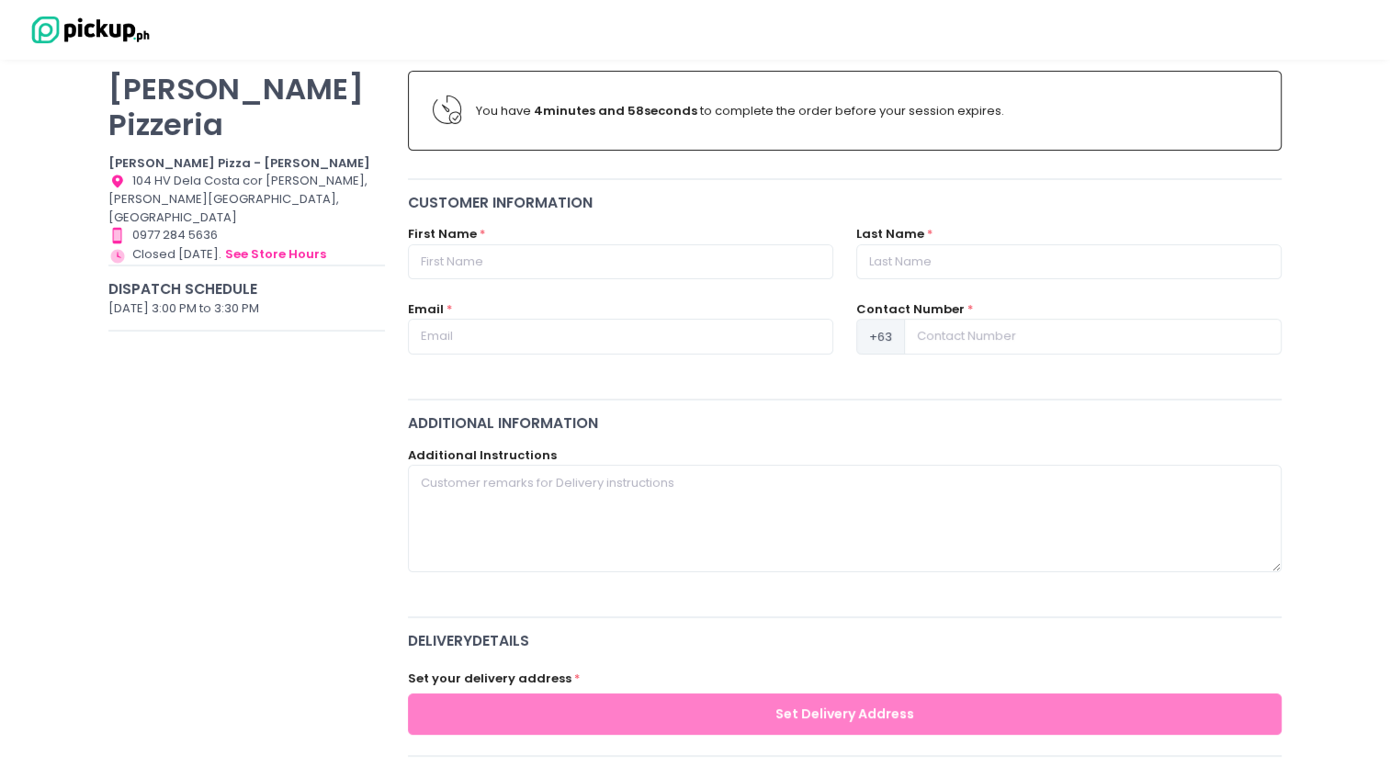
scroll to position [150, 0]
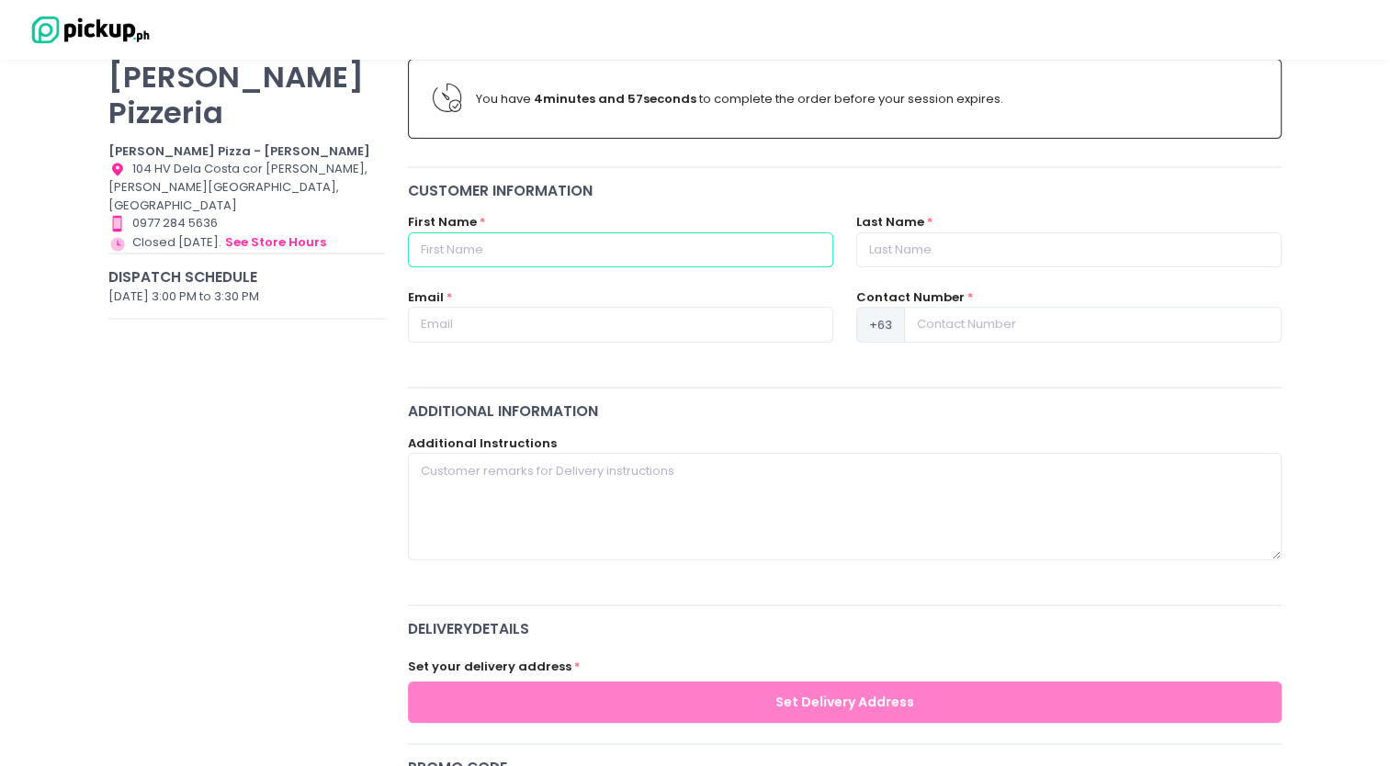
click at [681, 232] on input "text" at bounding box center [620, 249] width 425 height 35
type input "Izza"
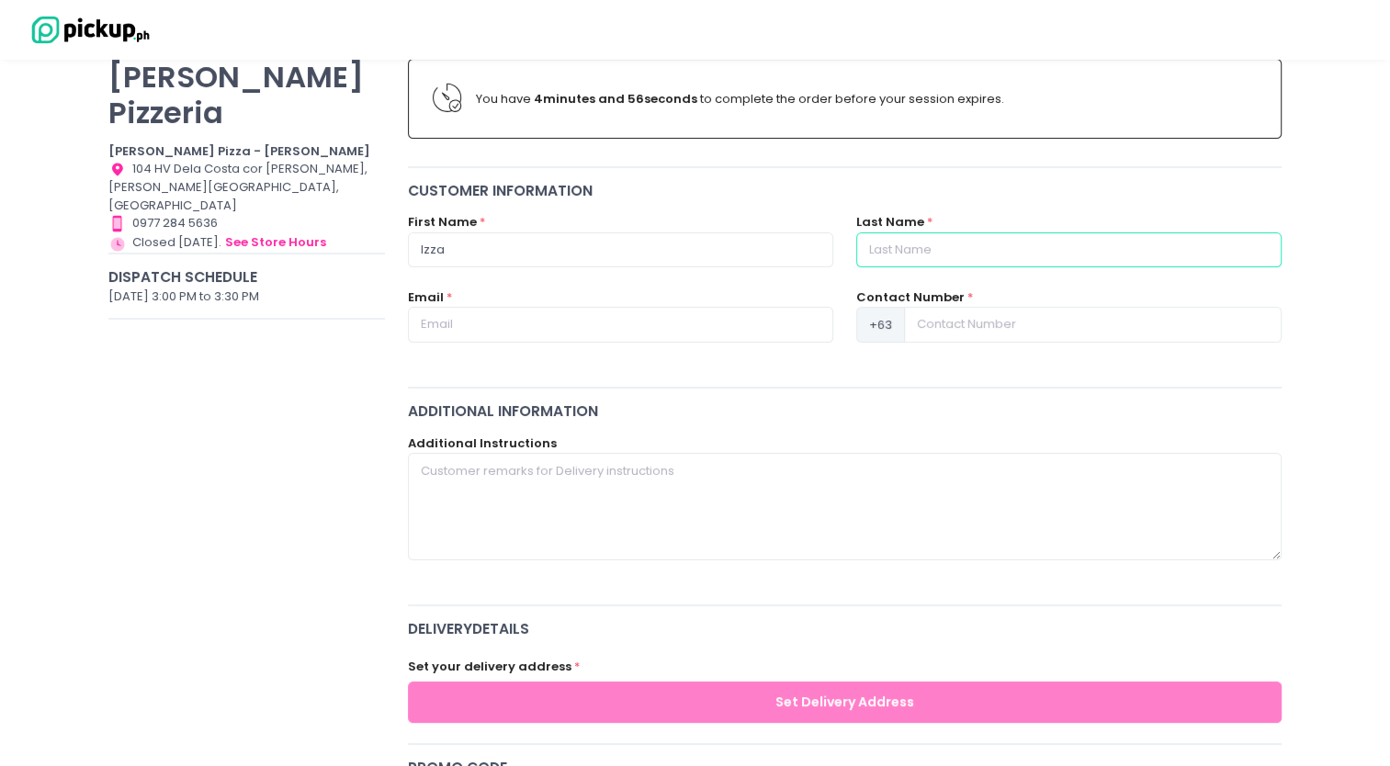
type input "[PERSON_NAME]"
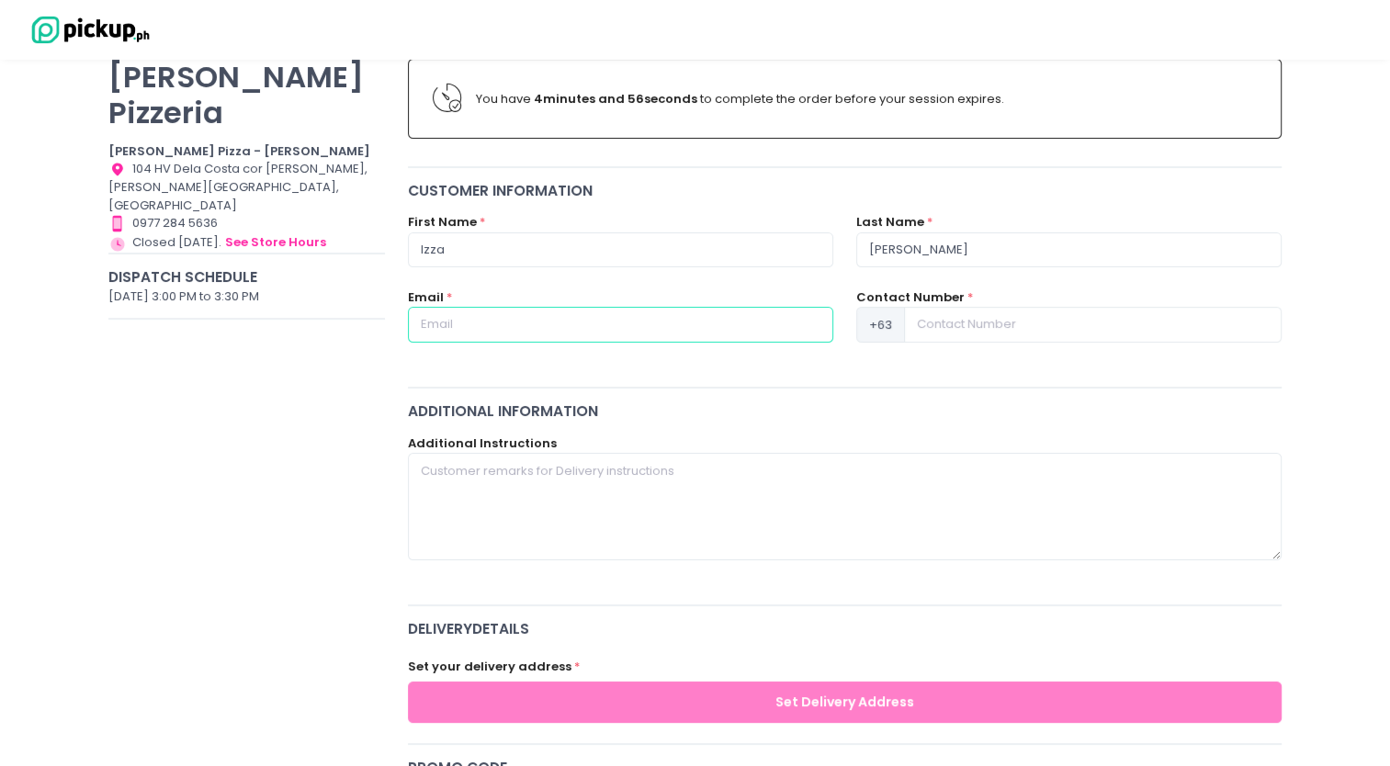
type input "[EMAIL_ADDRESS][DOMAIN_NAME]"
type input "9063248890"
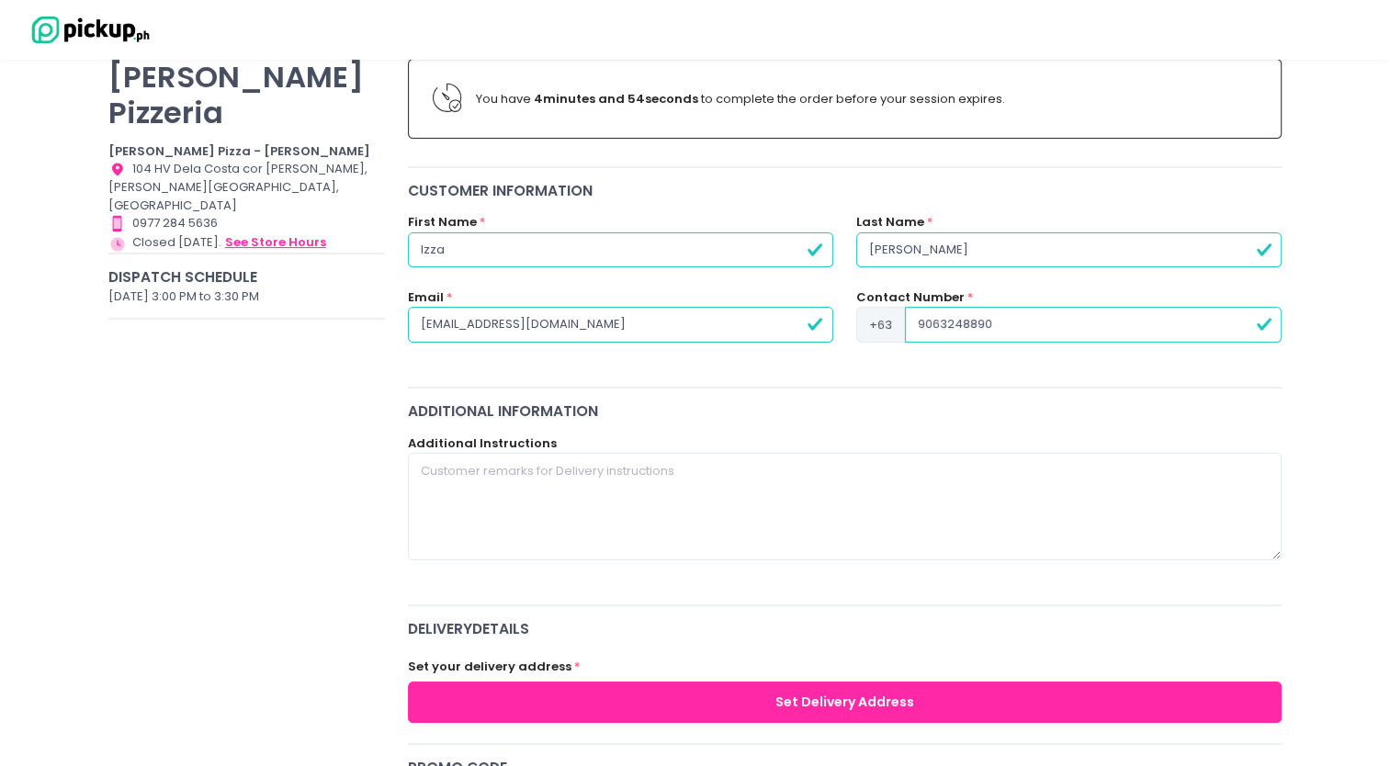
click at [287, 232] on button "see store hours" at bounding box center [275, 242] width 103 height 20
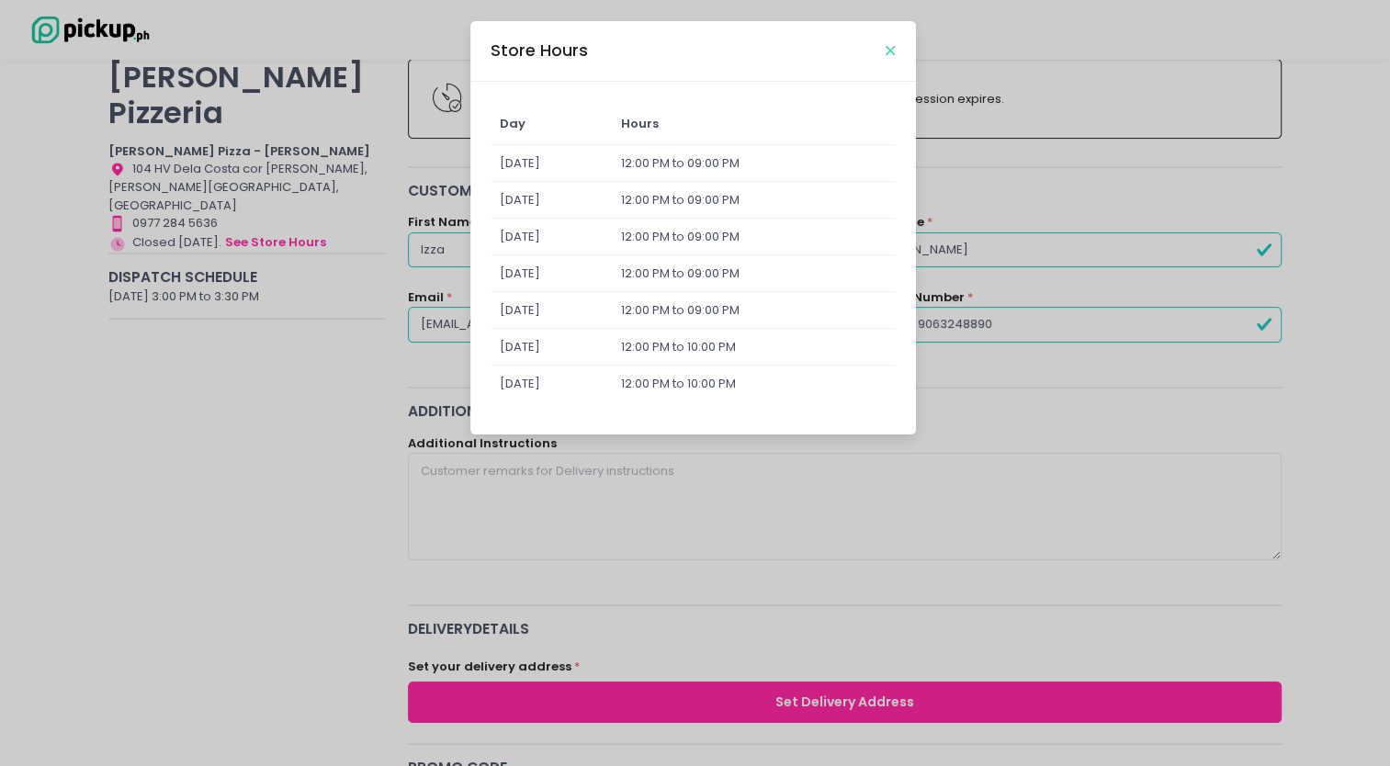
click at [893, 49] on icon "Close" at bounding box center [889, 51] width 9 height 14
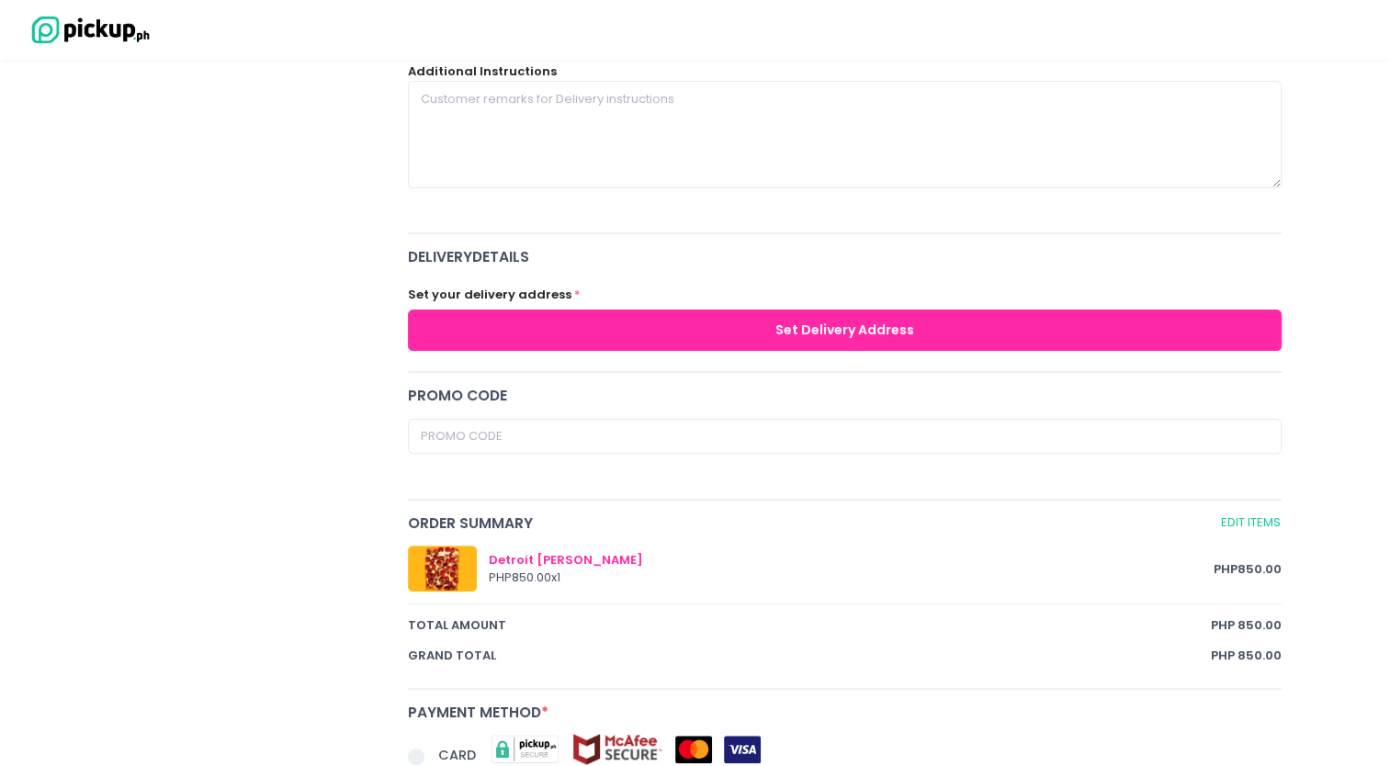
scroll to position [580, 0]
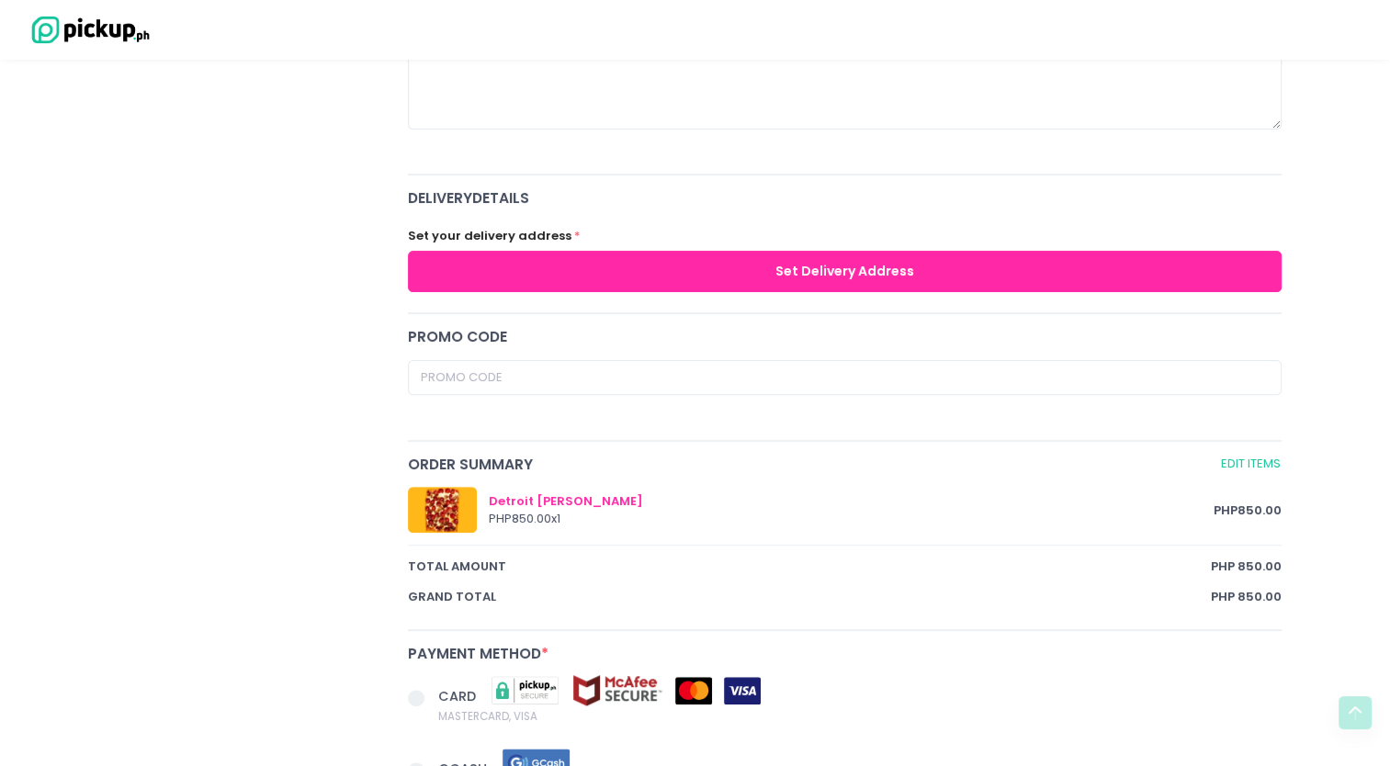
click at [950, 264] on button "Set Delivery Address" at bounding box center [845, 271] width 874 height 41
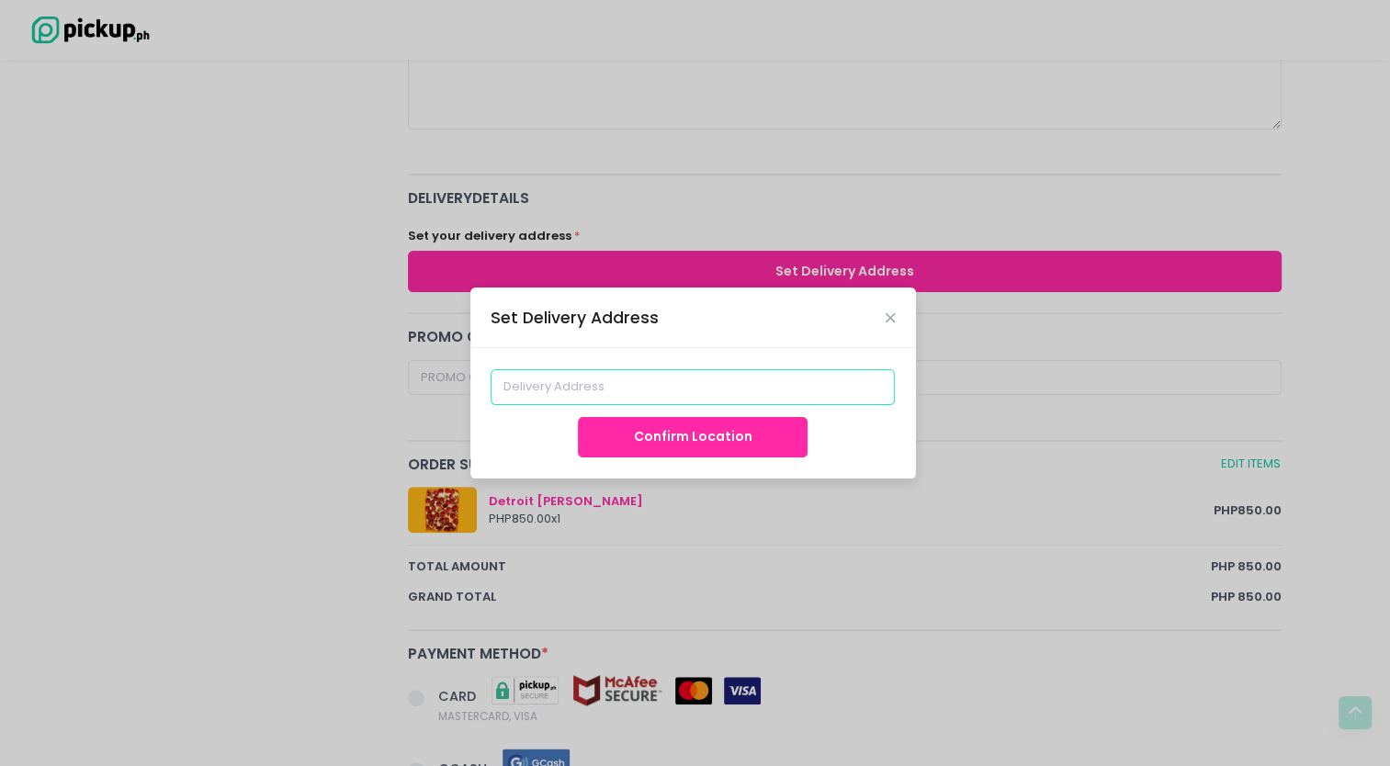
click at [691, 379] on input at bounding box center [692, 386] width 404 height 35
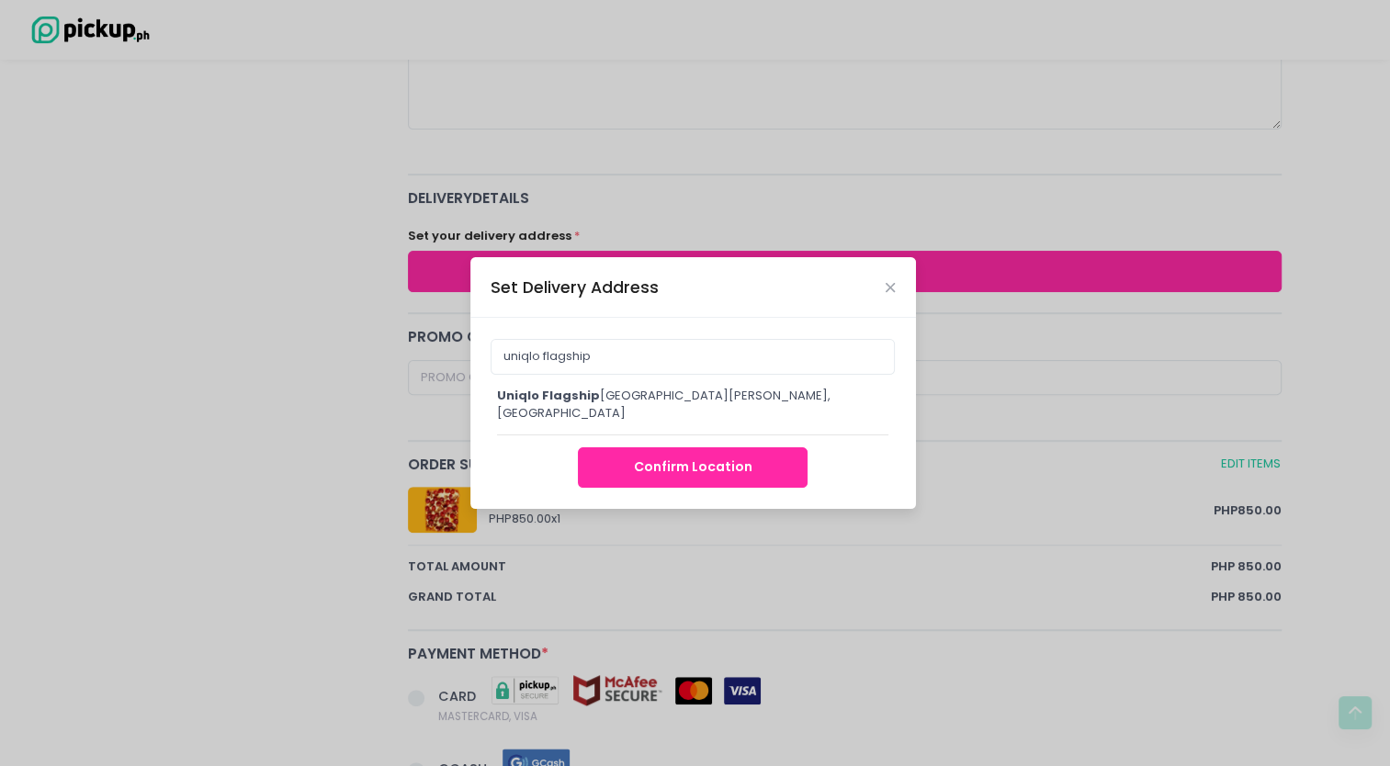
type input "UNIQLO Flagship Store [GEOGRAPHIC_DATA], [PERSON_NAME][GEOGRAPHIC_DATA], [GEOGR…"
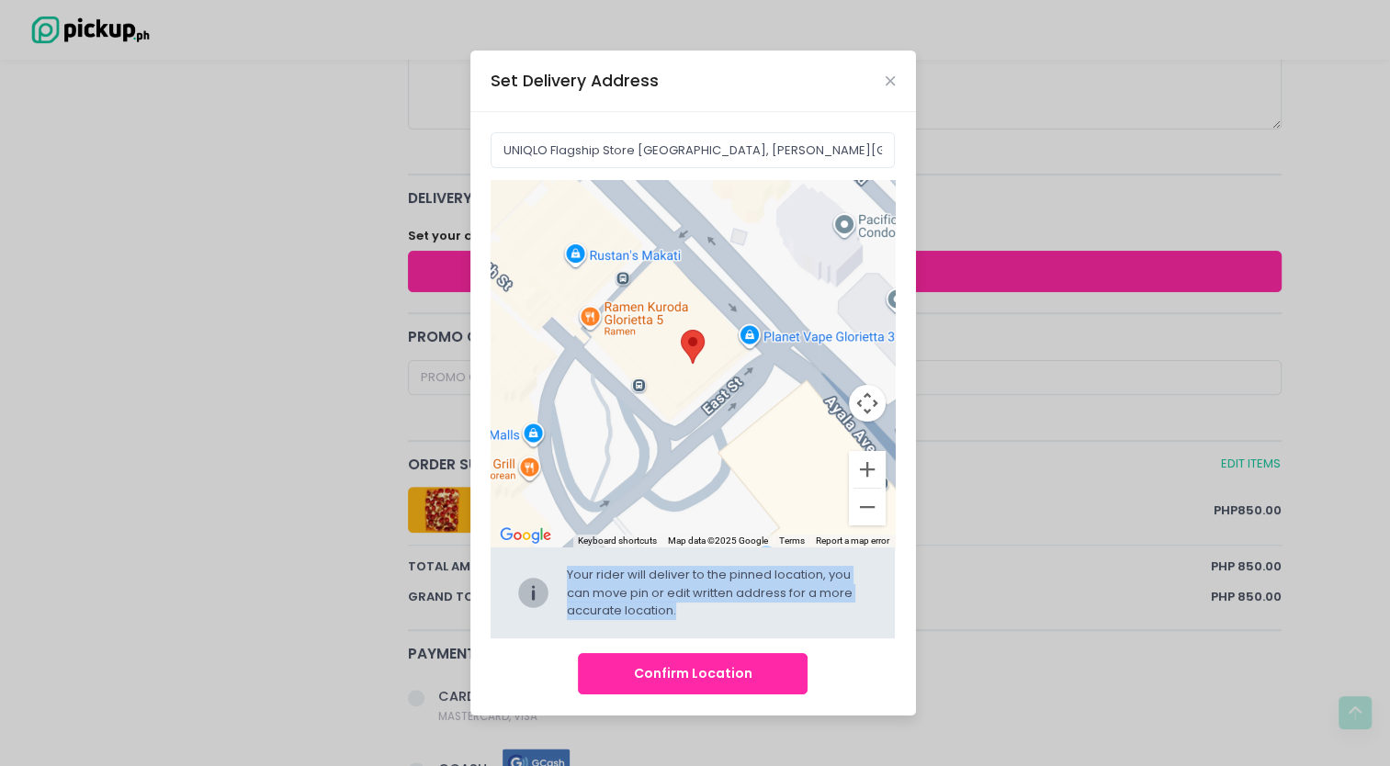
drag, startPoint x: 703, startPoint y: 381, endPoint x: 663, endPoint y: 695, distance: 316.6
click at [663, 695] on div "UNIQLO Flagship Store [GEOGRAPHIC_DATA], [PERSON_NAME][GEOGRAPHIC_DATA], [GEOGR…" at bounding box center [692, 413] width 445 height 603
drag, startPoint x: 663, startPoint y: 695, endPoint x: 616, endPoint y: 675, distance: 51.0
click at [616, 675] on button "Confirm Location" at bounding box center [693, 673] width 230 height 41
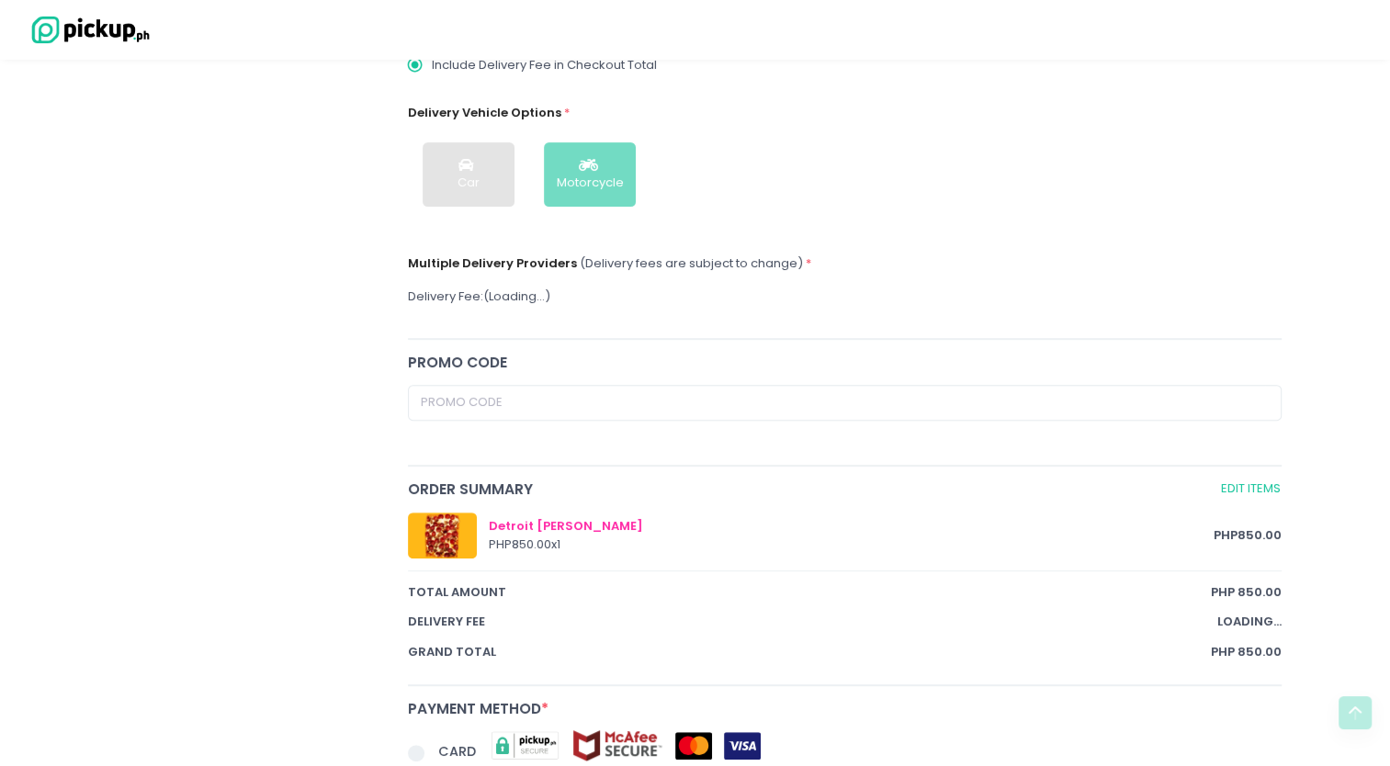
scroll to position [28, 0]
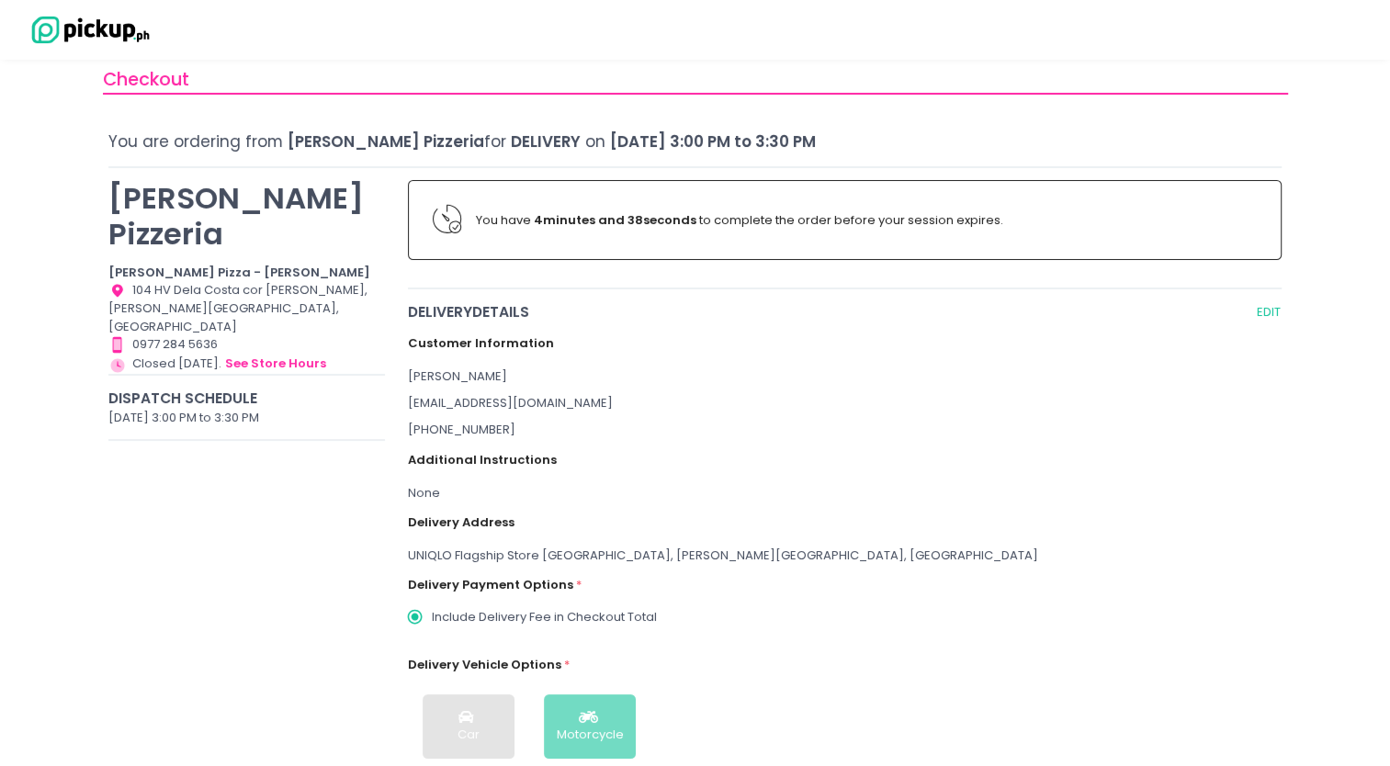
click at [616, 675] on div "Delivery Vehicle Options * Car Motorcycle" at bounding box center [845, 709] width 874 height 130
drag, startPoint x: 616, startPoint y: 675, endPoint x: 828, endPoint y: 609, distance: 222.2
click at [828, 609] on label "Include Delivery Fee in Checkout Total" at bounding box center [833, 617] width 870 height 35
click at [433, 609] on input "Include Delivery Fee in Checkout Total" at bounding box center [415, 617] width 35 height 35
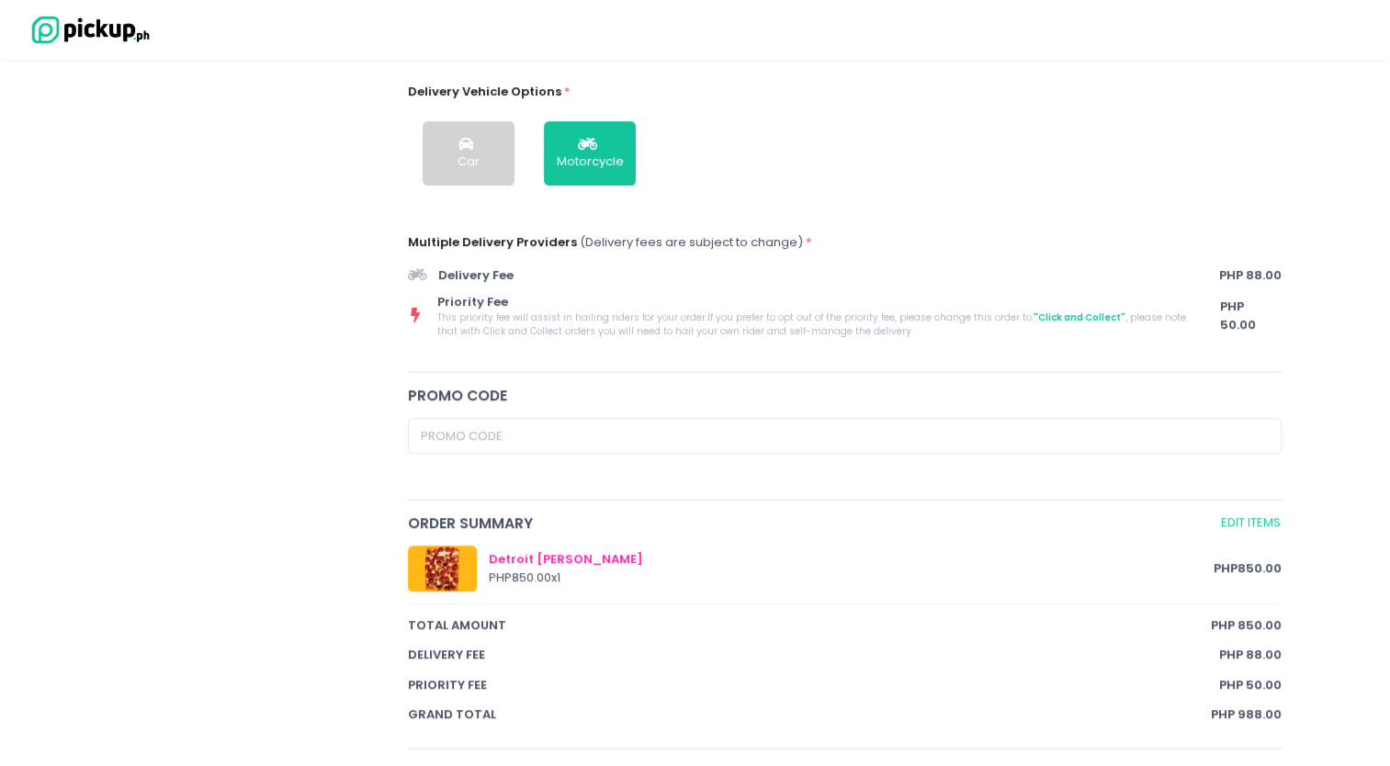
scroll to position [1044, 0]
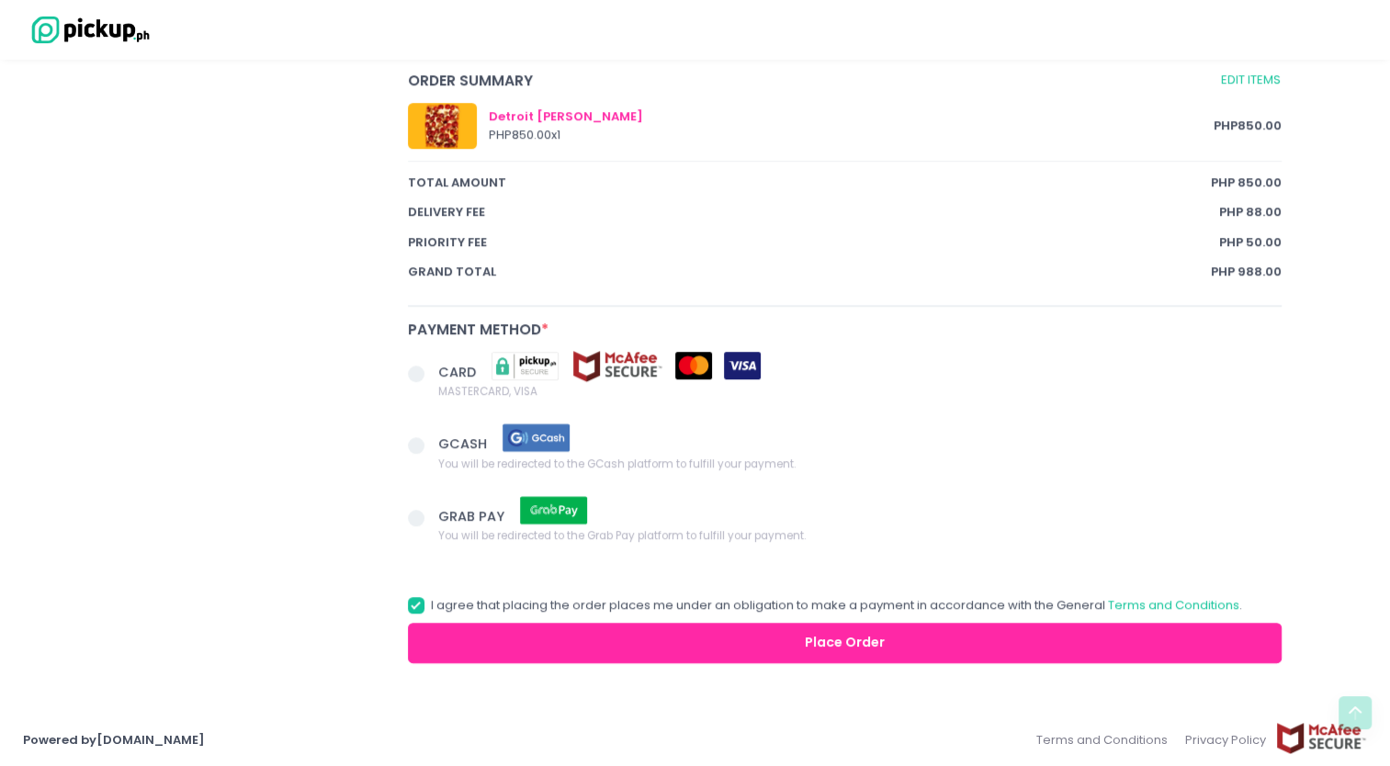
click at [413, 440] on span at bounding box center [416, 445] width 17 height 17
click at [431, 440] on input "GCASH You will be redirected to the GCash platform to fulfill your payment." at bounding box center [437, 442] width 12 height 12
click at [613, 659] on button "Place Order" at bounding box center [845, 643] width 874 height 41
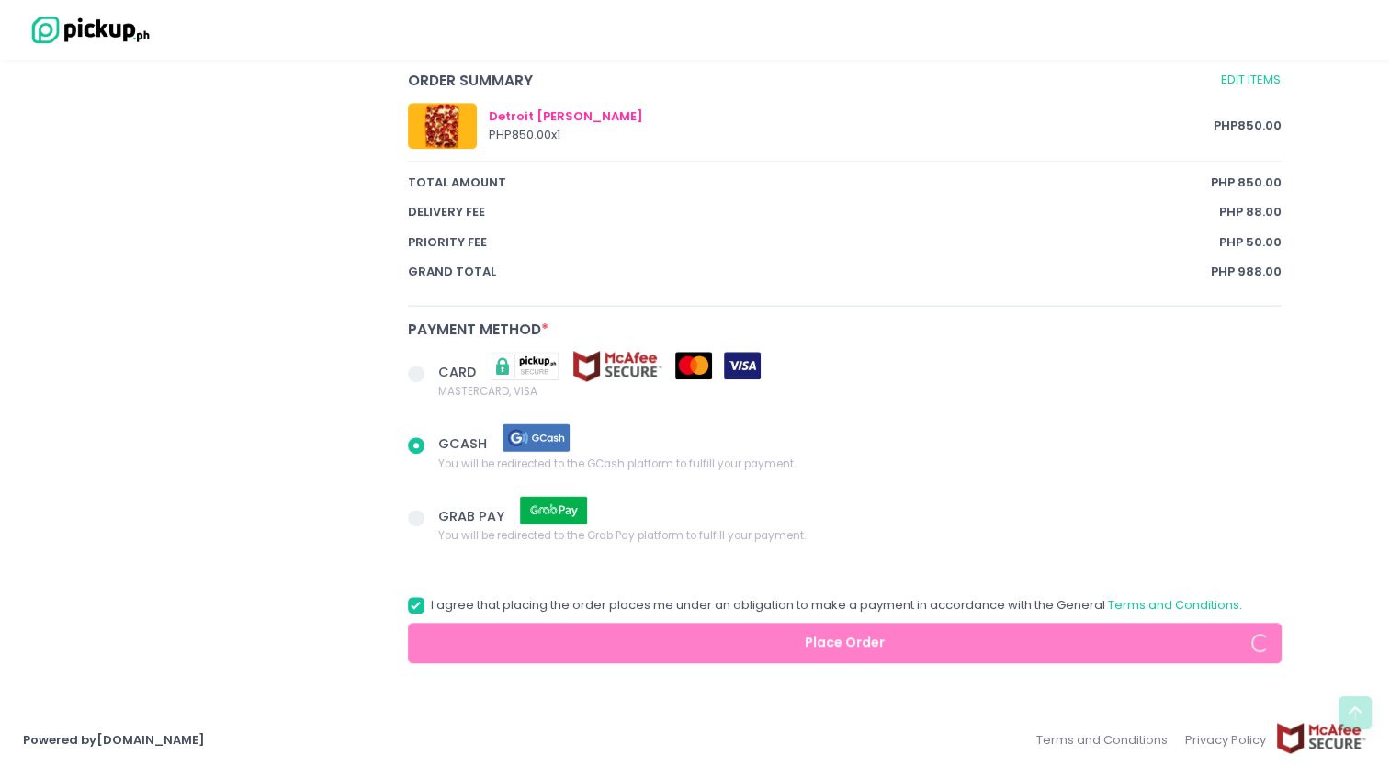
radio input "true"
select select "[DATE]"
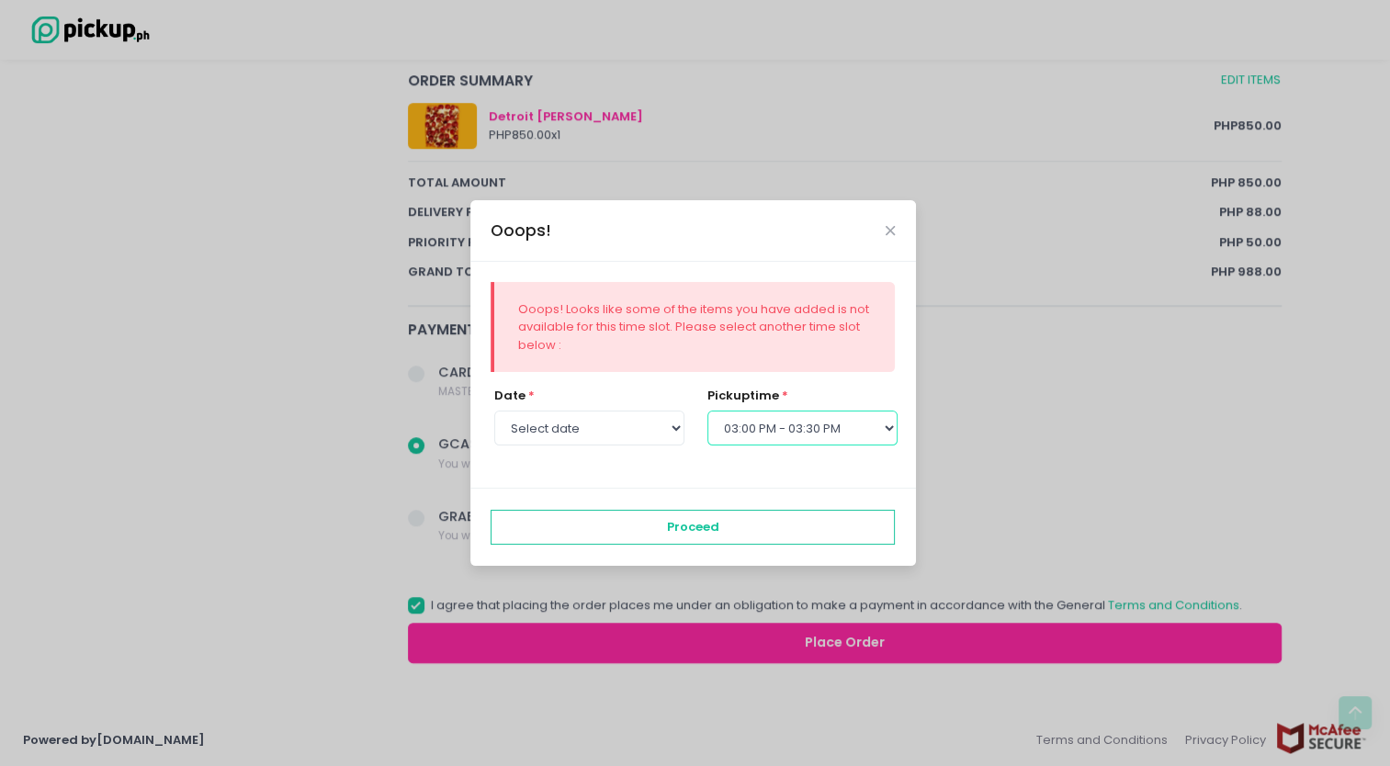
click at [784, 428] on select "Select pickup time 12:00 PM - 12:30 PM 12:30 PM - 01:00 PM 01:00 PM - 01:30 PM …" at bounding box center [802, 428] width 190 height 35
click at [775, 428] on select "Select pickup time 12:00 PM - 12:30 PM 12:30 PM - 01:00 PM 01:00 PM - 01:30 PM …" at bounding box center [802, 428] width 190 height 35
select select "14:30"
click at [707, 411] on select "Select pickup time 12:00 PM - 12:30 PM 12:30 PM - 01:00 PM 01:00 PM - 01:30 PM …" at bounding box center [802, 428] width 190 height 35
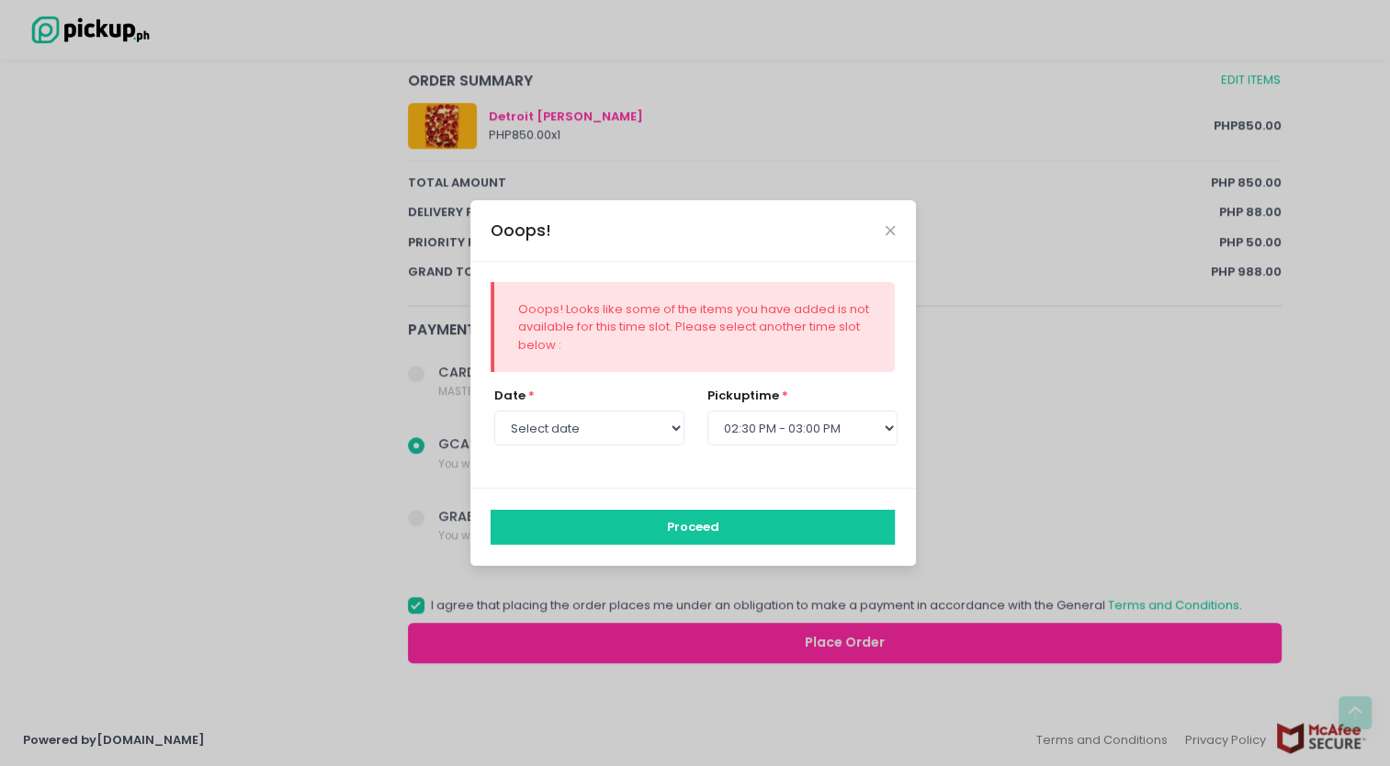
click at [654, 530] on button "Proceed" at bounding box center [692, 527] width 404 height 35
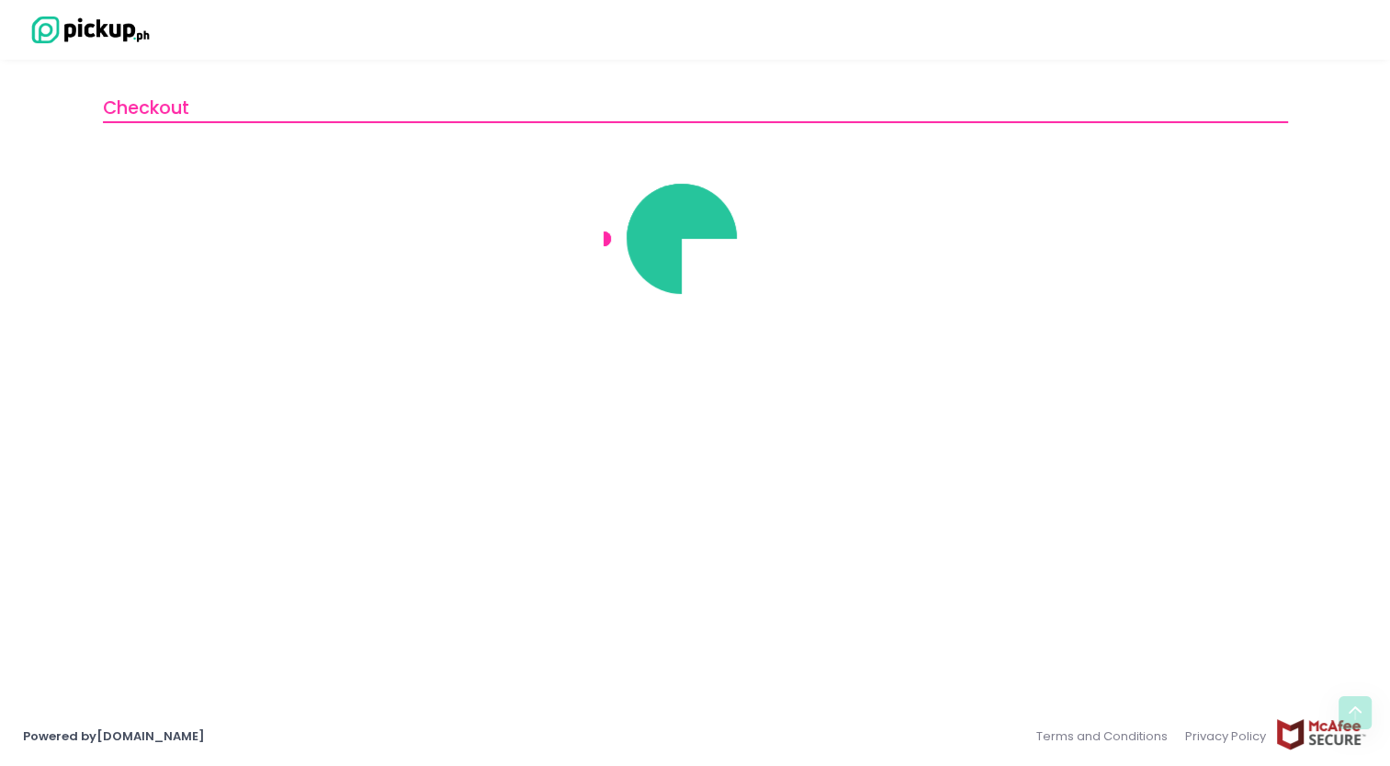
scroll to position [0, 0]
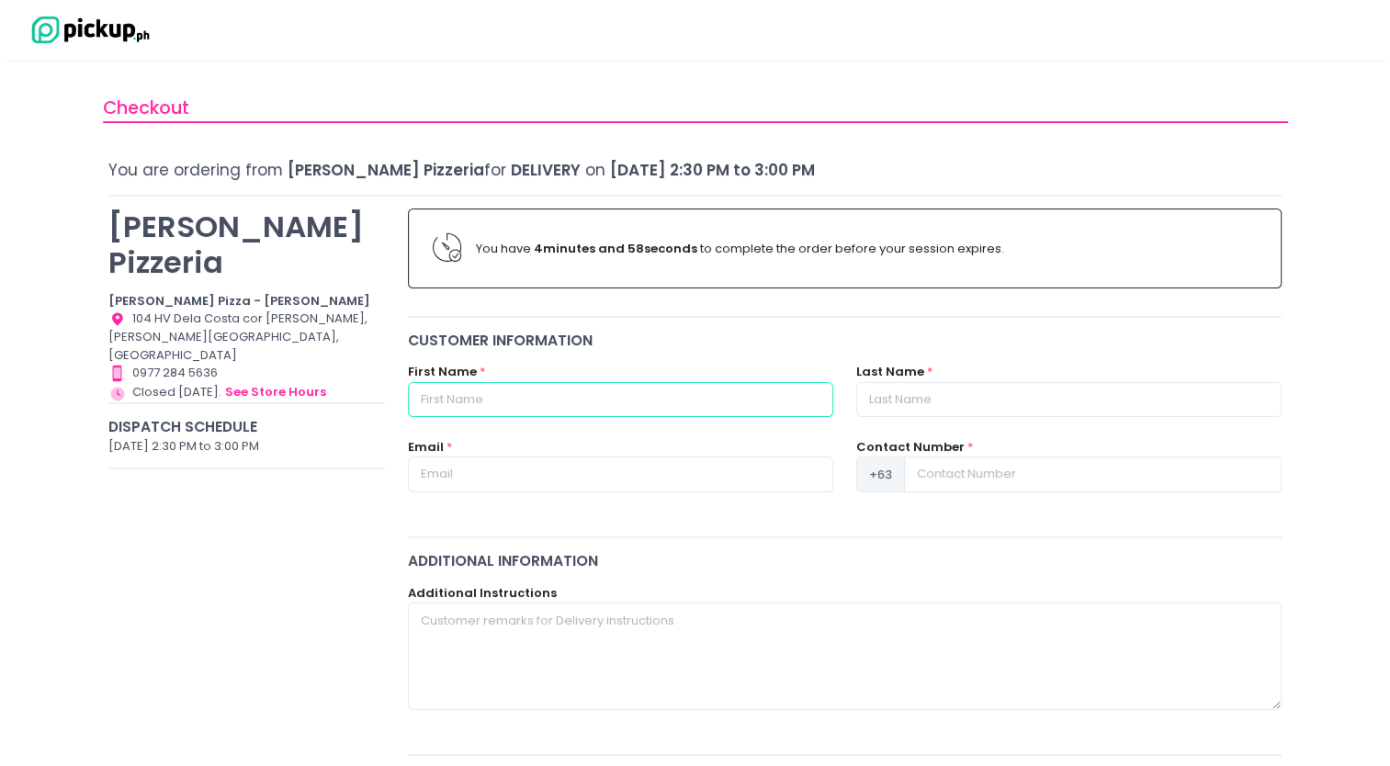
click at [551, 406] on input "text" at bounding box center [620, 399] width 425 height 35
type input "Izza"
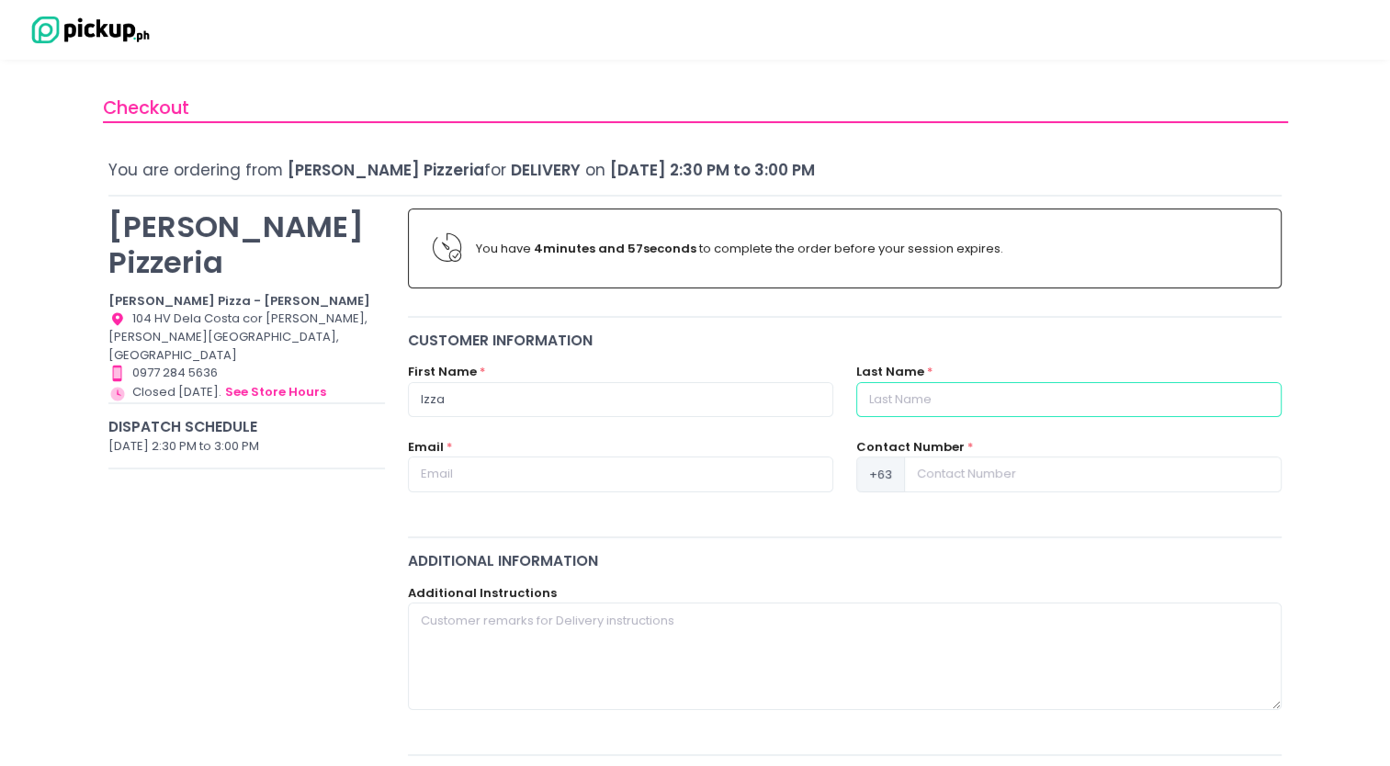
type input "[PERSON_NAME]"
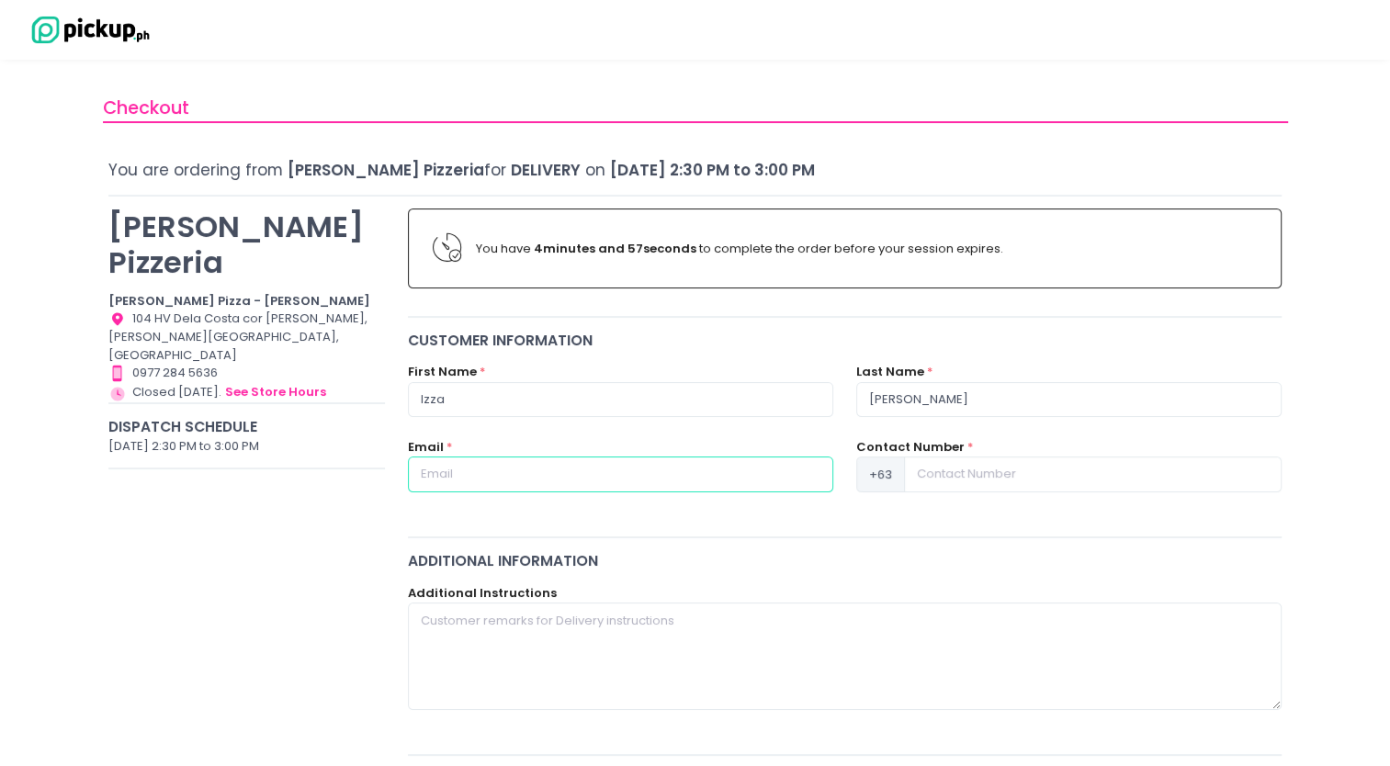
type input "[EMAIL_ADDRESS][DOMAIN_NAME]"
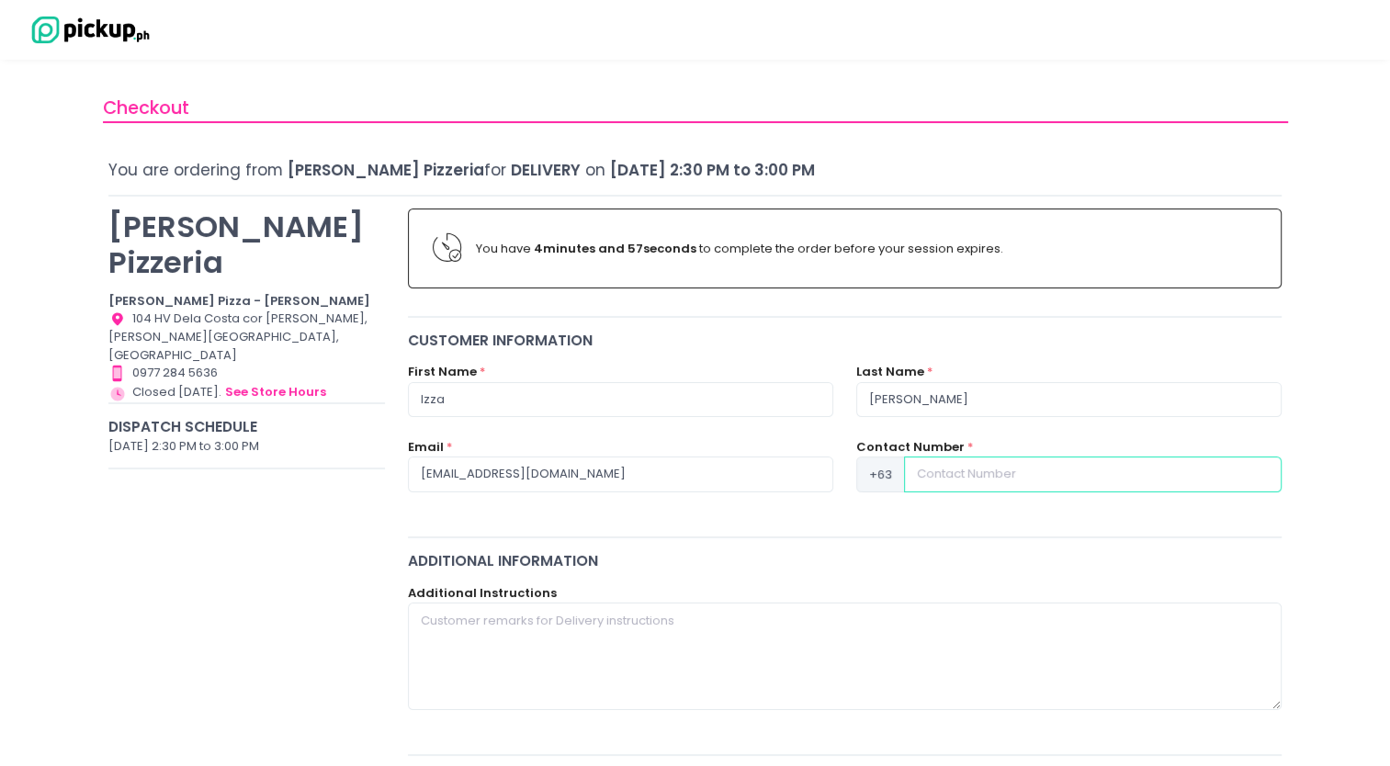
type input "9063248890"
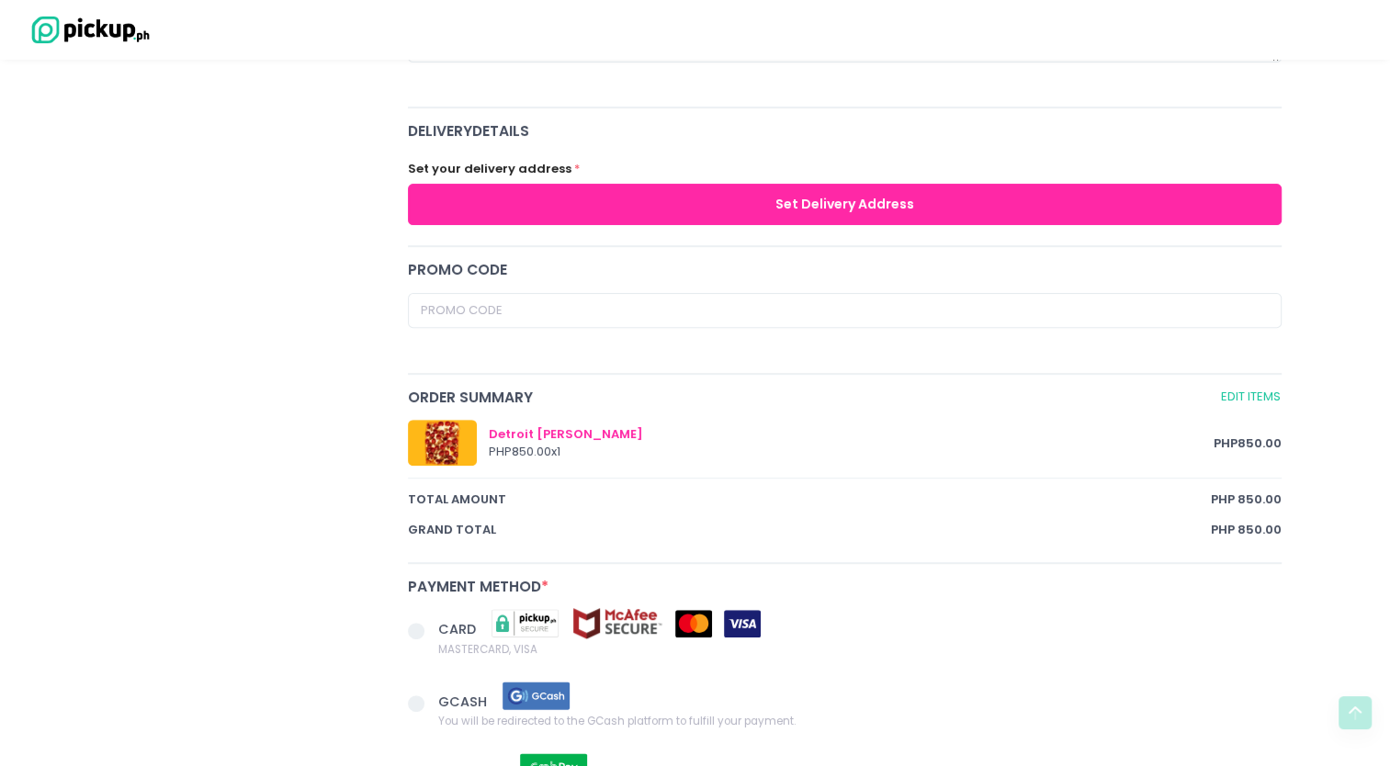
scroll to position [663, 0]
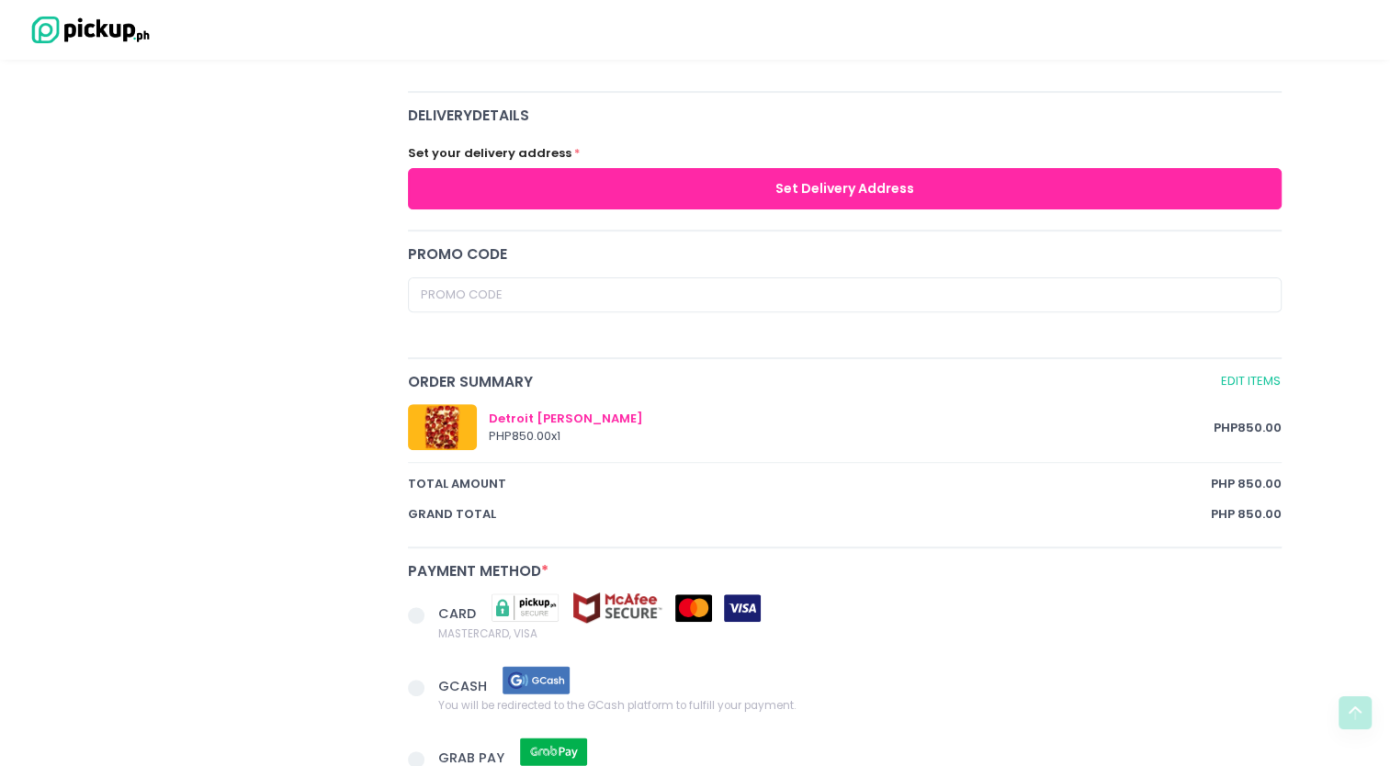
click at [768, 182] on button "Set Delivery Address" at bounding box center [845, 188] width 874 height 41
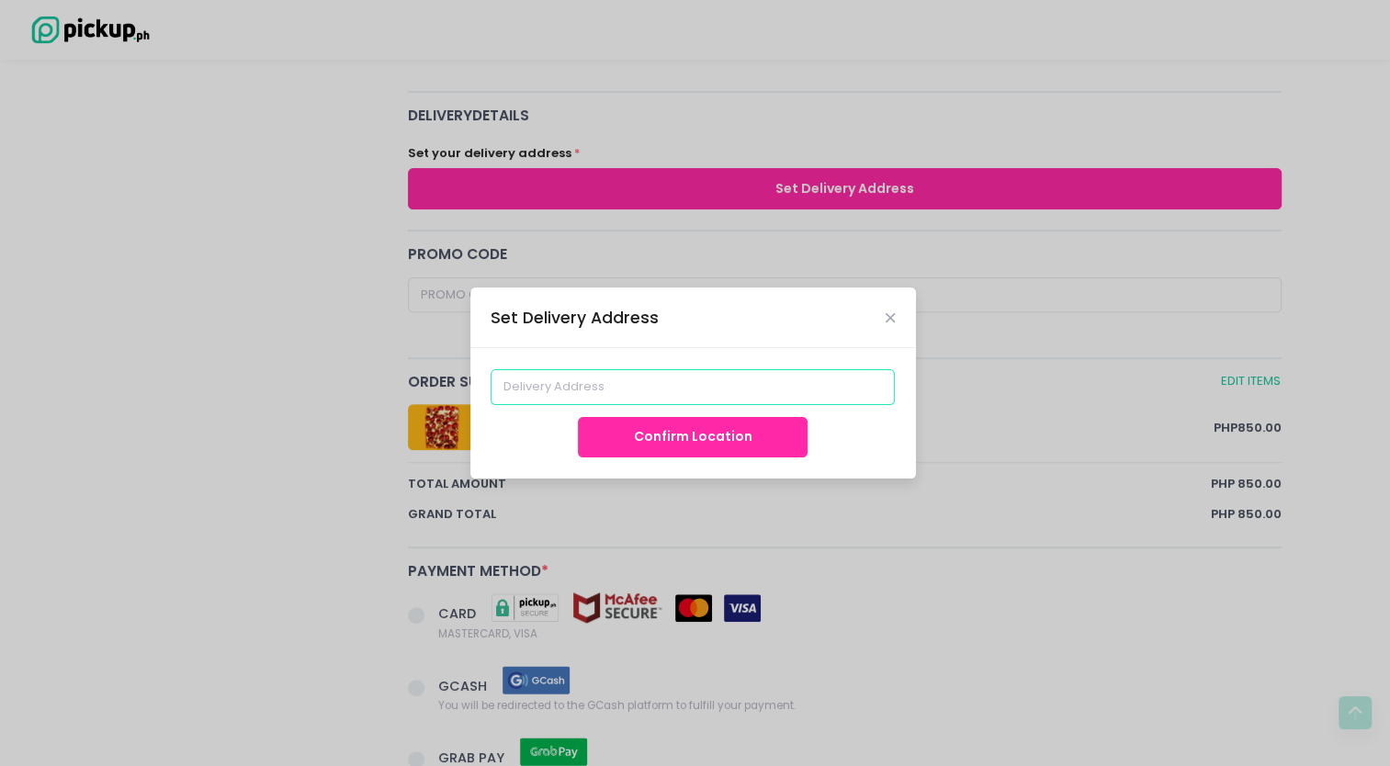
click at [699, 375] on input at bounding box center [692, 386] width 404 height 35
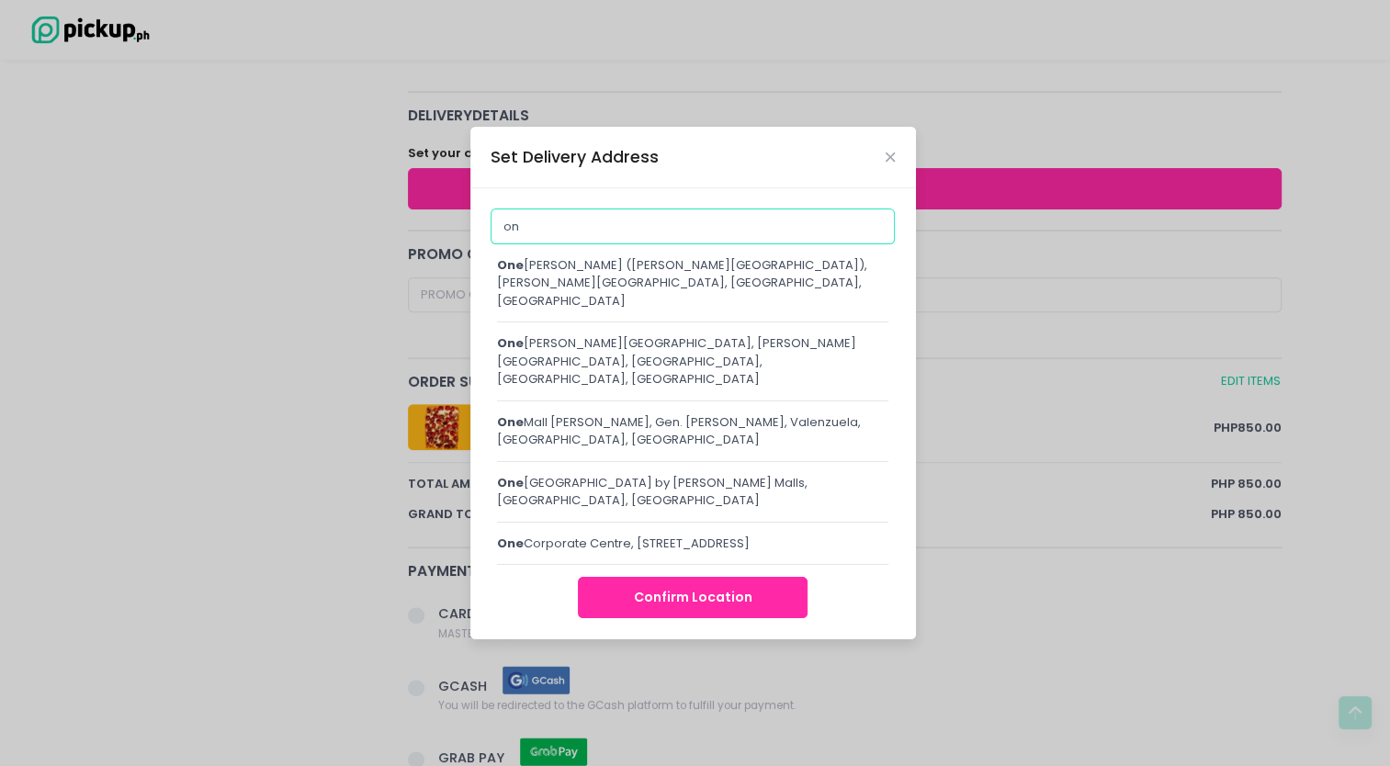
type input "o"
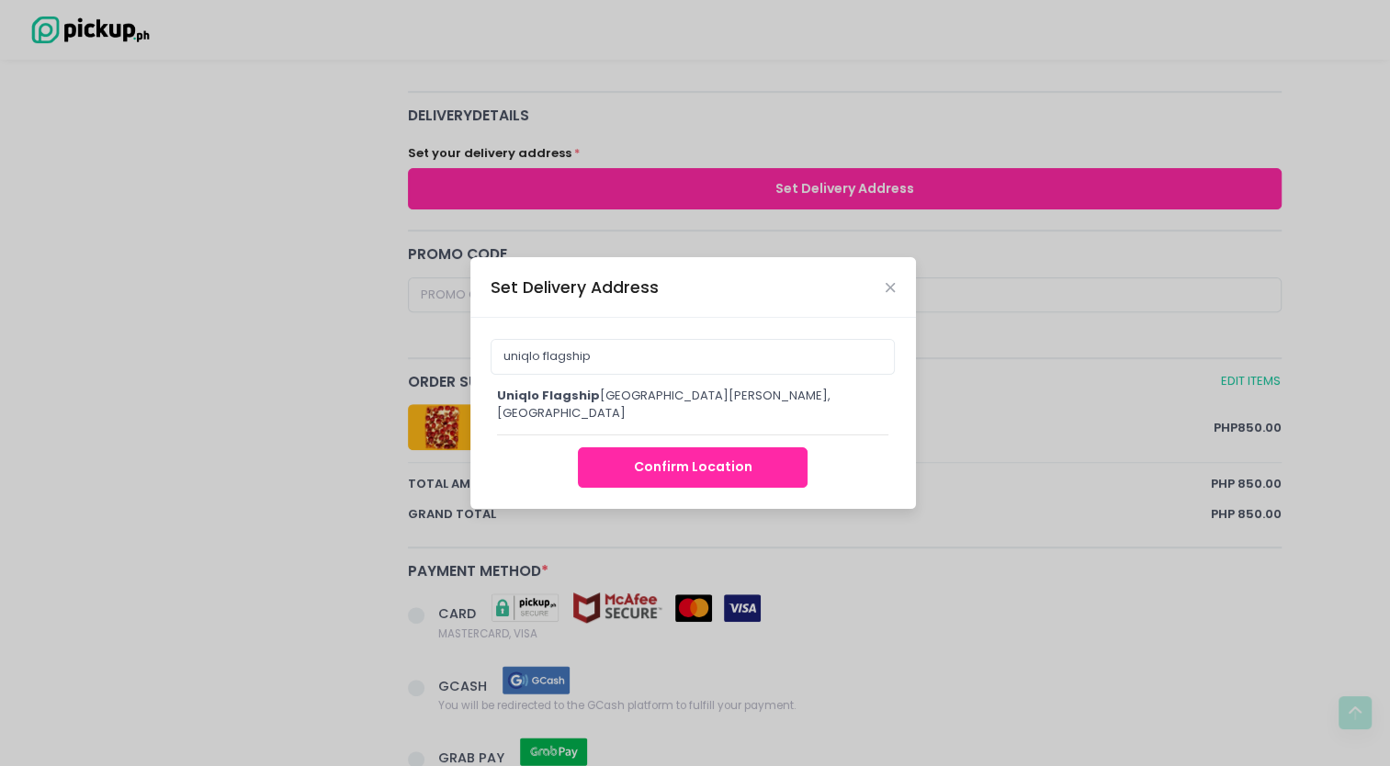
type input "UNIQLO Flagship Store [GEOGRAPHIC_DATA], [PERSON_NAME][GEOGRAPHIC_DATA], [GEOGR…"
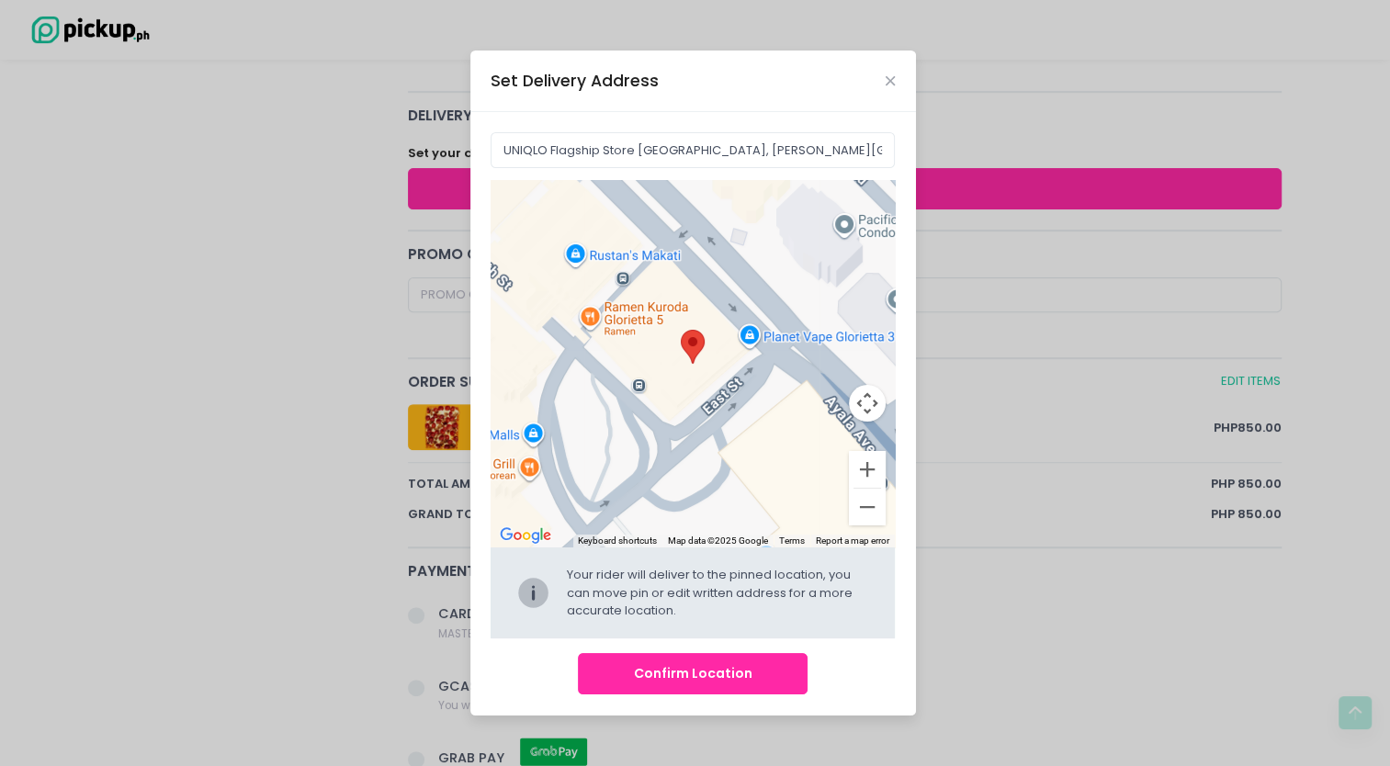
click at [676, 684] on button "Confirm Location" at bounding box center [693, 673] width 230 height 41
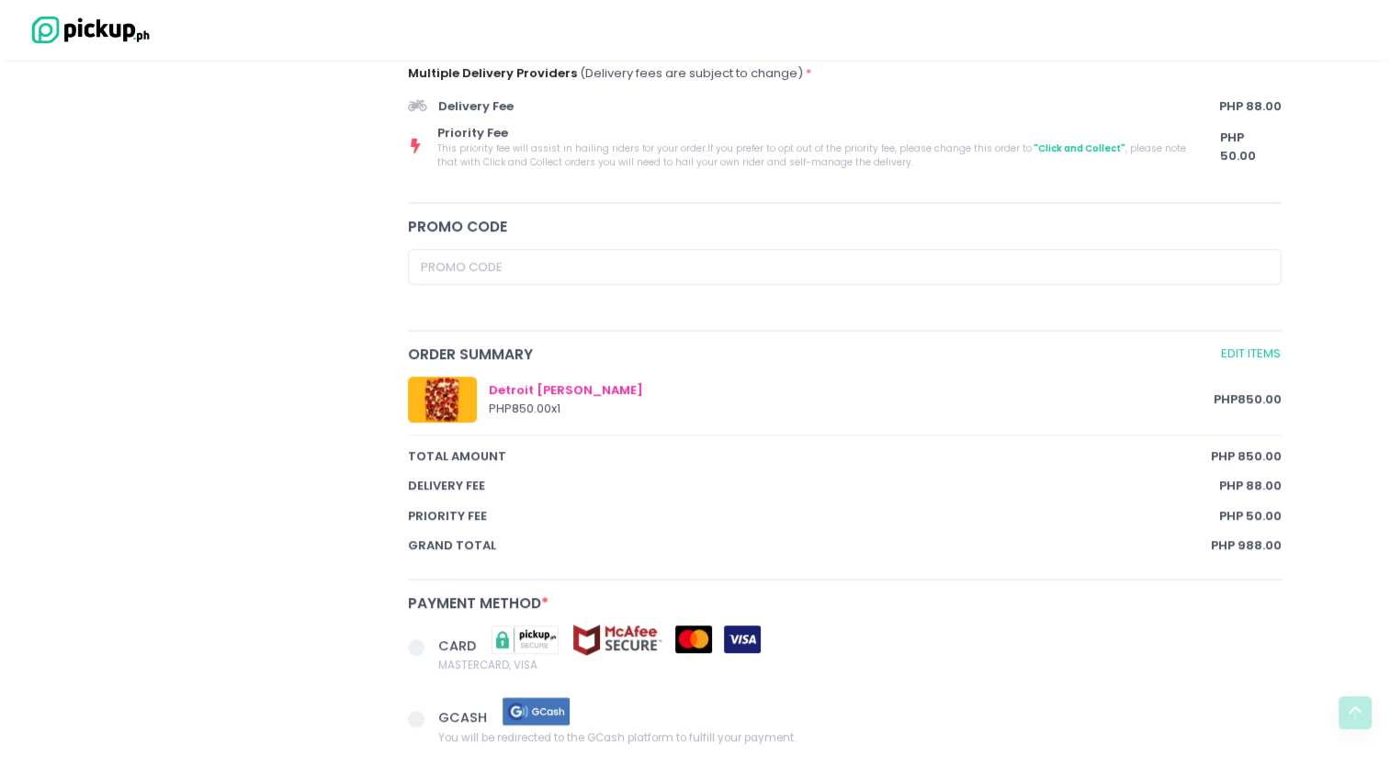
scroll to position [1044, 0]
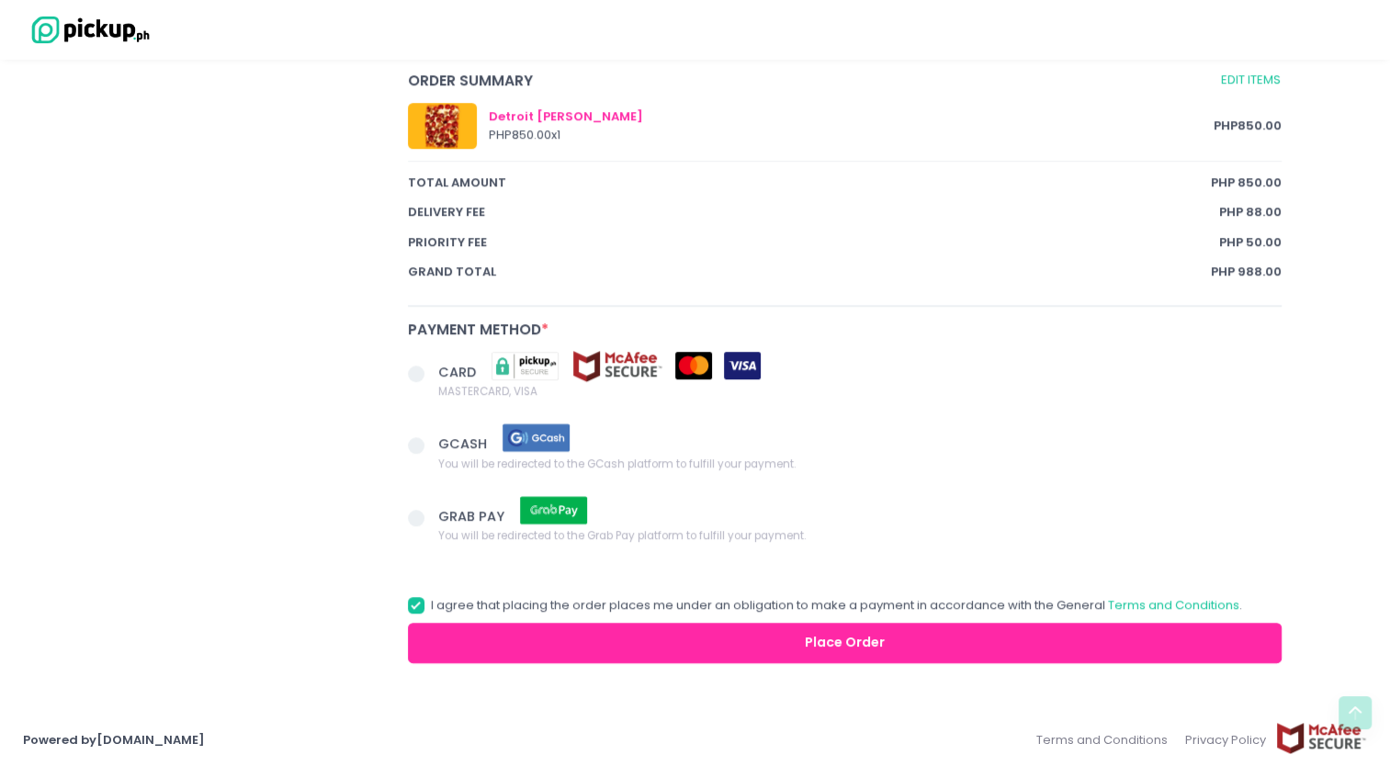
click at [412, 438] on span at bounding box center [416, 445] width 17 height 17
click at [431, 438] on input "GCASH You will be redirected to the GCash platform to fulfill your payment." at bounding box center [437, 442] width 12 height 12
click at [599, 634] on button "Place Order" at bounding box center [845, 643] width 874 height 41
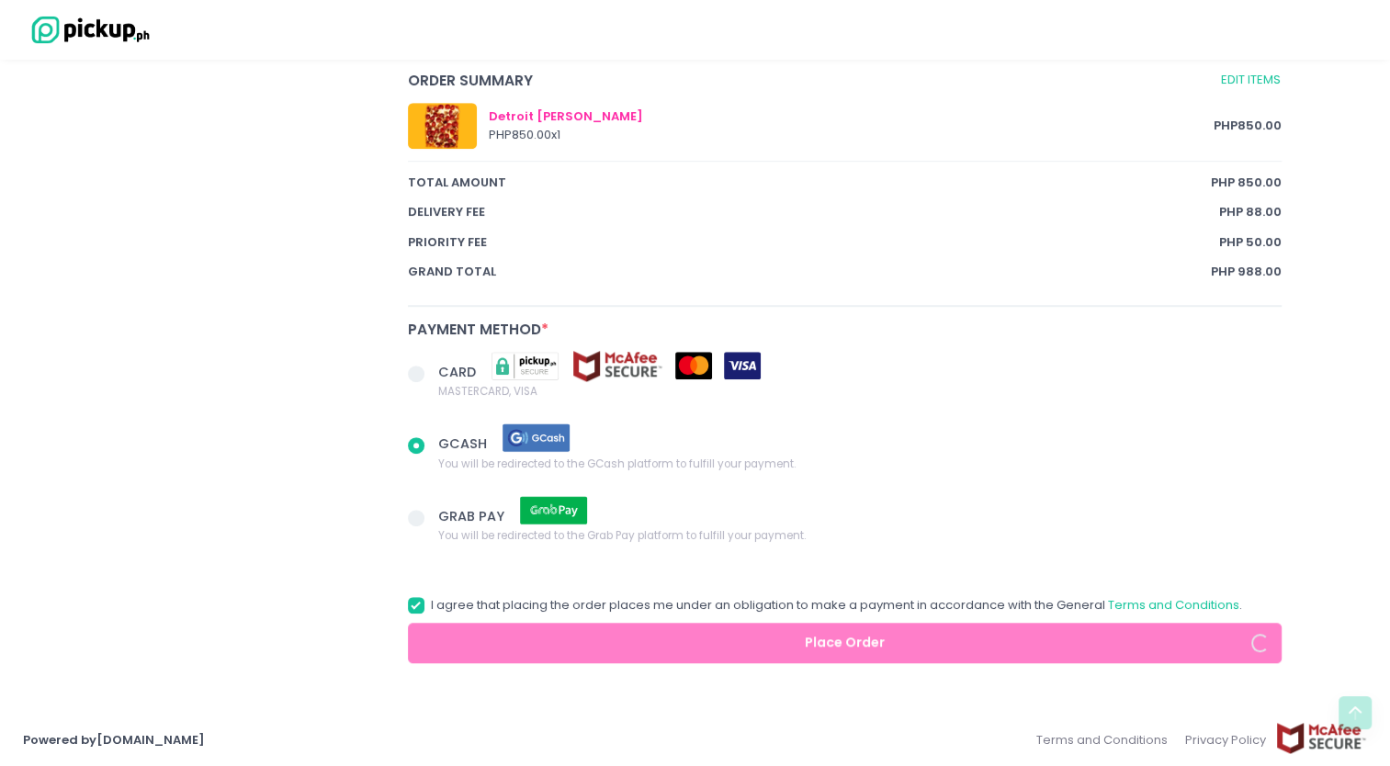
radio input "true"
select select "[DATE]"
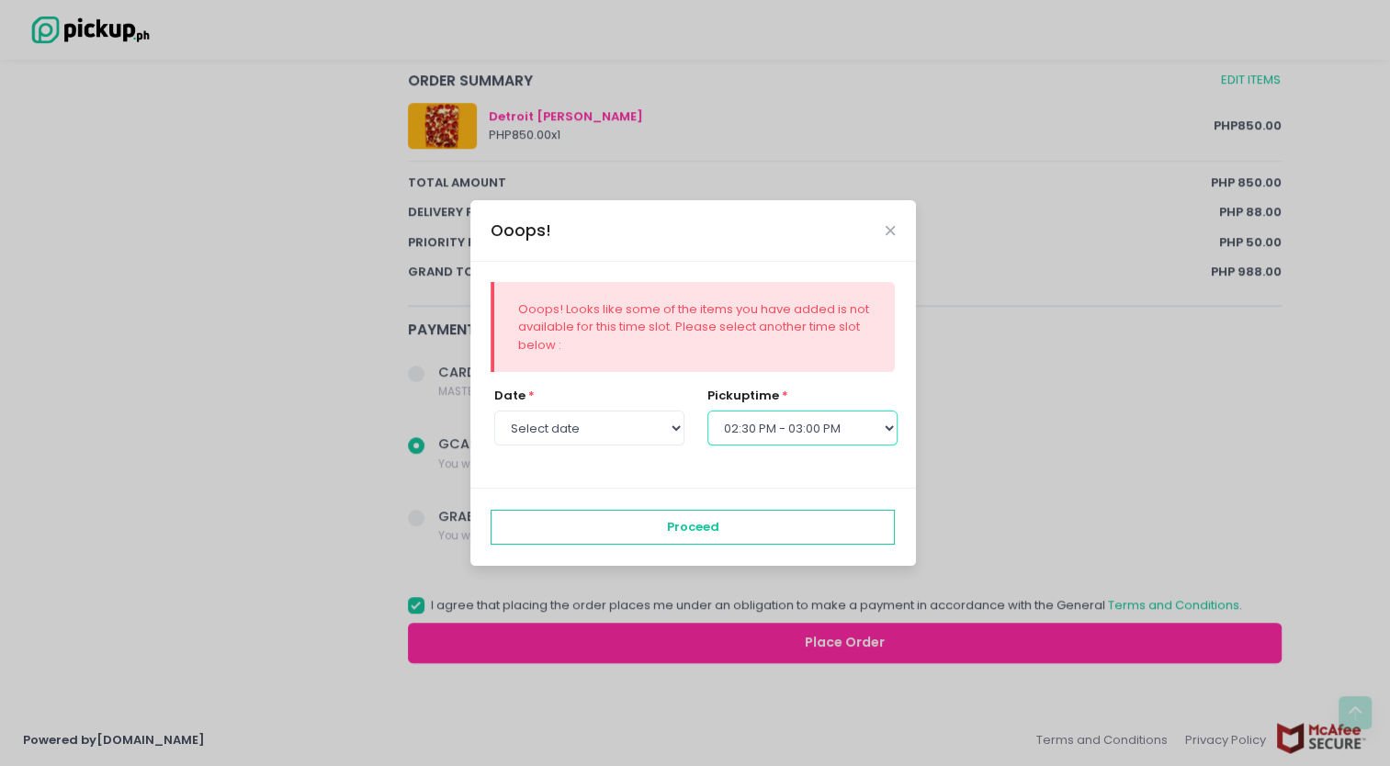
click at [816, 425] on select "Select pickup time 12:00 PM - 12:30 PM 12:30 PM - 01:00 PM 01:00 PM - 01:30 PM …" at bounding box center [802, 428] width 190 height 35
select select "18:00"
click at [707, 411] on select "Select pickup time 12:00 PM - 12:30 PM 12:30 PM - 01:00 PM 01:00 PM - 01:30 PM …" at bounding box center [802, 428] width 190 height 35
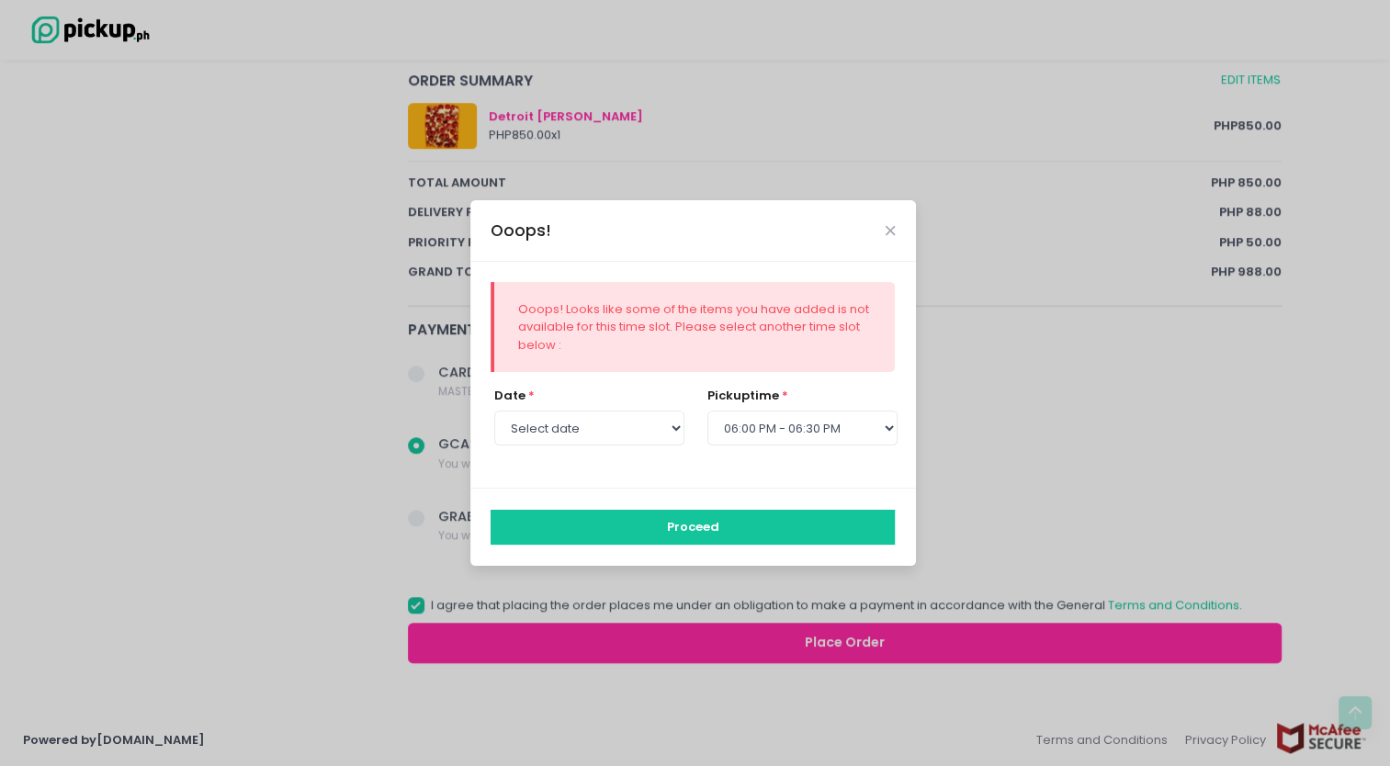
click at [727, 527] on button "Proceed" at bounding box center [692, 527] width 404 height 35
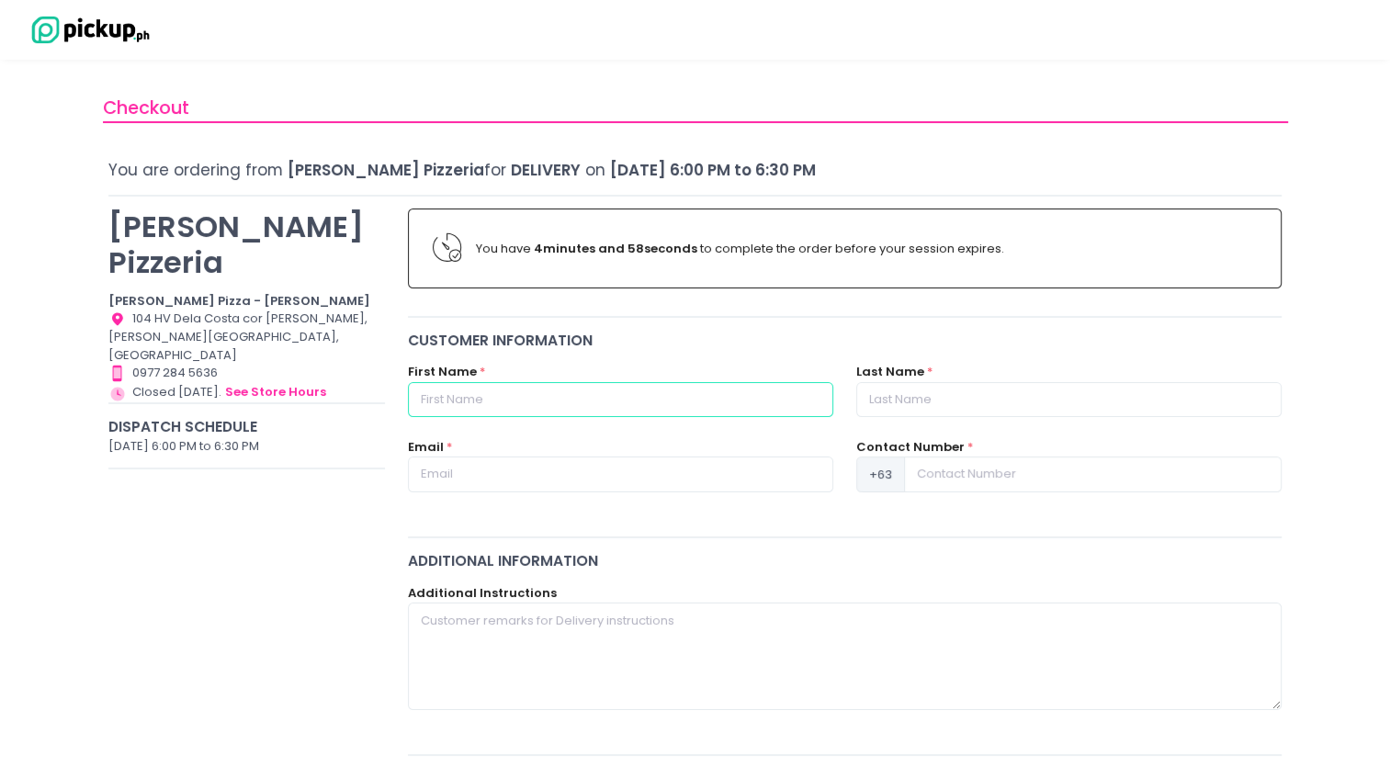
click at [577, 395] on input "text" at bounding box center [620, 399] width 425 height 35
type input "Izza"
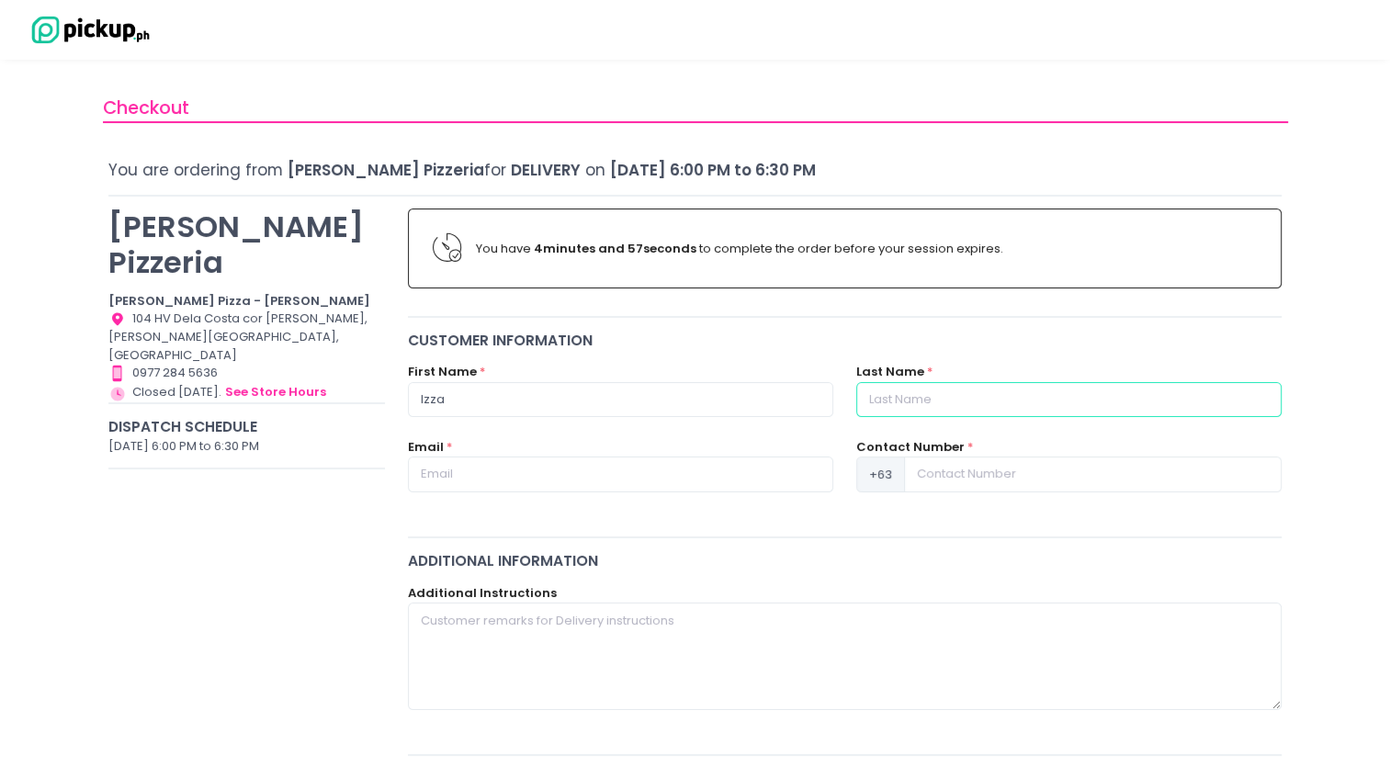
type input "[PERSON_NAME]"
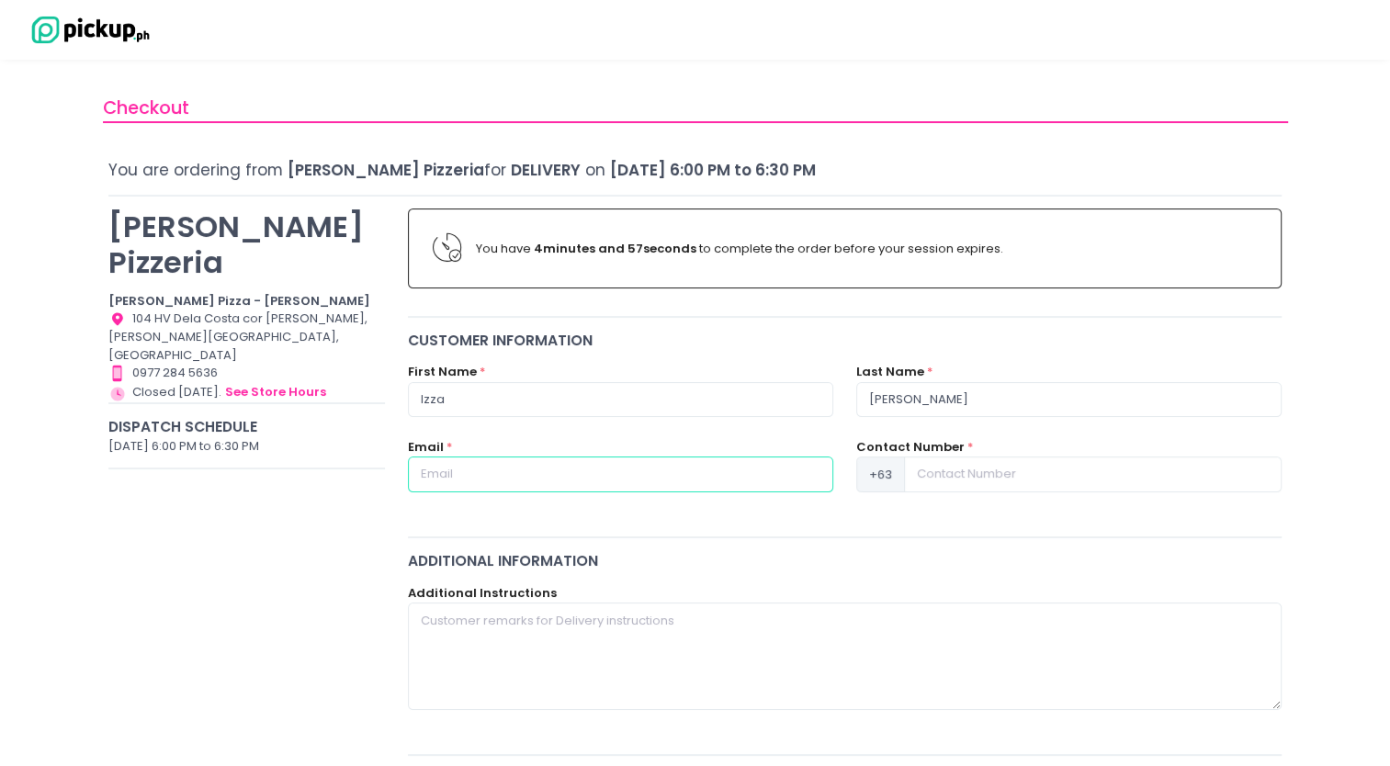
type input "[EMAIL_ADDRESS][DOMAIN_NAME]"
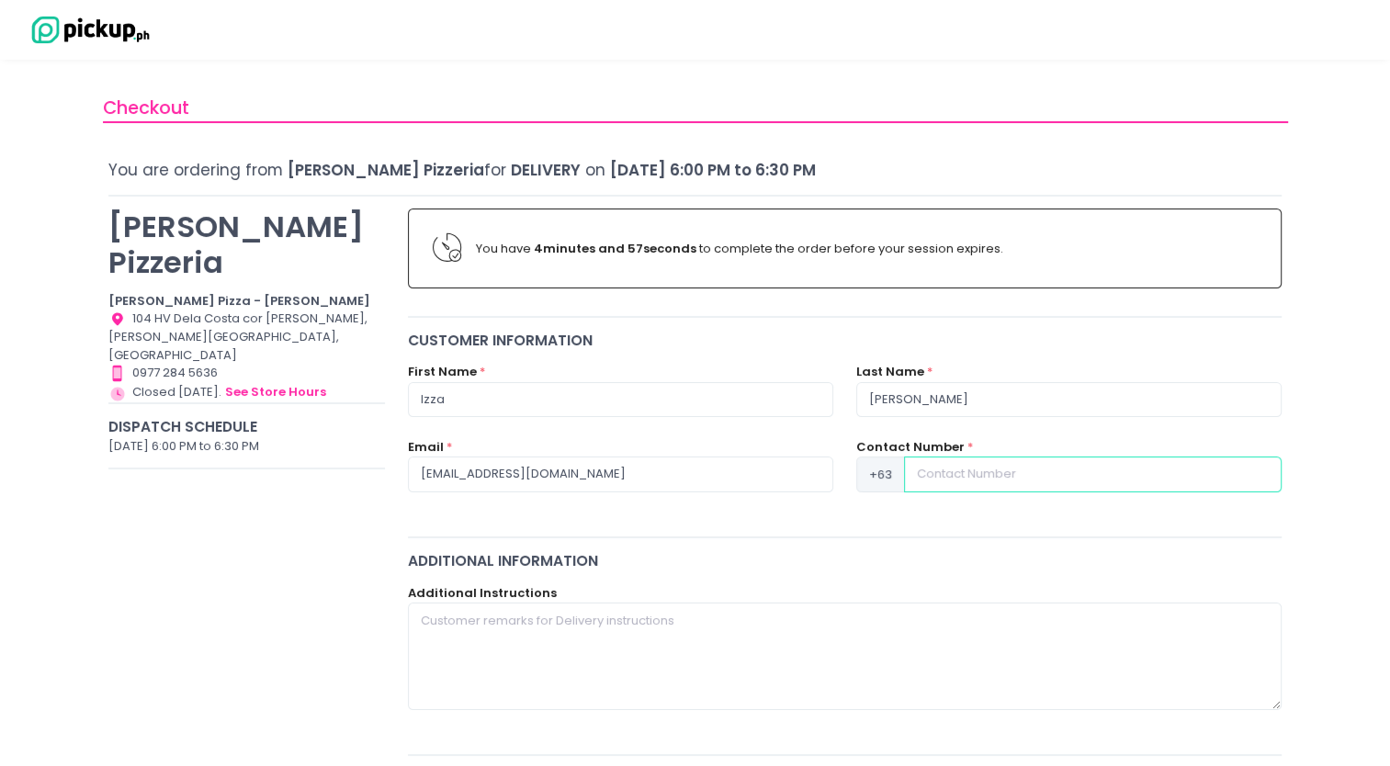
type input "9063248890"
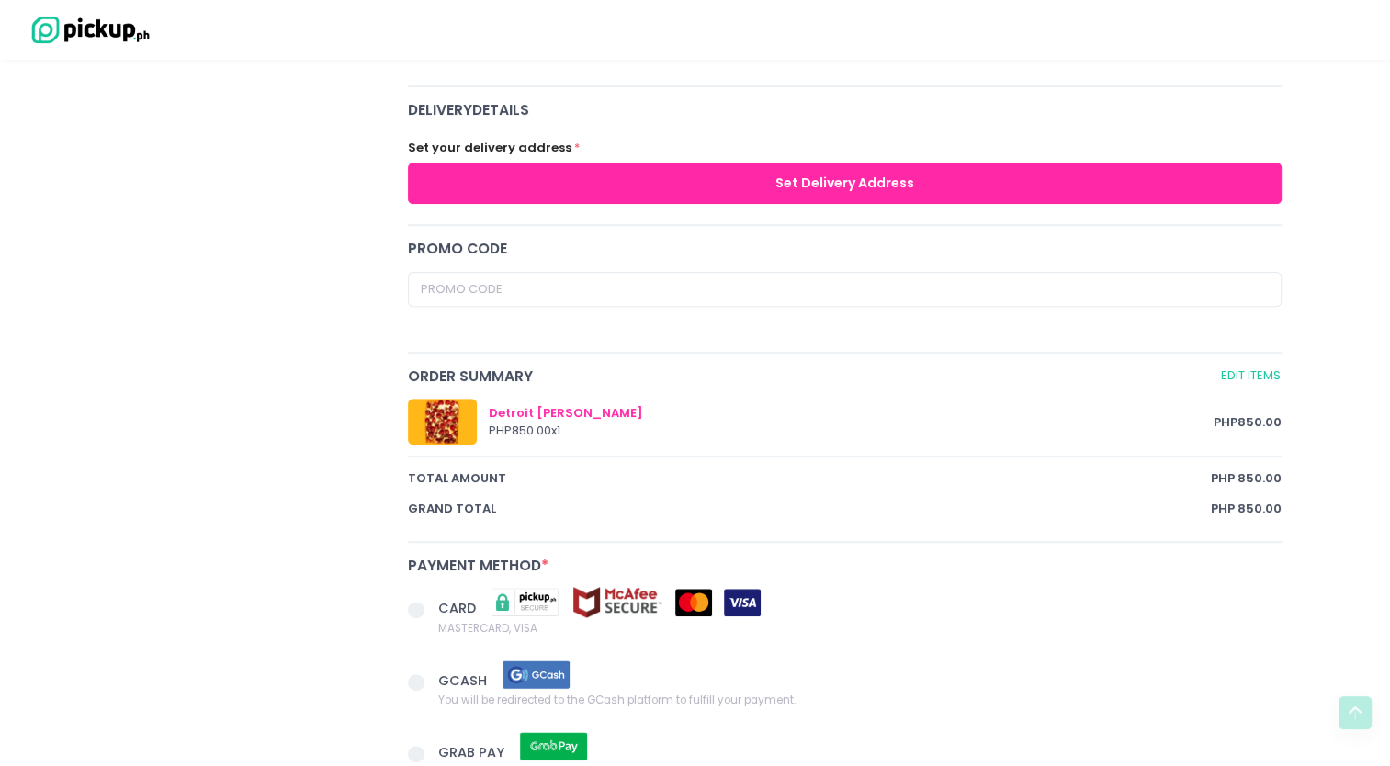
scroll to position [709, 0]
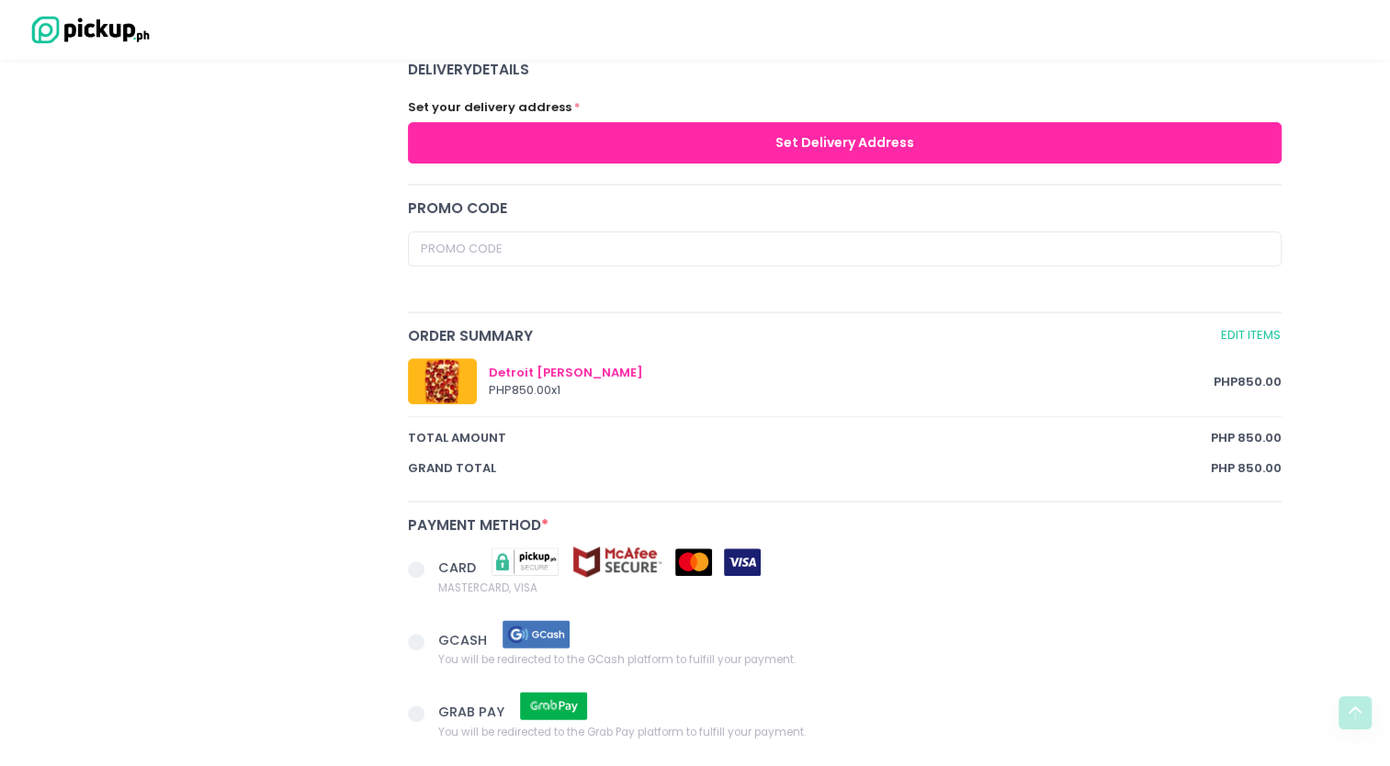
click at [734, 129] on button "Set Delivery Address" at bounding box center [845, 142] width 874 height 41
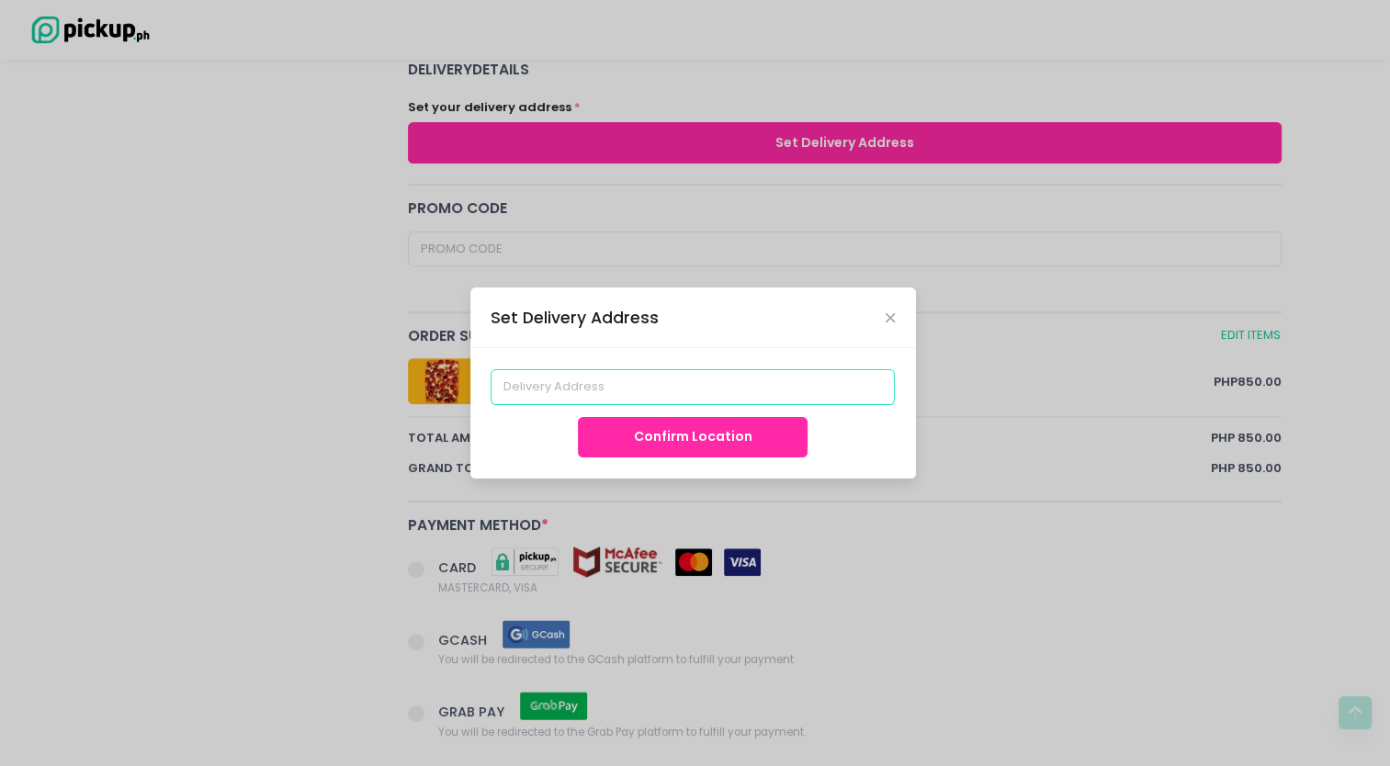
click at [654, 381] on input at bounding box center [692, 386] width 404 height 35
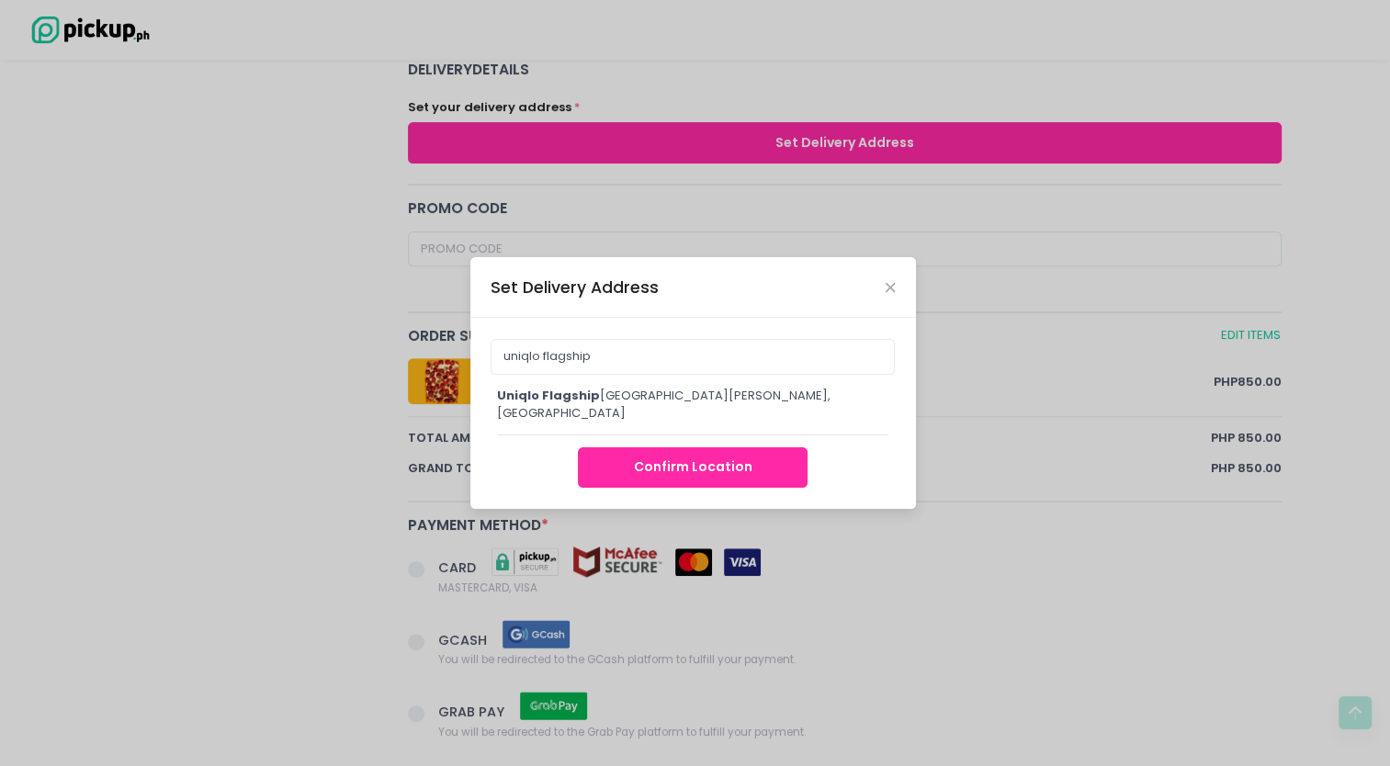
type input "UNIQLO Flagship Store [GEOGRAPHIC_DATA], [PERSON_NAME][GEOGRAPHIC_DATA], [GEOGR…"
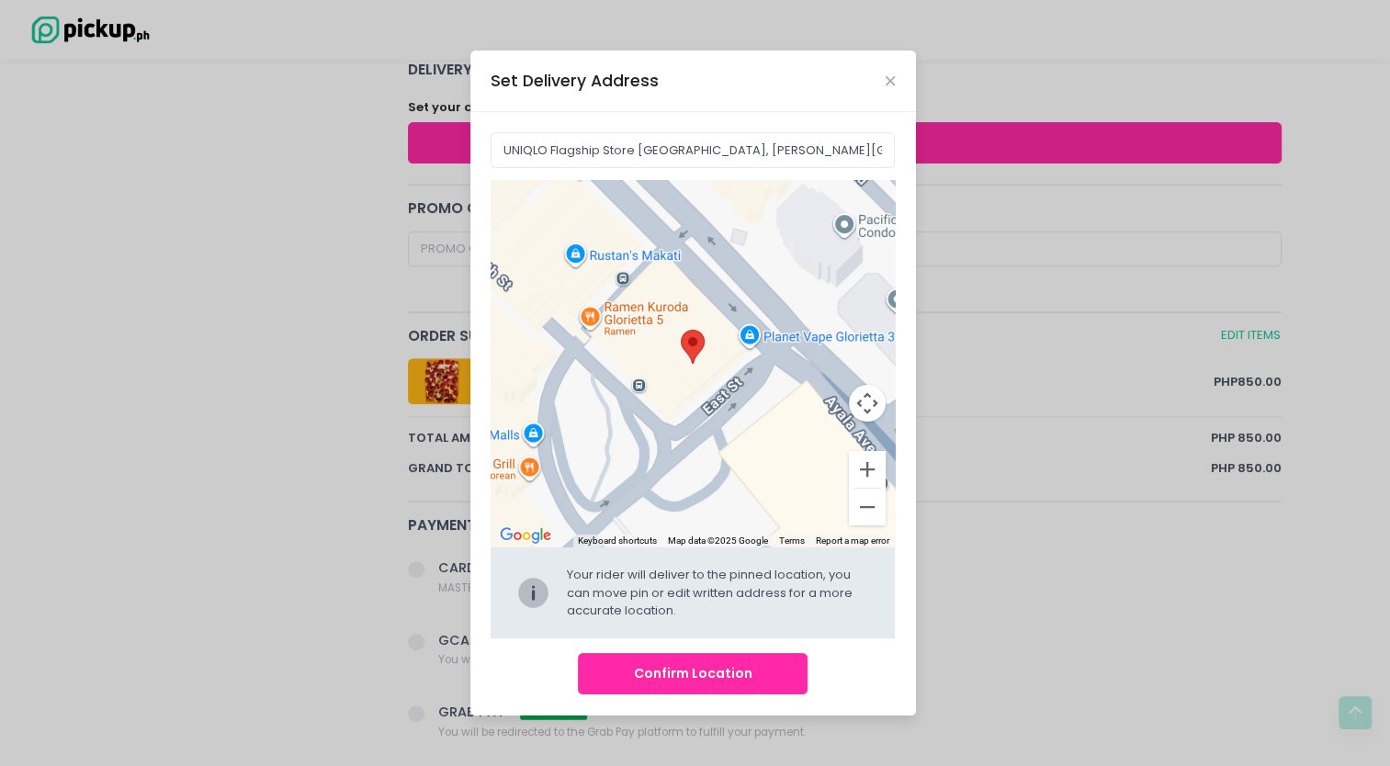
click at [676, 669] on button "Confirm Location" at bounding box center [693, 673] width 230 height 41
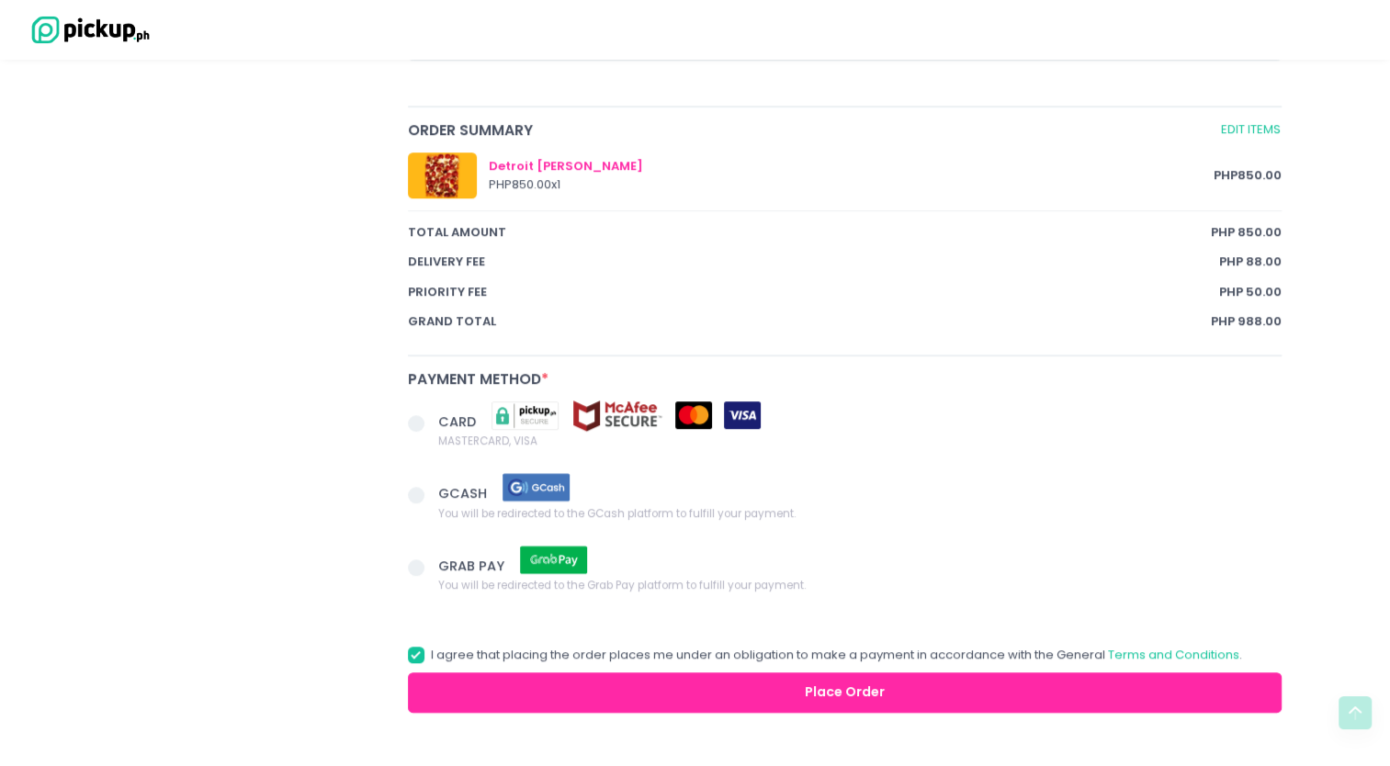
scroll to position [1044, 0]
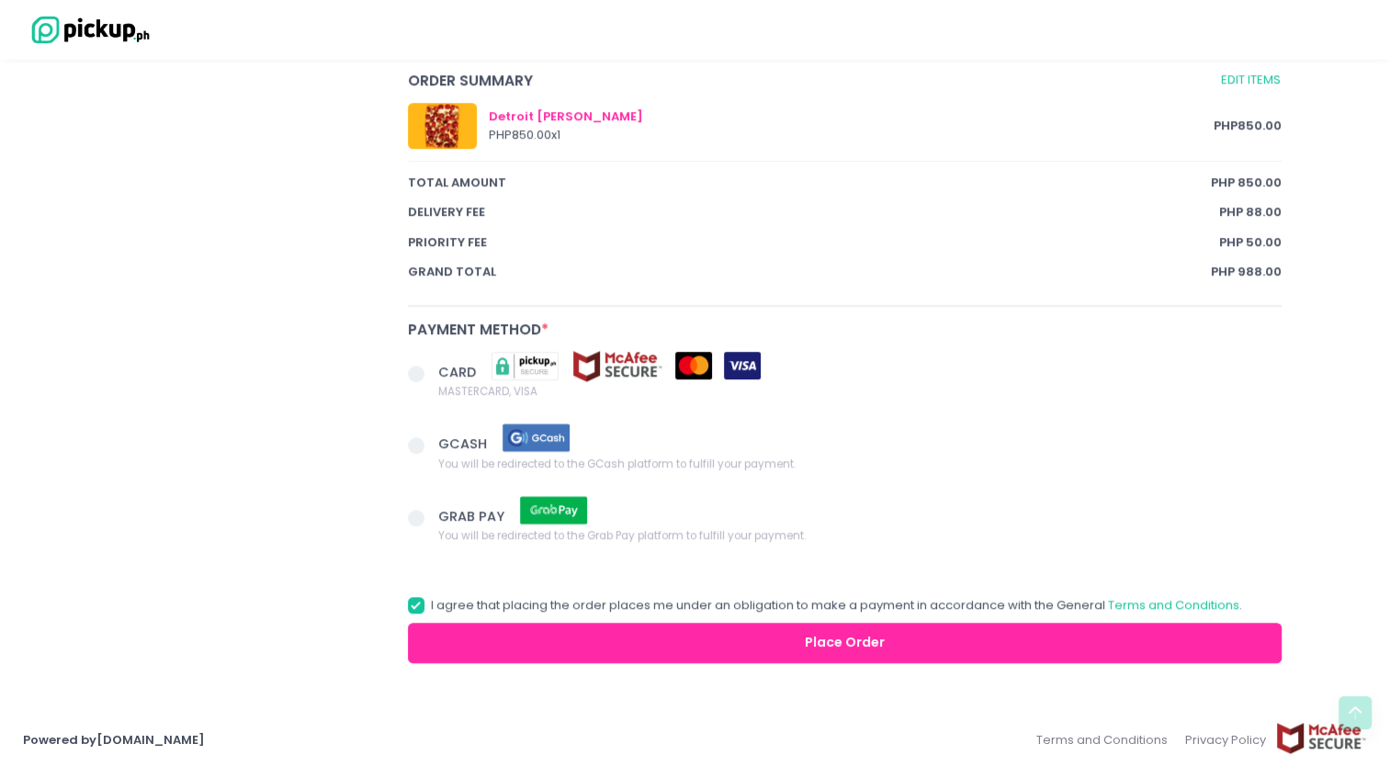
click at [422, 439] on span at bounding box center [416, 445] width 17 height 17
click at [431, 439] on input "GCASH You will be redirected to the GCash platform to fulfill your payment." at bounding box center [437, 442] width 12 height 12
click at [733, 637] on button "Place Order" at bounding box center [845, 643] width 874 height 41
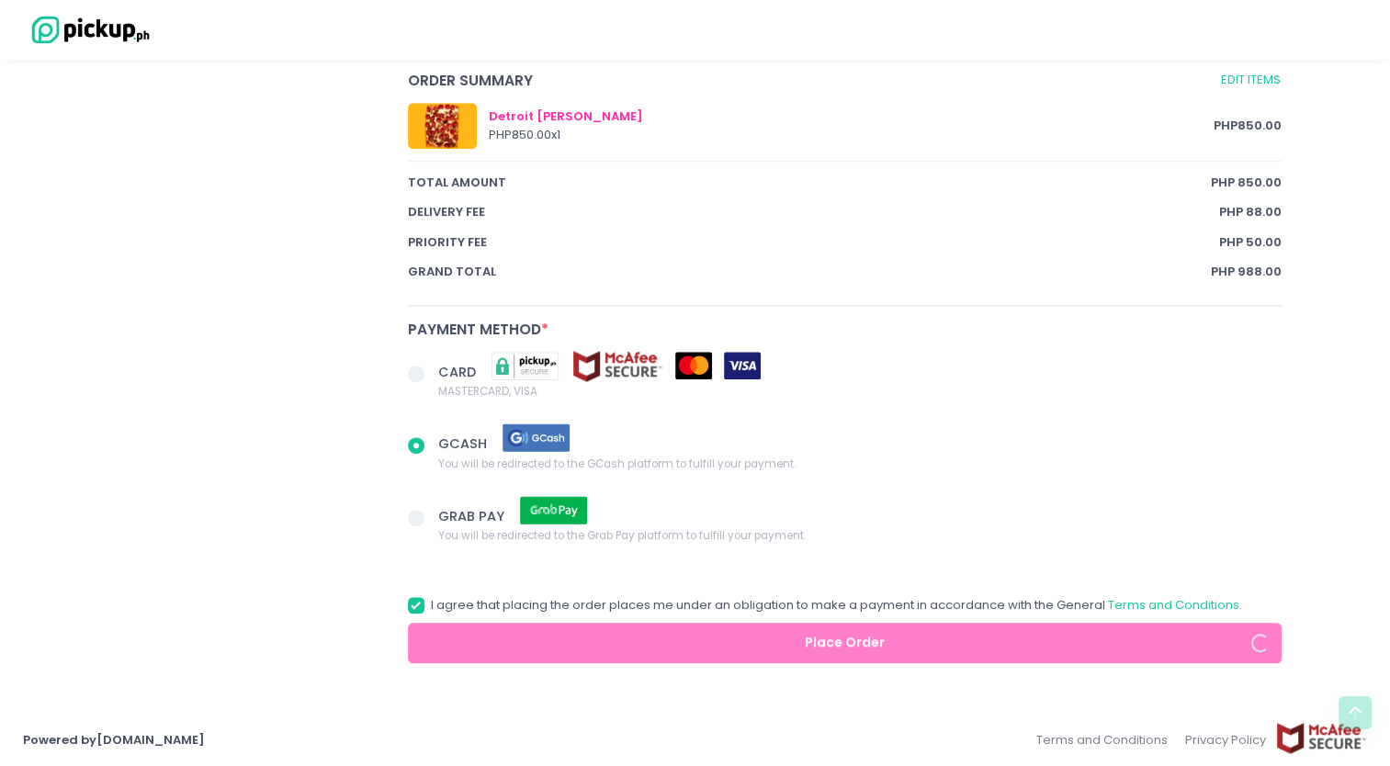
radio input "true"
select select "[DATE]"
select select "18:00"
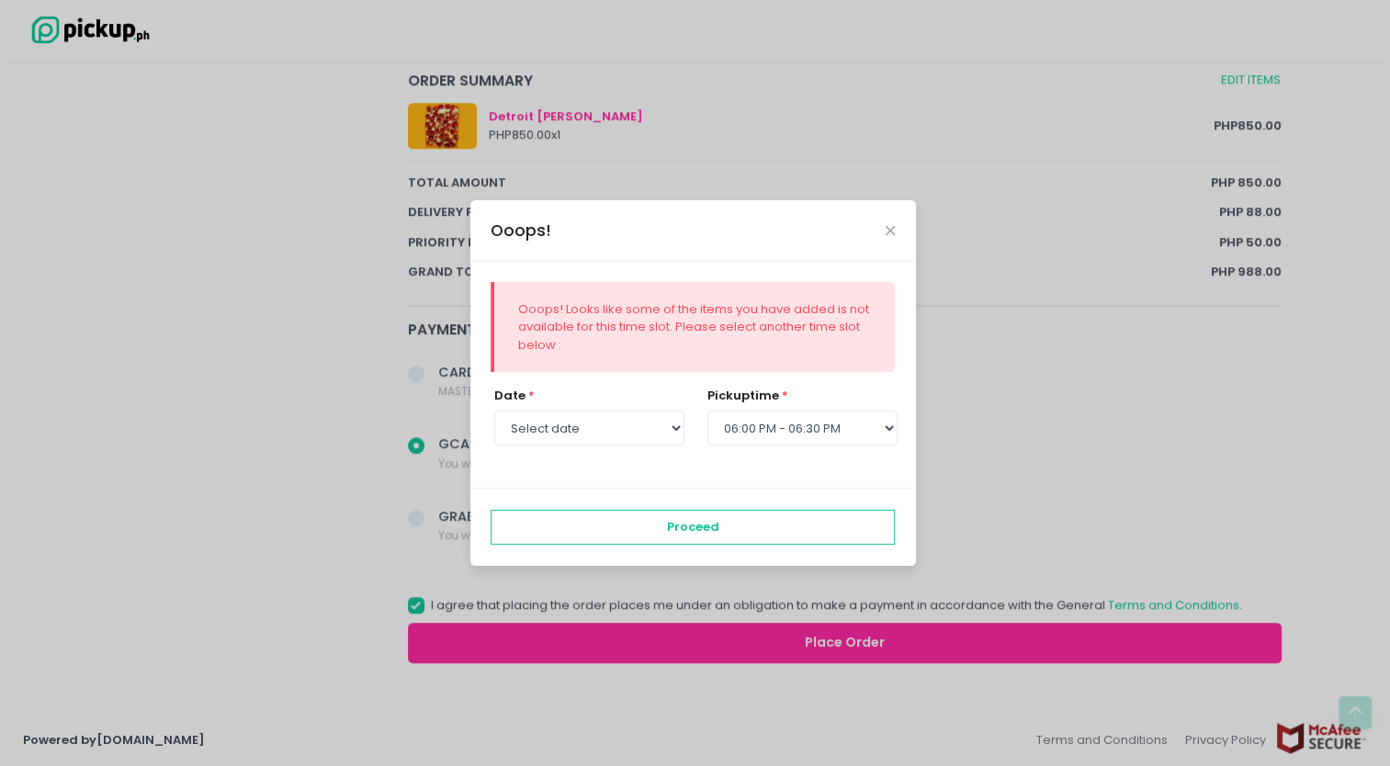
click at [782, 450] on div "pickup time * Select pickup time 12:00 PM - 12:30 PM 12:30 PM - 01:00 PM 01:00 …" at bounding box center [798, 427] width 213 height 80
click at [886, 233] on icon "Close" at bounding box center [889, 231] width 9 height 14
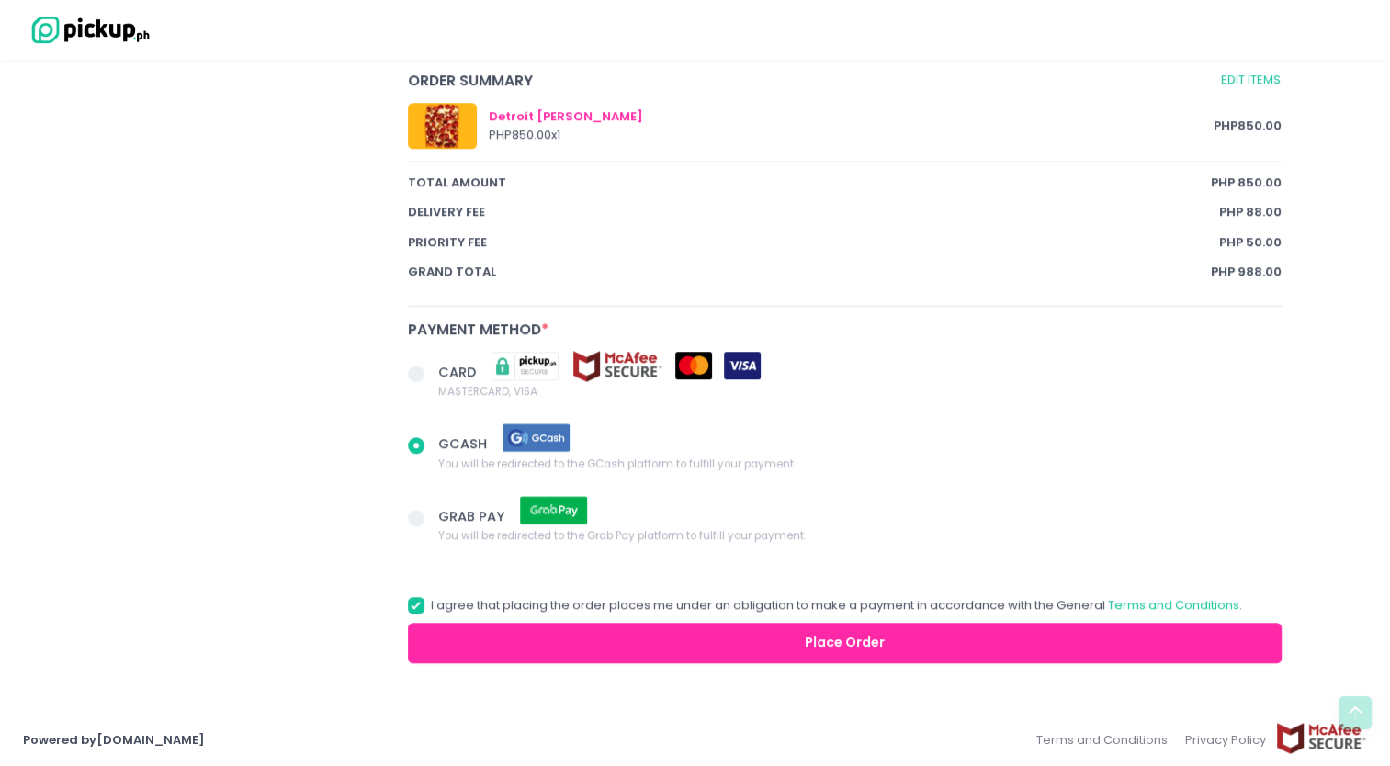
radio input "true"
